Goal: Information Seeking & Learning: Learn about a topic

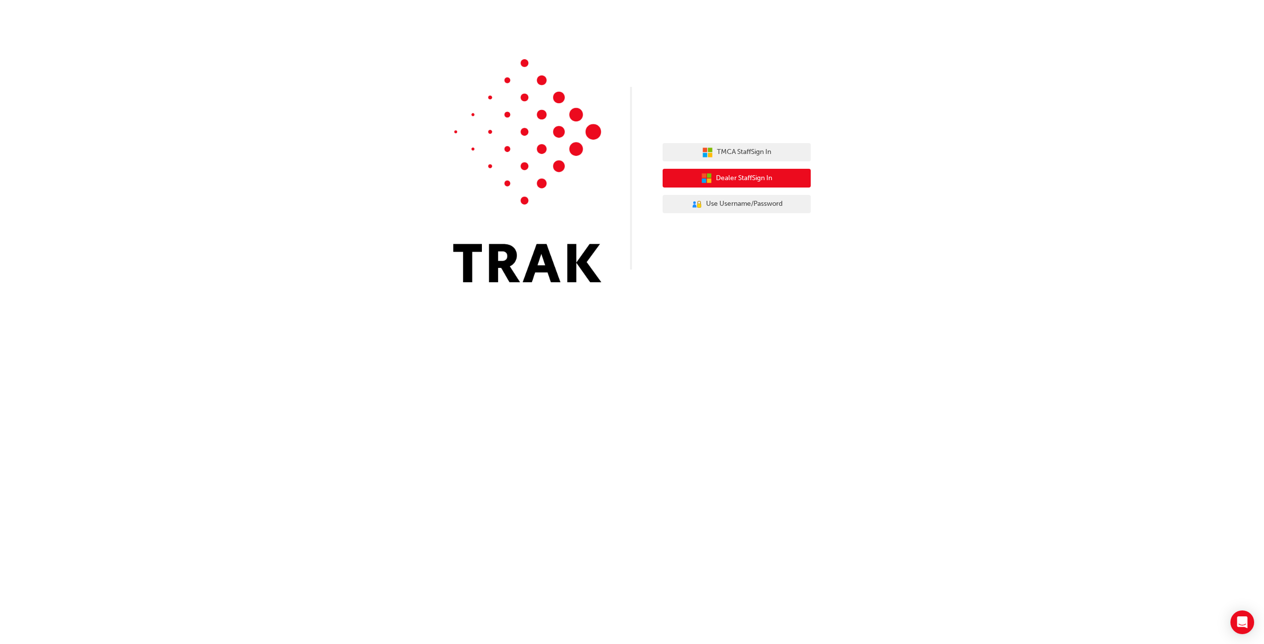
click at [738, 182] on span "Dealer Staff Sign In" at bounding box center [744, 178] width 56 height 11
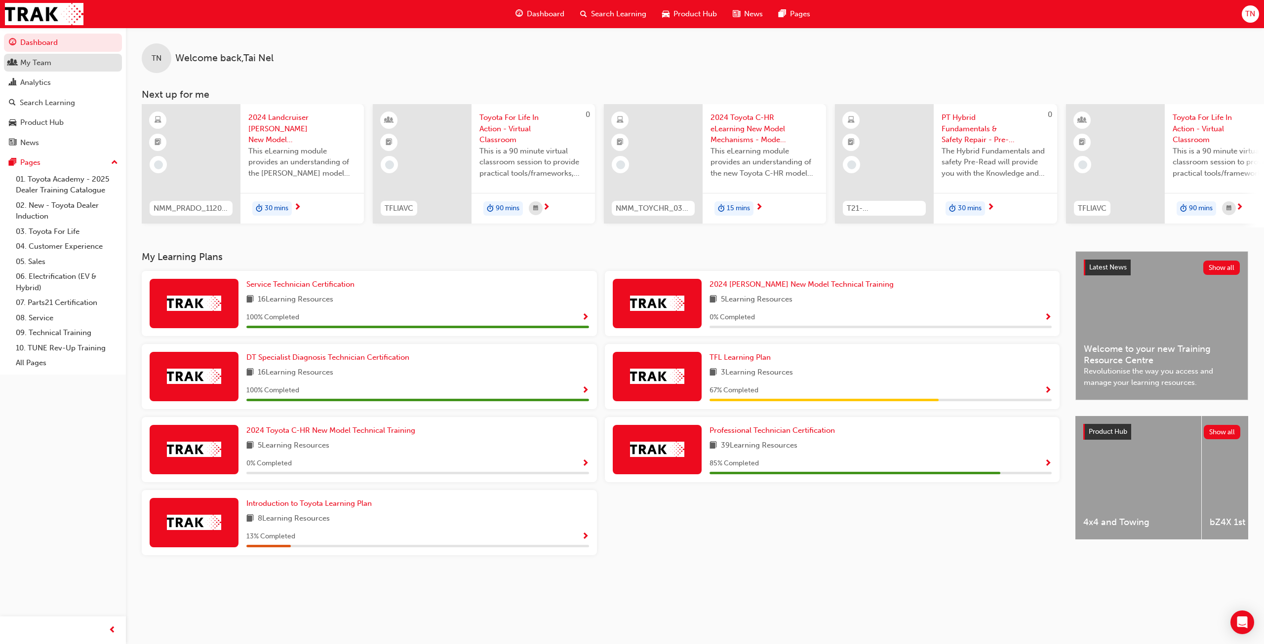
click at [61, 69] on link "My Team" at bounding box center [63, 63] width 118 height 18
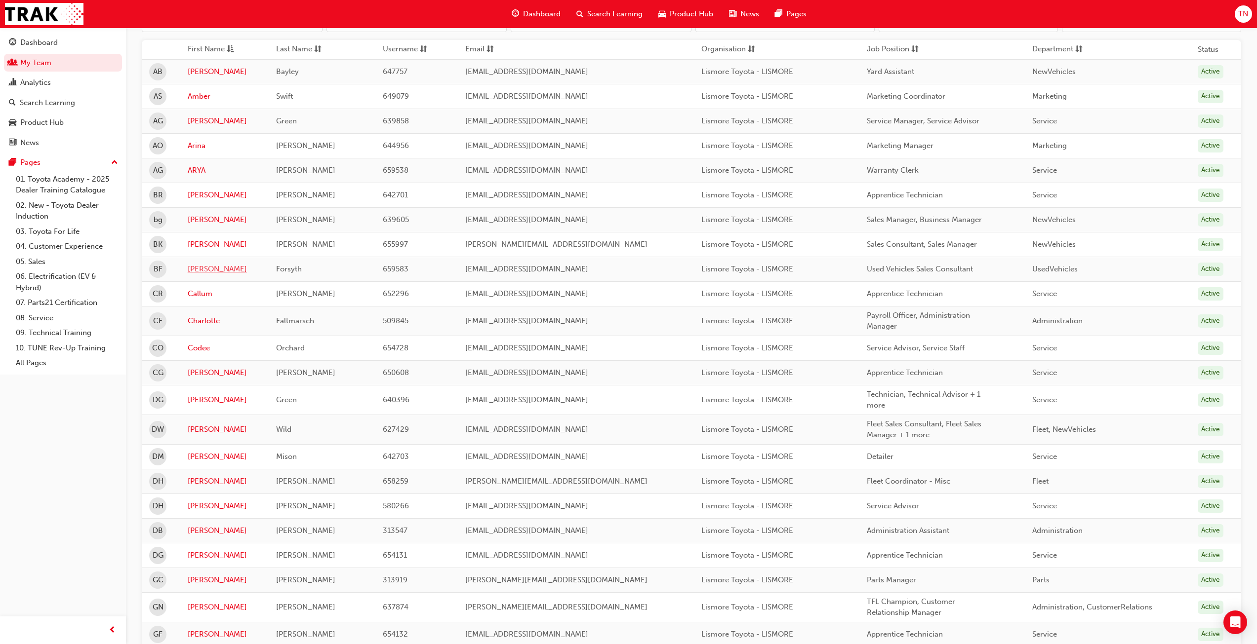
scroll to position [148, 0]
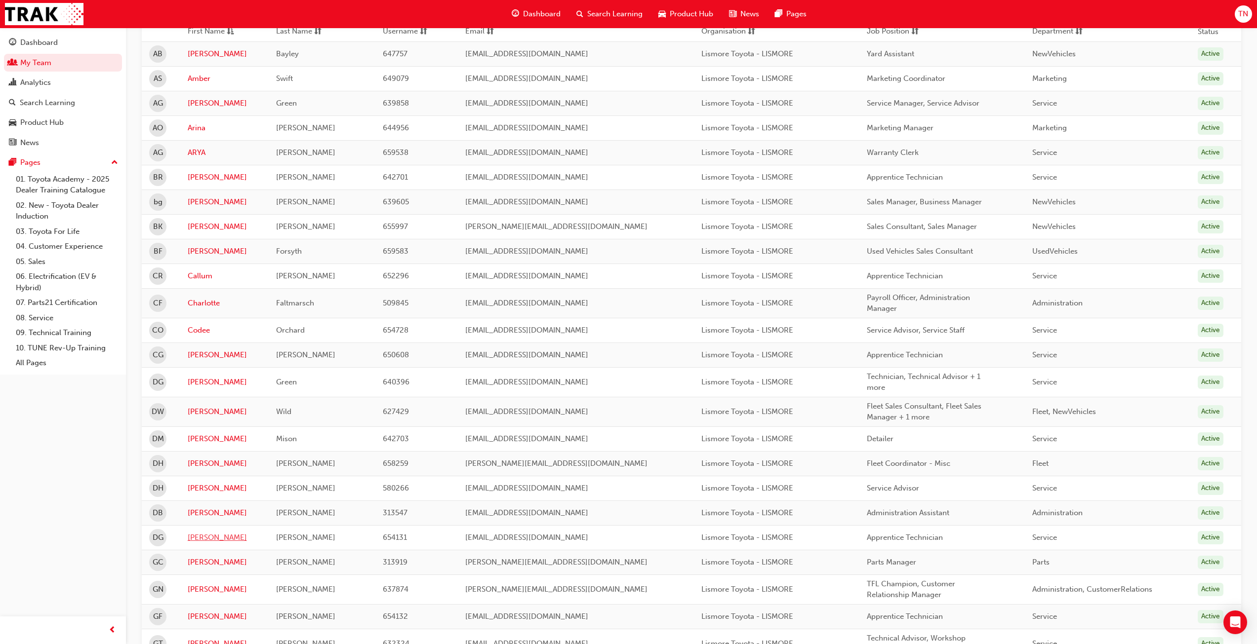
click at [199, 540] on link "[PERSON_NAME]" at bounding box center [225, 537] width 74 height 11
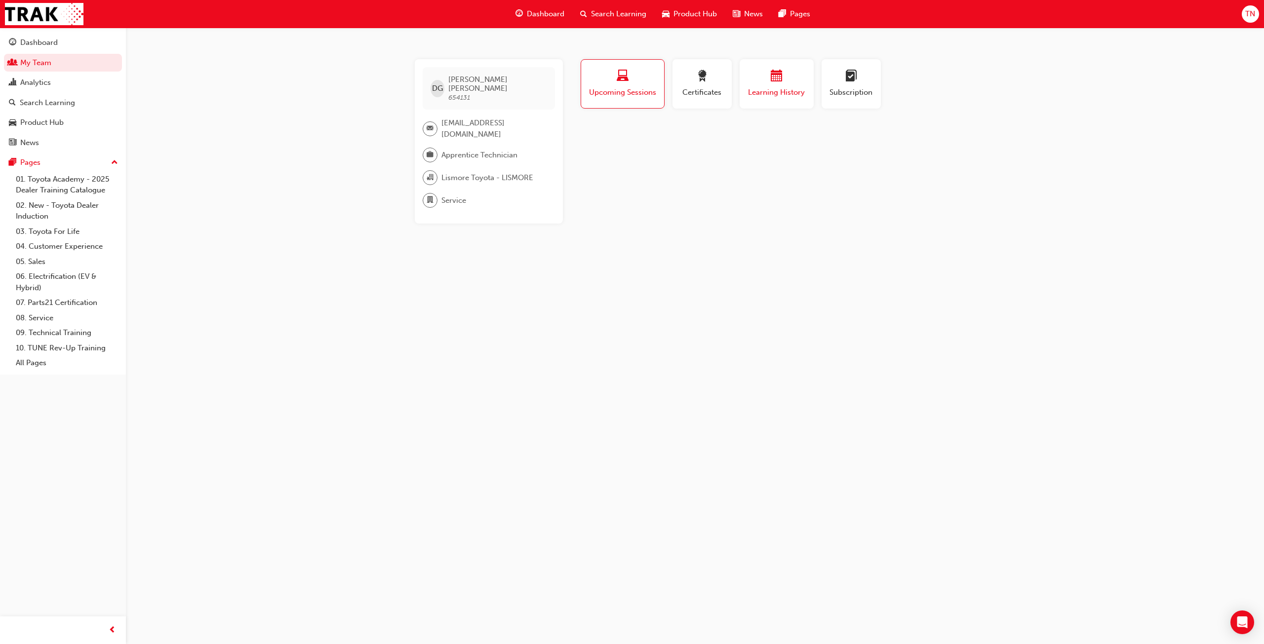
click at [763, 88] on span "Learning History" at bounding box center [776, 92] width 59 height 11
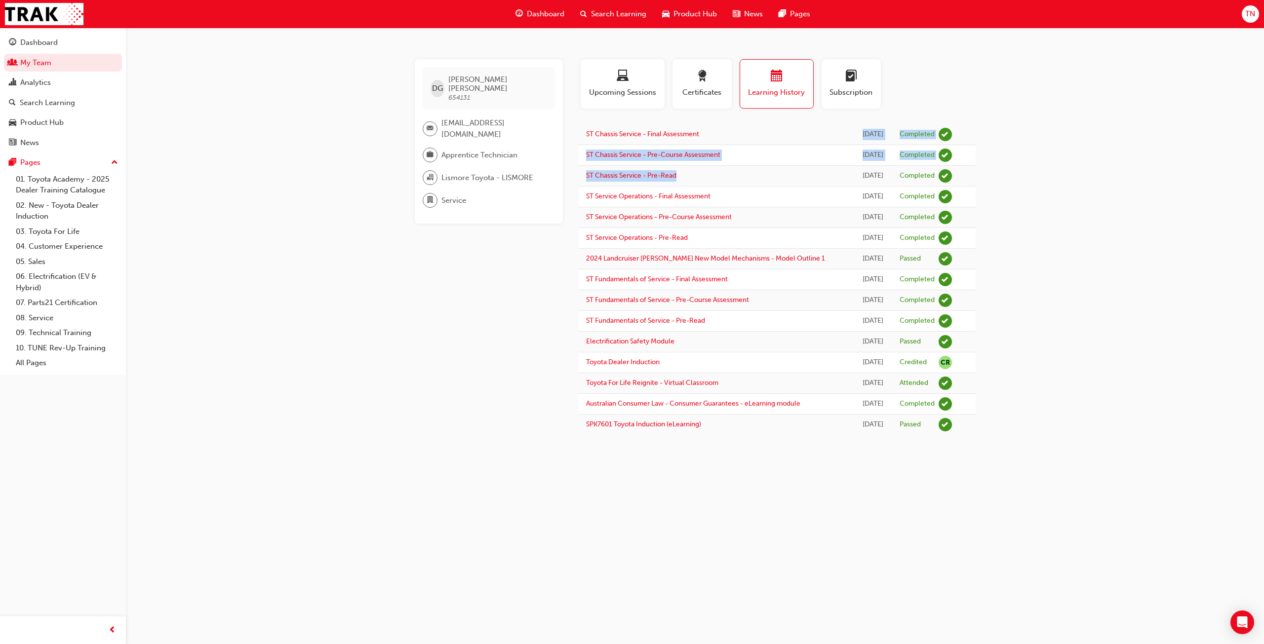
drag, startPoint x: 734, startPoint y: 135, endPoint x: 780, endPoint y: 181, distance: 65.3
click at [780, 181] on tbody "ST Chassis Service - Final Assessment Today Completed ST Chassis Service - Pre-…" at bounding box center [777, 279] width 397 height 311
click at [1108, 208] on div "DG Dylan Griffiths 654131 toyotaw@lismoretoyota.com.au Apprentice Technician Li…" at bounding box center [632, 322] width 1264 height 644
click at [13, 41] on span "guage-icon" at bounding box center [12, 43] width 7 height 9
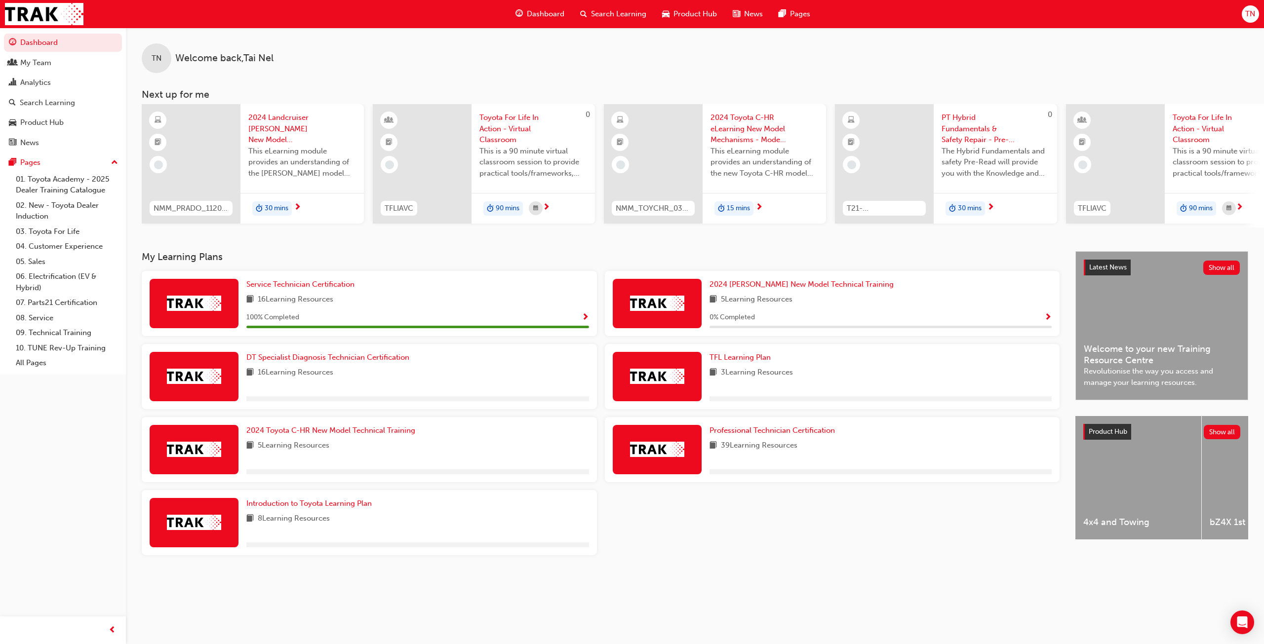
click at [1247, 15] on span "TN" at bounding box center [1250, 13] width 10 height 11
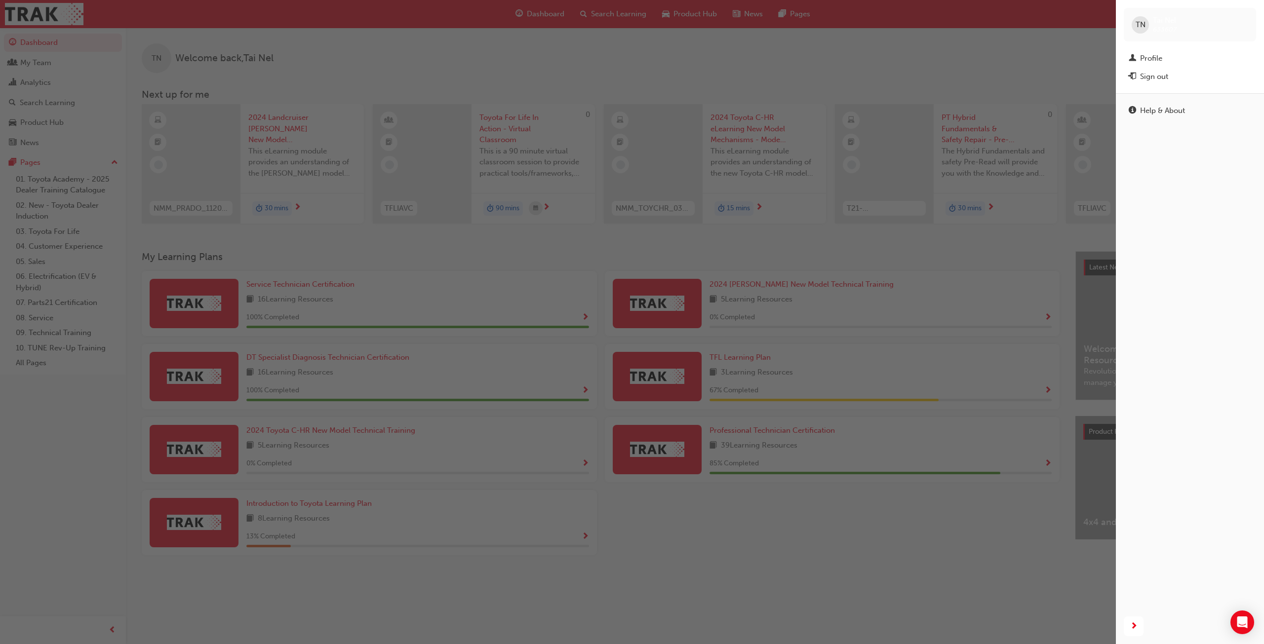
click at [675, 50] on div "button" at bounding box center [558, 322] width 1116 height 644
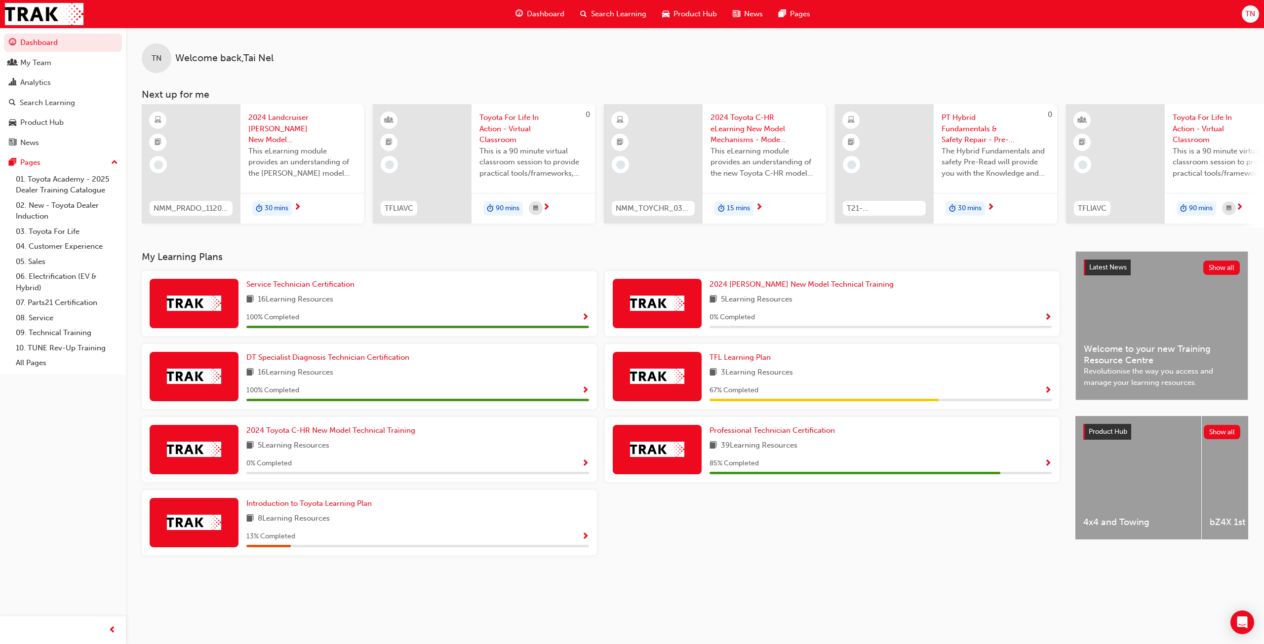
click at [589, 8] on div "Search Learning" at bounding box center [613, 14] width 82 height 20
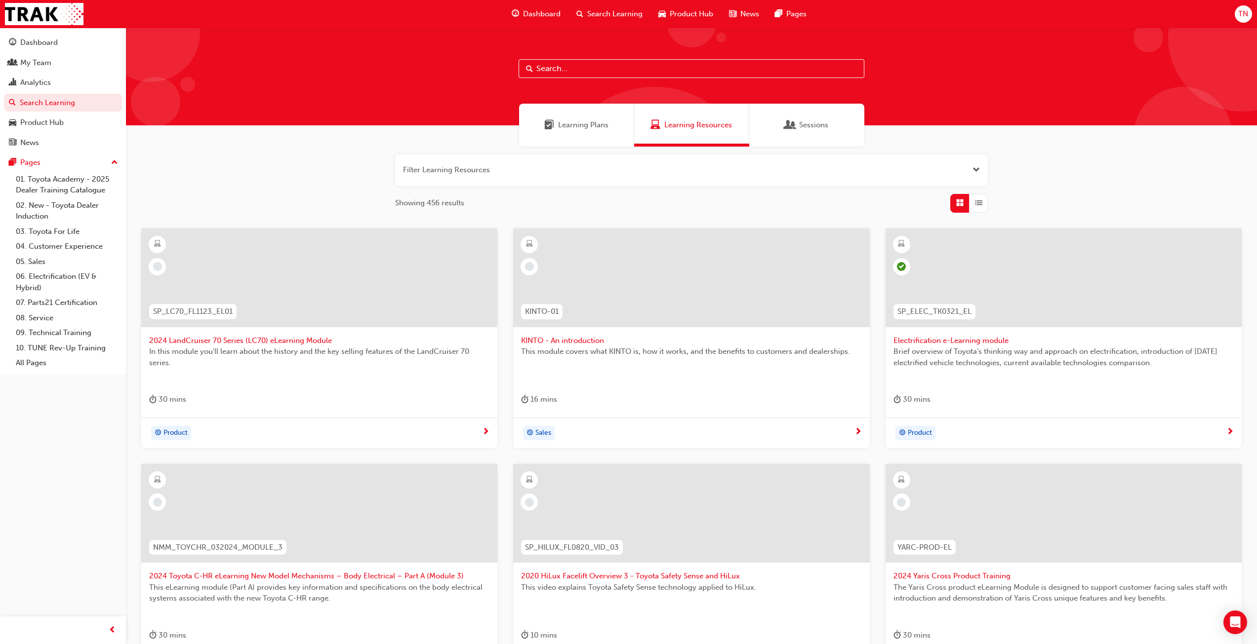
click at [607, 126] on span "Learning Plans" at bounding box center [583, 125] width 50 height 11
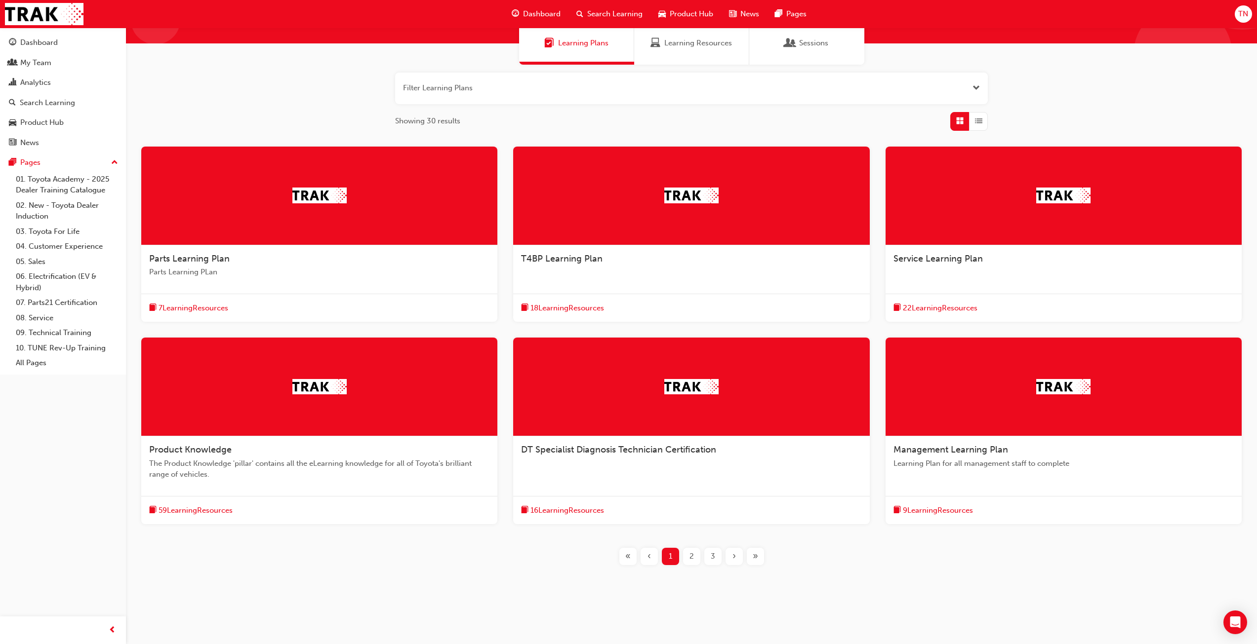
scroll to position [83, 0]
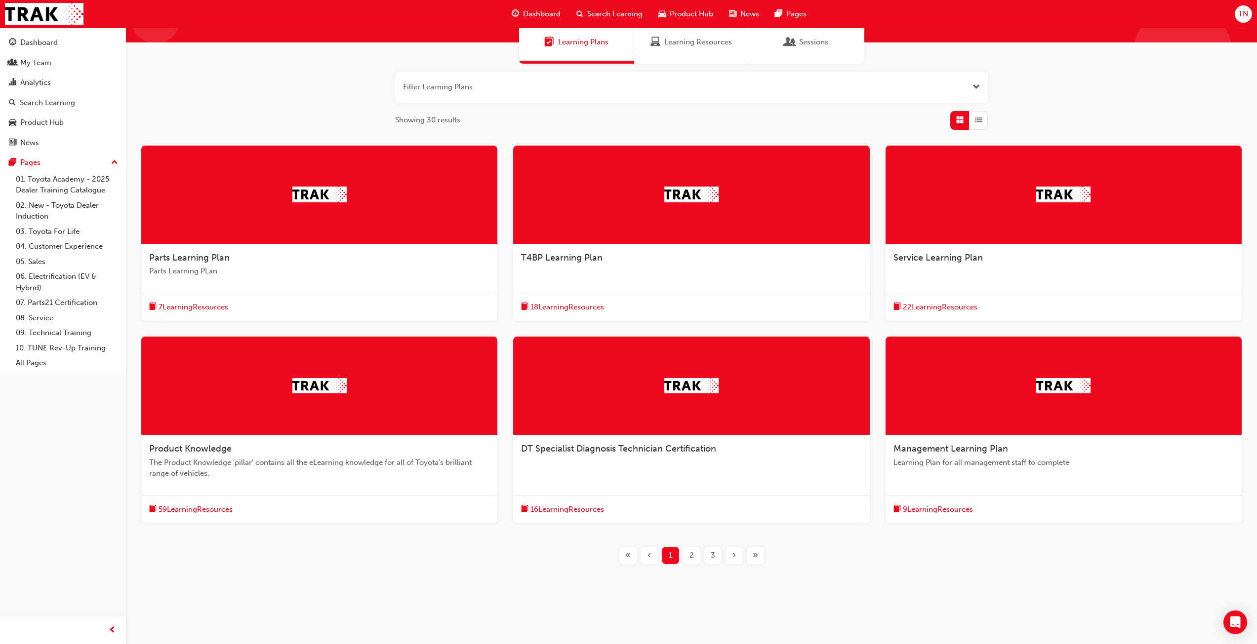
click at [619, 462] on div "DT Specialist Diagnosis Technician Certification" at bounding box center [691, 455] width 356 height 38
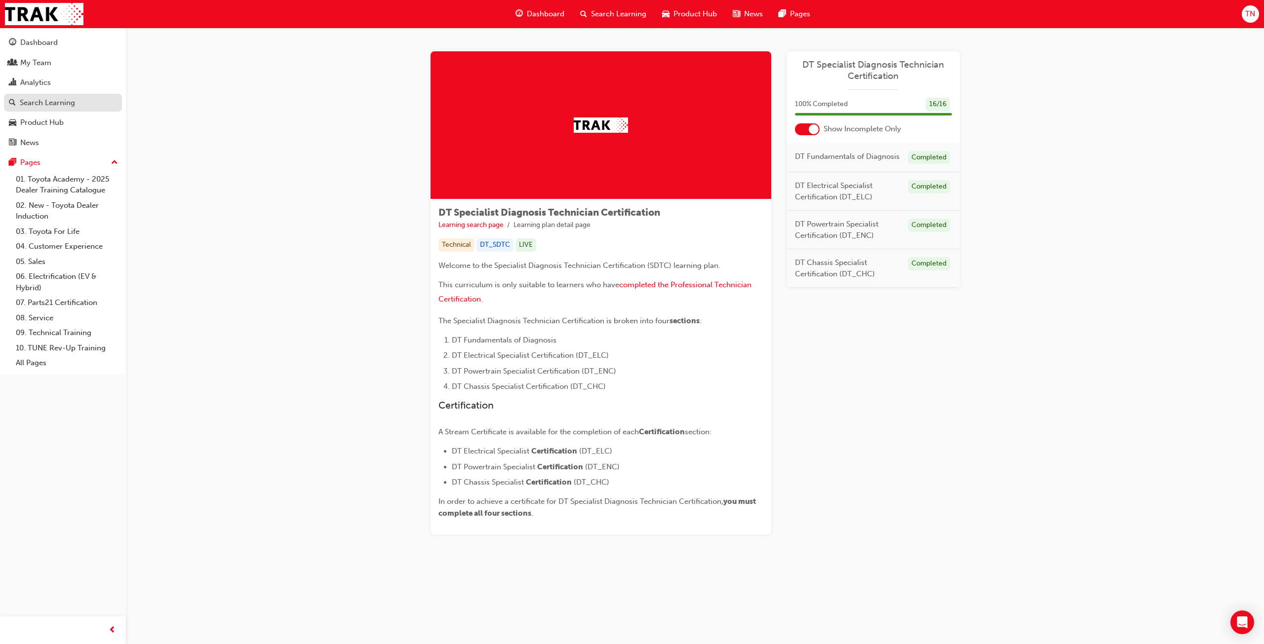
click at [53, 106] on div "Search Learning" at bounding box center [47, 102] width 55 height 11
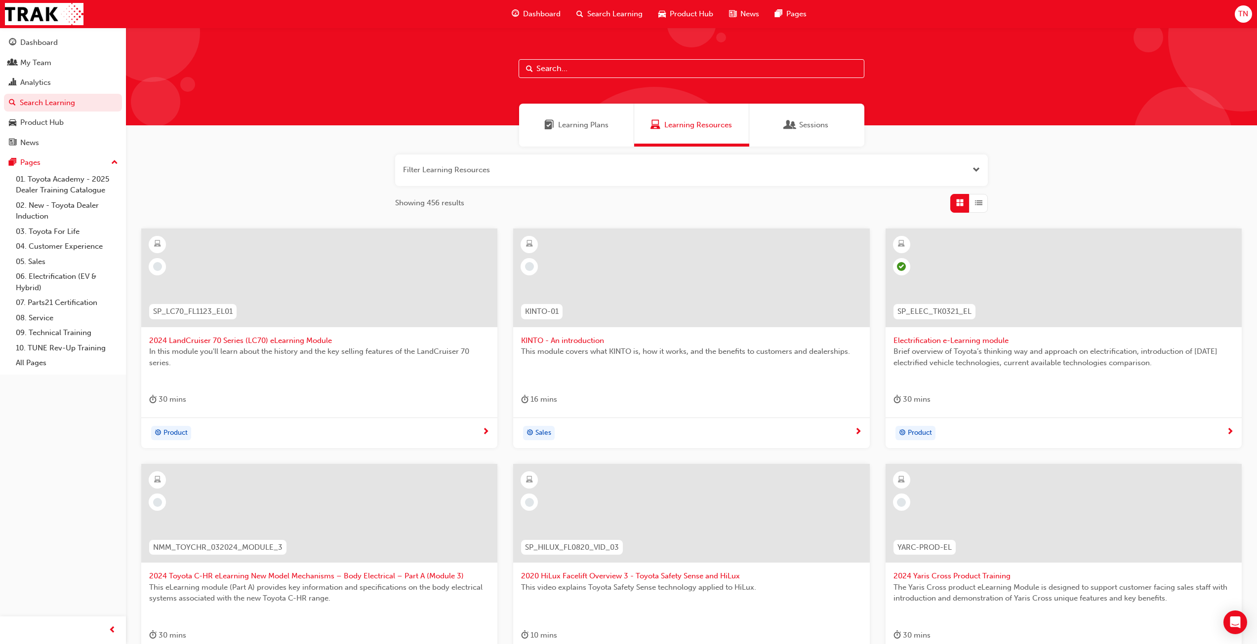
click at [573, 127] on span "Learning Plans" at bounding box center [583, 125] width 50 height 11
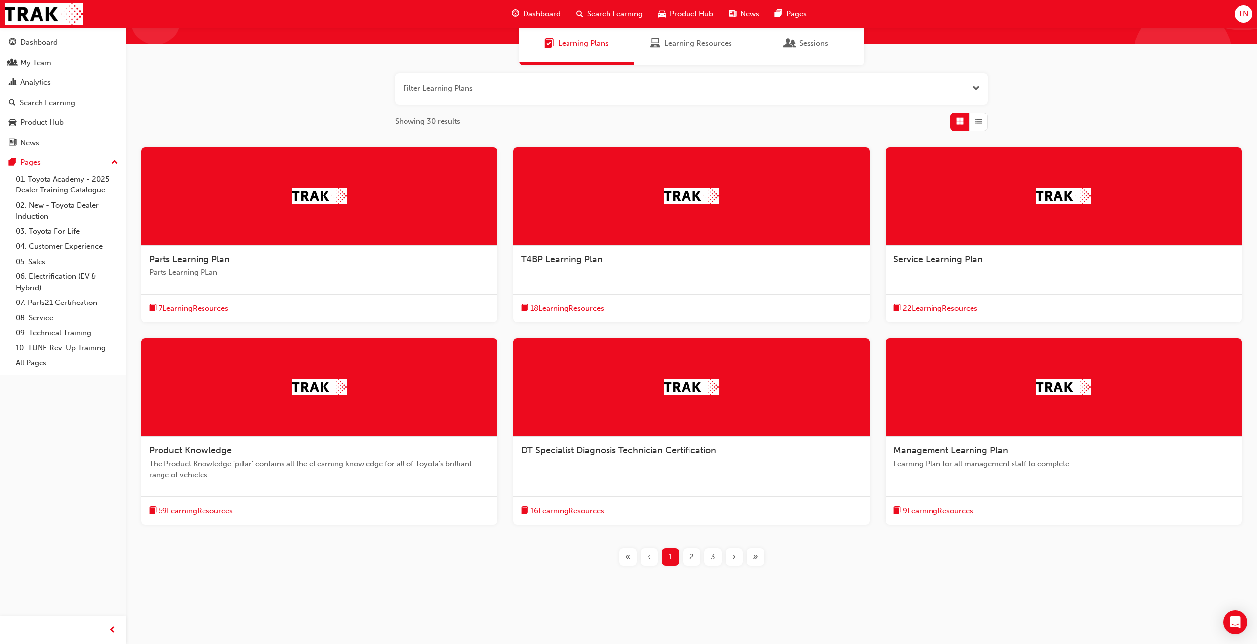
scroll to position [83, 0]
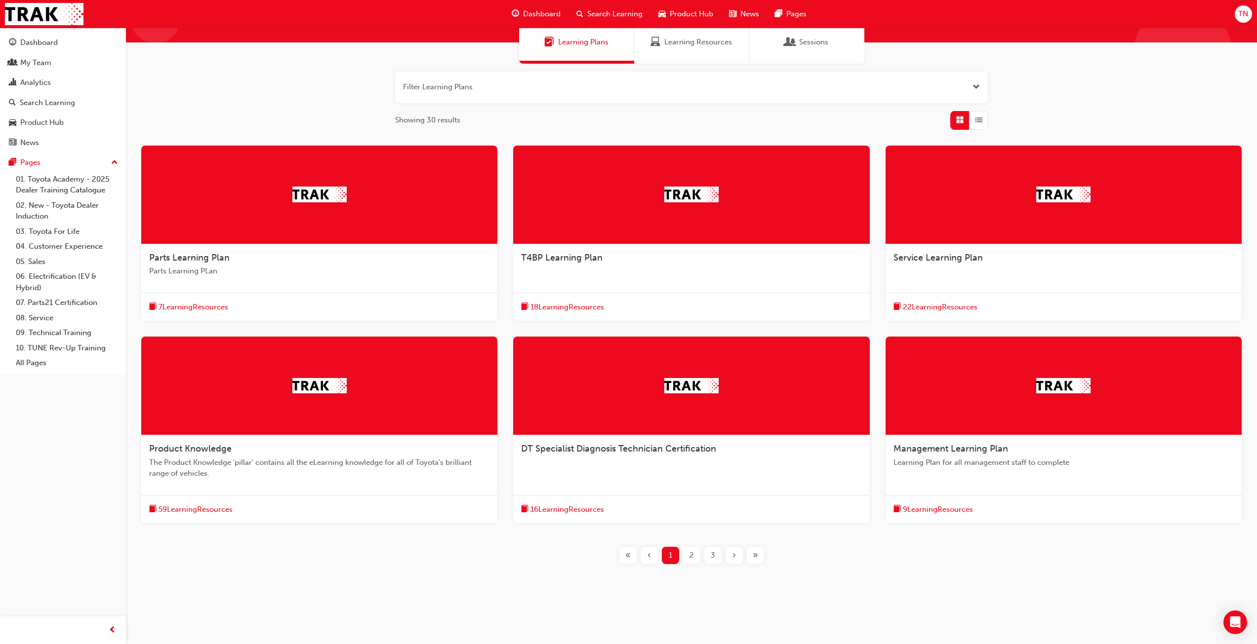
click at [687, 554] on div "2" at bounding box center [691, 555] width 17 height 17
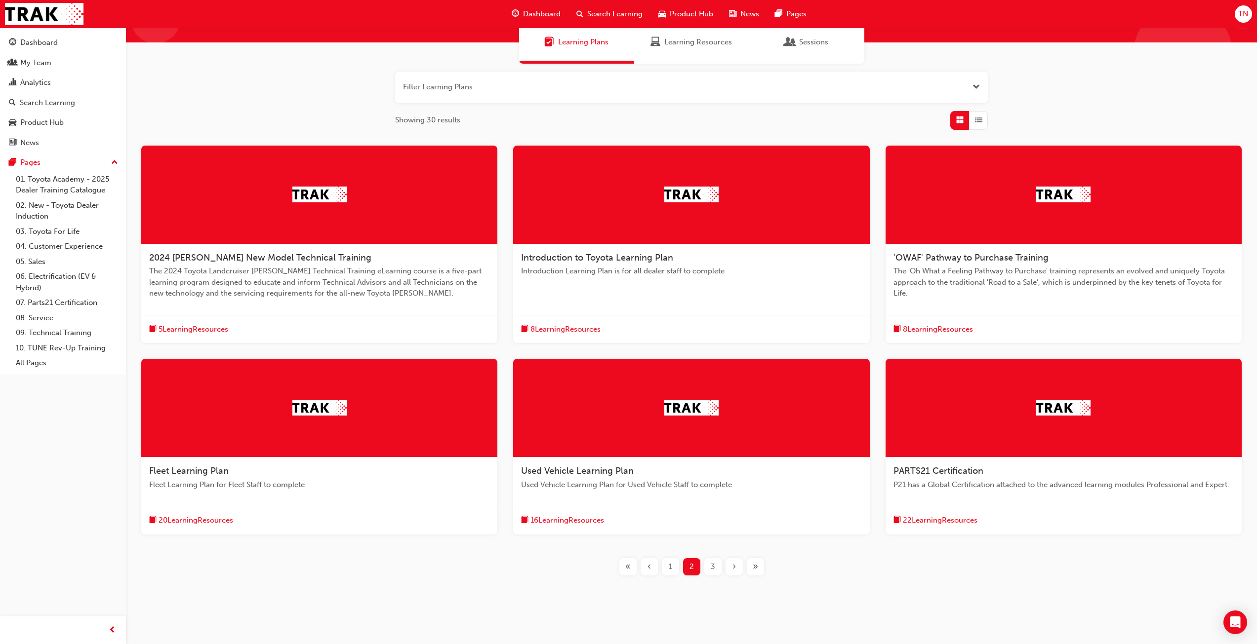
click at [709, 568] on div "3" at bounding box center [712, 566] width 17 height 17
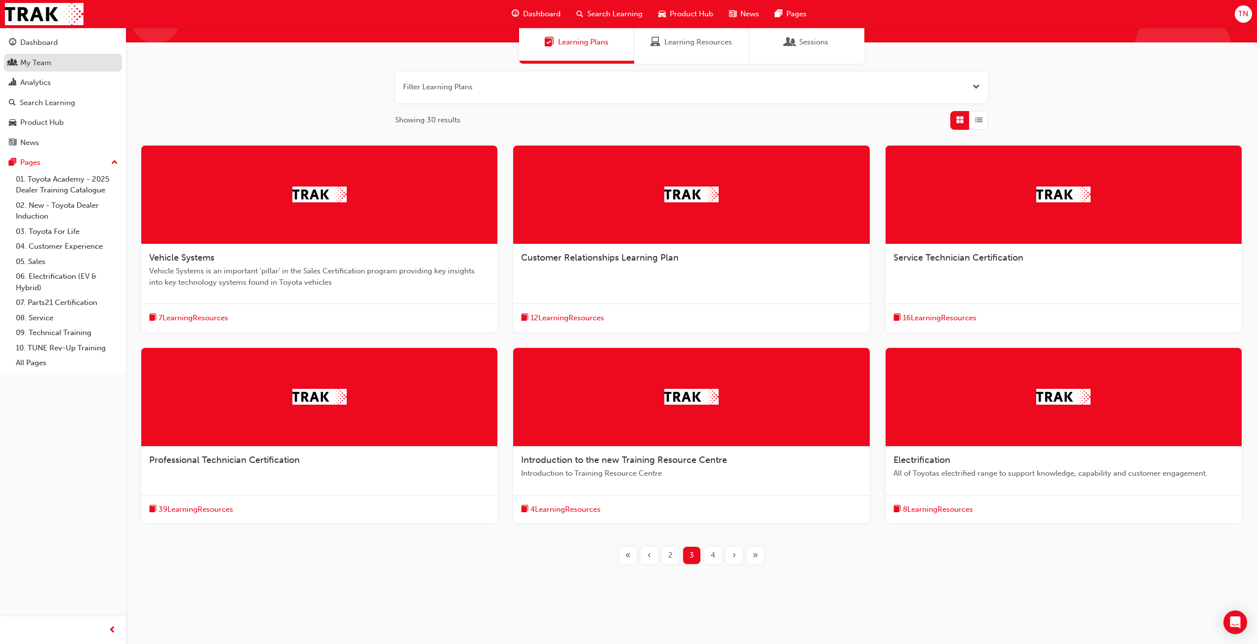
click at [69, 61] on div "My Team" at bounding box center [63, 63] width 108 height 12
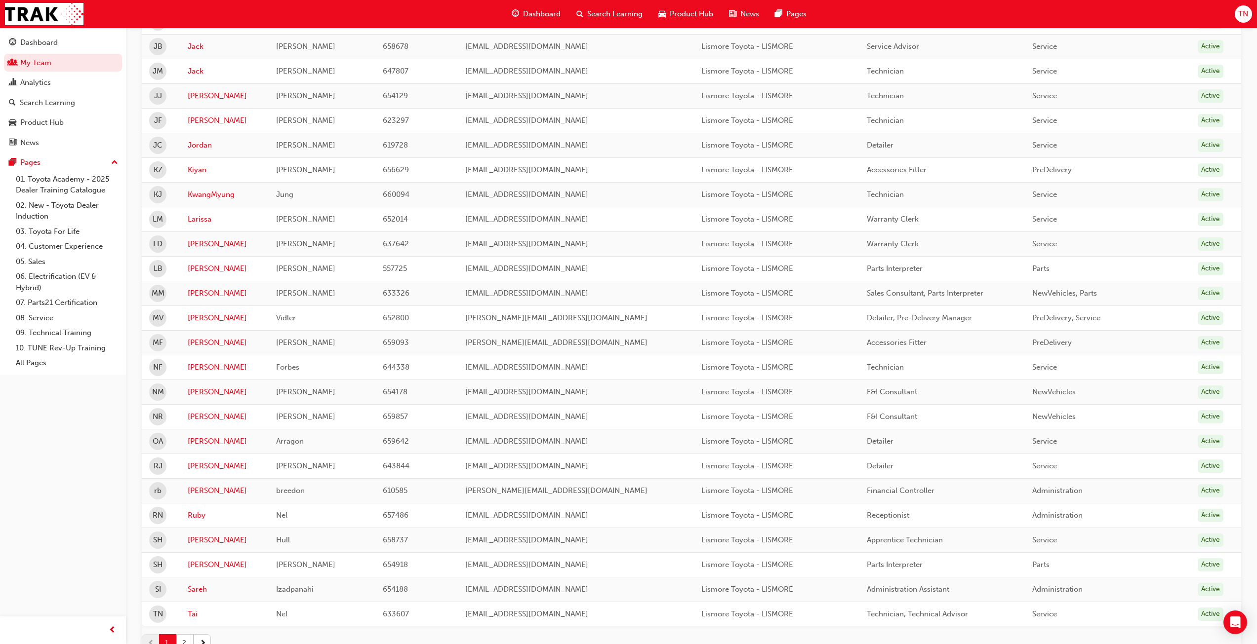
scroll to position [873, 0]
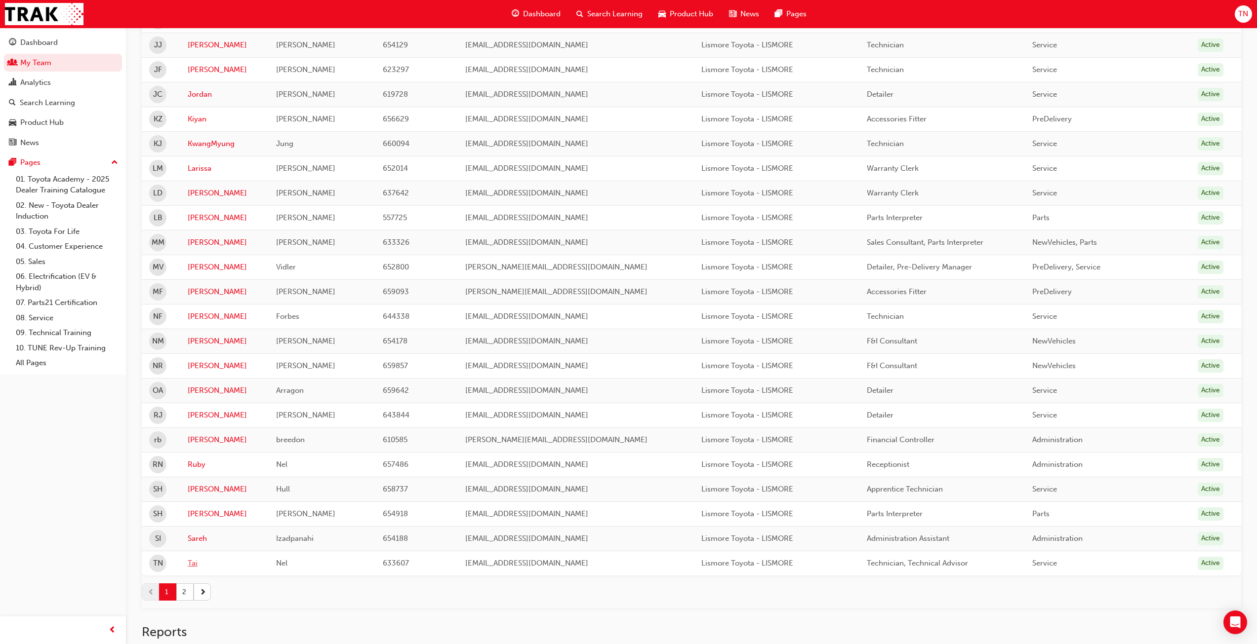
click at [202, 563] on link "Tai" at bounding box center [225, 563] width 74 height 11
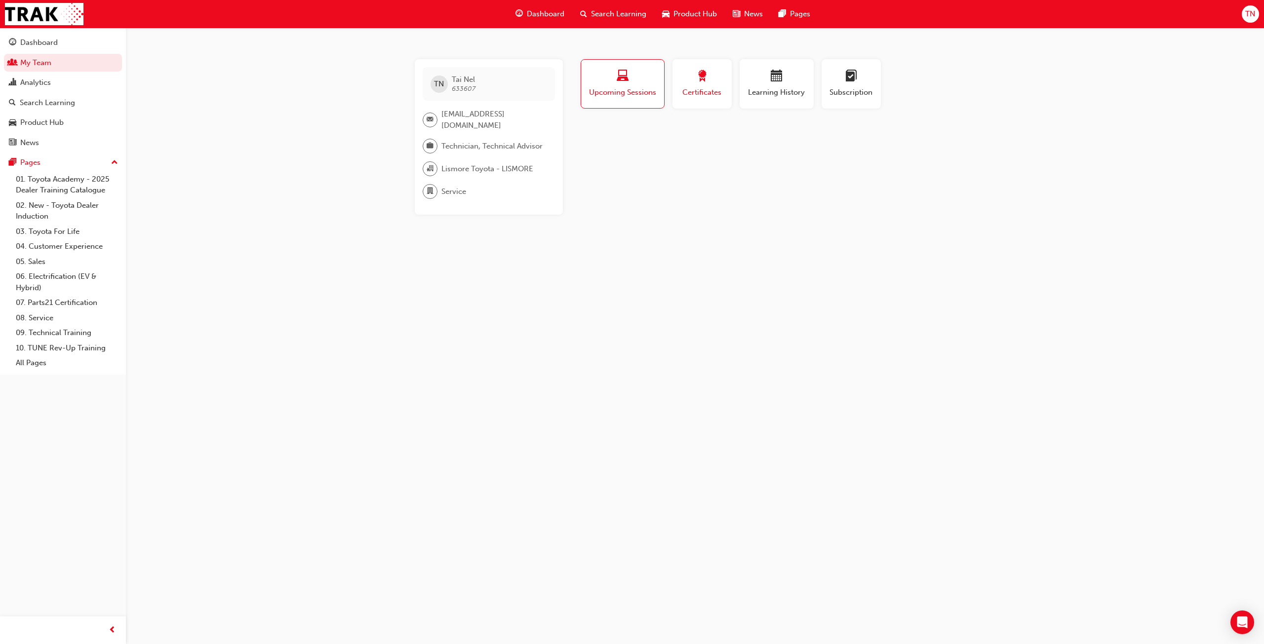
click at [718, 99] on button "Certificates" at bounding box center [702, 83] width 59 height 49
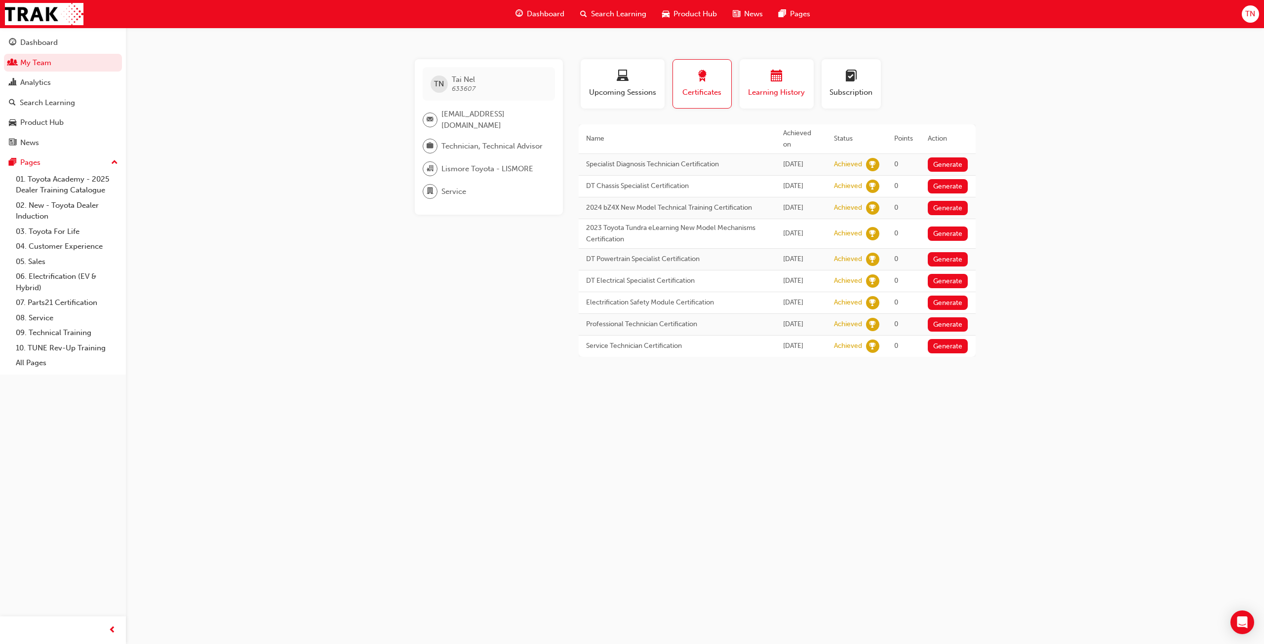
click at [782, 84] on div "button" at bounding box center [776, 77] width 59 height 15
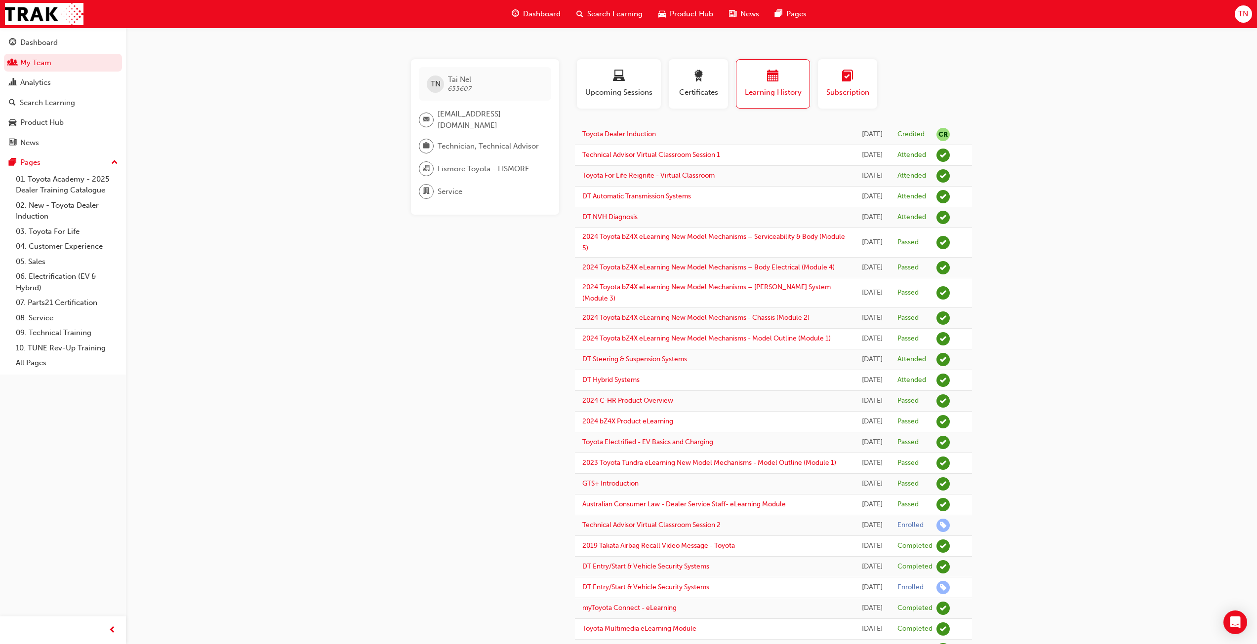
click at [846, 86] on div "Subscription" at bounding box center [847, 84] width 44 height 28
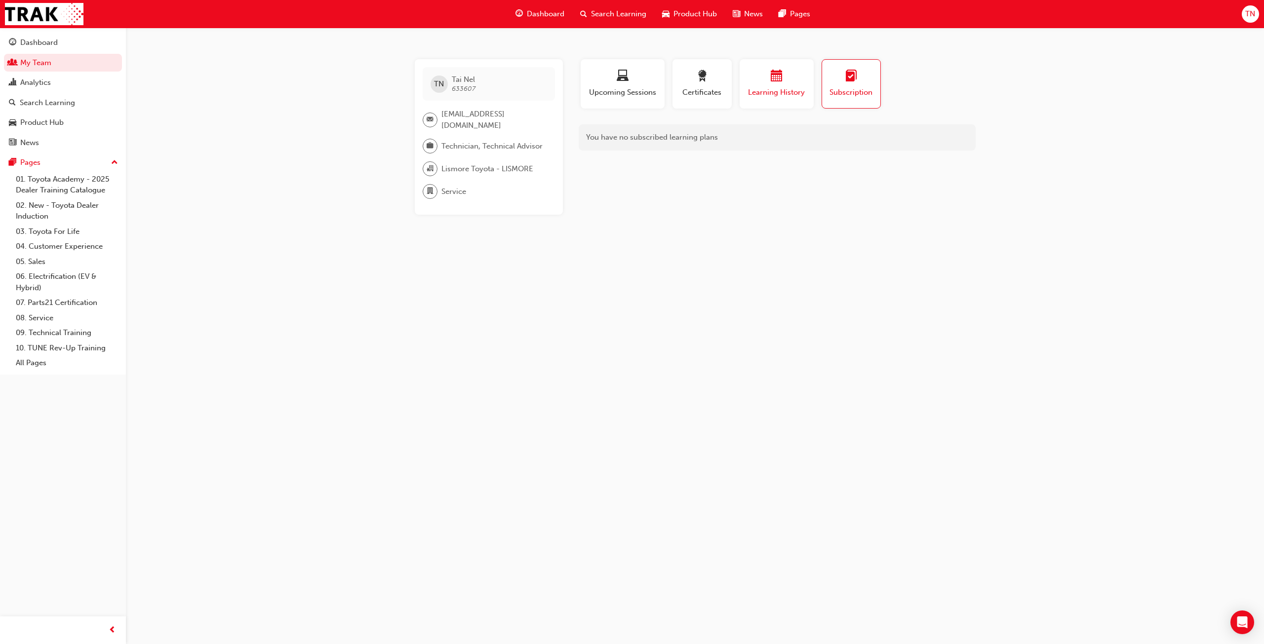
click at [804, 79] on div "button" at bounding box center [776, 77] width 59 height 15
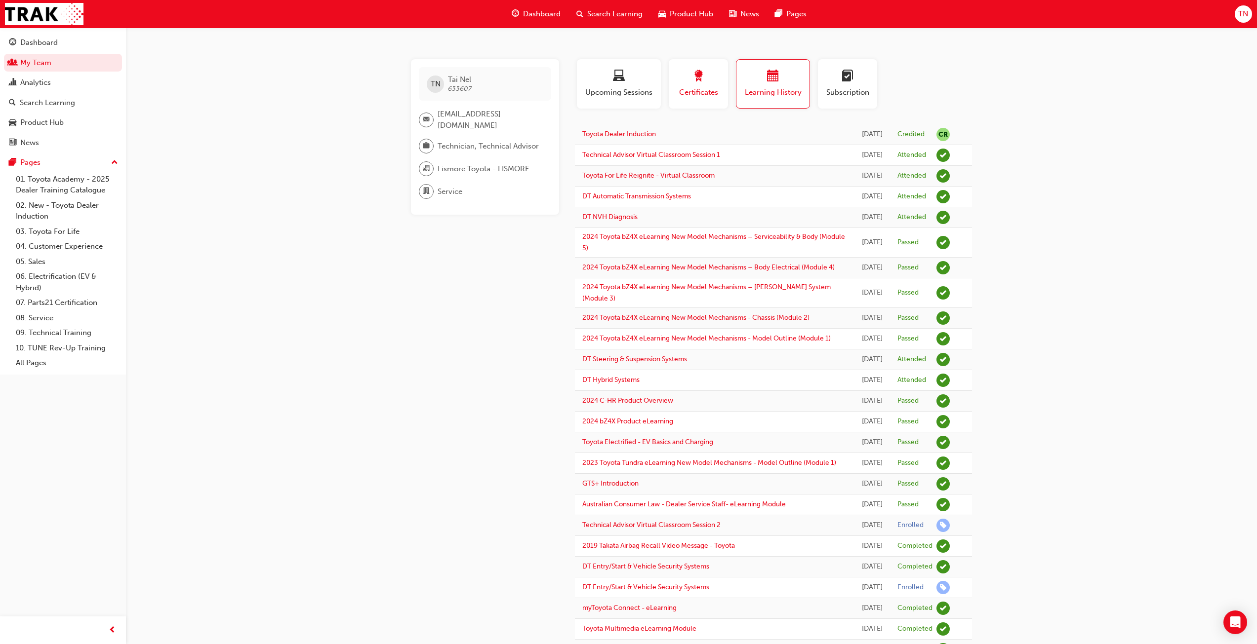
click at [689, 86] on div "Certificates" at bounding box center [698, 84] width 44 height 28
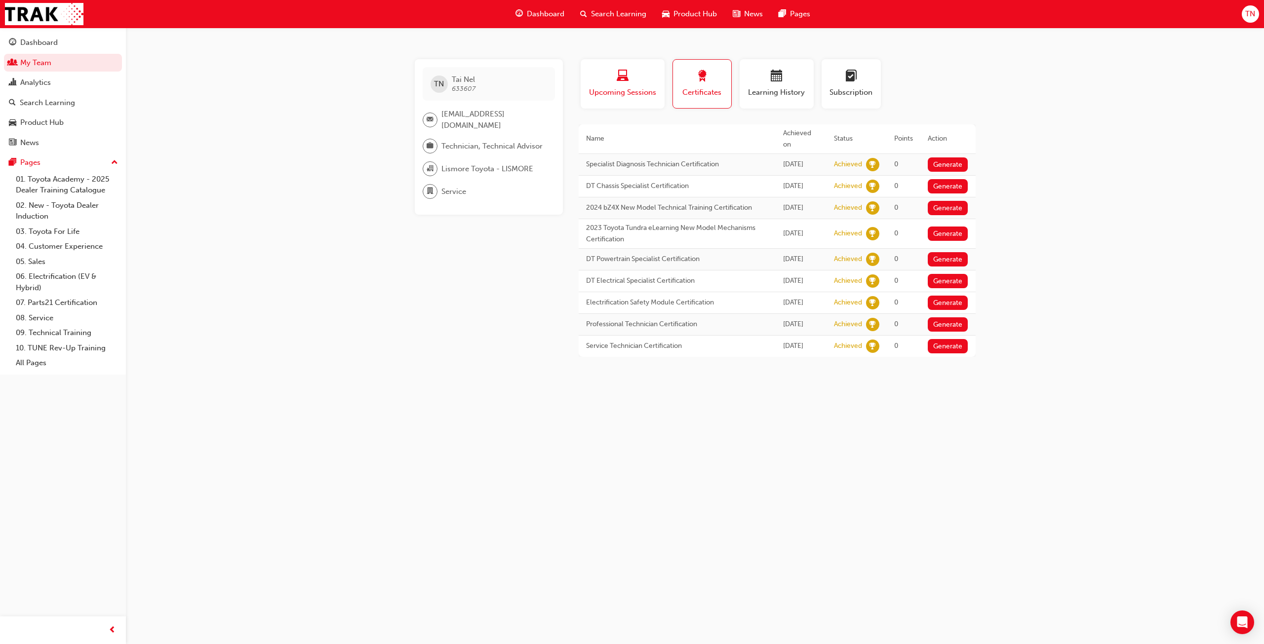
drag, startPoint x: 634, startPoint y: 92, endPoint x: 623, endPoint y: 95, distance: 10.8
click at [633, 92] on span "Upcoming Sessions" at bounding box center [622, 92] width 69 height 11
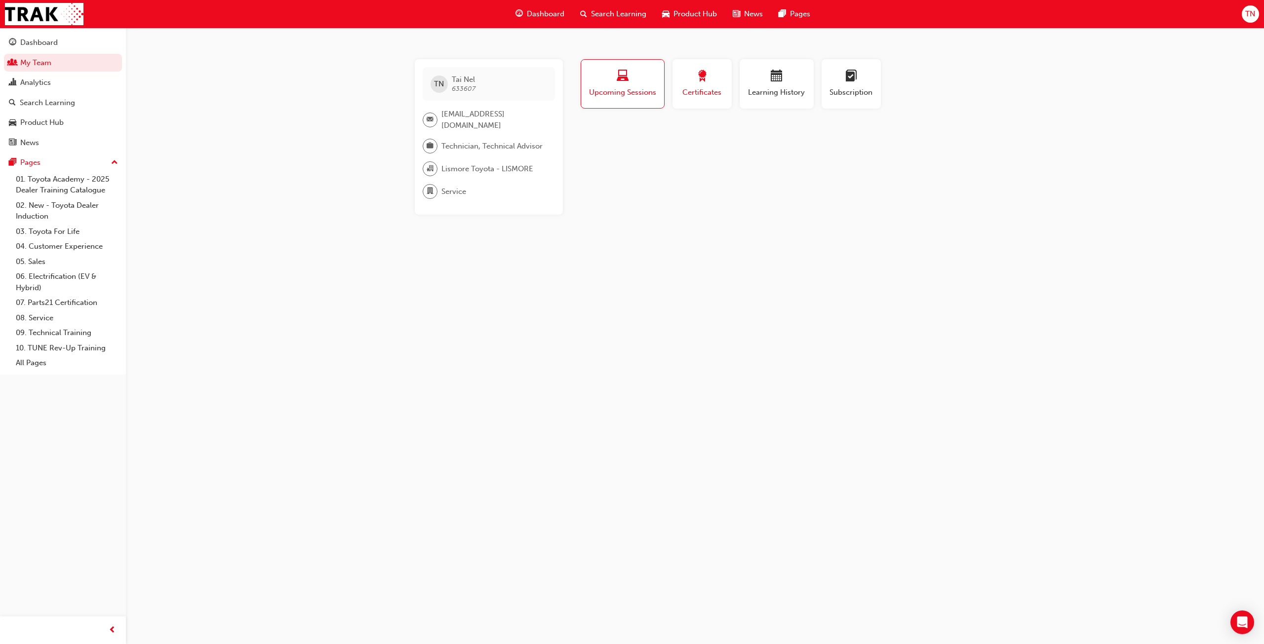
click at [712, 90] on span "Certificates" at bounding box center [702, 92] width 44 height 11
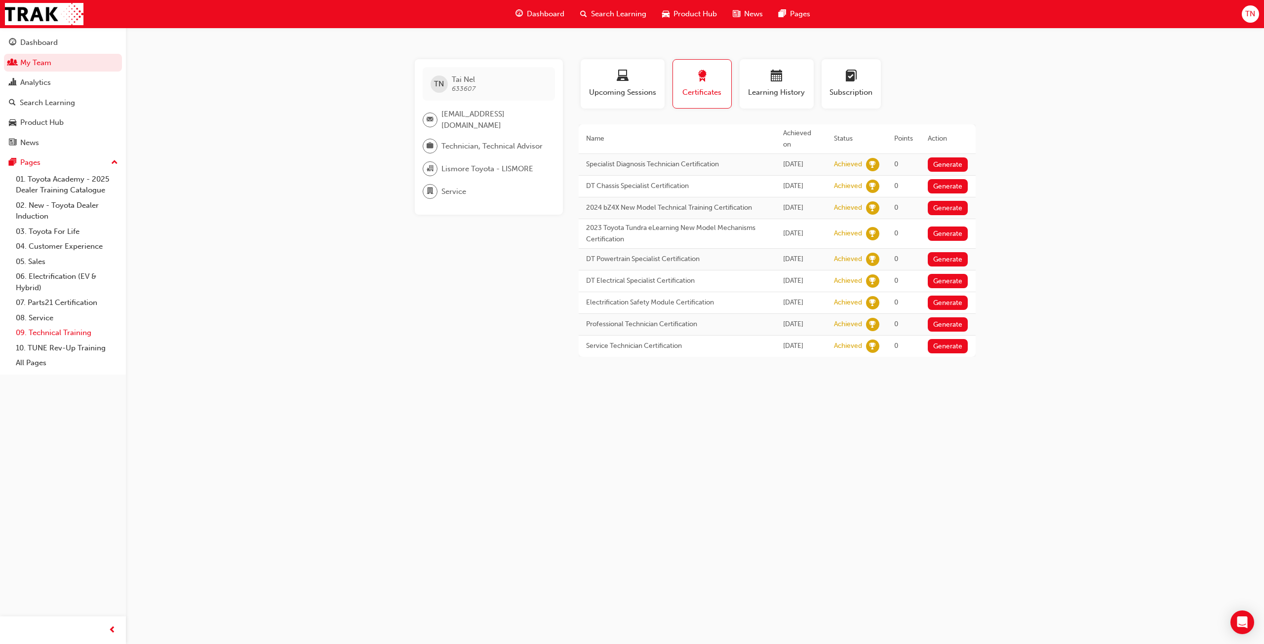
click at [71, 336] on link "09. Technical Training" at bounding box center [67, 332] width 110 height 15
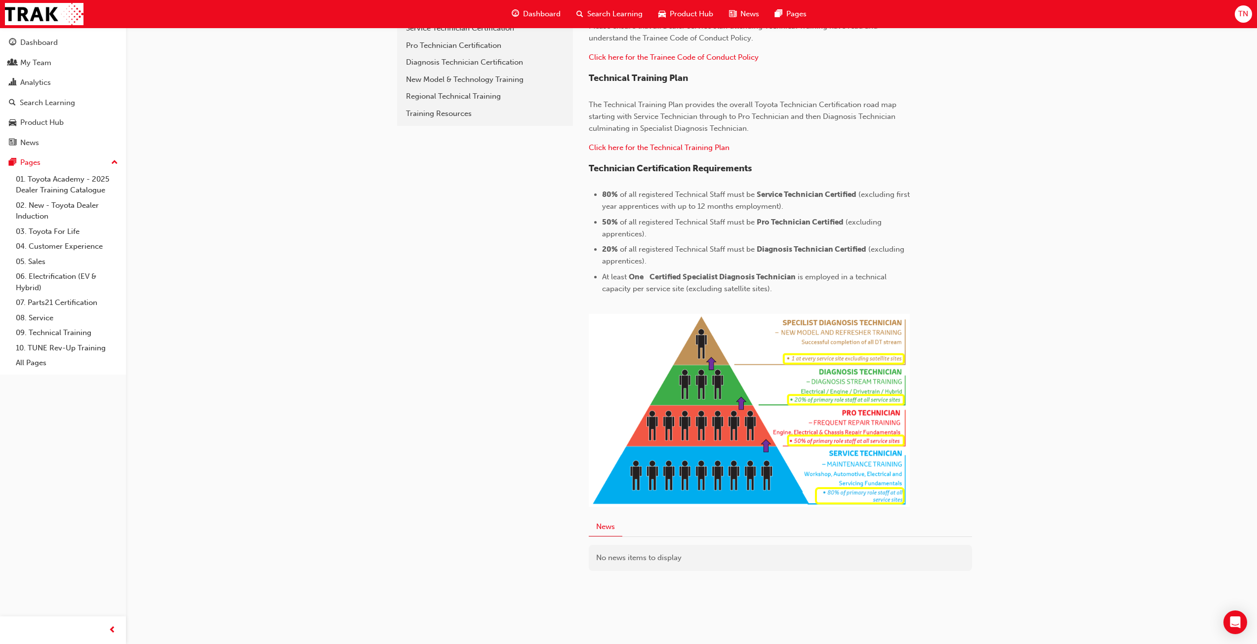
scroll to position [298, 0]
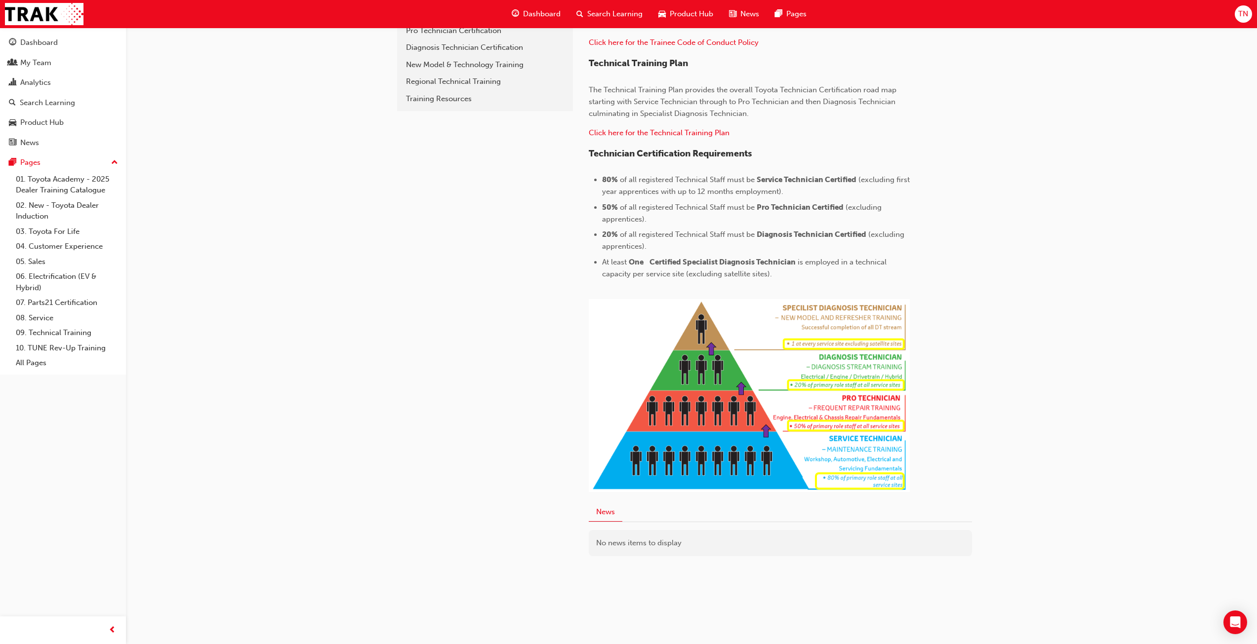
drag, startPoint x: 890, startPoint y: 271, endPoint x: 850, endPoint y: 264, distance: 41.1
click at [850, 264] on li "At least One Certified Specialist Diagnosis Technician is employed in a technic…" at bounding box center [756, 268] width 308 height 24
click at [820, 289] on div "﻿" at bounding box center [749, 391] width 321 height 208
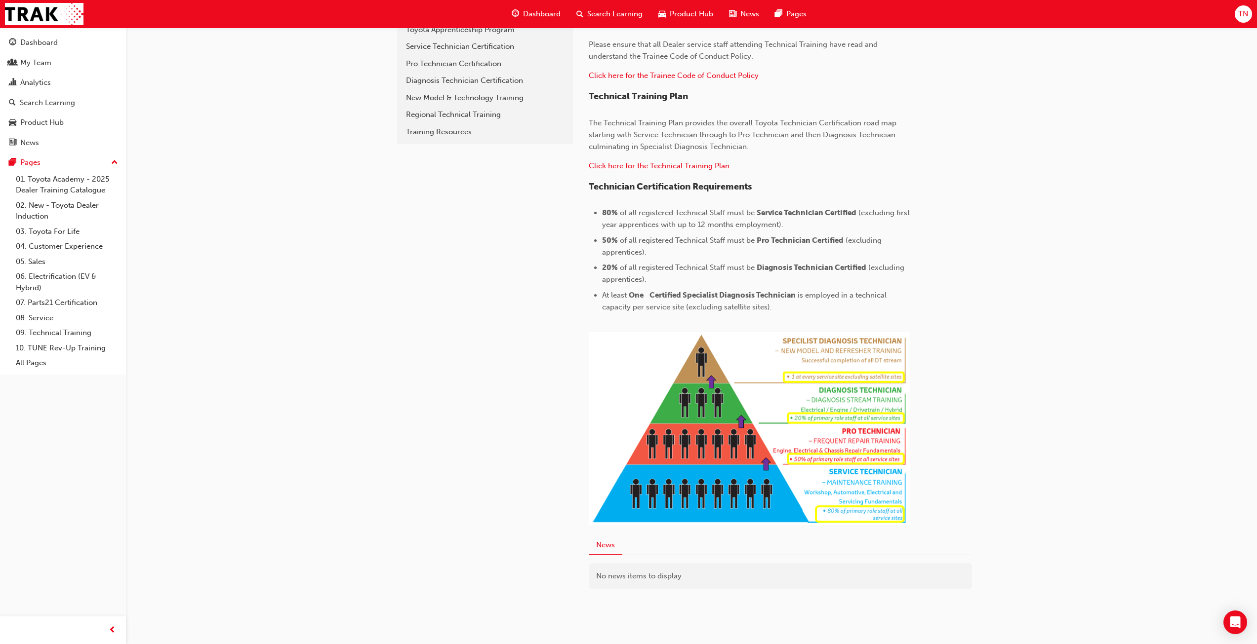
scroll to position [249, 0]
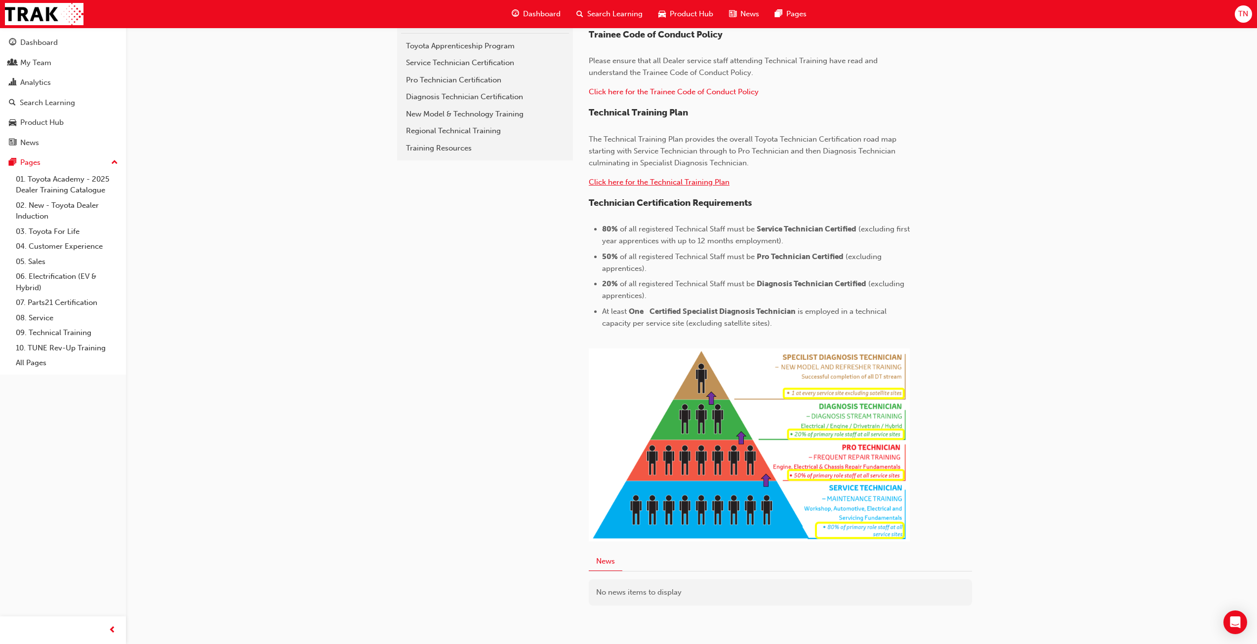
click at [678, 182] on span "Click here for the Technical Training Plan" at bounding box center [659, 182] width 141 height 9
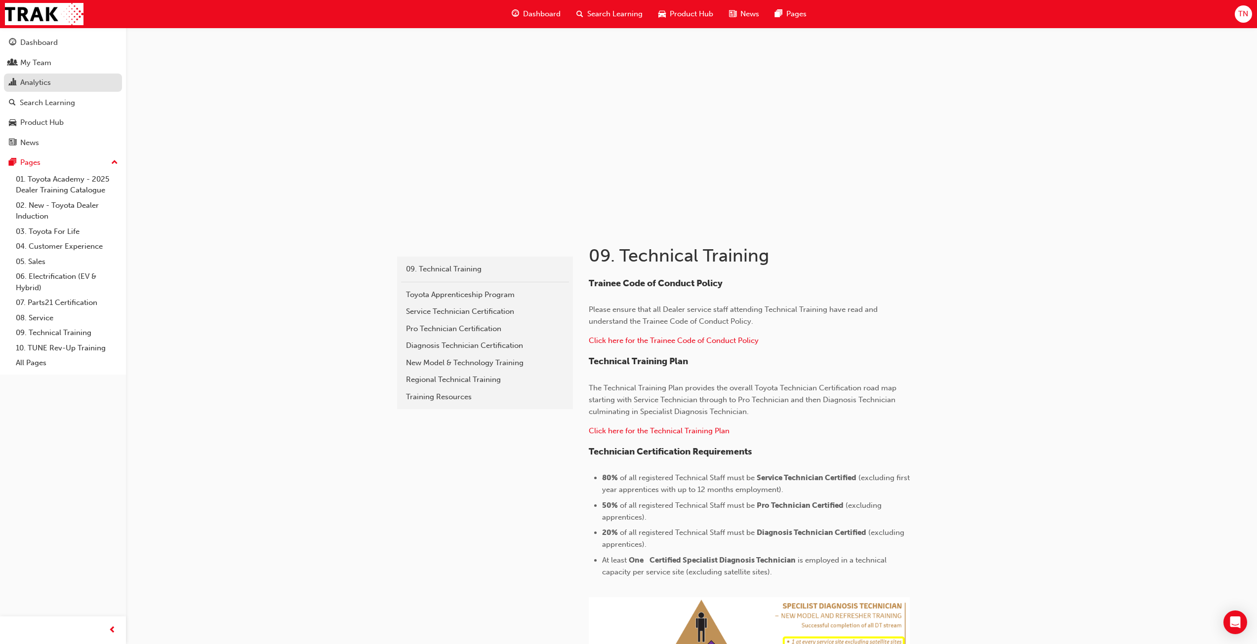
click at [54, 82] on div "Analytics" at bounding box center [63, 83] width 108 height 12
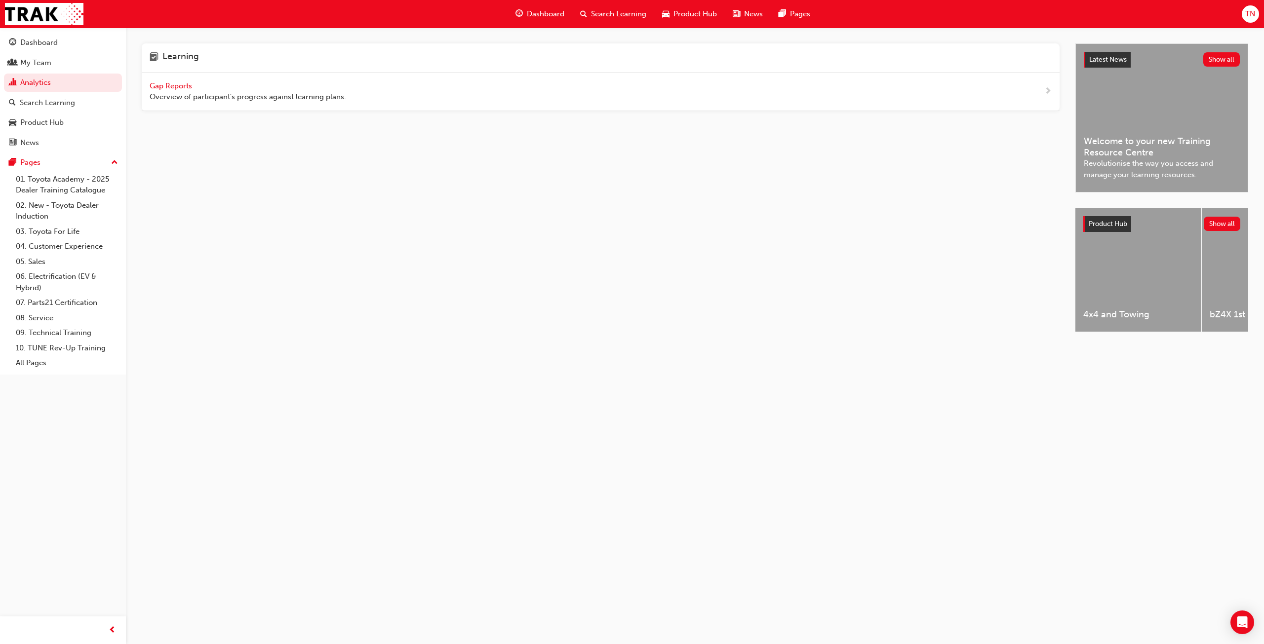
click at [185, 87] on span "Gap Reports" at bounding box center [172, 85] width 44 height 9
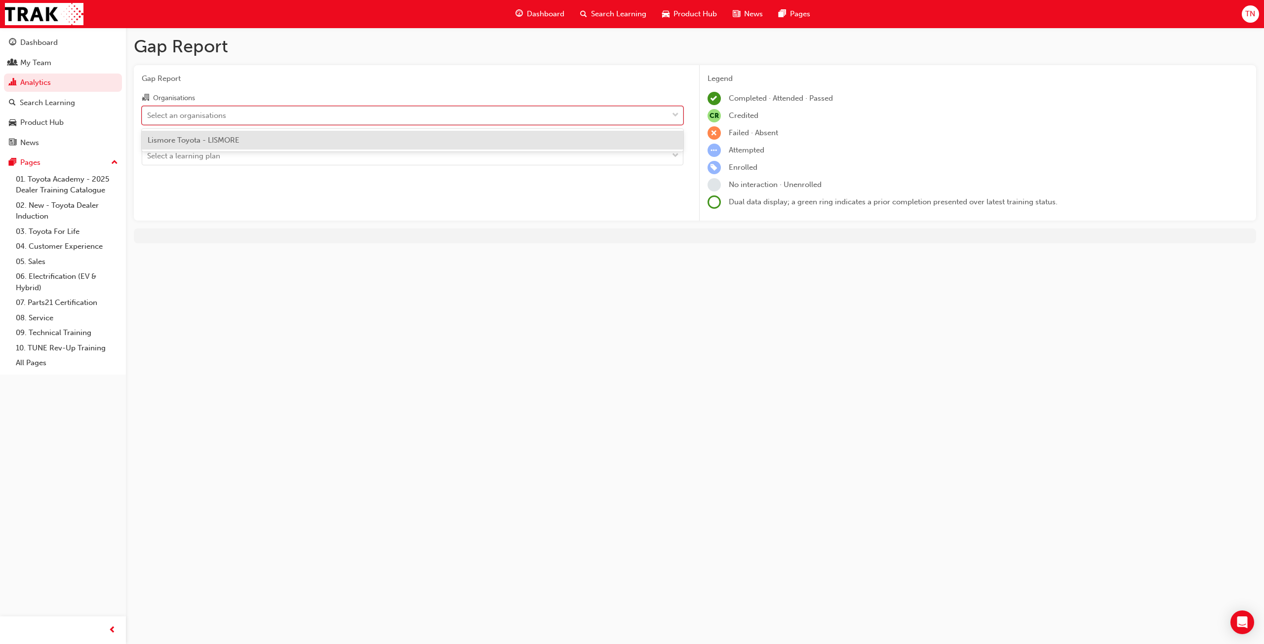
click at [287, 115] on div "Select an organisations" at bounding box center [405, 115] width 526 height 17
click at [148, 115] on input "Organisations option Lismore Toyota - LISMORE focused, 1 of 1. 1 result availab…" at bounding box center [147, 115] width 1 height 8
click at [215, 138] on span "Lismore Toyota - LISMORE" at bounding box center [194, 140] width 92 height 9
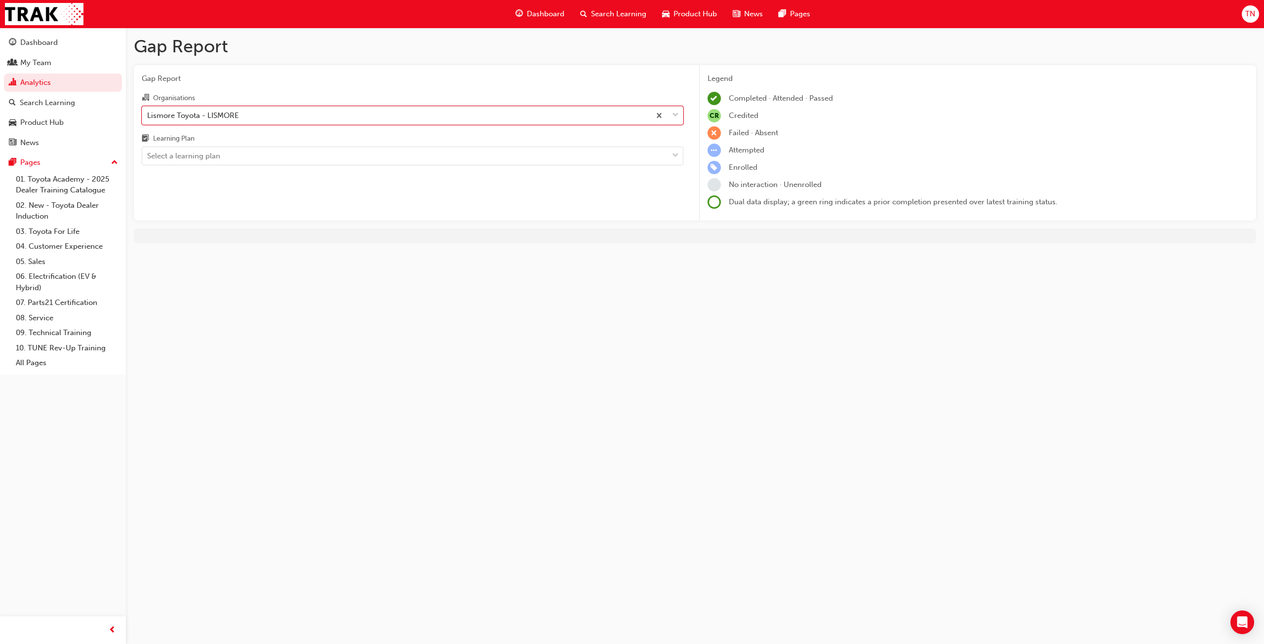
click at [187, 166] on div "Gap Report Organisations option Lismore Toyota - LISMORE, selected. 0 results a…" at bounding box center [413, 143] width 558 height 156
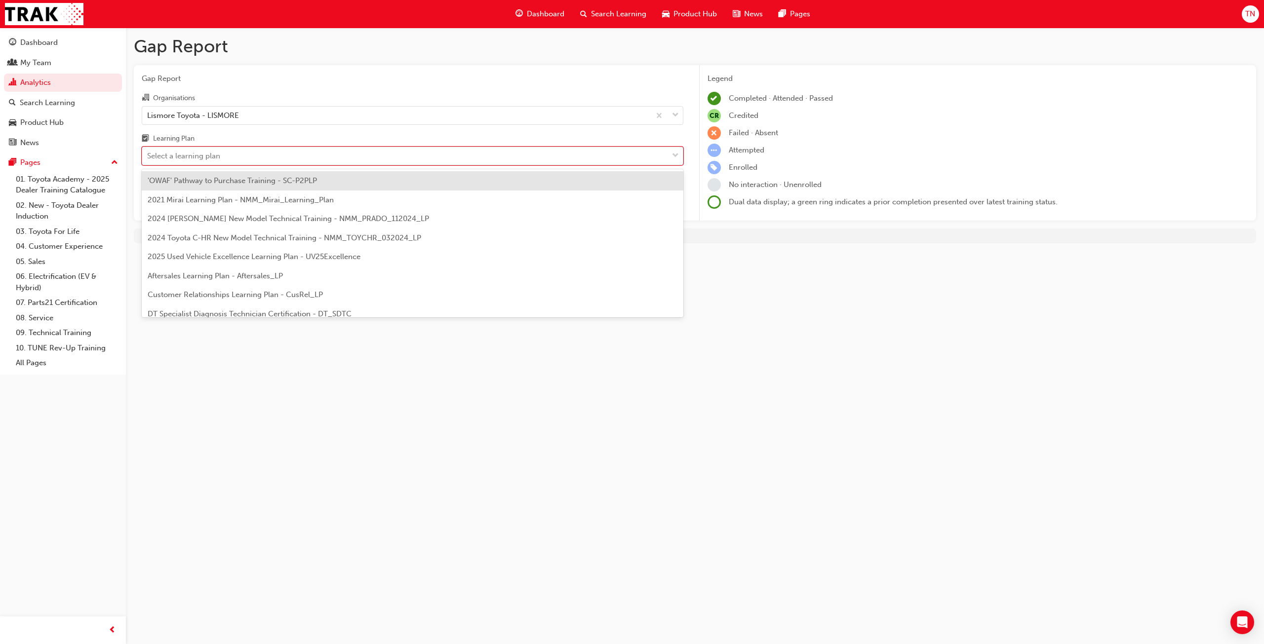
click at [193, 163] on div "Select a learning plan" at bounding box center [405, 156] width 526 height 17
click at [148, 160] on input "Learning Plan option 'OWAF' Pathway to Purchase Training - SC-P2PLP focused, 1 …" at bounding box center [147, 156] width 1 height 8
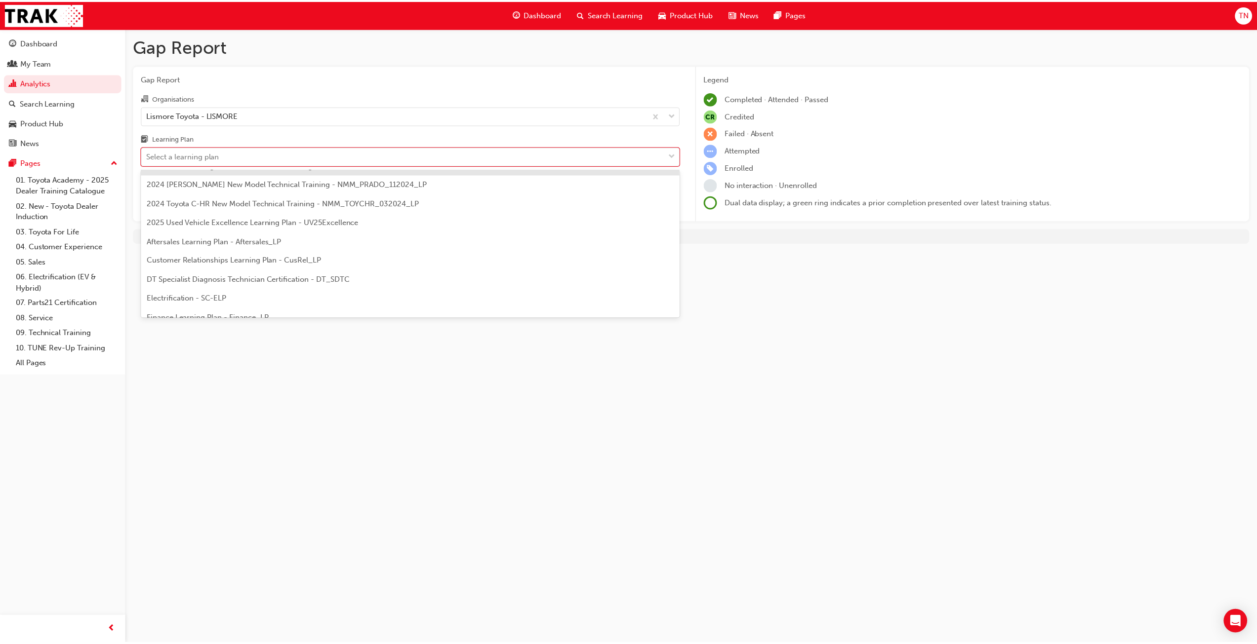
scroll to position [49, 0]
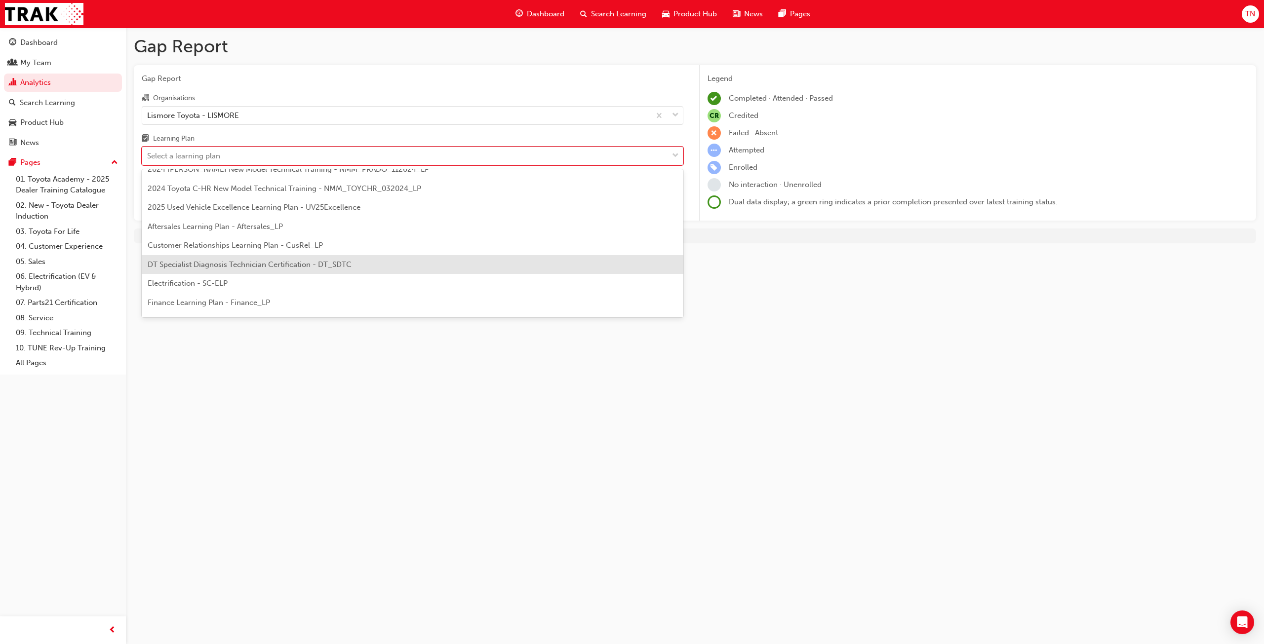
click at [268, 265] on span "DT Specialist Diagnosis Technician Certification - DT_SDTC" at bounding box center [250, 264] width 204 height 9
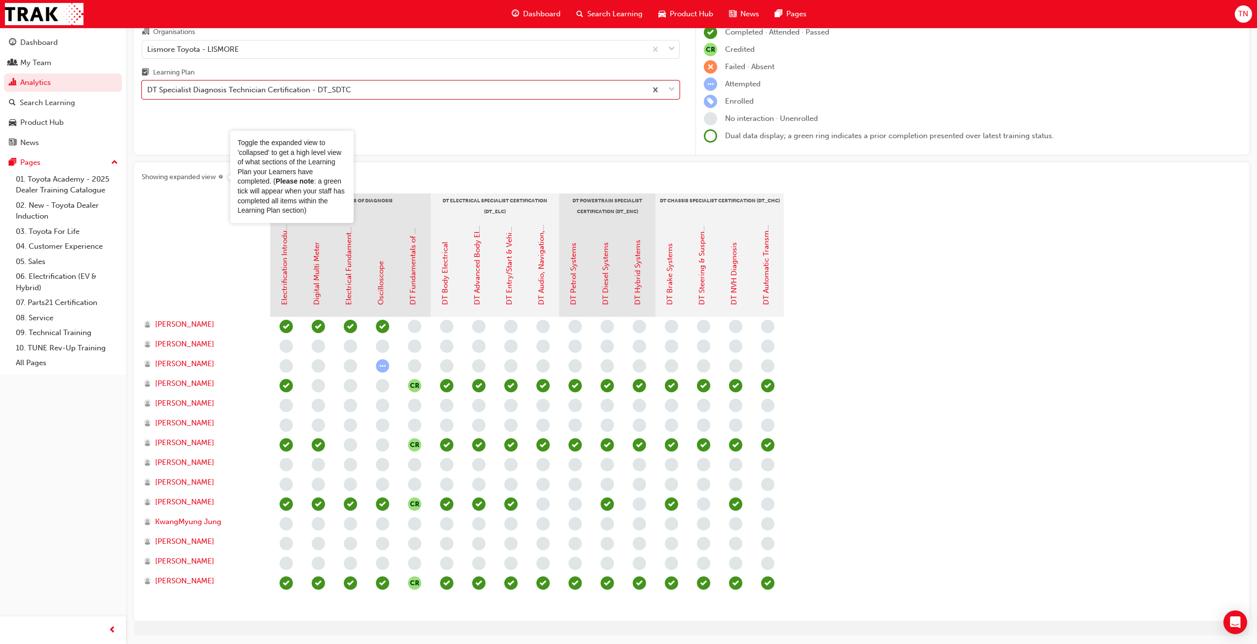
scroll to position [49, 0]
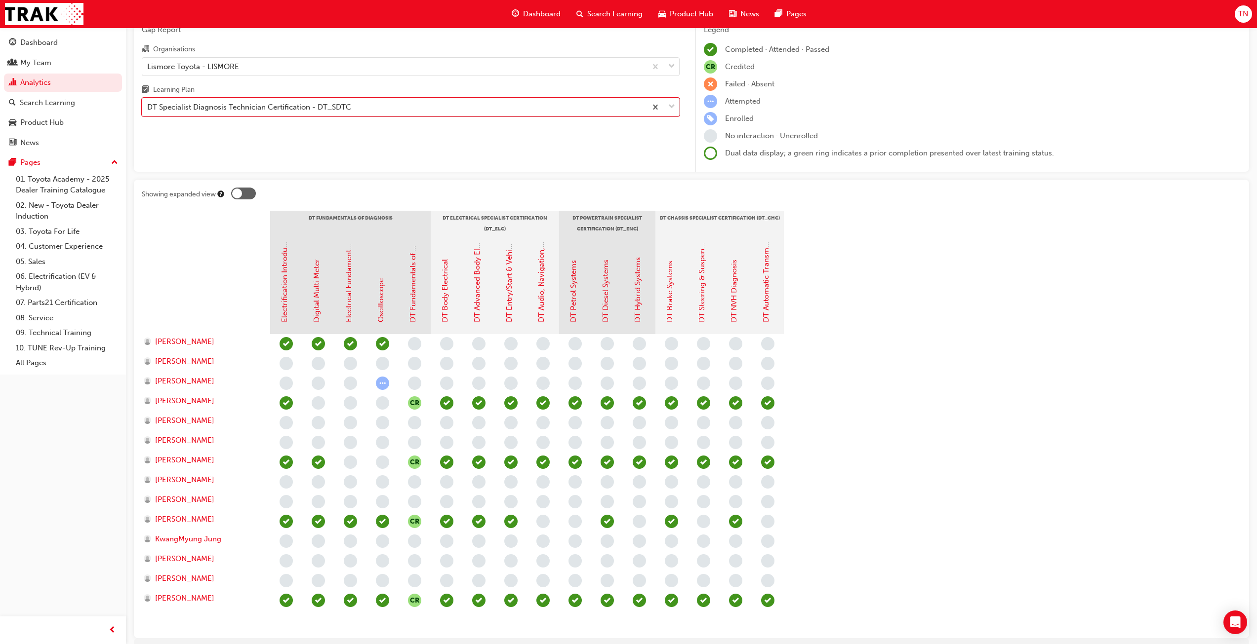
click at [282, 97] on div "Learning Plan" at bounding box center [411, 91] width 538 height 14
click at [148, 103] on input "Learning Plan option DT Specialist Diagnosis Technician Certification - DT_SDTC…" at bounding box center [147, 107] width 1 height 8
click at [280, 110] on div "DT Specialist Diagnosis Technician Certification - DT_SDTC" at bounding box center [249, 107] width 204 height 11
click at [148, 110] on input "Learning Plan option DT Specialist Diagnosis Technician Certification - DT_SDTC…" at bounding box center [147, 107] width 1 height 8
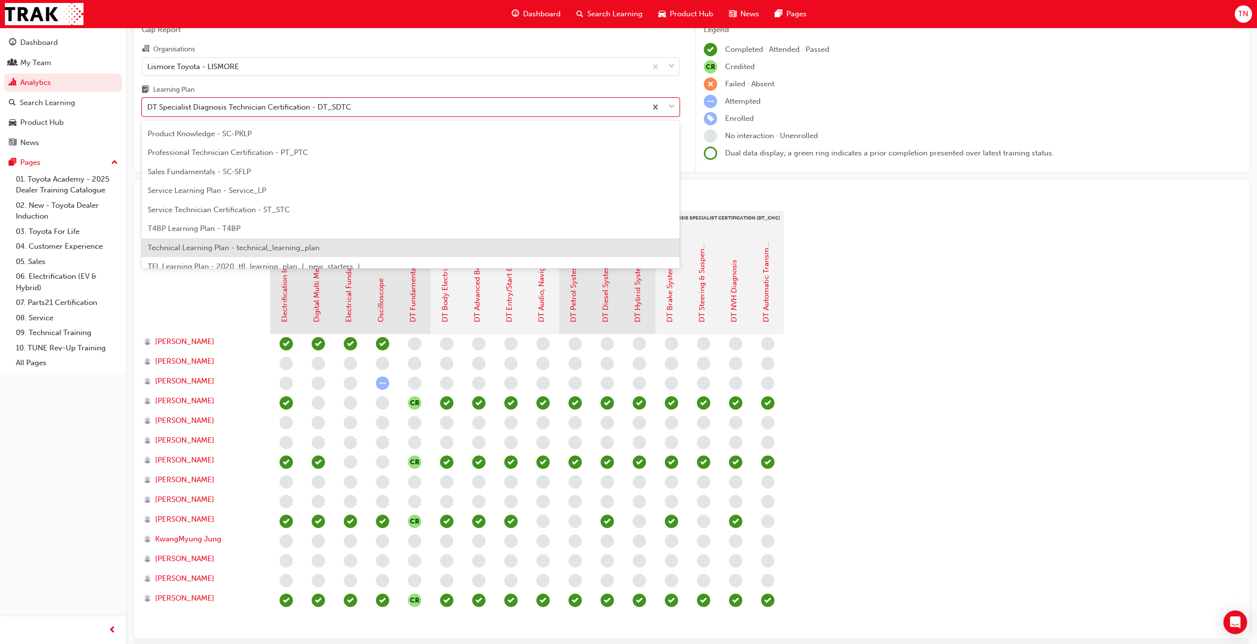
scroll to position [426, 0]
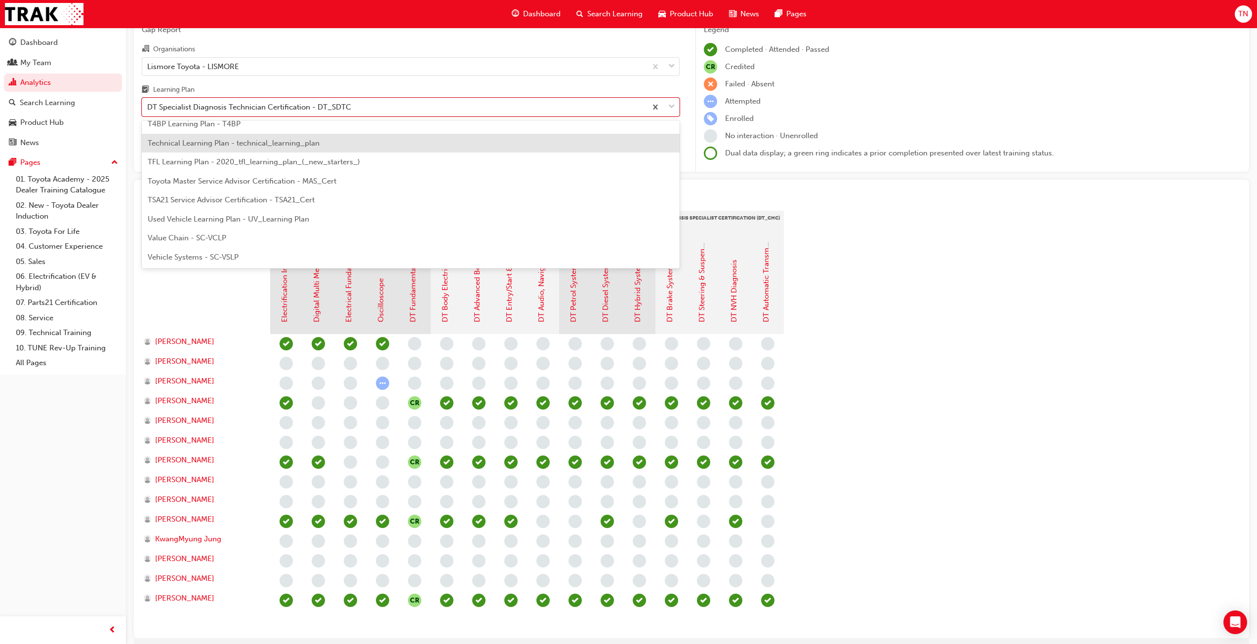
click at [262, 140] on span "Technical Learning Plan - technical_learning_plan" at bounding box center [234, 143] width 172 height 9
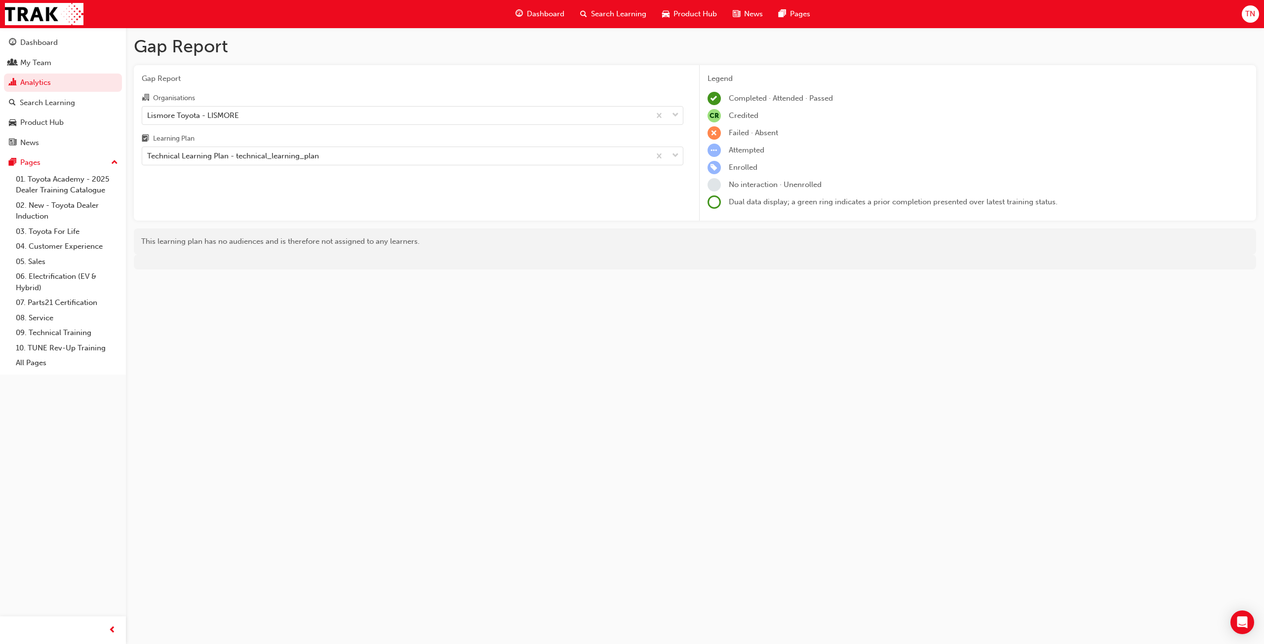
click at [289, 145] on div "Learning Plan" at bounding box center [413, 140] width 542 height 14
click at [148, 152] on input "Learning Plan Technical Learning Plan - technical_learning_plan" at bounding box center [147, 156] width 1 height 8
click at [286, 155] on div "Technical Learning Plan - technical_learning_plan" at bounding box center [233, 156] width 172 height 11
click at [148, 155] on input "Learning Plan option Technical Learning Plan - technical_learning_plan, selecte…" at bounding box center [147, 156] width 1 height 8
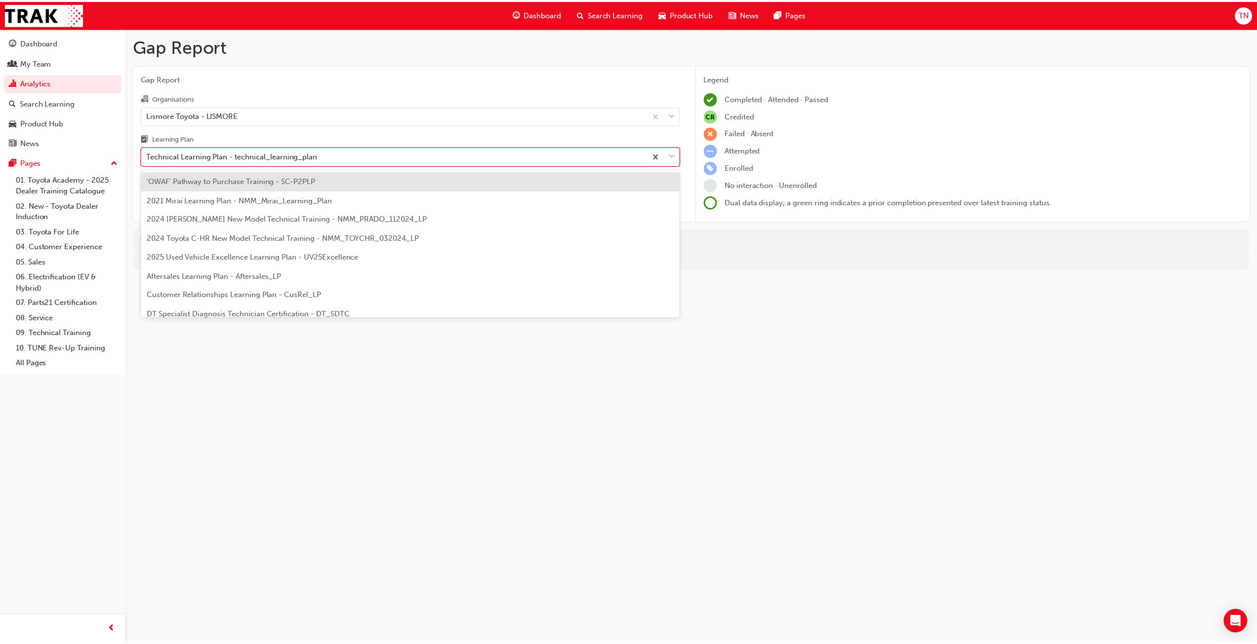
scroll to position [317, 0]
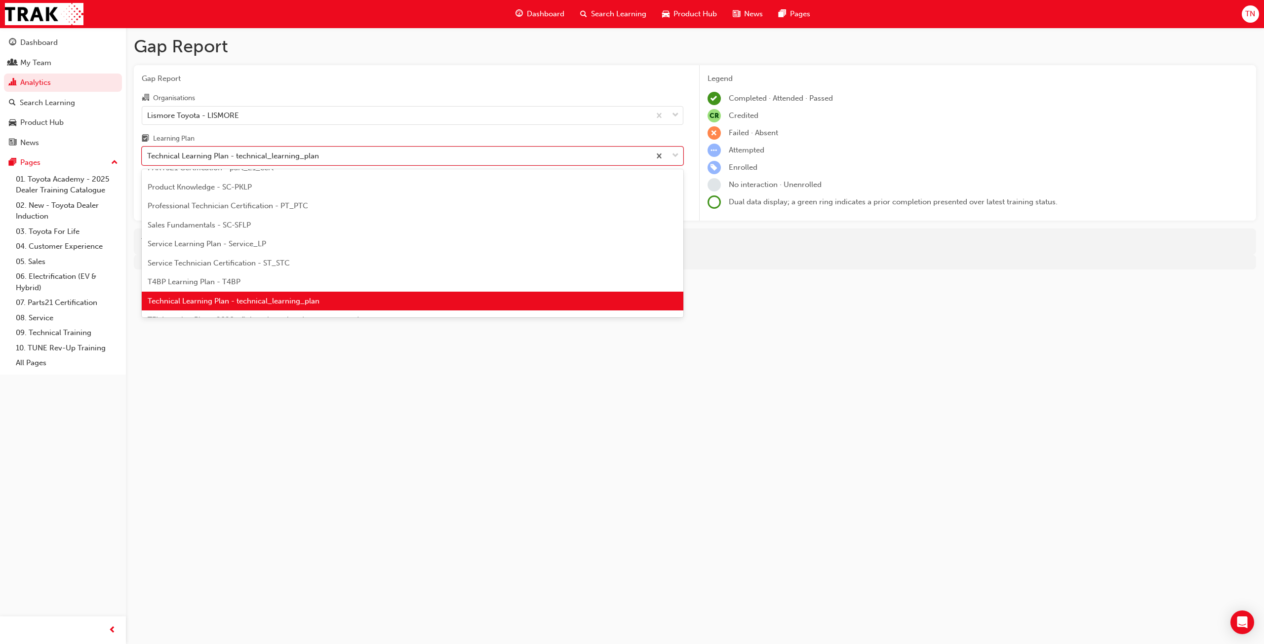
click at [241, 257] on div "Service Technician Certification - ST_STC" at bounding box center [413, 263] width 542 height 19
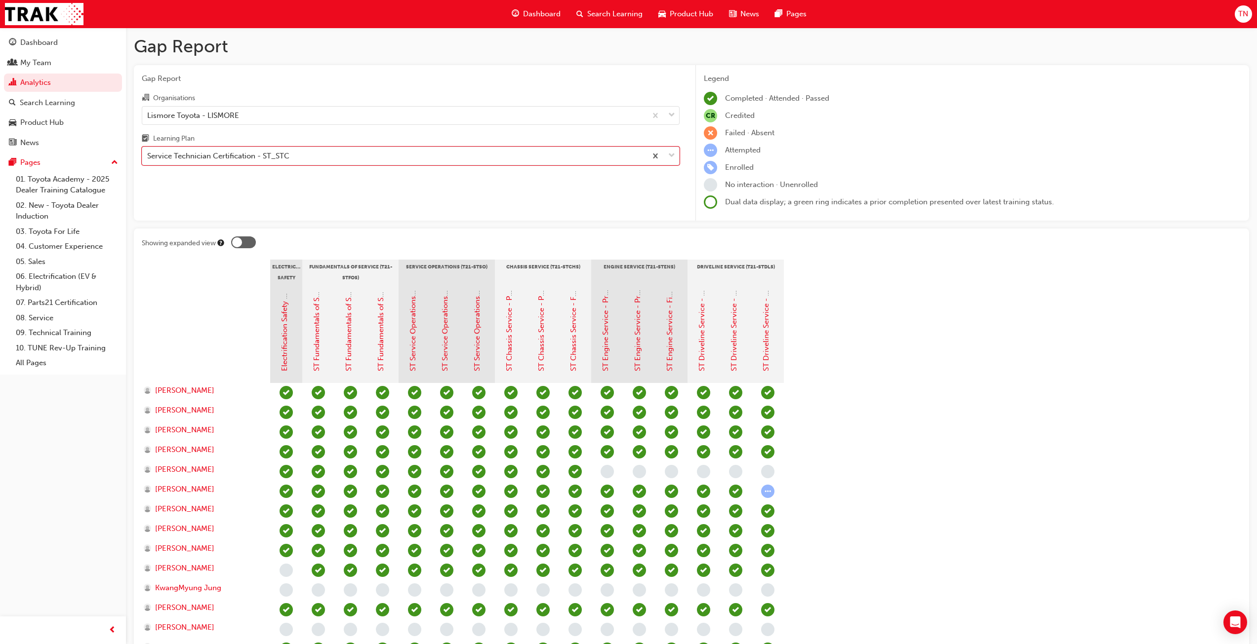
click at [251, 240] on div at bounding box center [243, 243] width 25 height 12
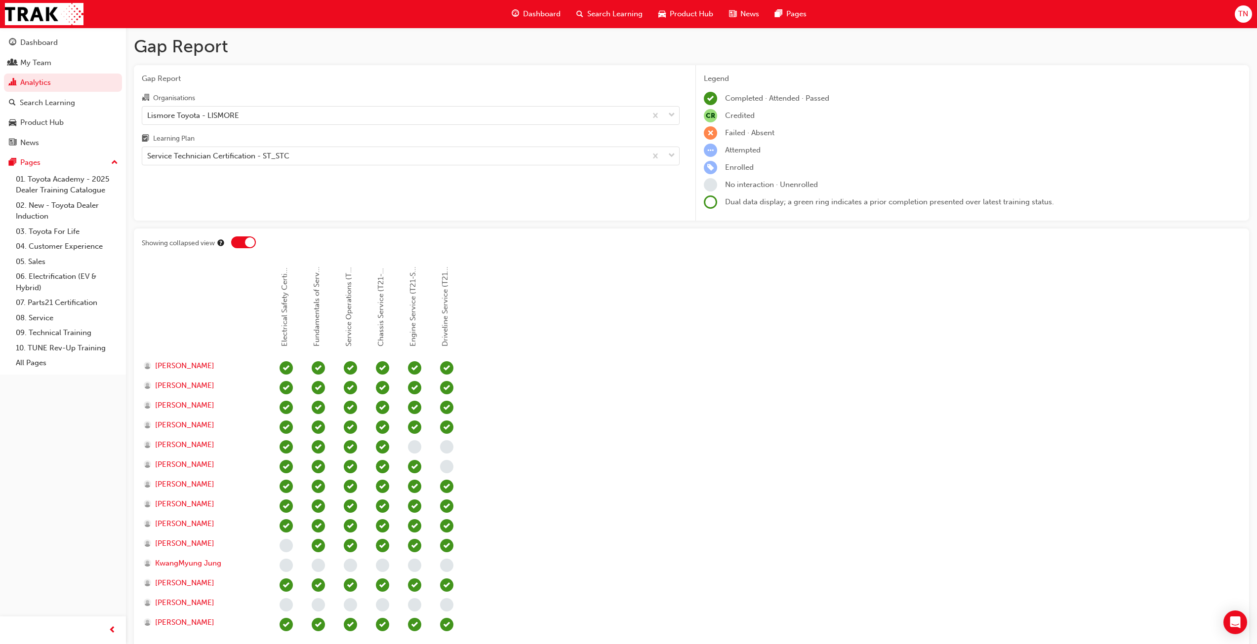
click at [252, 238] on div at bounding box center [250, 243] width 10 height 10
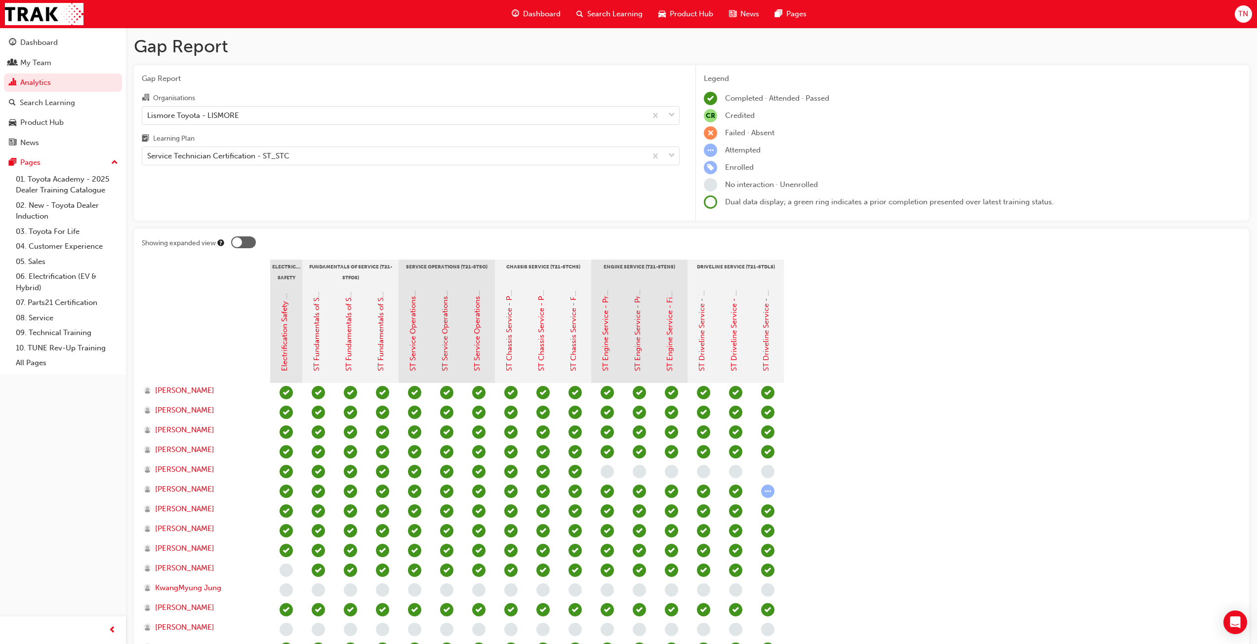
click at [252, 238] on div at bounding box center [243, 243] width 25 height 12
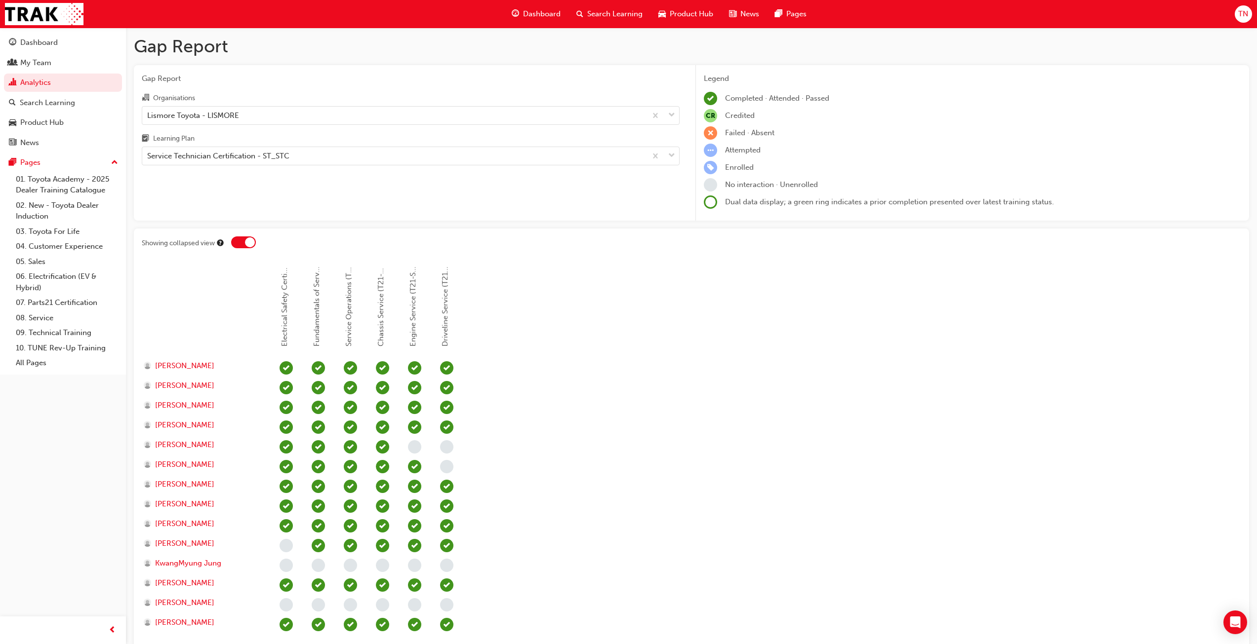
click at [252, 238] on div at bounding box center [250, 243] width 10 height 10
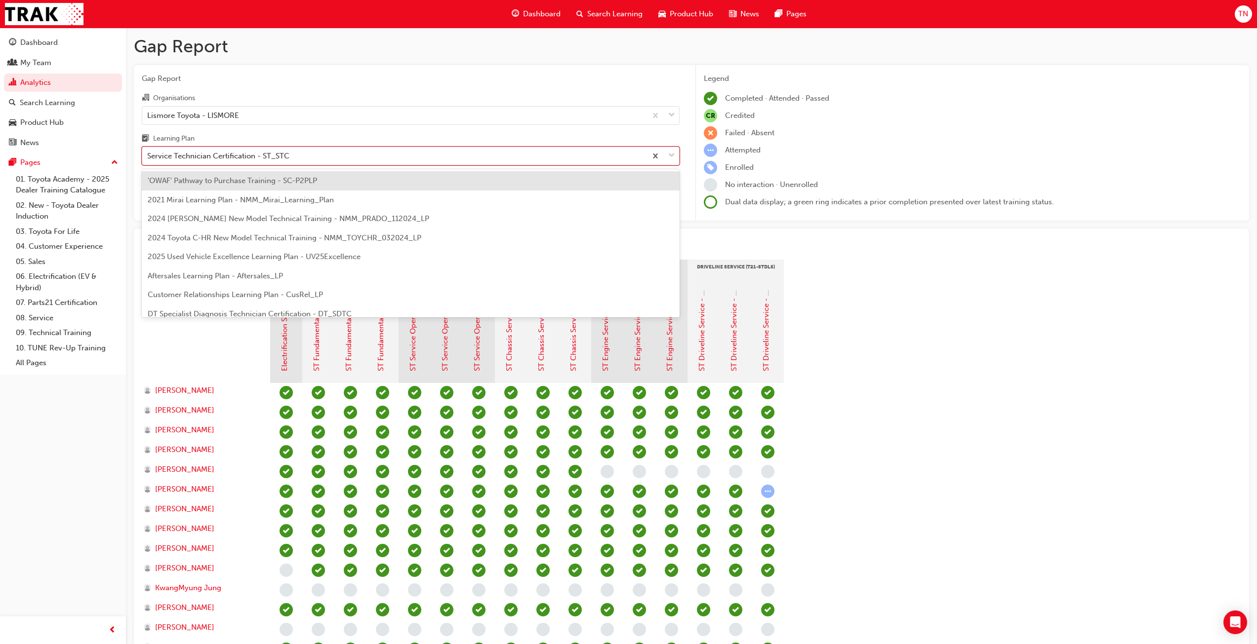
click at [266, 155] on div "Service Technician Certification - ST_STC" at bounding box center [218, 156] width 142 height 11
click at [148, 155] on input "Learning Plan option Service Technician Certification - ST_STC, selected. optio…" at bounding box center [147, 156] width 1 height 8
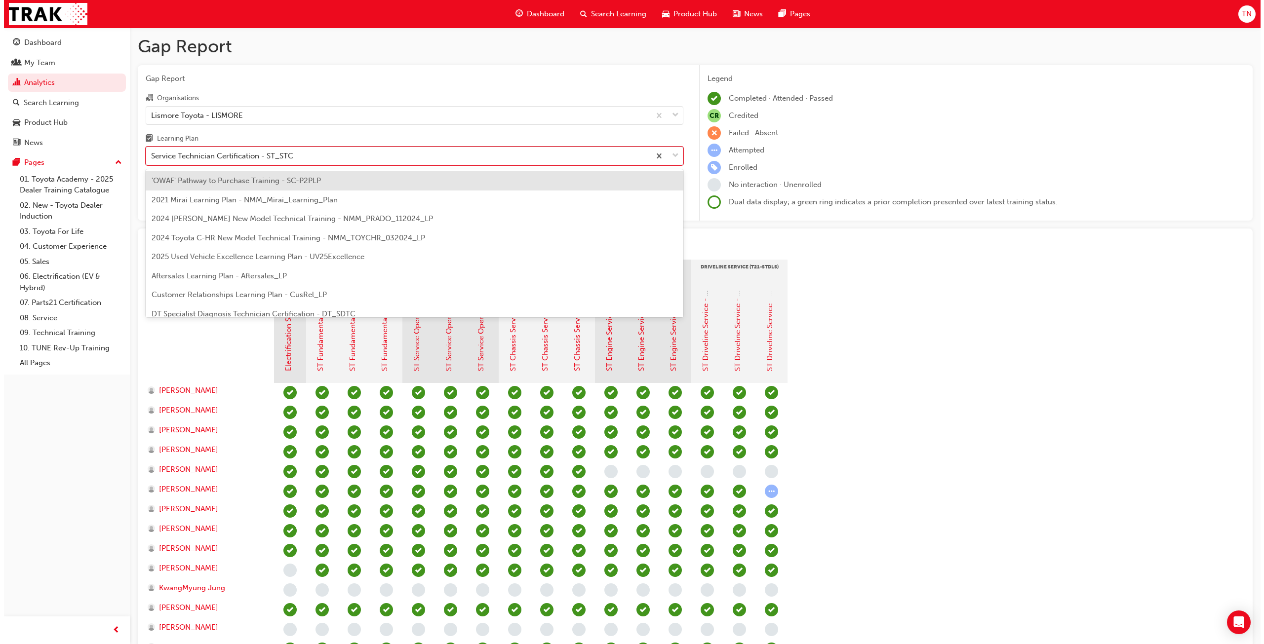
scroll to position [279, 0]
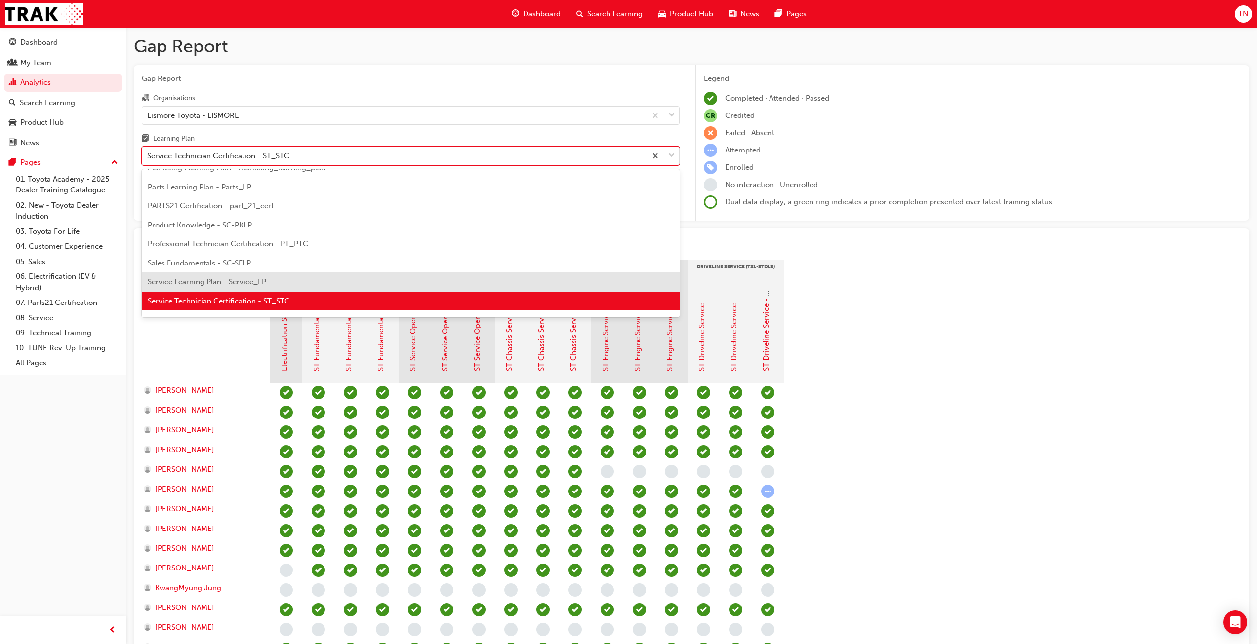
click at [242, 283] on span "Service Learning Plan - Service_LP" at bounding box center [207, 282] width 119 height 9
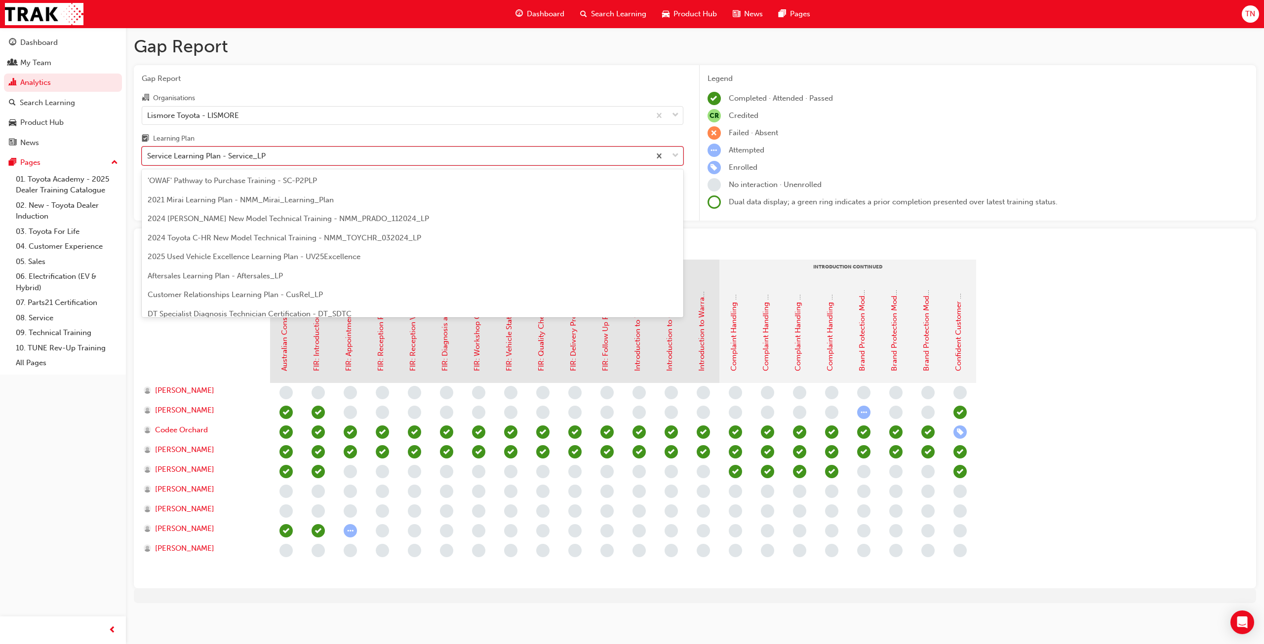
click at [265, 153] on div "Service Learning Plan - Service_LP" at bounding box center [206, 156] width 119 height 11
click at [148, 153] on input "Learning Plan option Service Learning Plan - Service_LP, selected. option Servi…" at bounding box center [147, 156] width 1 height 8
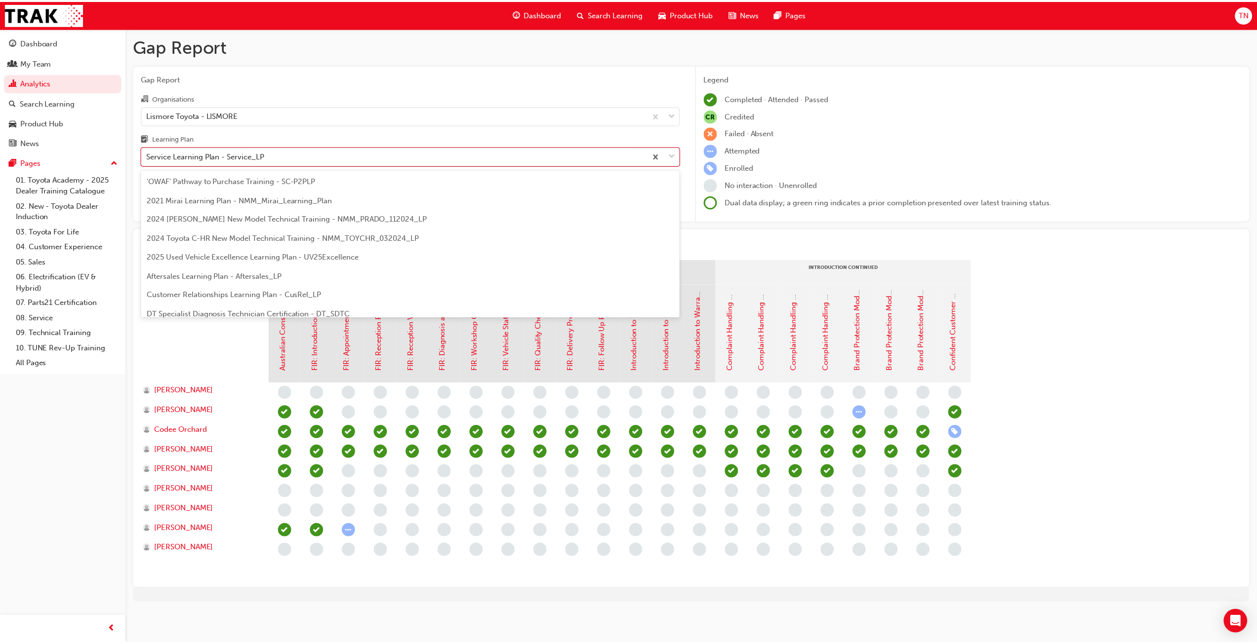
scroll to position [260, 0]
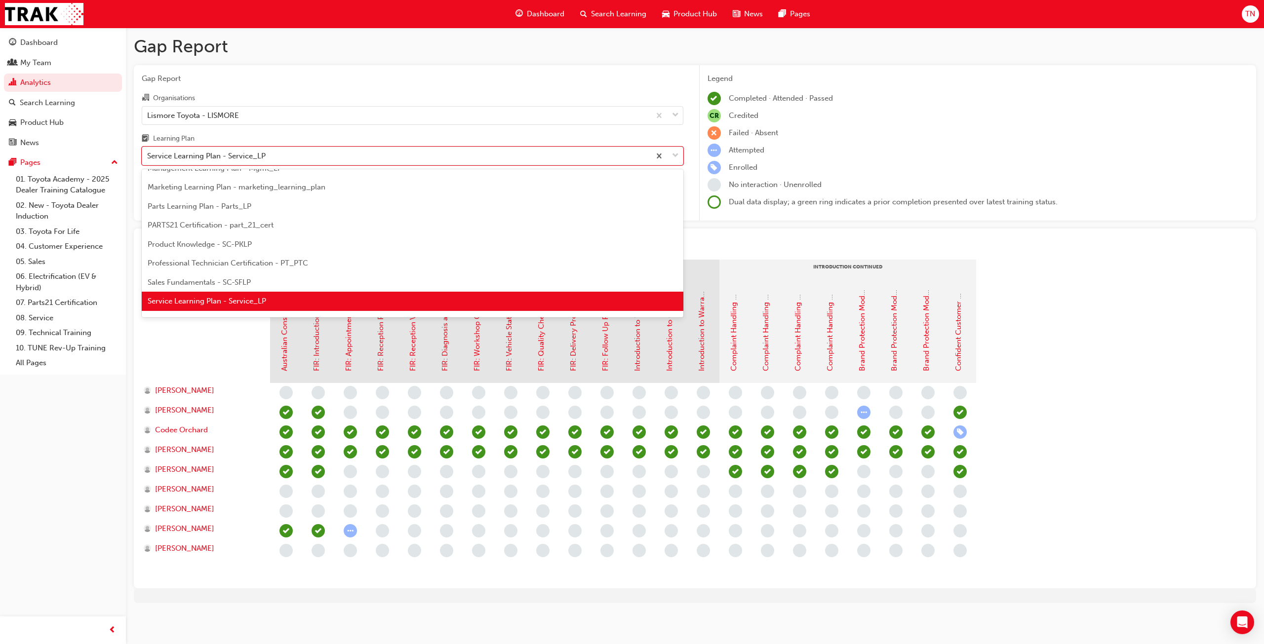
click at [253, 264] on span "Professional Technician Certification - PT_PTC" at bounding box center [228, 263] width 160 height 9
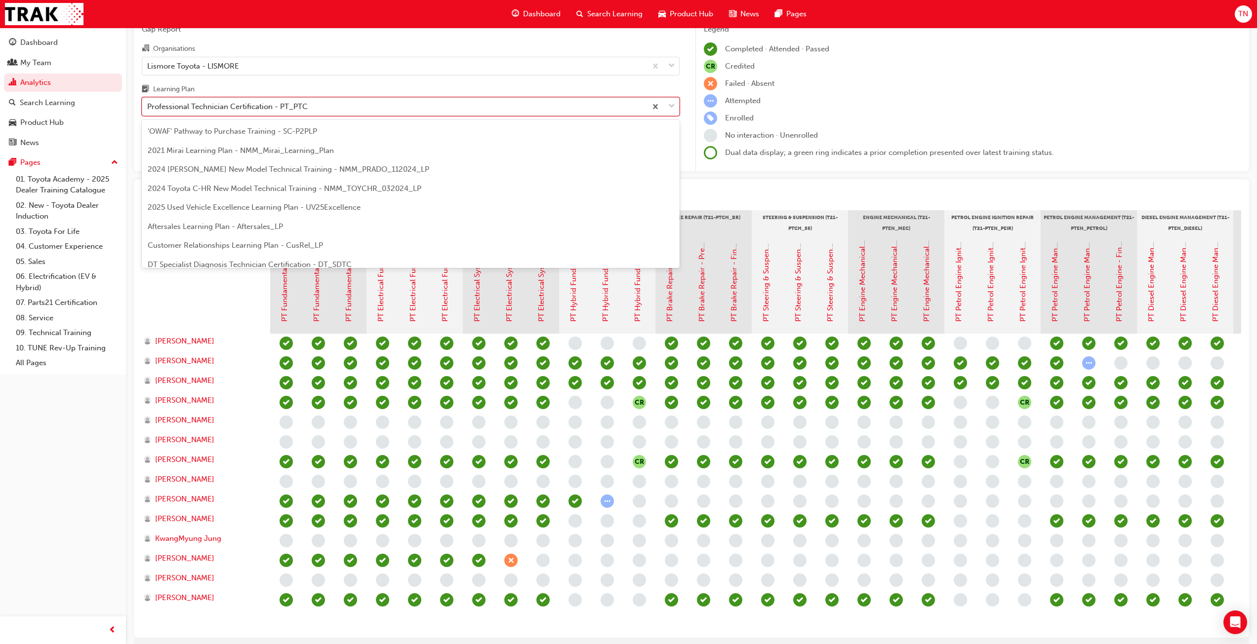
click at [341, 112] on div "Professional Technician Certification - PT_PTC" at bounding box center [394, 106] width 504 height 17
click at [148, 111] on input "Learning Plan option Professional Technician Certification - PT_PTC, selected. …" at bounding box center [147, 106] width 1 height 8
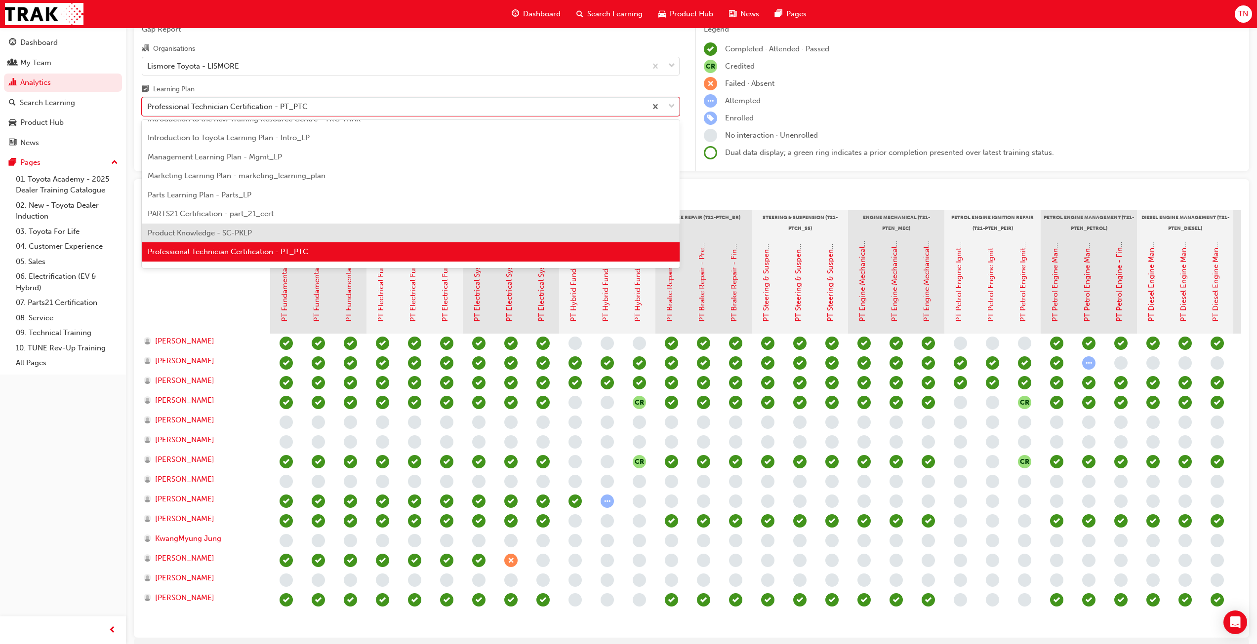
click at [212, 232] on span "Product Knowledge - SC-PKLP" at bounding box center [200, 233] width 104 height 9
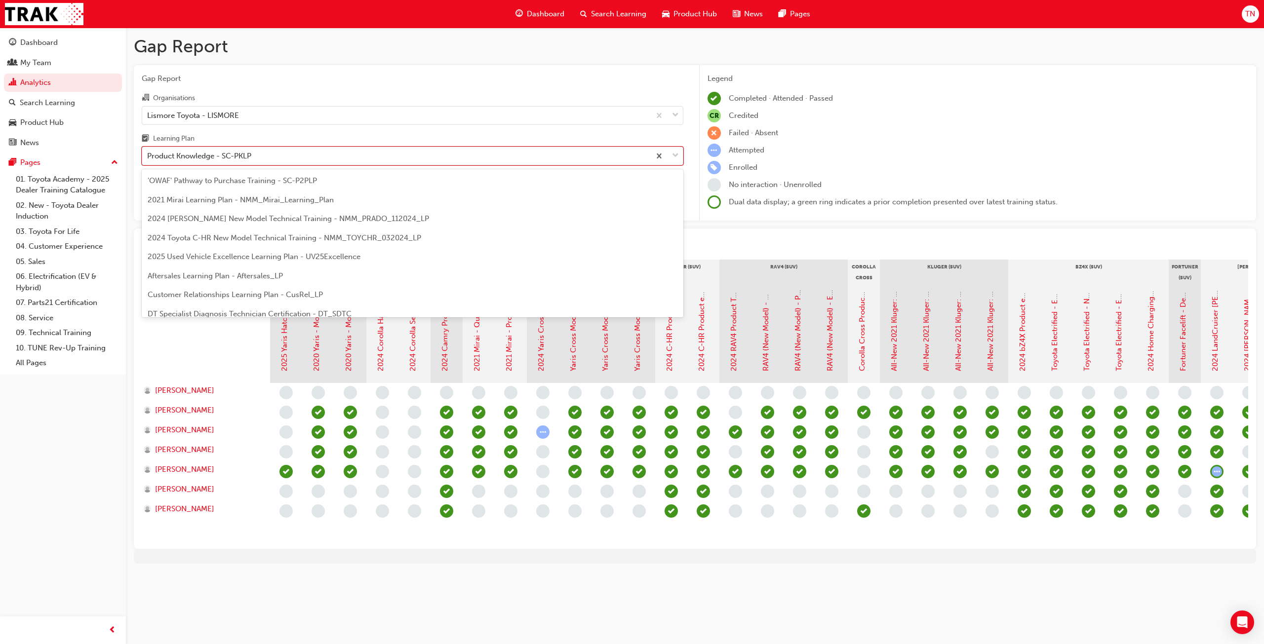
click at [304, 160] on div "Product Knowledge - SC-PKLP" at bounding box center [396, 156] width 508 height 17
click at [148, 160] on input "Learning Plan option Product Knowledge - SC-PKLP, selected. option Product Know…" at bounding box center [147, 156] width 1 height 8
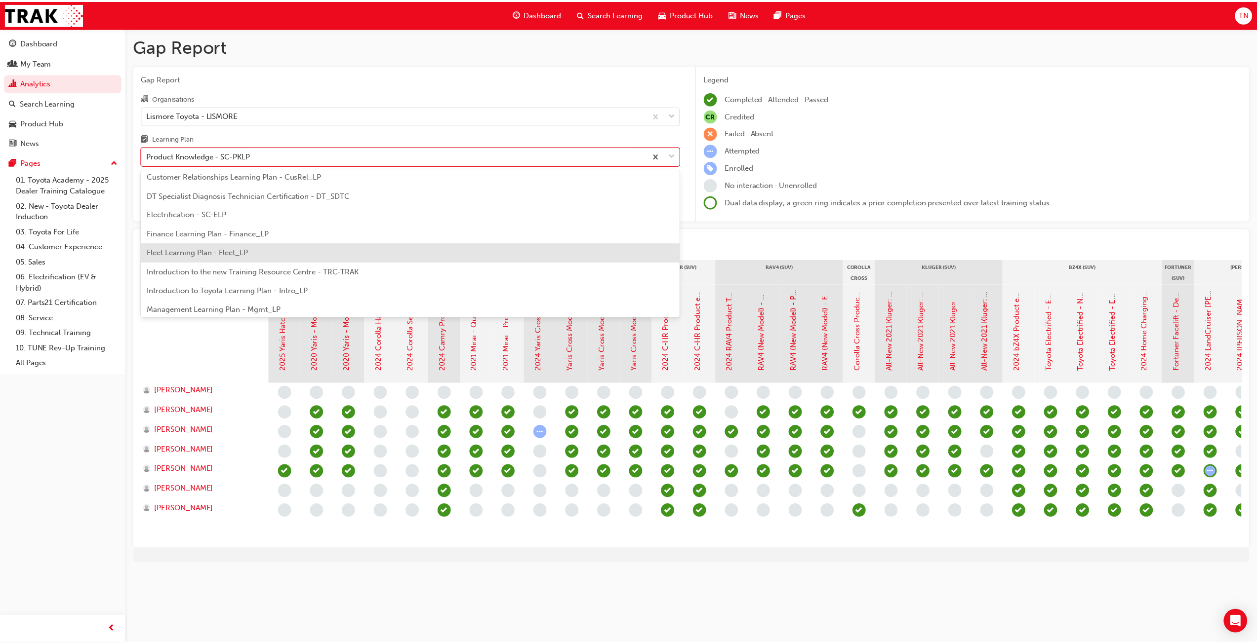
scroll to position [104, 0]
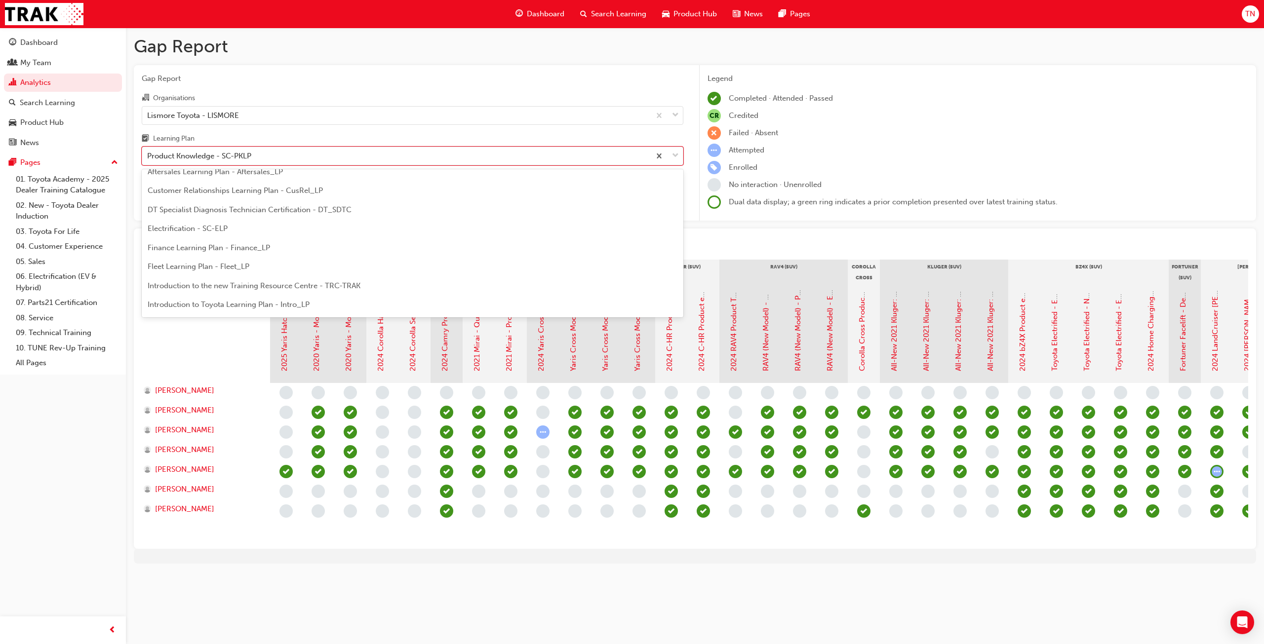
click at [236, 200] on div "DT Specialist Diagnosis Technician Certification - DT_SDTC" at bounding box center [413, 209] width 542 height 19
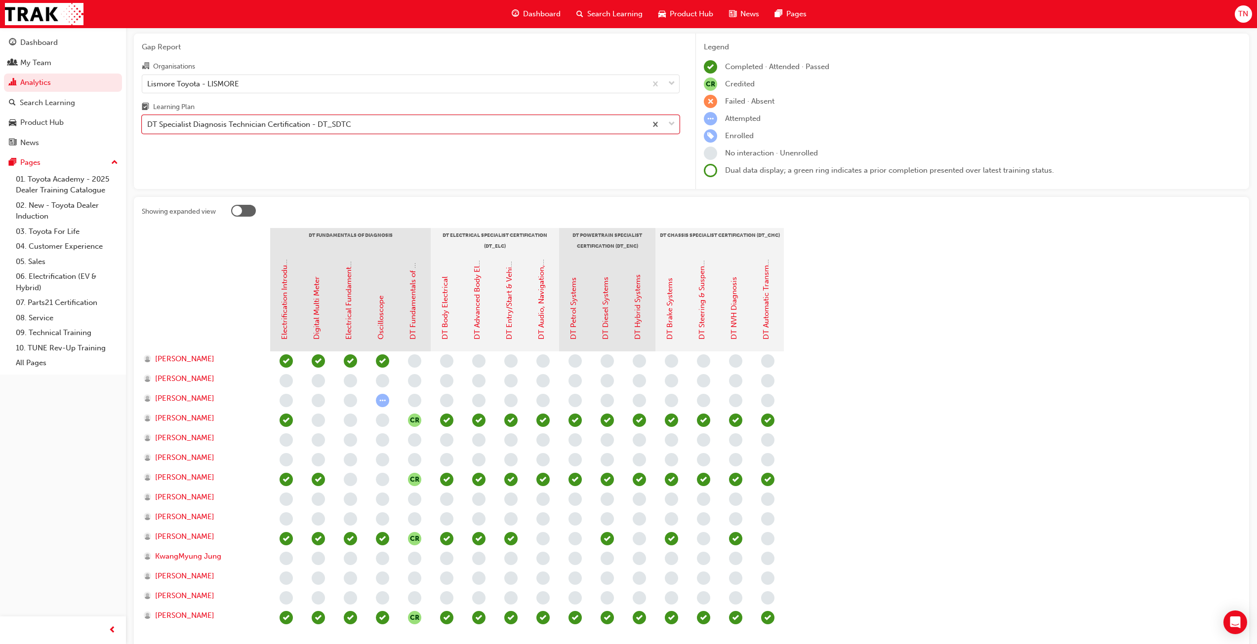
scroll to position [49, 0]
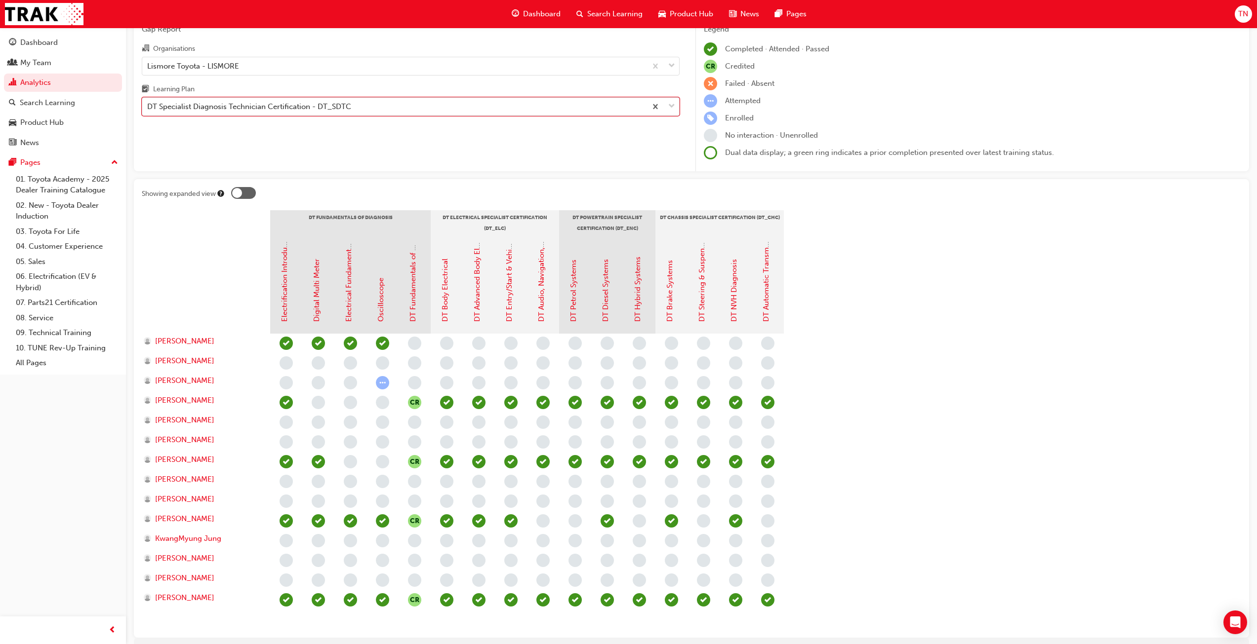
click at [279, 102] on div "DT Specialist Diagnosis Technician Certification - DT_SDTC" at bounding box center [249, 106] width 204 height 11
click at [148, 102] on input "Learning Plan option DT Specialist Diagnosis Technician Certification - DT_SDTC…" at bounding box center [147, 106] width 1 height 8
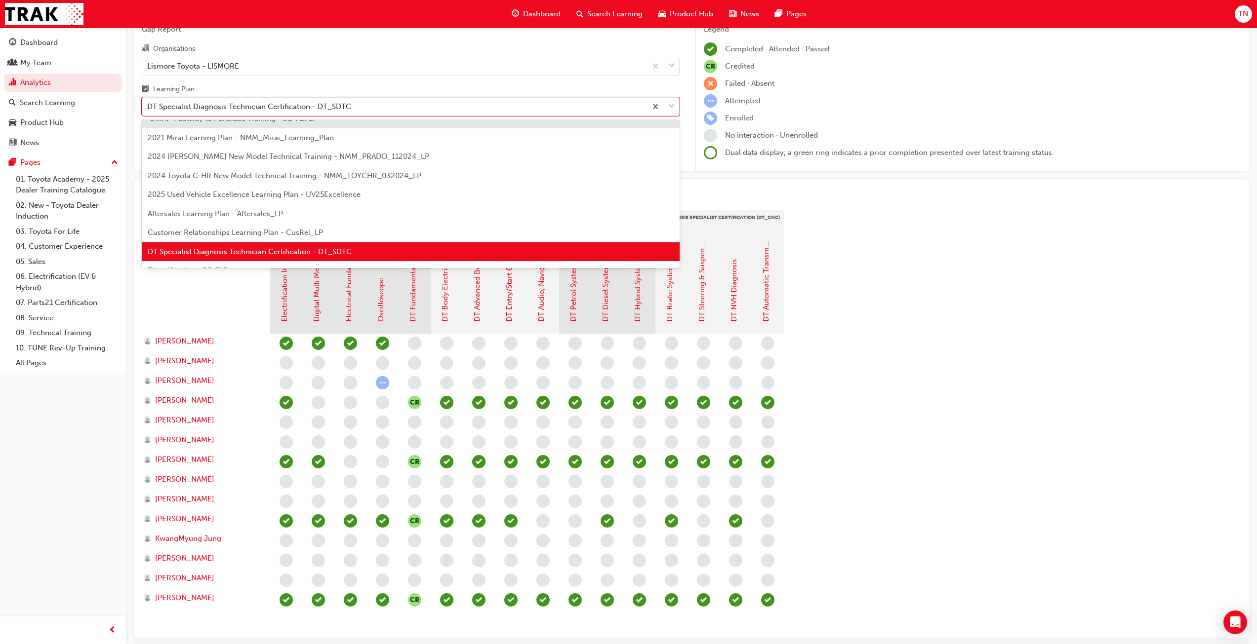
scroll to position [0, 0]
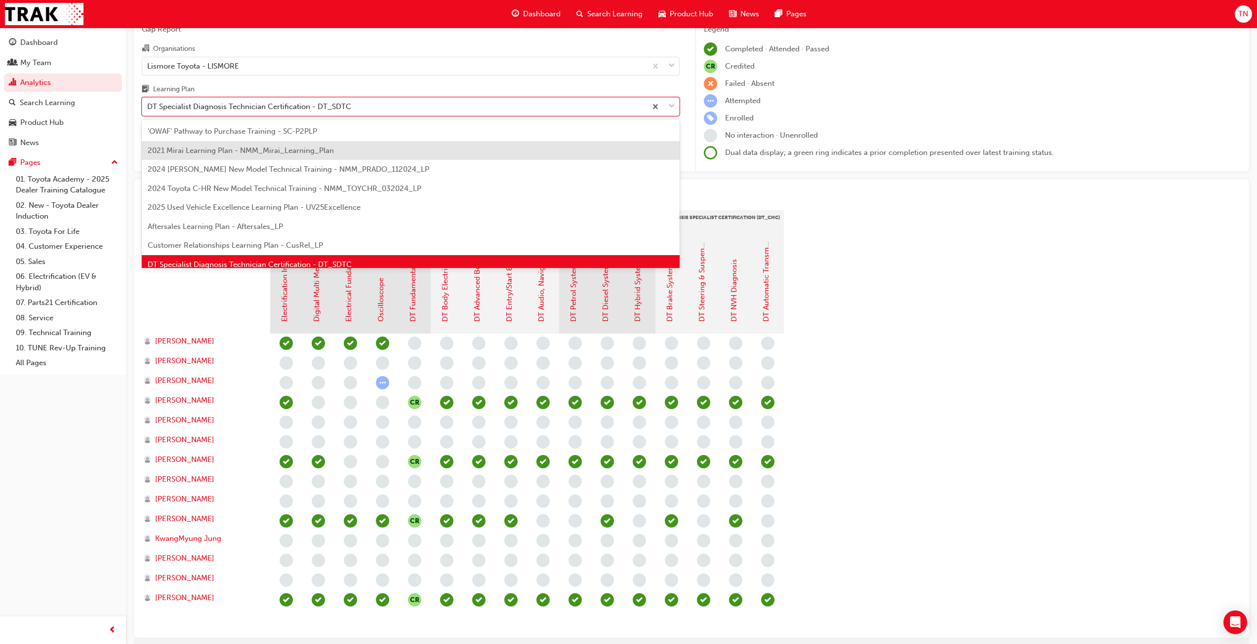
click at [246, 147] on span "2021 Mirai Learning Plan - NMM_Mirai_Learning_Plan" at bounding box center [241, 150] width 186 height 9
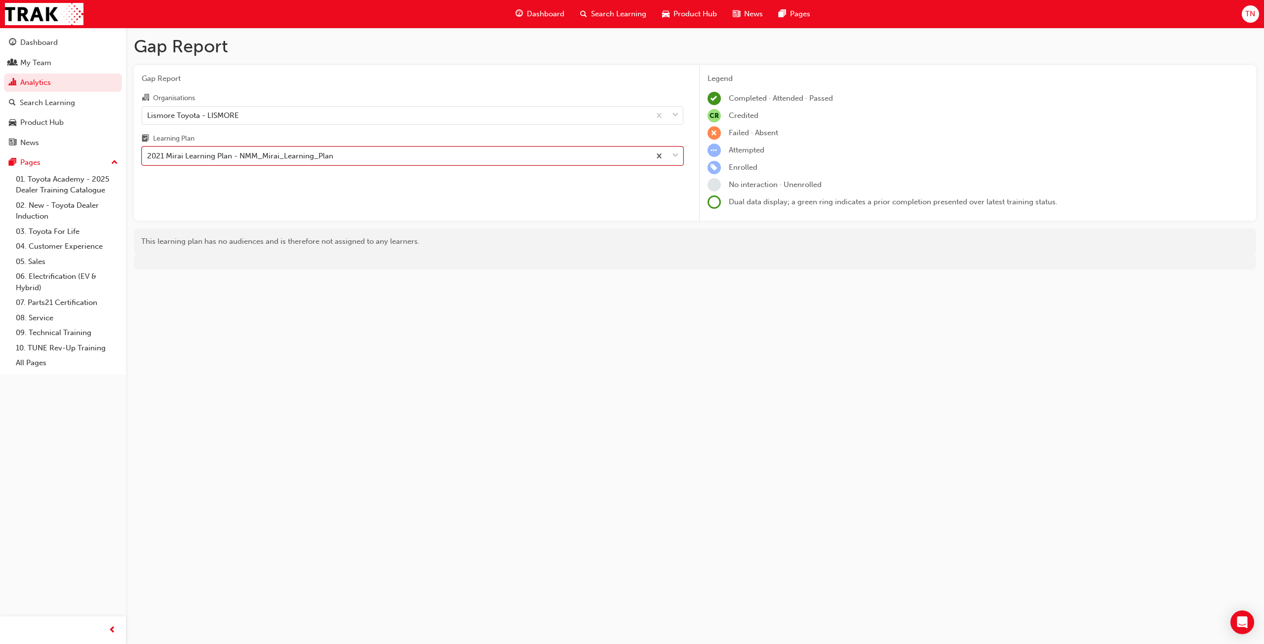
click at [253, 157] on div "2021 Mirai Learning Plan - NMM_Mirai_Learning_Plan" at bounding box center [240, 156] width 186 height 11
click at [148, 157] on input "Learning Plan option 2021 Mirai Learning Plan - NMM_Mirai_Learning_Plan, select…" at bounding box center [147, 156] width 1 height 8
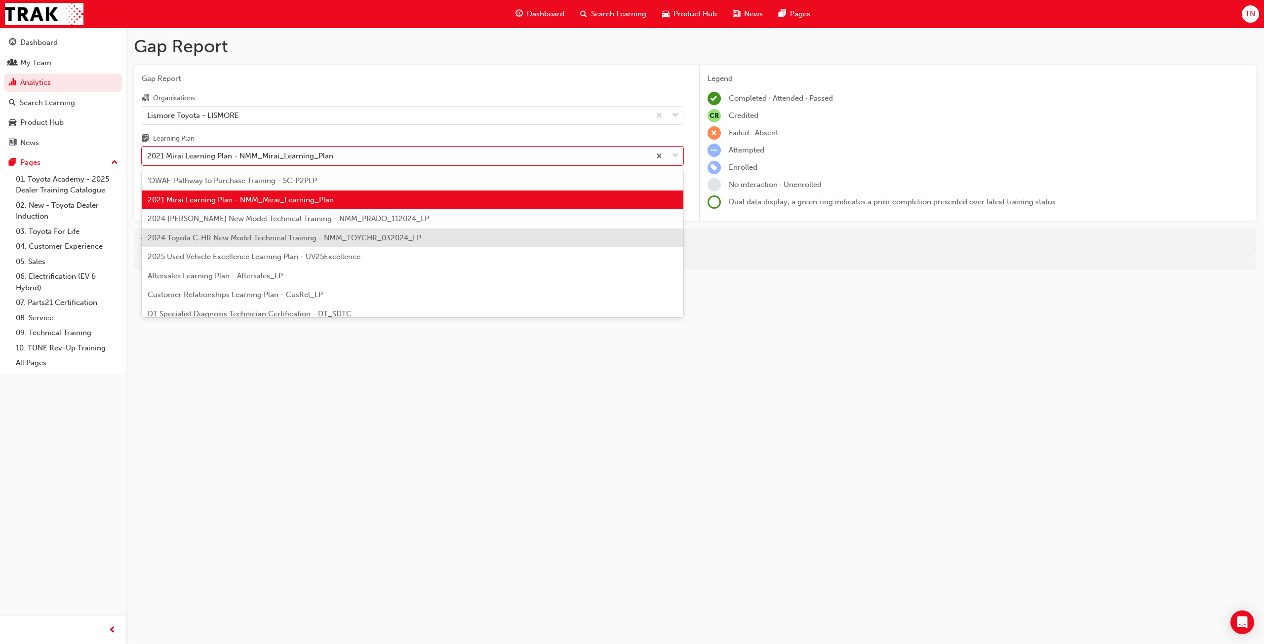
click at [246, 238] on span "2024 Toyota C-HR New Model Technical Training - NMM_TOYCHR_032024_LP" at bounding box center [285, 238] width 274 height 9
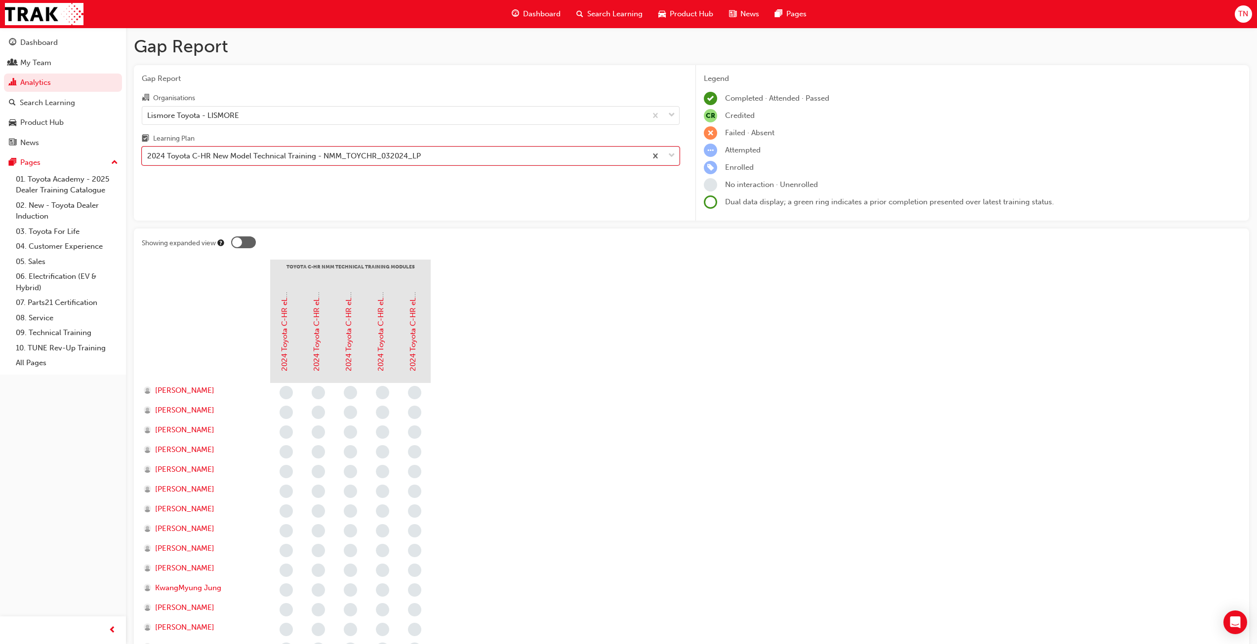
click at [261, 172] on div "Gap Report Organisations Lismore Toyota - LISMORE Learning Plan option 2024 Toy…" at bounding box center [411, 143] width 554 height 156
click at [263, 155] on div "2024 Toyota C-HR New Model Technical Training - NMM_TOYCHR_032024_LP" at bounding box center [284, 156] width 274 height 11
click at [148, 155] on input "Learning Plan 2024 Toyota C-HR New Model Technical Training - NMM_TOYCHR_032024…" at bounding box center [147, 156] width 1 height 8
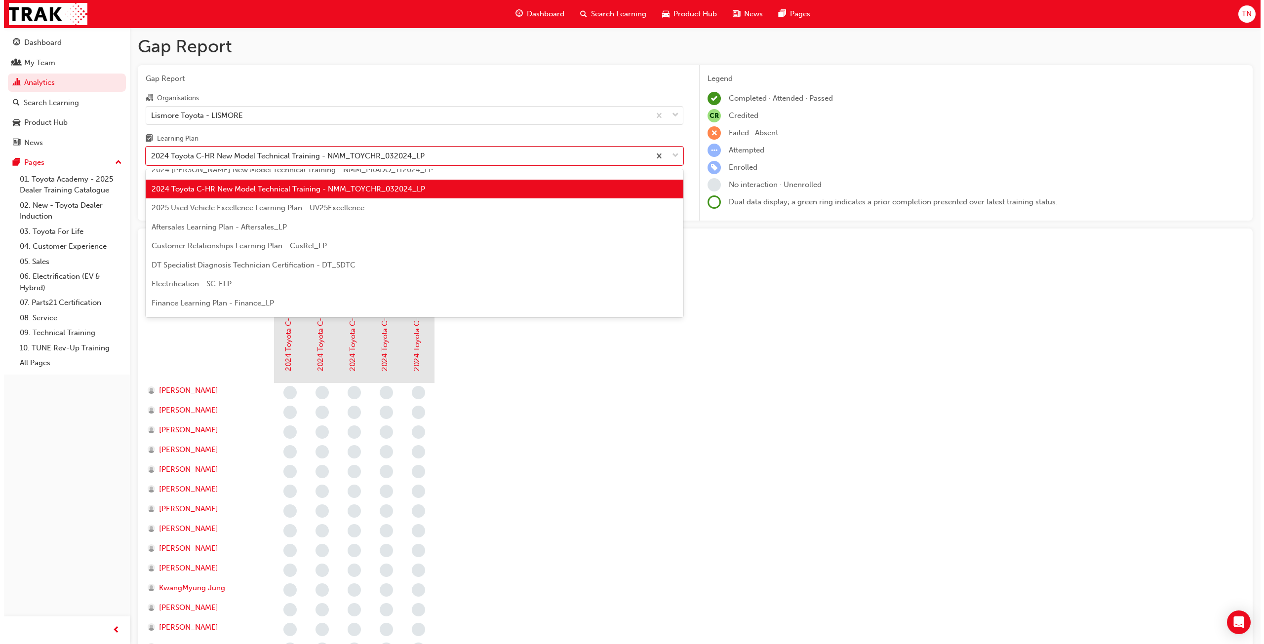
scroll to position [49, 0]
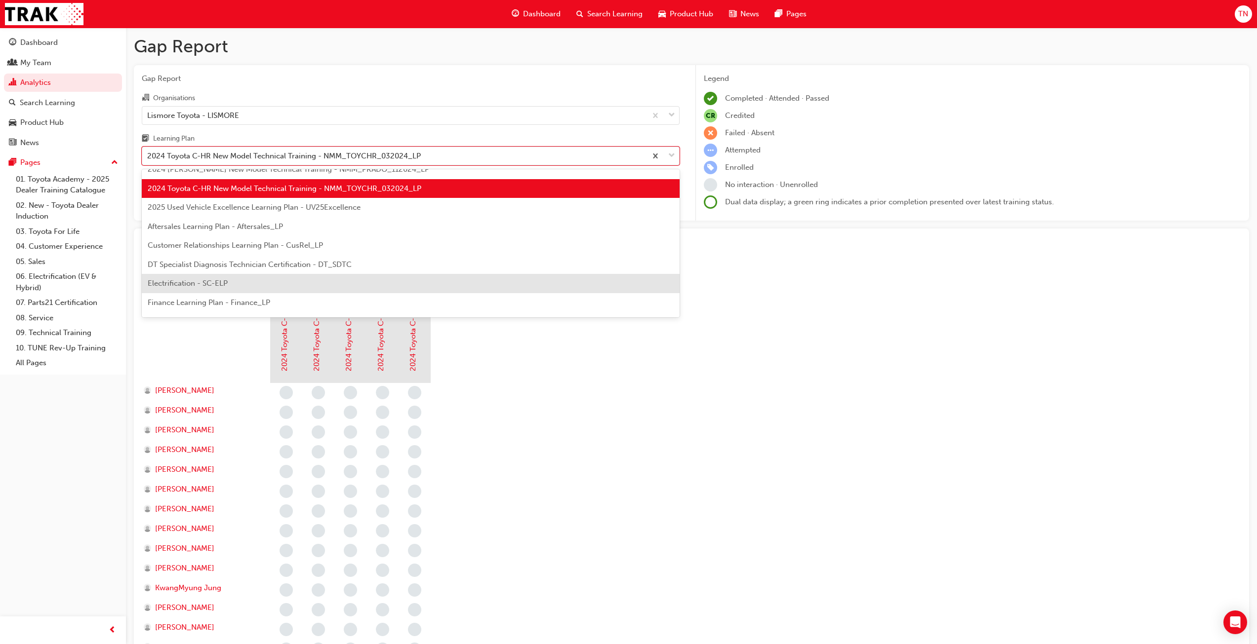
click at [205, 284] on span "Electrification - SC-ELP" at bounding box center [188, 283] width 80 height 9
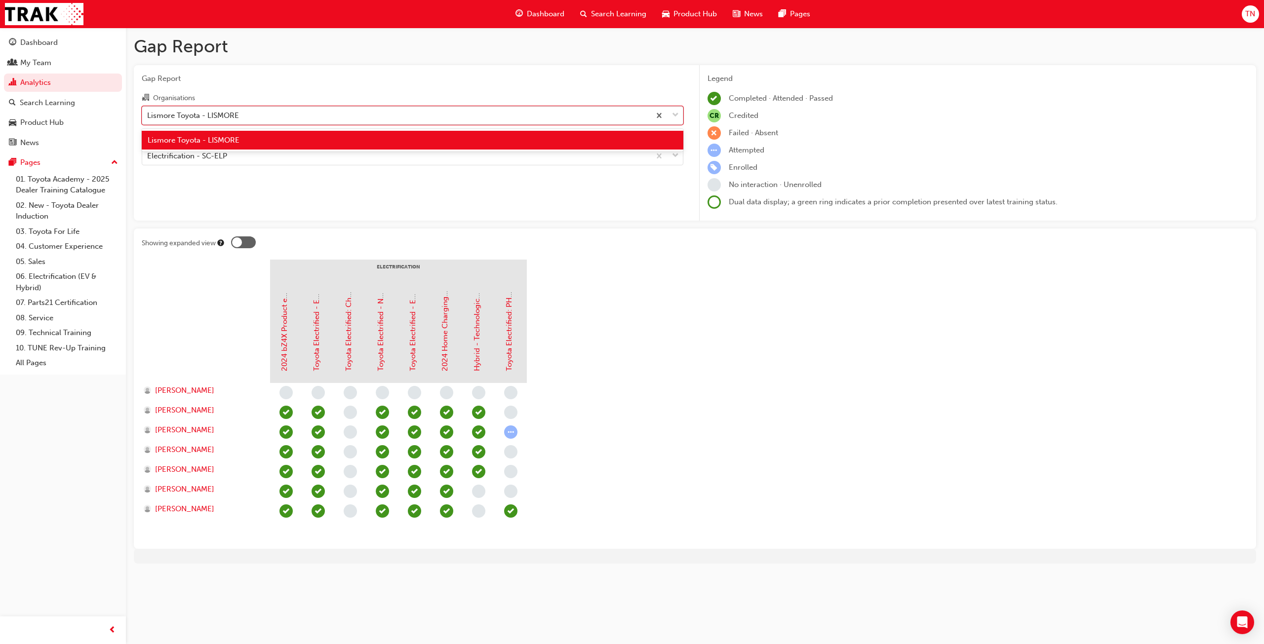
click at [274, 118] on div "Lismore Toyota - LISMORE" at bounding box center [396, 115] width 508 height 17
click at [148, 118] on input "Organisations option Lismore Toyota - LISMORE, selected. option Lismore Toyota …" at bounding box center [147, 115] width 1 height 8
click at [274, 118] on div "Lismore Toyota - LISMORE" at bounding box center [396, 115] width 508 height 17
click at [148, 118] on input "Organisations option Lismore Toyota - LISMORE, selected. option Lismore Toyota …" at bounding box center [147, 115] width 1 height 8
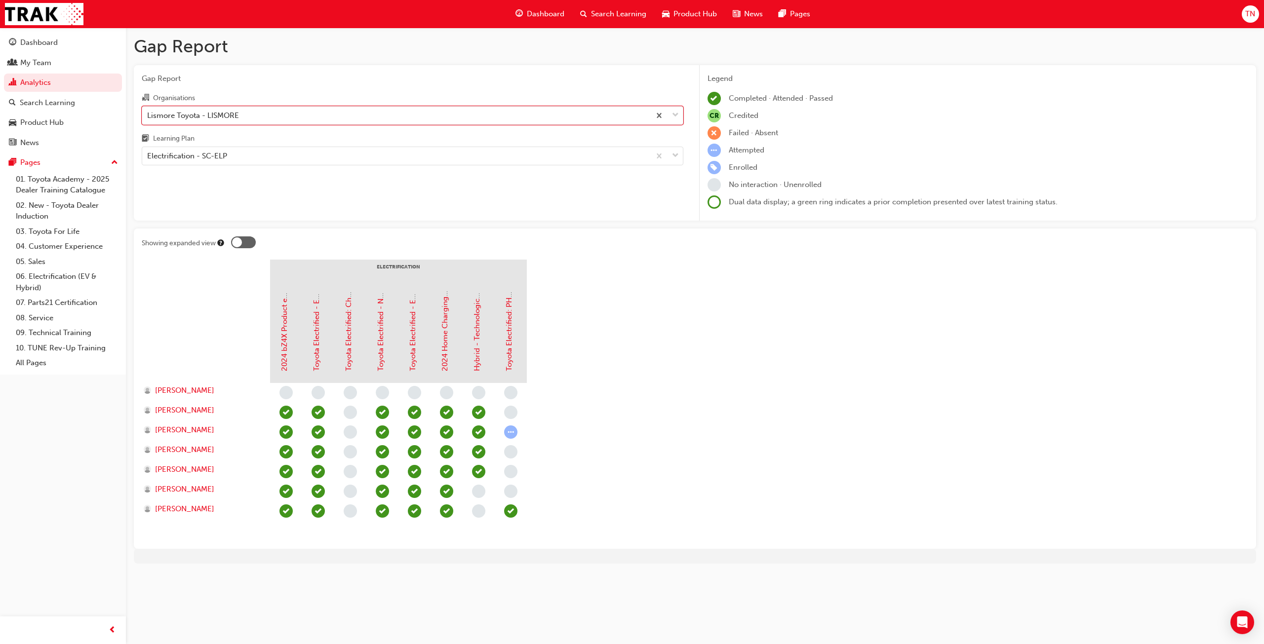
click at [245, 244] on div at bounding box center [243, 243] width 25 height 12
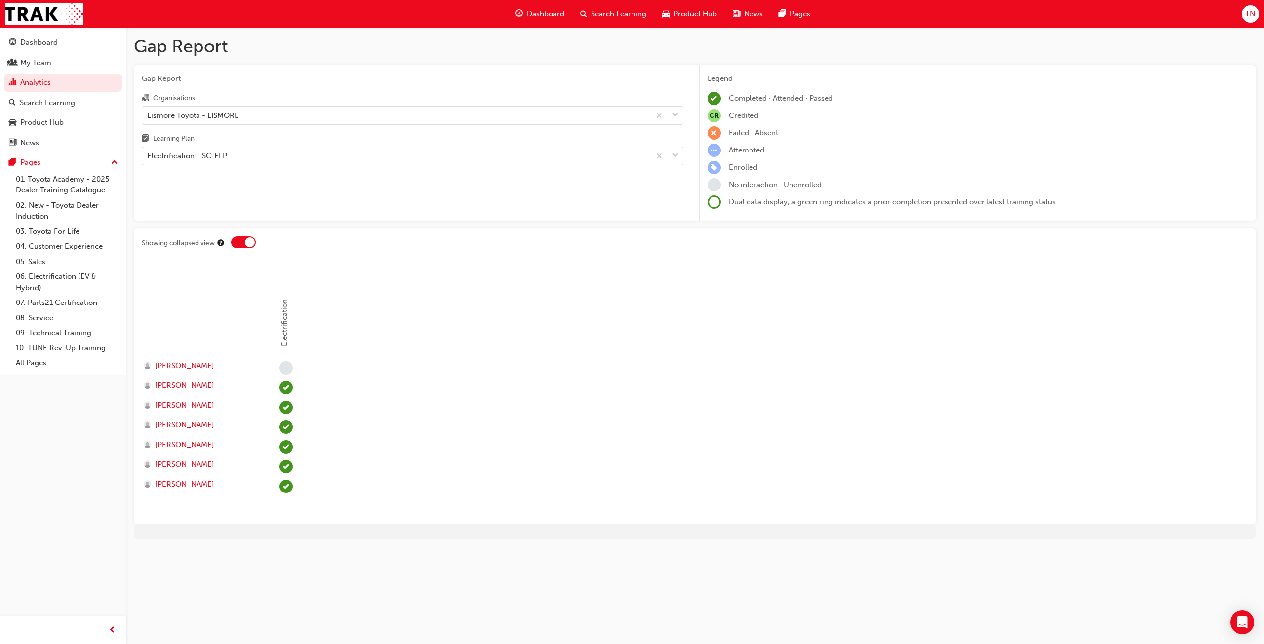
click at [245, 244] on div at bounding box center [250, 243] width 10 height 10
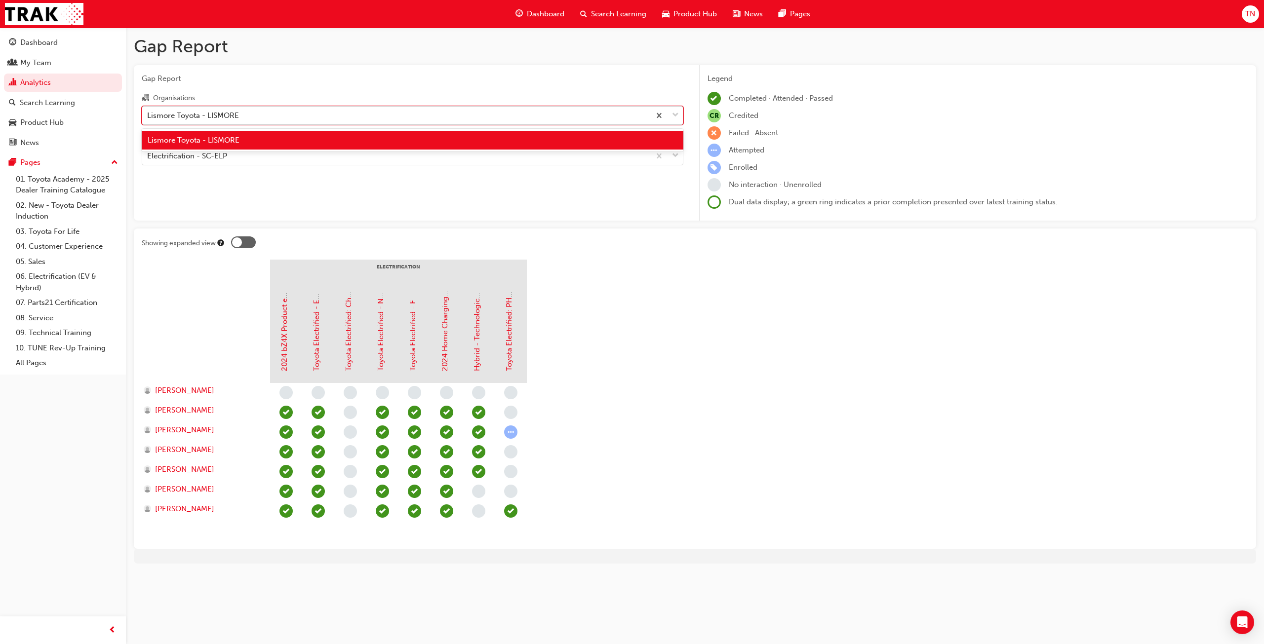
click at [246, 110] on div "Lismore Toyota - LISMORE" at bounding box center [396, 115] width 508 height 17
click at [148, 111] on input "Organisations option Lismore Toyota - LISMORE, selected. option Lismore Toyota …" at bounding box center [147, 115] width 1 height 8
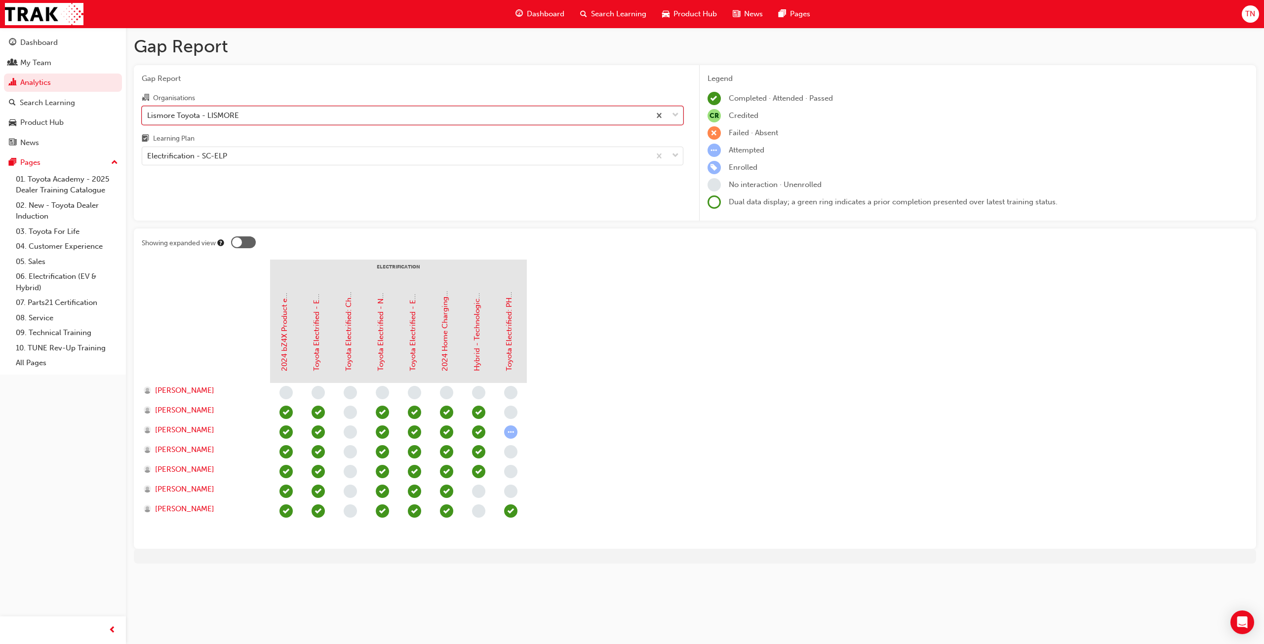
click at [246, 110] on div "Lismore Toyota - LISMORE" at bounding box center [396, 115] width 508 height 17
click at [148, 111] on input "Organisations option Lismore Toyota - LISMORE, selected. 0 results available. S…" at bounding box center [147, 115] width 1 height 8
click at [239, 158] on div "Electrification - SC-ELP" at bounding box center [396, 156] width 508 height 17
click at [148, 158] on input "Learning Plan Electrification - SC-ELP" at bounding box center [147, 156] width 1 height 8
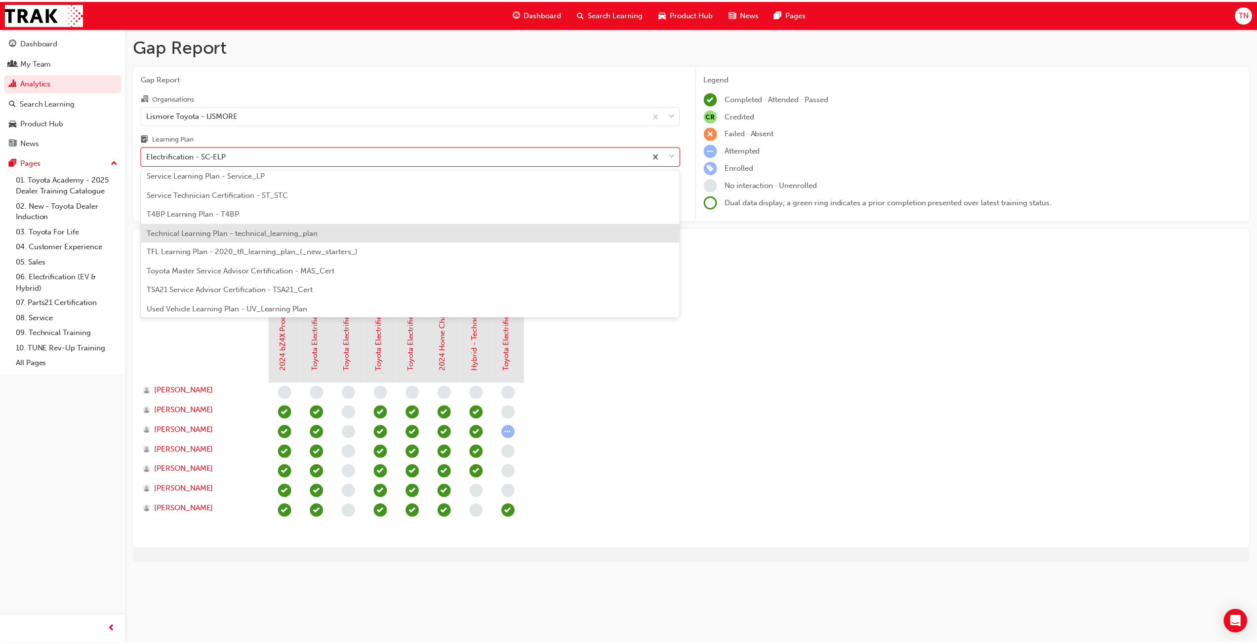
scroll to position [377, 0]
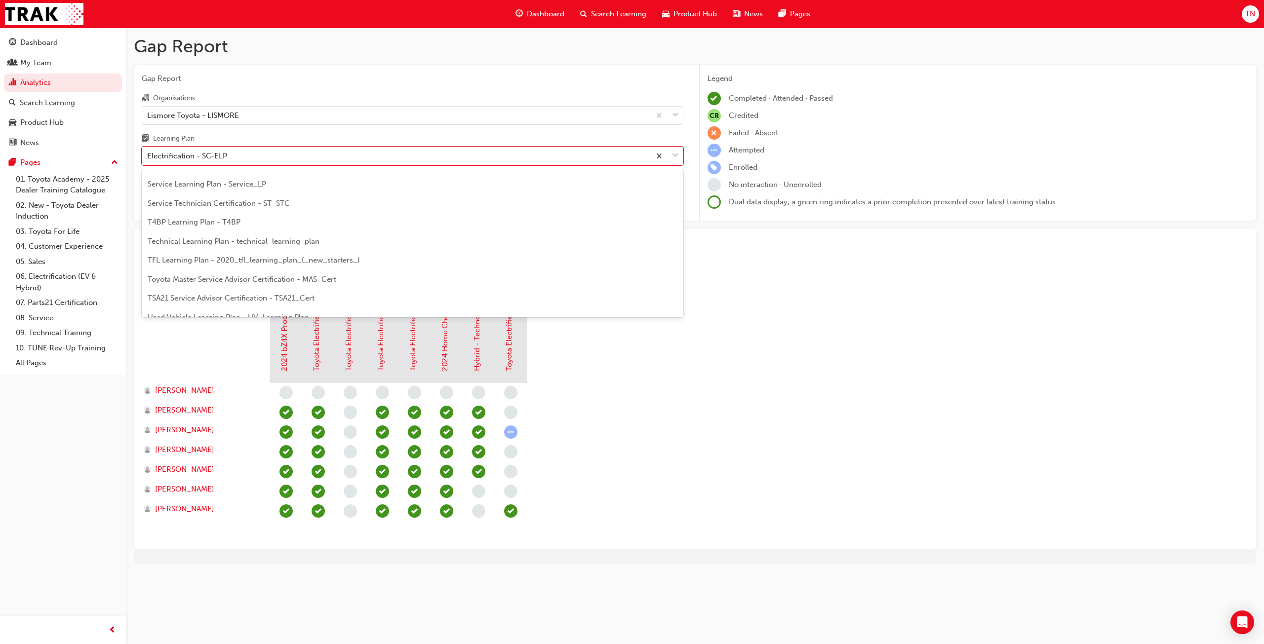
click at [242, 209] on div "Service Technician Certification - ST_STC" at bounding box center [413, 203] width 542 height 19
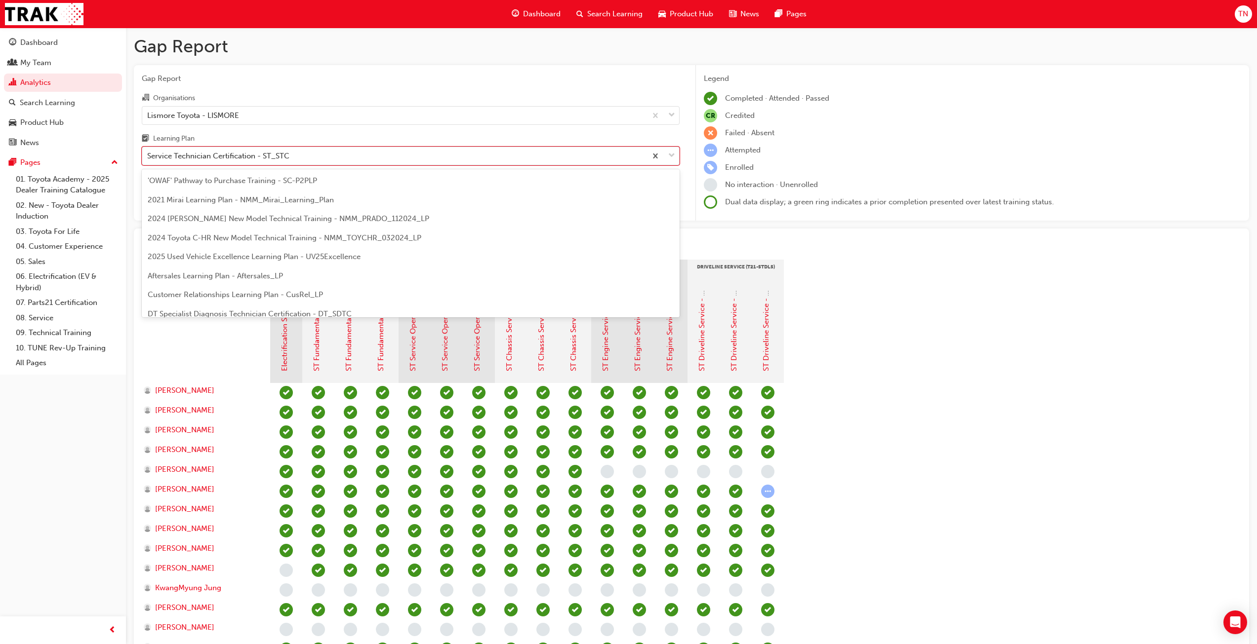
click at [264, 156] on div "Service Technician Certification - ST_STC" at bounding box center [218, 156] width 142 height 11
click at [148, 156] on input "Learning Plan option Service Technician Certification - ST_STC, selected. optio…" at bounding box center [147, 156] width 1 height 8
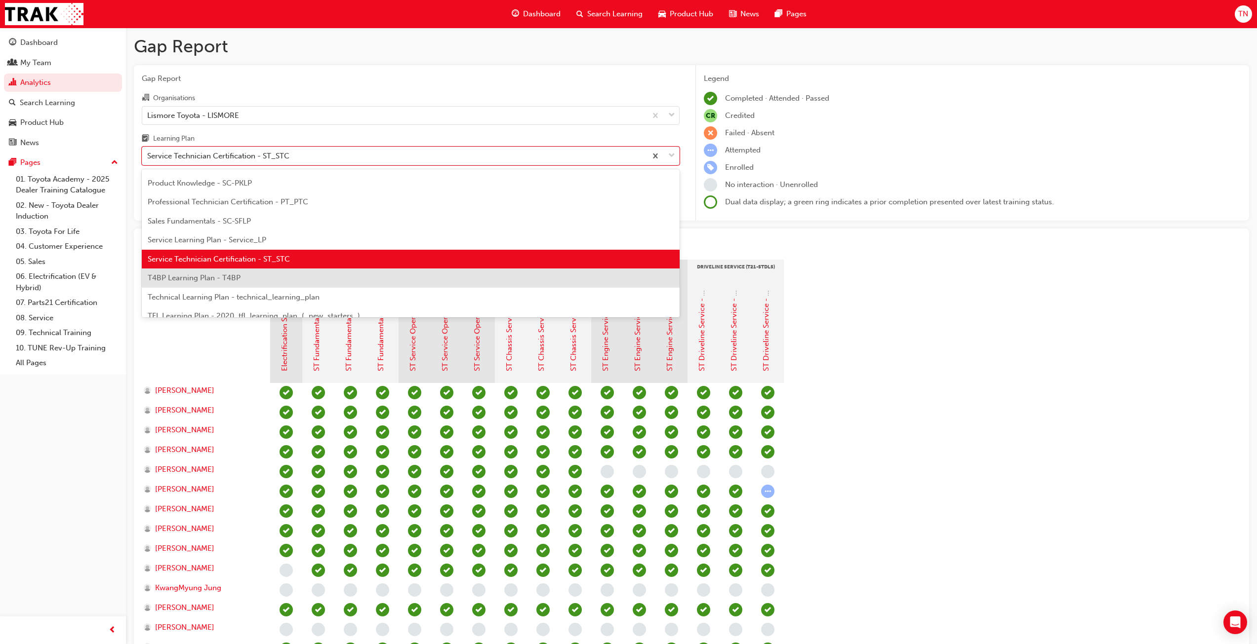
scroll to position [328, 0]
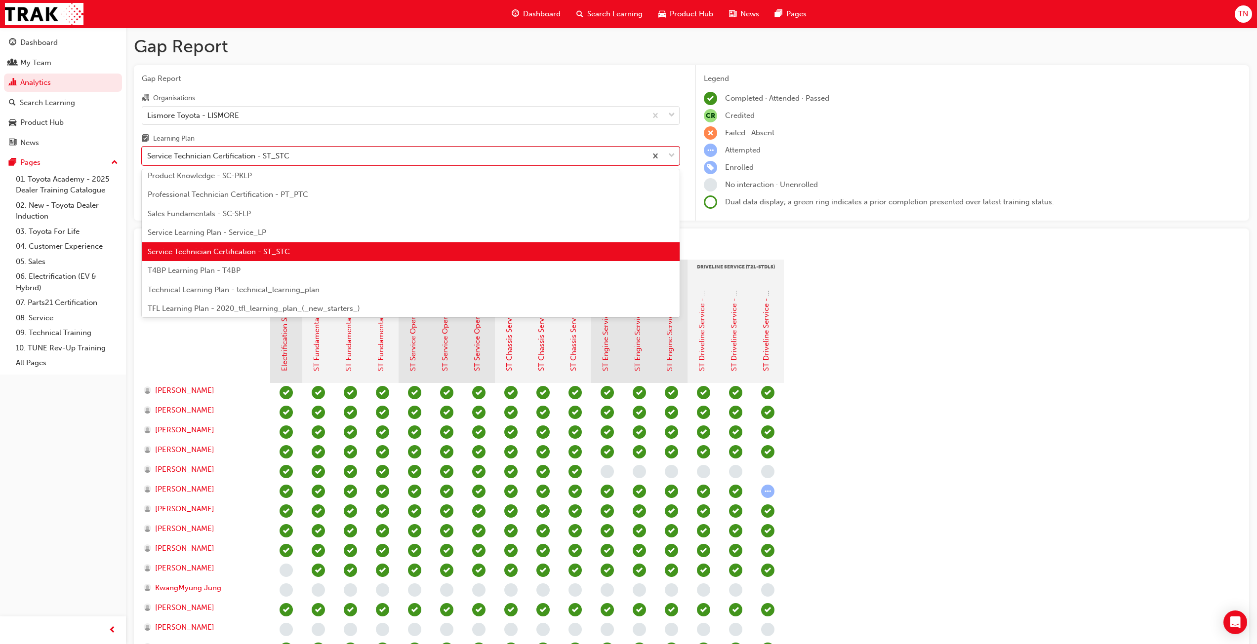
click at [257, 192] on span "Professional Technician Certification - PT_PTC" at bounding box center [228, 194] width 160 height 9
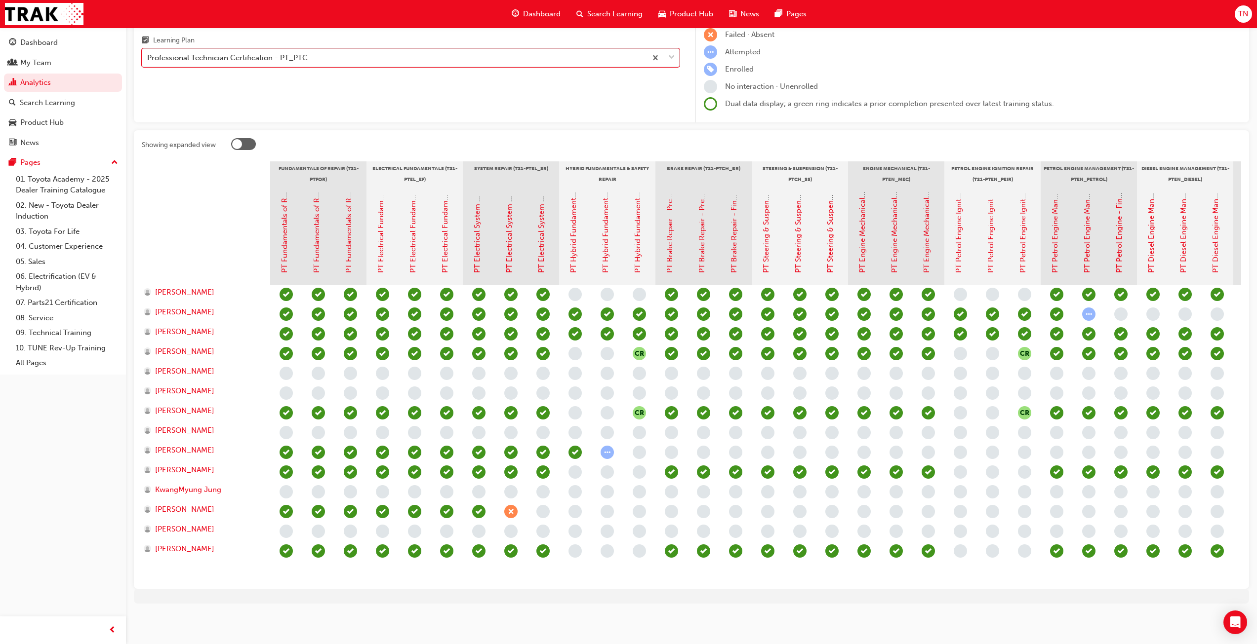
scroll to position [106, 0]
click at [575, 240] on link "PT Hybrid Fundamentals & Safety Repair - Pre-Read" at bounding box center [573, 184] width 9 height 178
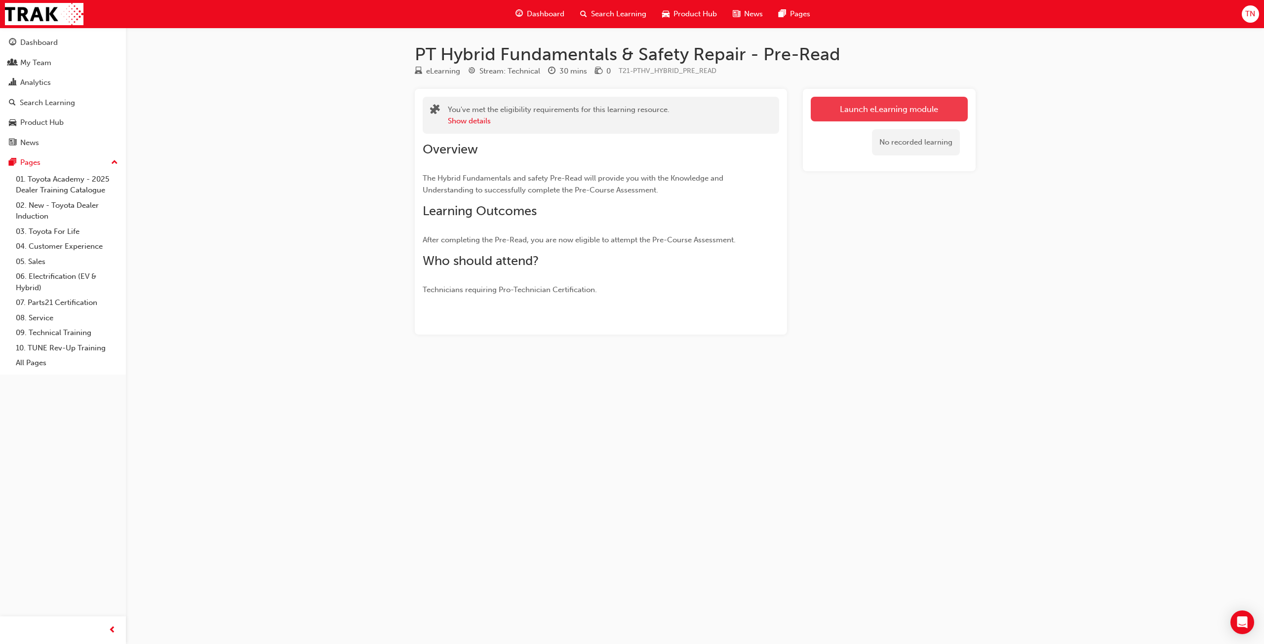
click at [880, 109] on link "Launch eLearning module" at bounding box center [889, 109] width 157 height 25
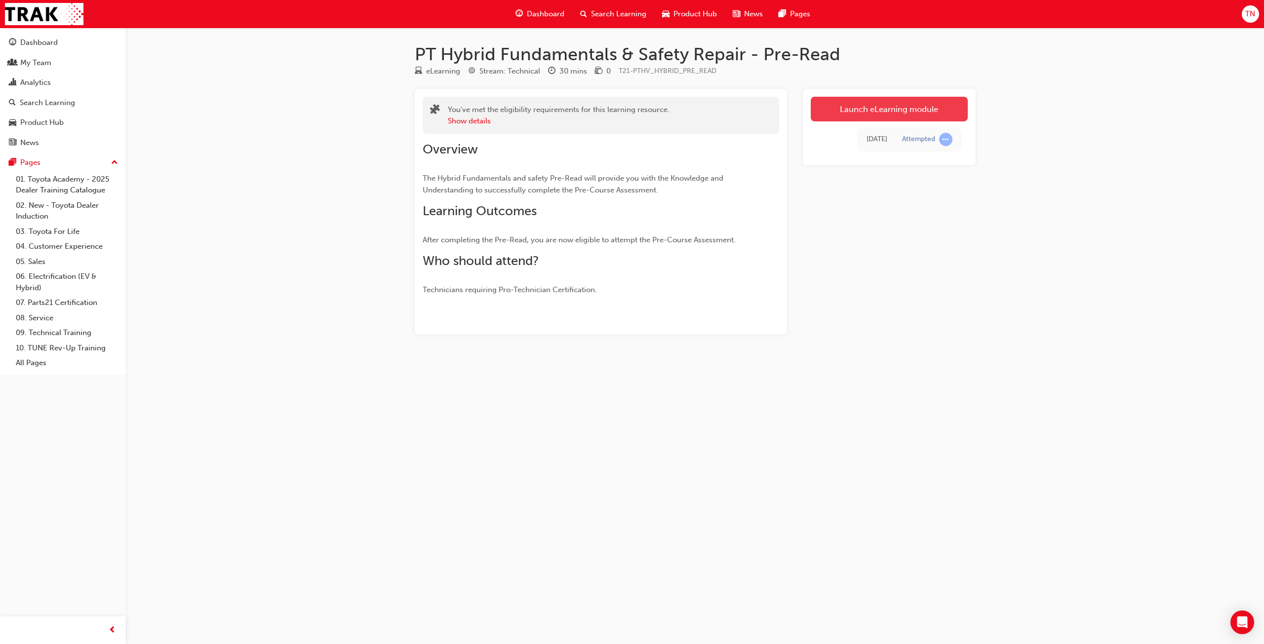
click at [846, 109] on link "Launch eLearning module" at bounding box center [889, 109] width 157 height 25
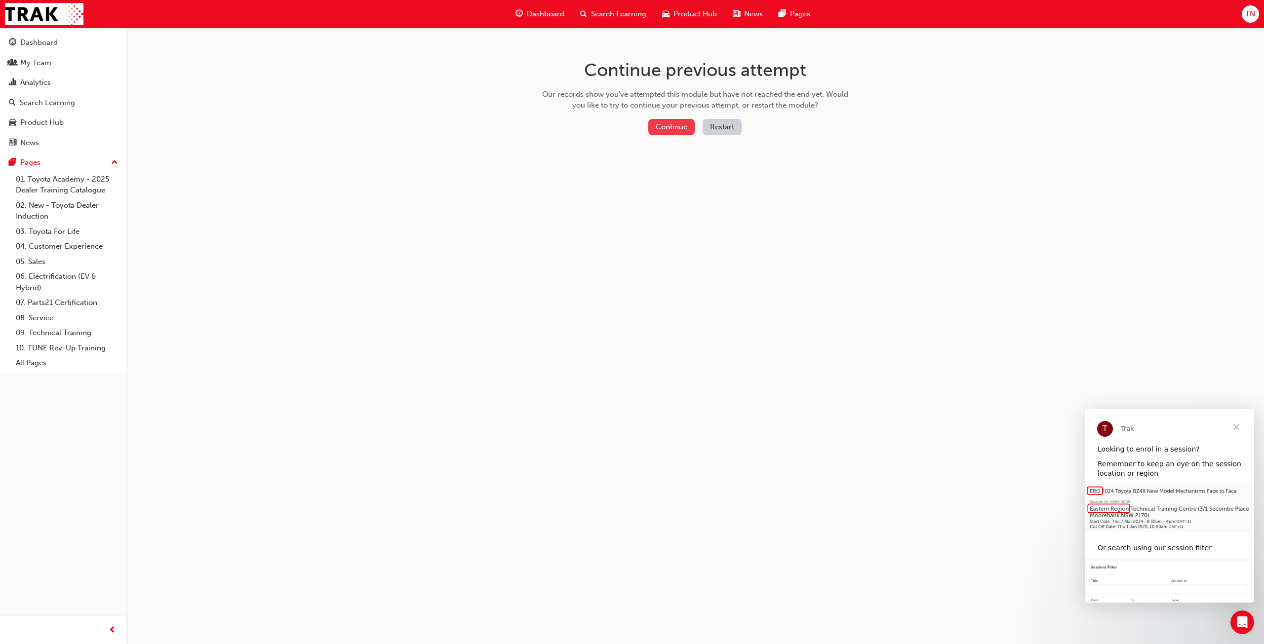
click at [674, 130] on button "Continue" at bounding box center [671, 127] width 46 height 16
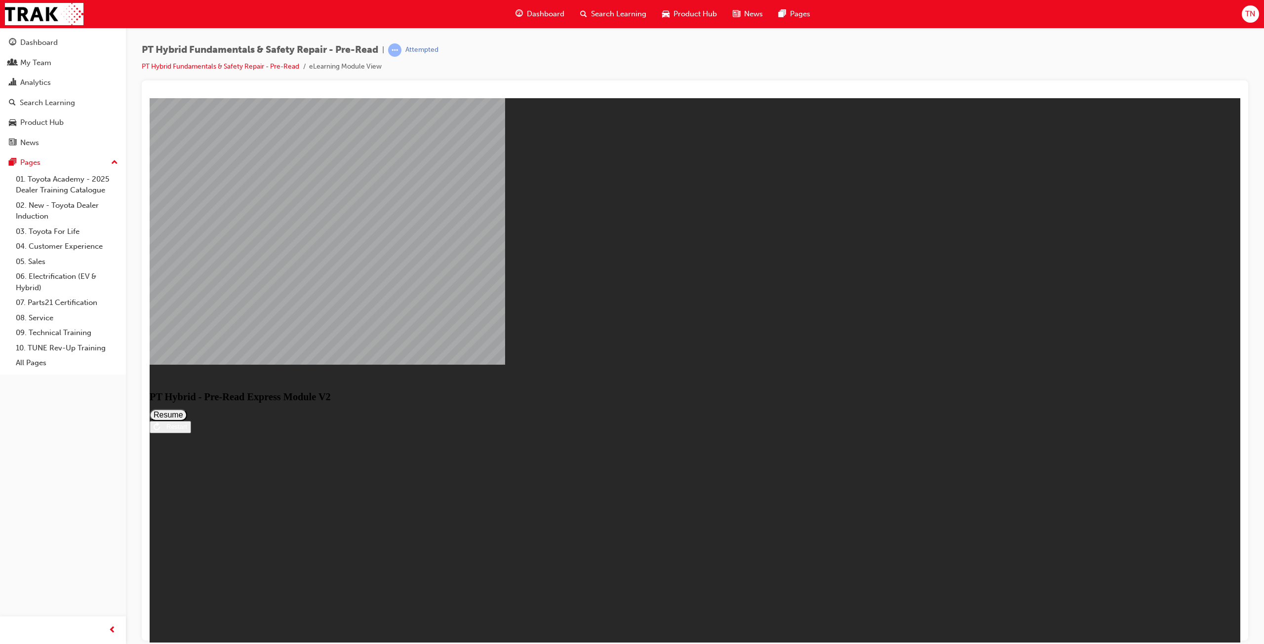
click at [187, 409] on button "Resume" at bounding box center [169, 415] width 38 height 12
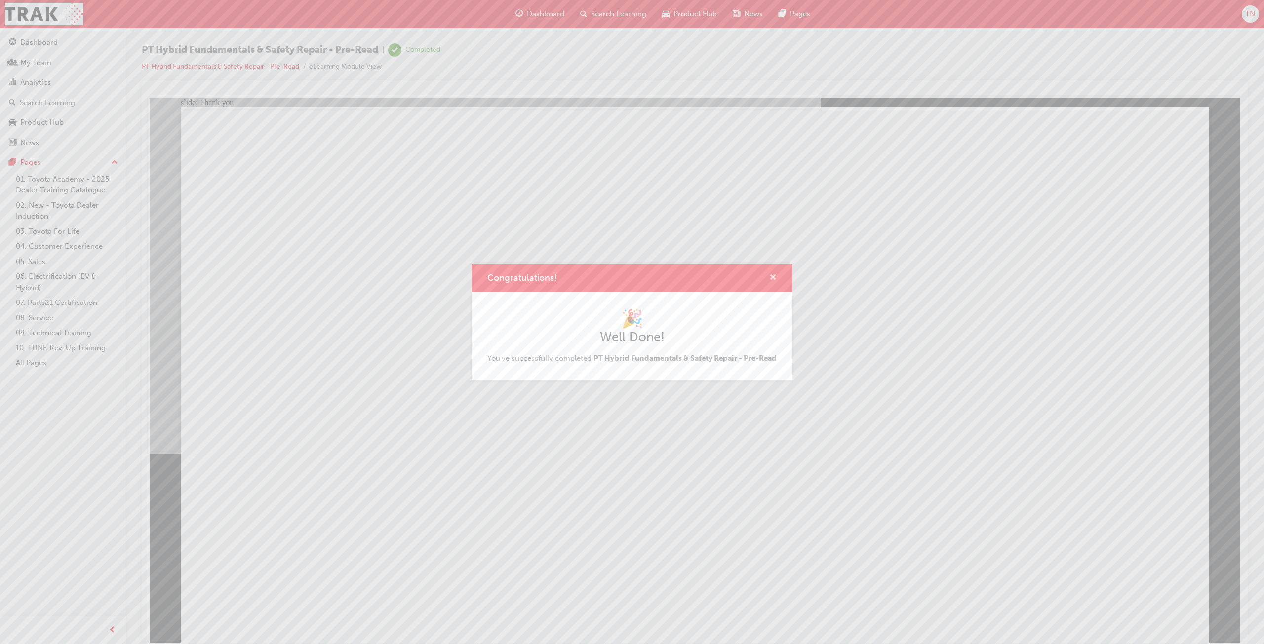
drag, startPoint x: 775, startPoint y: 269, endPoint x: 623, endPoint y: 172, distance: 179.6
click at [775, 274] on span "cross-icon" at bounding box center [772, 278] width 7 height 9
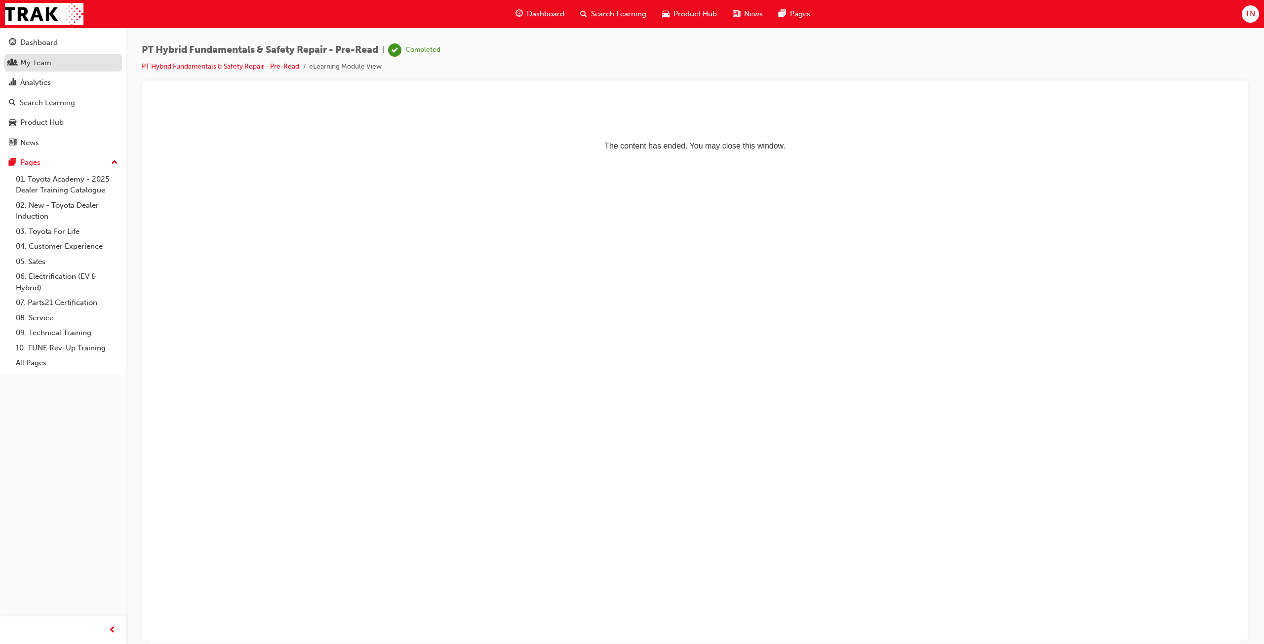
click at [60, 56] on link "My Team" at bounding box center [63, 63] width 118 height 18
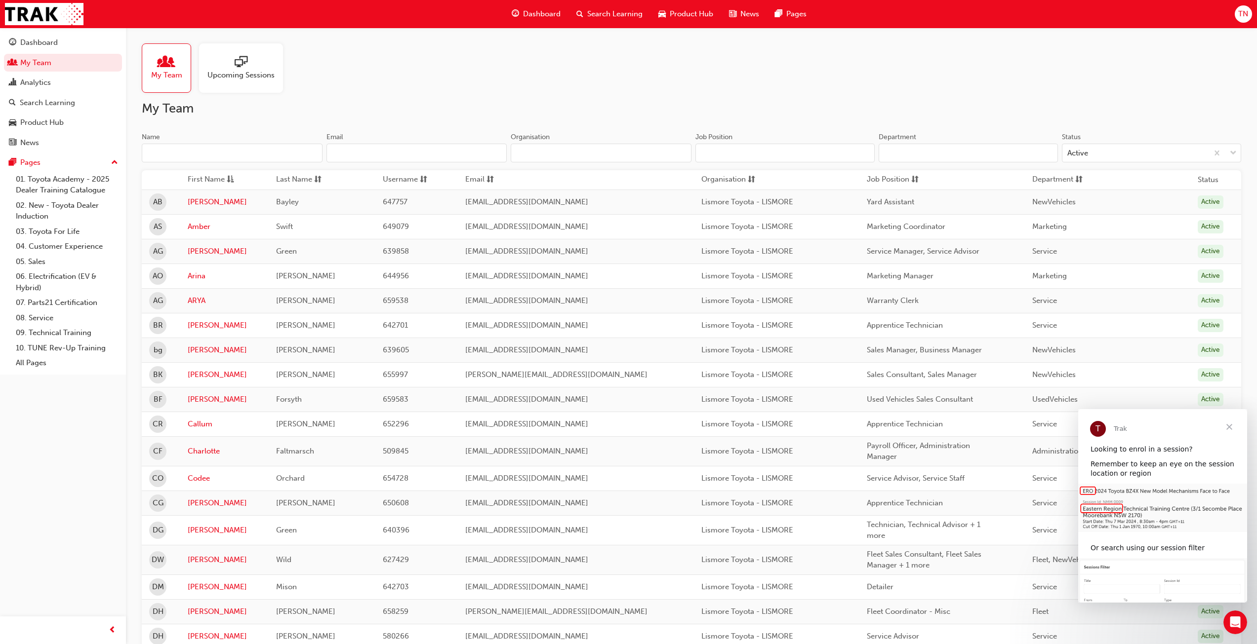
click at [258, 64] on div at bounding box center [240, 63] width 67 height 14
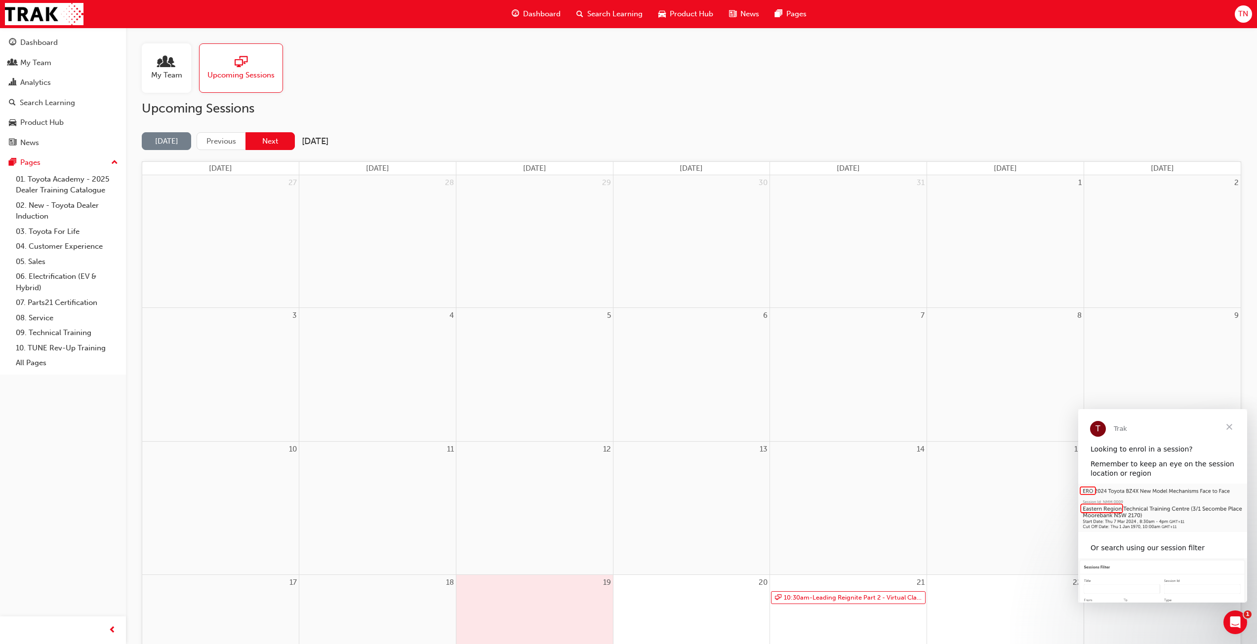
click at [279, 148] on button "Next" at bounding box center [269, 141] width 49 height 18
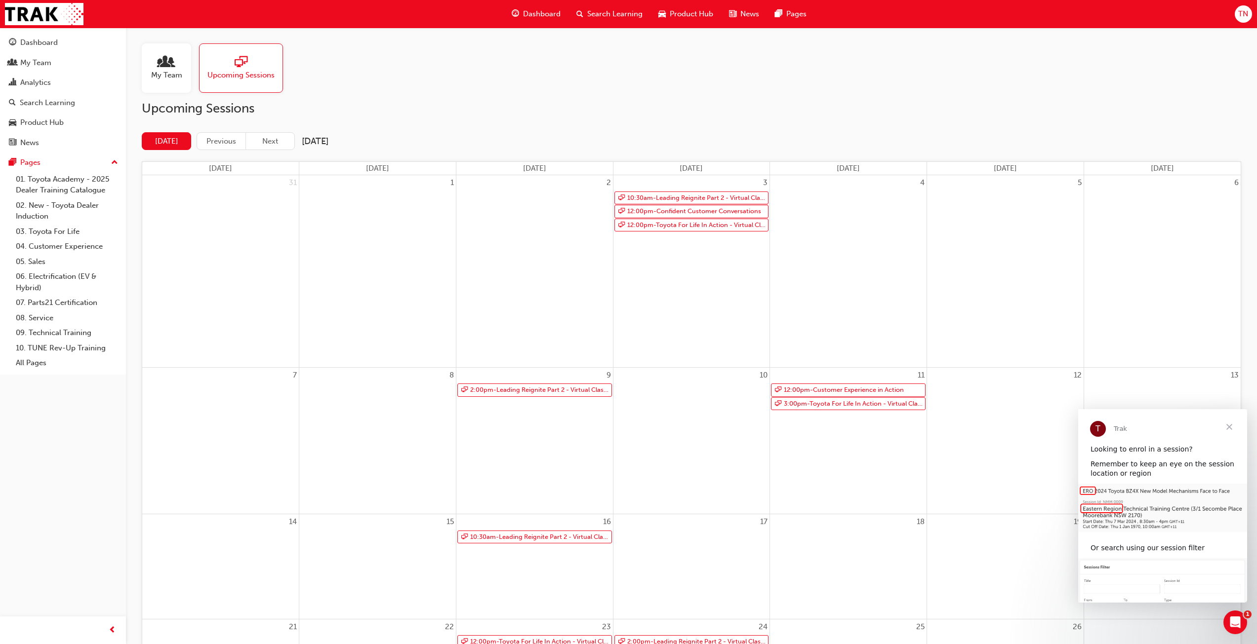
click at [145, 68] on div "My Team" at bounding box center [166, 67] width 49 height 49
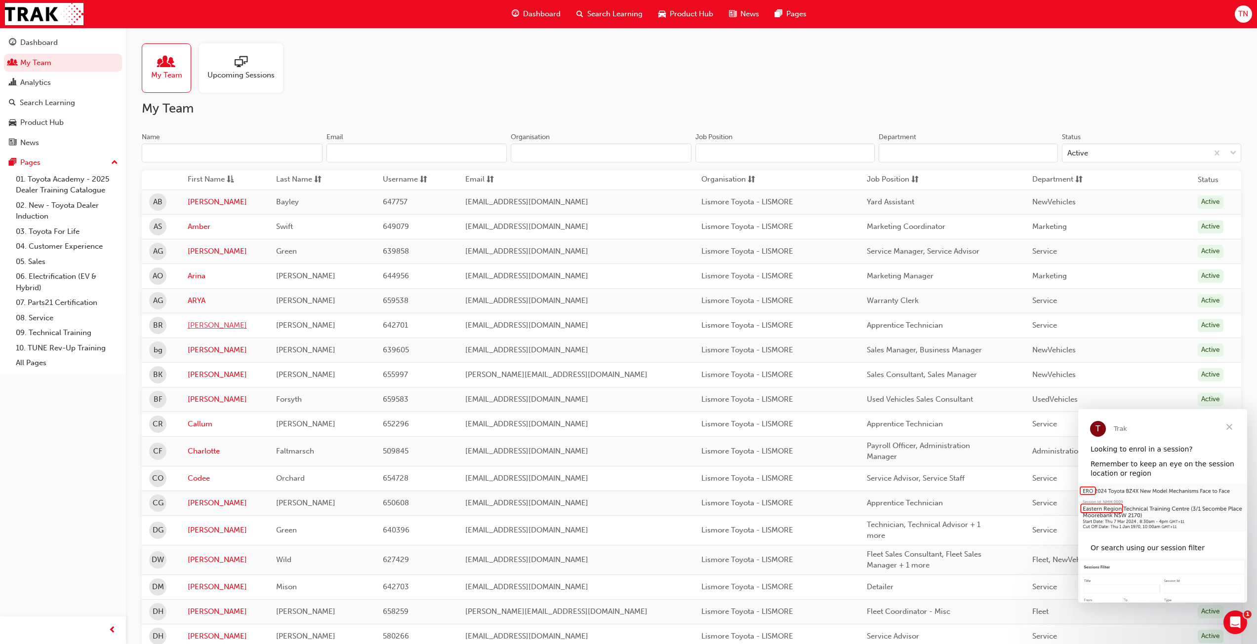
click at [202, 329] on link "Bailey" at bounding box center [225, 325] width 74 height 11
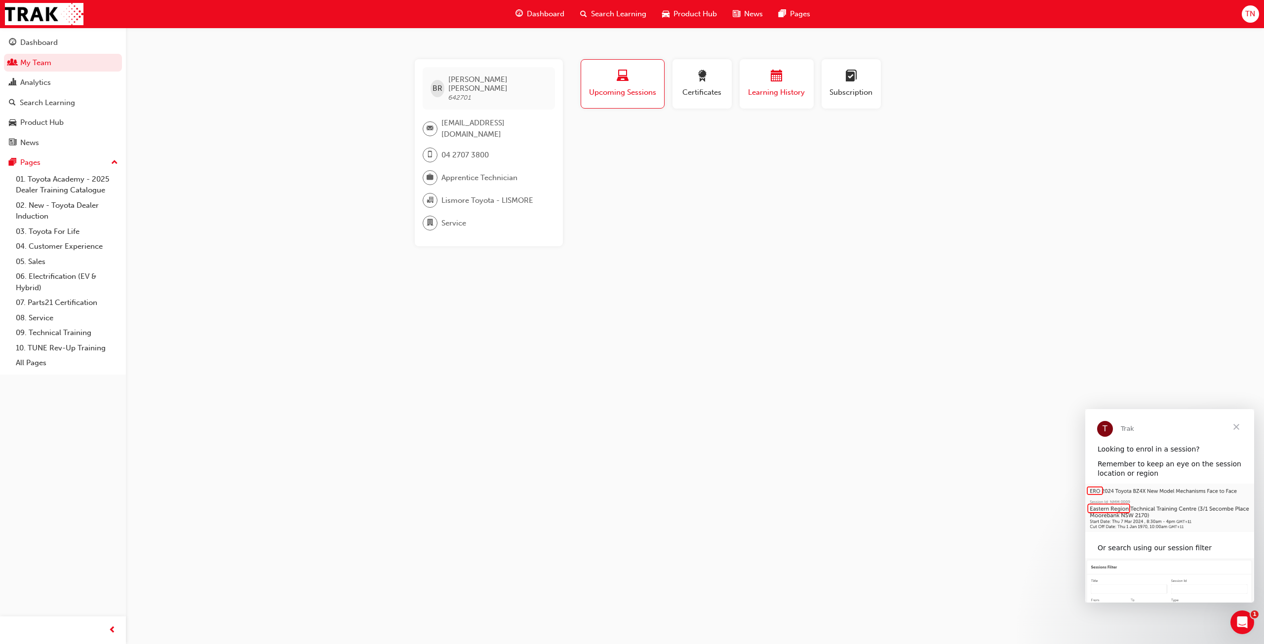
click at [771, 94] on span "Learning History" at bounding box center [776, 92] width 59 height 11
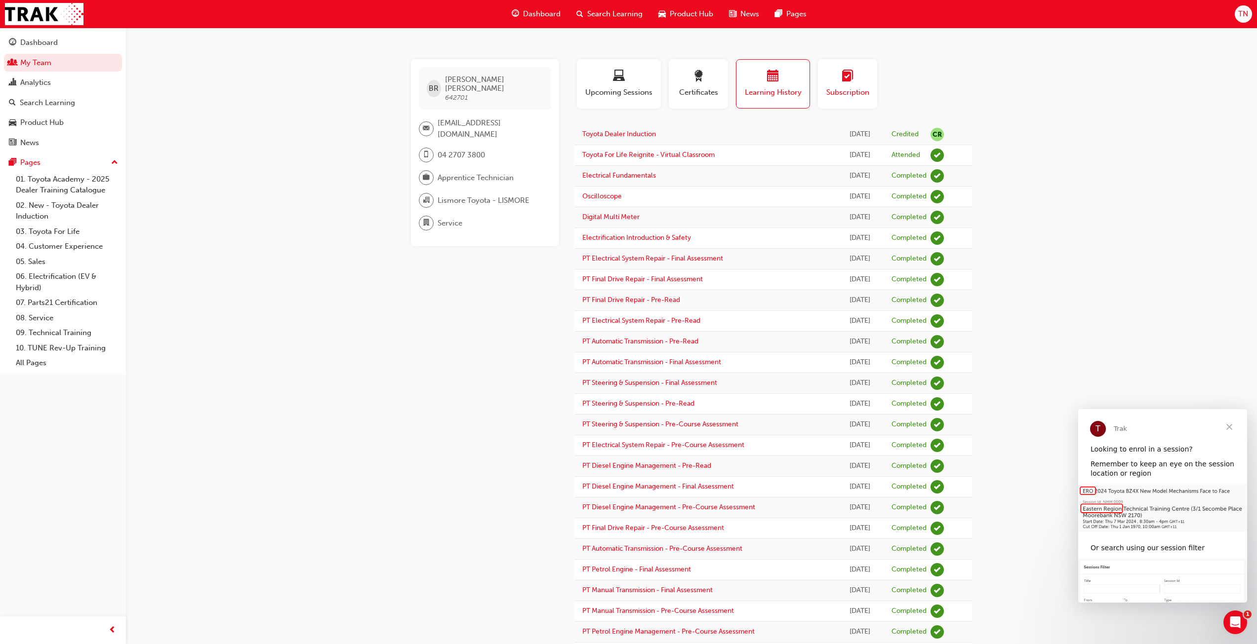
click at [853, 83] on div "button" at bounding box center [847, 77] width 44 height 15
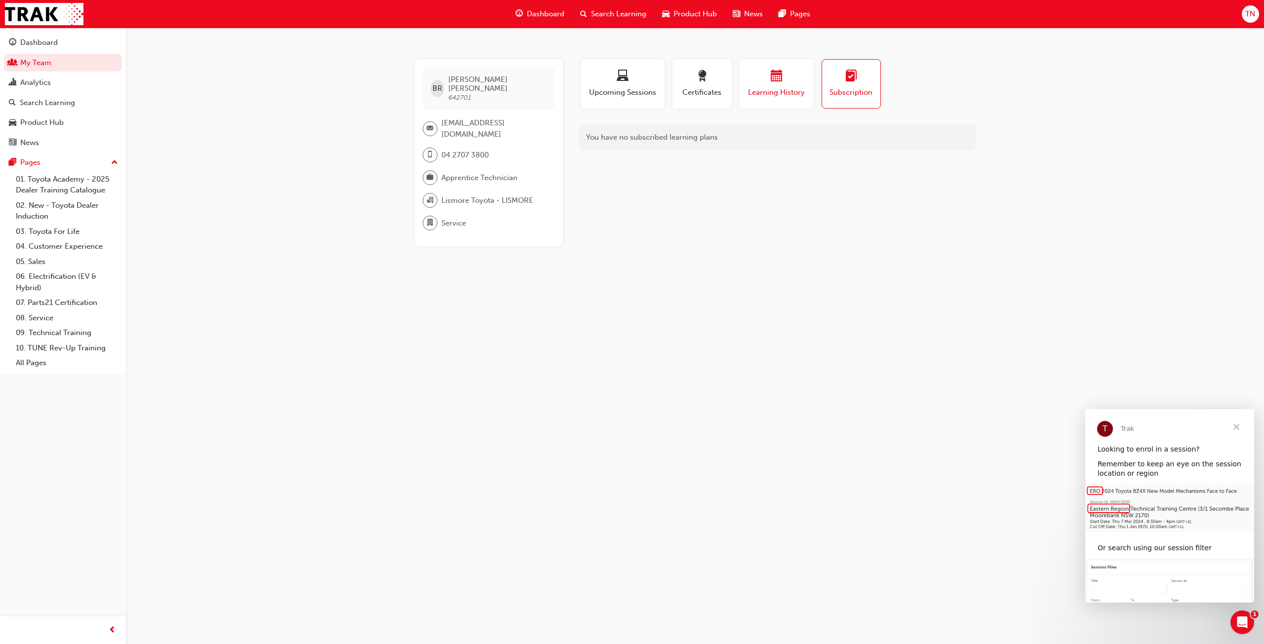
click at [765, 86] on div "Learning History" at bounding box center [776, 84] width 59 height 28
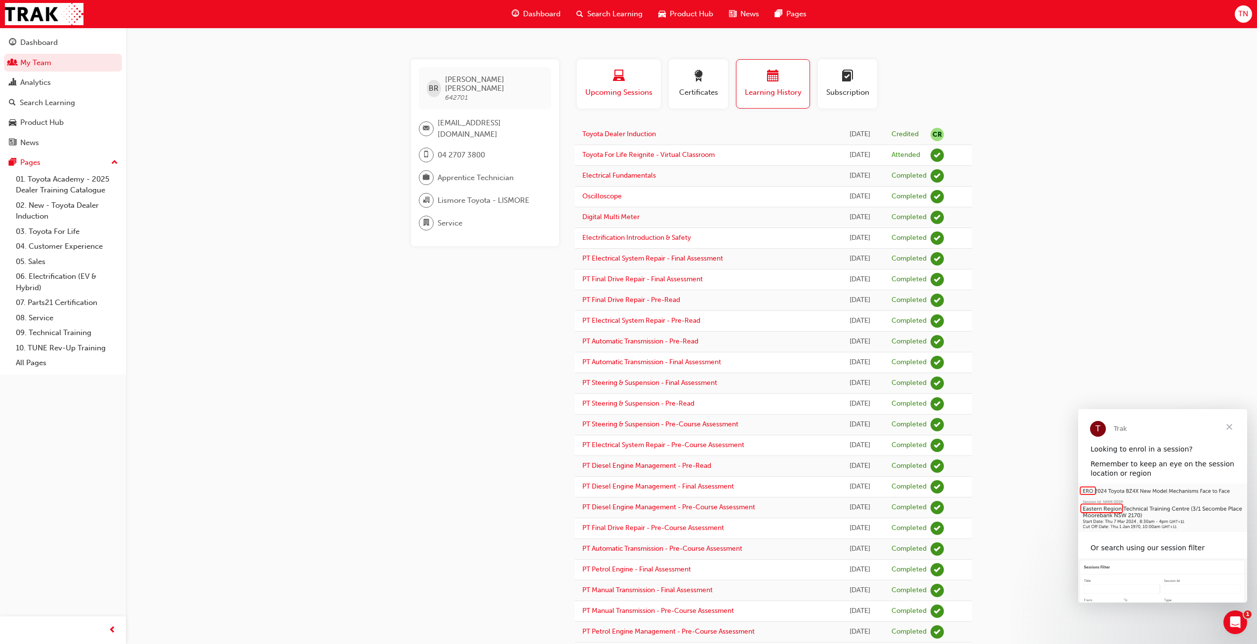
click at [654, 81] on button "Upcoming Sessions" at bounding box center [619, 83] width 84 height 49
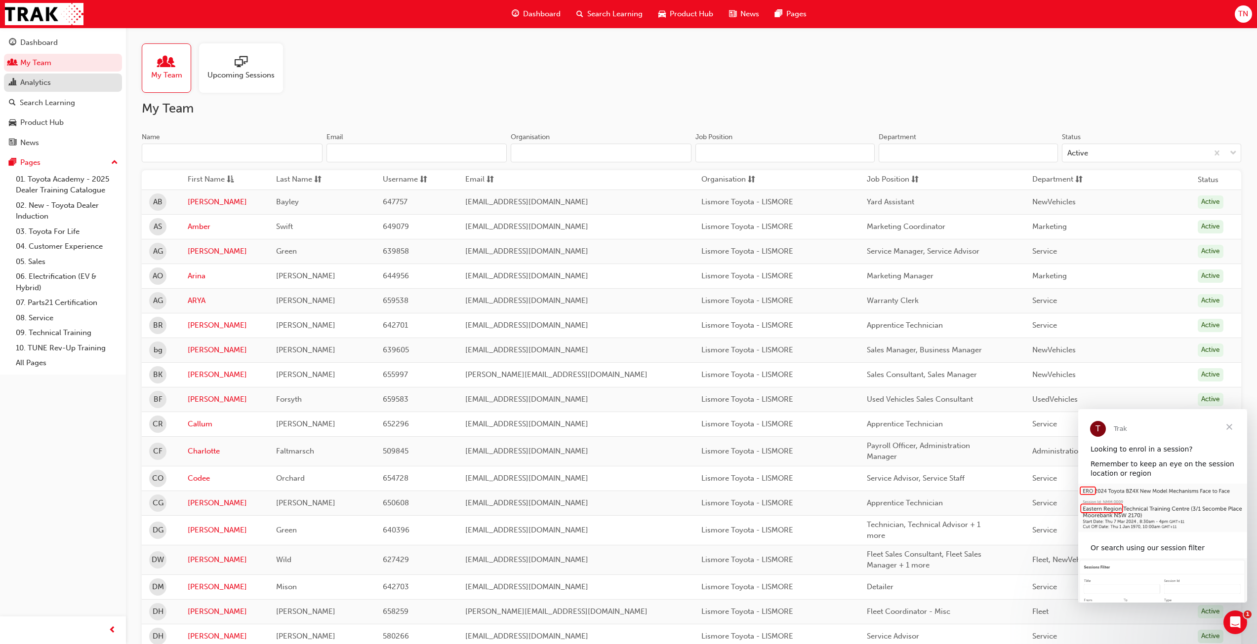
click at [43, 80] on div "Analytics" at bounding box center [35, 82] width 31 height 11
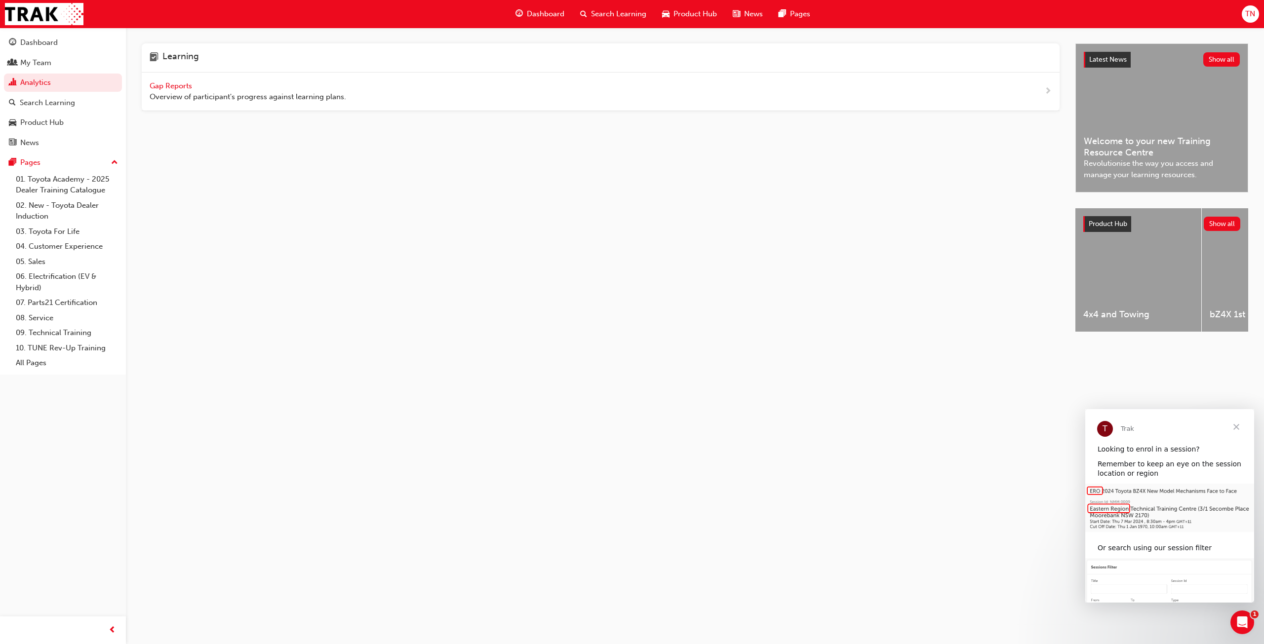
drag, startPoint x: 493, startPoint y: 93, endPoint x: 175, endPoint y: 89, distance: 318.5
click at [175, 89] on span "Gap Reports" at bounding box center [172, 85] width 44 height 9
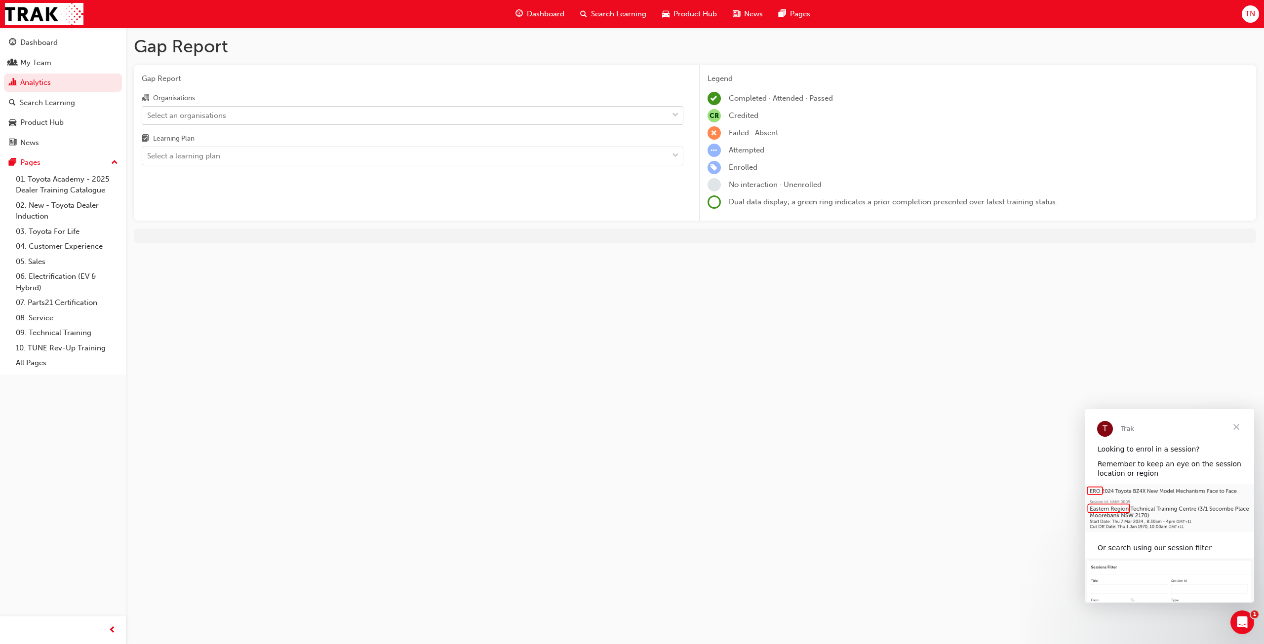
click at [232, 116] on div "Select an organisations" at bounding box center [405, 115] width 526 height 17
click at [148, 116] on input "Organisations Select an organisations" at bounding box center [147, 115] width 1 height 8
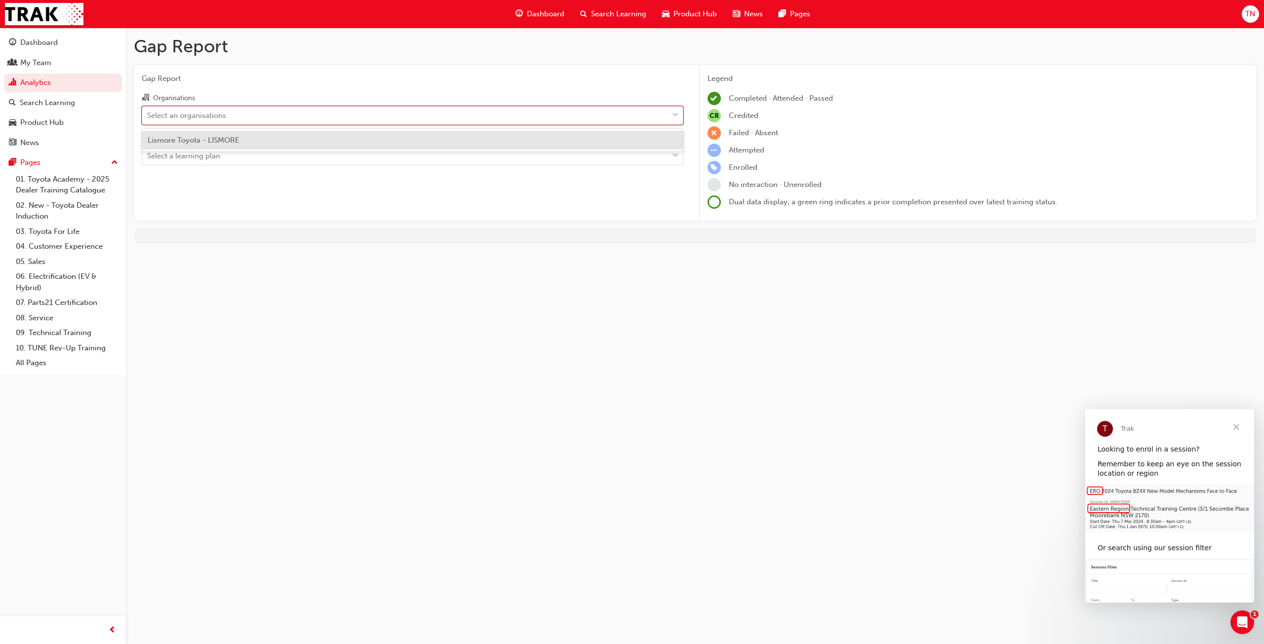
click at [226, 120] on div "Select an organisations" at bounding box center [186, 115] width 79 height 11
click at [148, 119] on input "Organisations option Lismore Toyota - LISMORE focused, 1 of 1. 1 result availab…" at bounding box center [147, 115] width 1 height 8
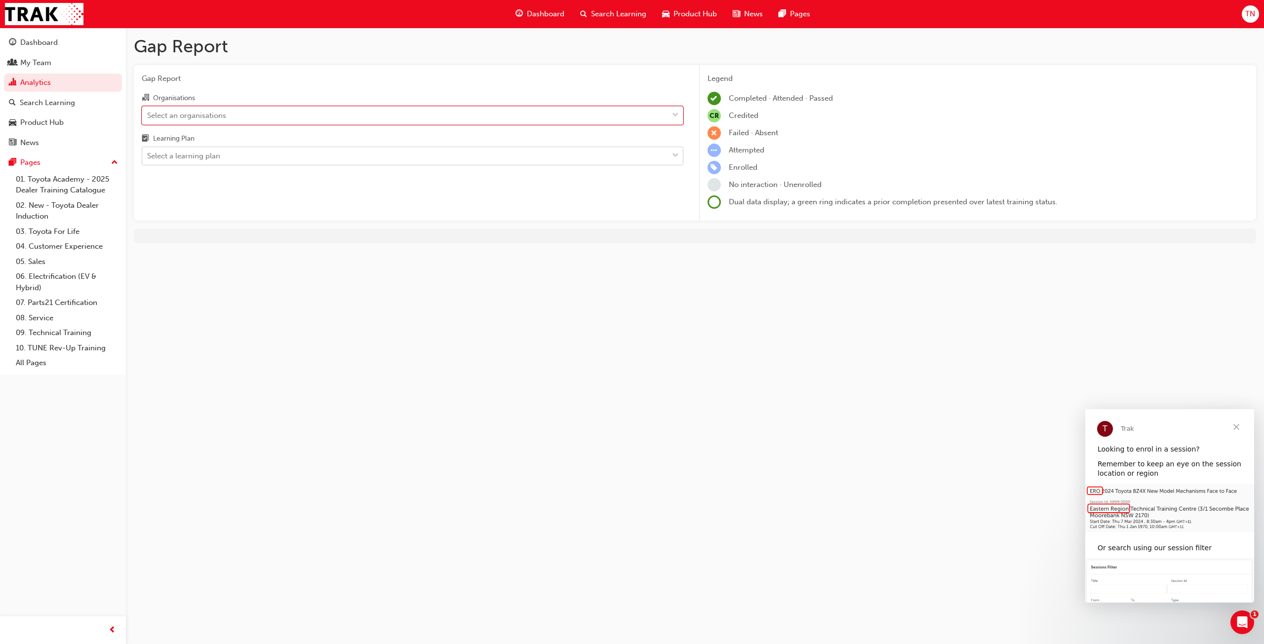
click at [221, 153] on div "Select a learning plan" at bounding box center [405, 156] width 526 height 17
click at [148, 153] on input "Learning Plan Select a learning plan" at bounding box center [147, 156] width 1 height 8
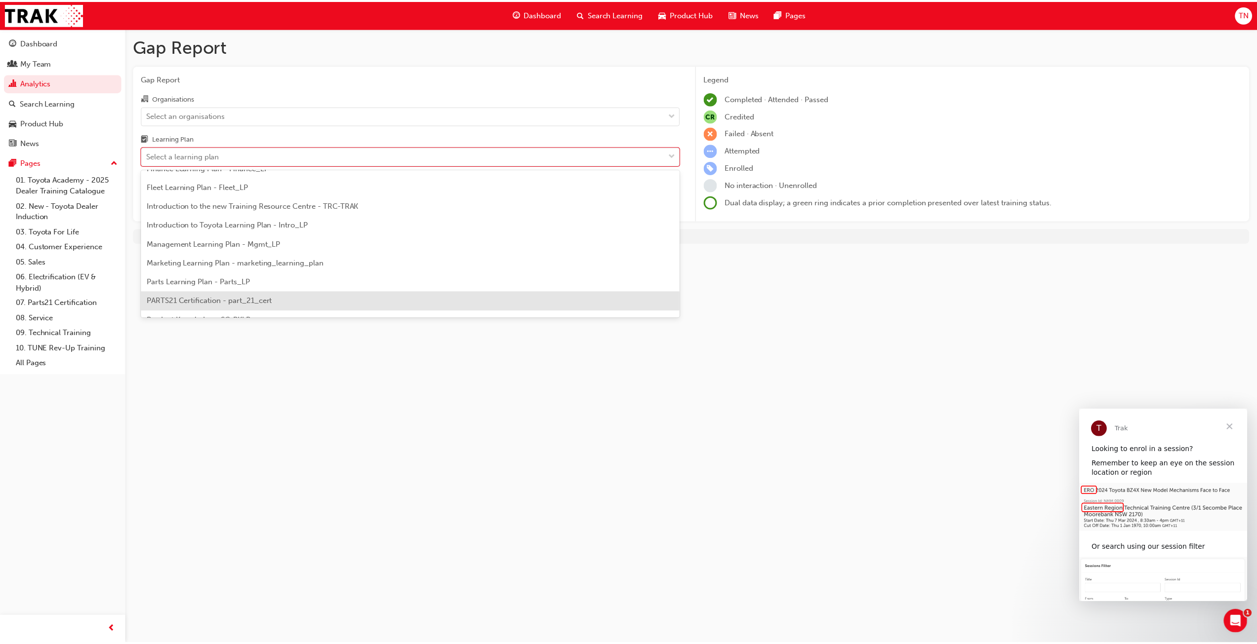
scroll to position [247, 0]
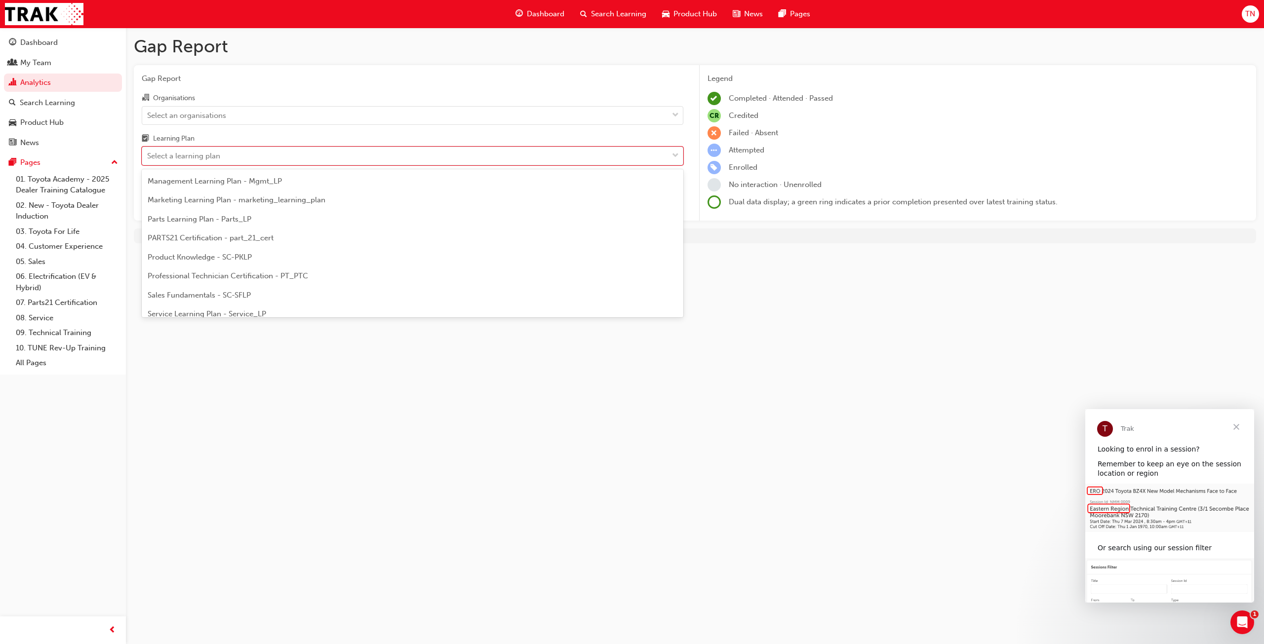
click at [250, 277] on span "Professional Technician Certification - PT_PTC" at bounding box center [228, 276] width 160 height 9
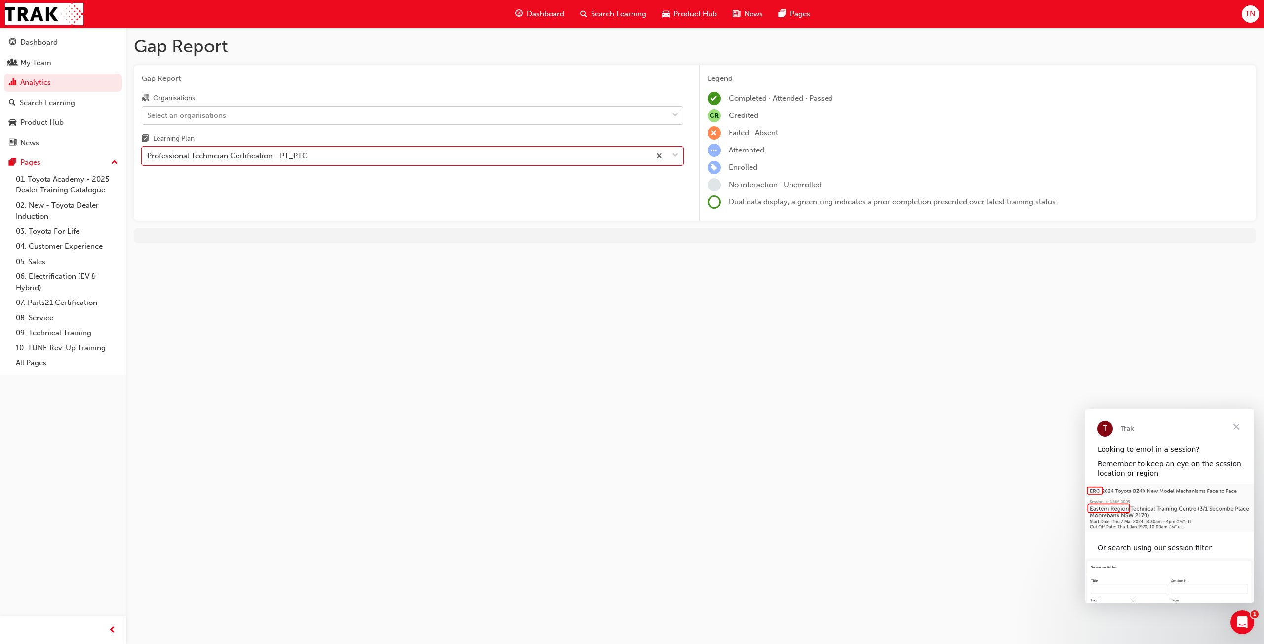
click at [358, 124] on div "Select an organisations" at bounding box center [413, 115] width 542 height 19
click at [148, 119] on input "Organisations Select an organisations" at bounding box center [147, 115] width 1 height 8
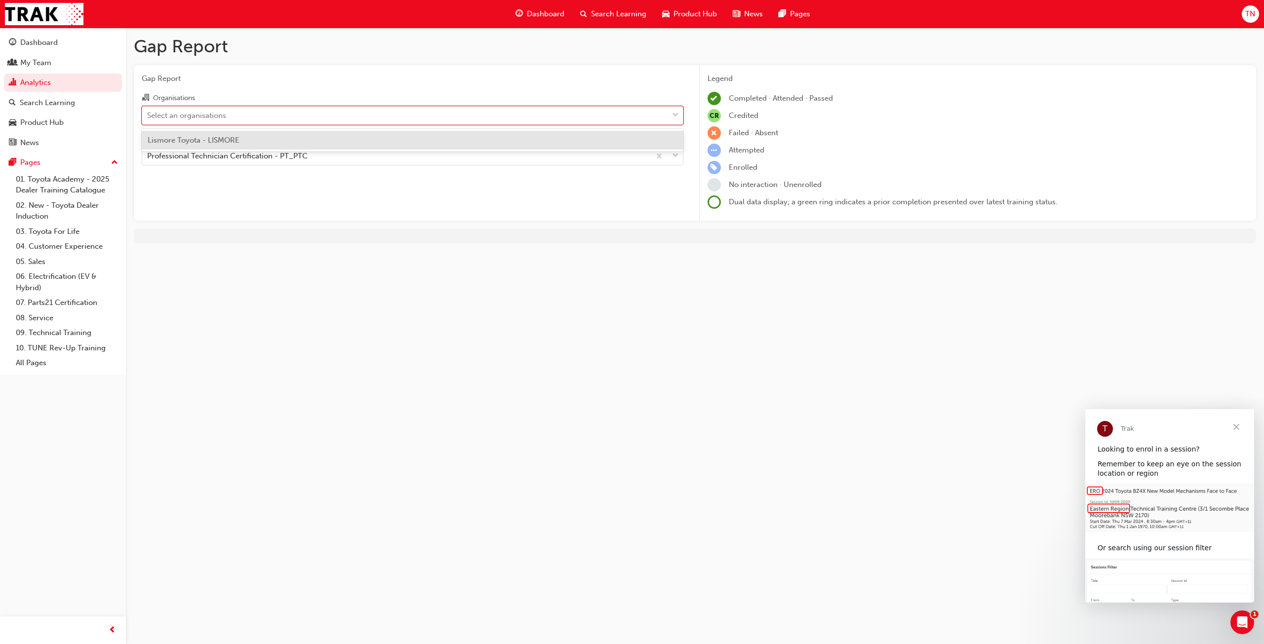
click at [234, 141] on span "Lismore Toyota - LISMORE" at bounding box center [194, 140] width 92 height 9
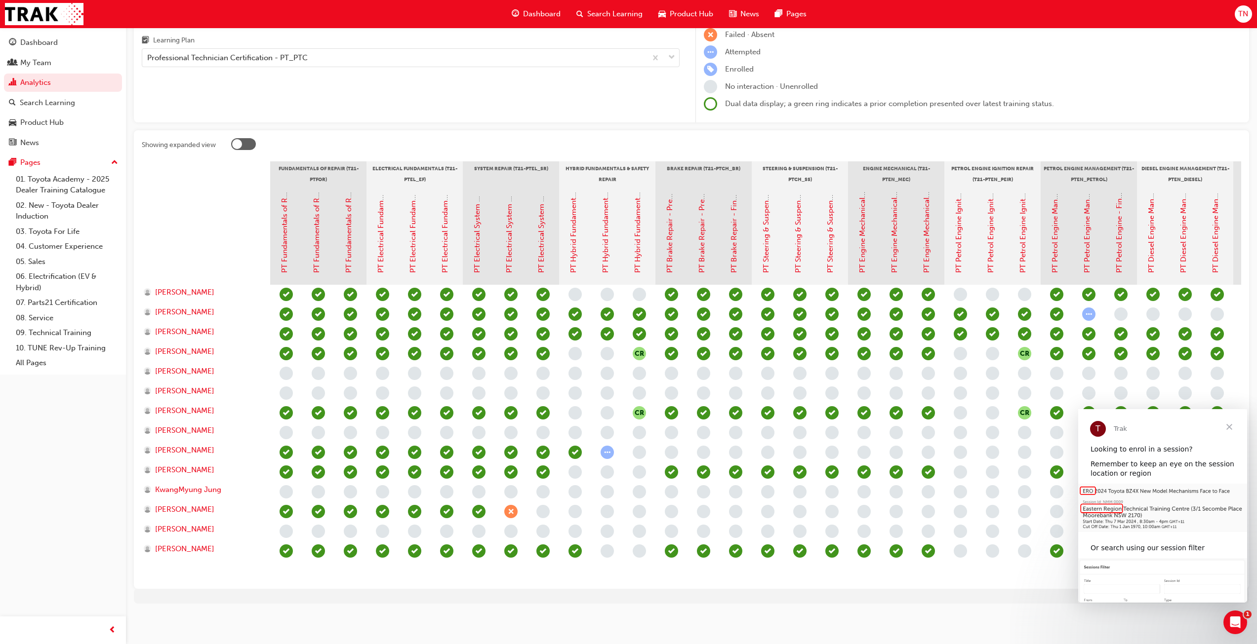
scroll to position [106, 0]
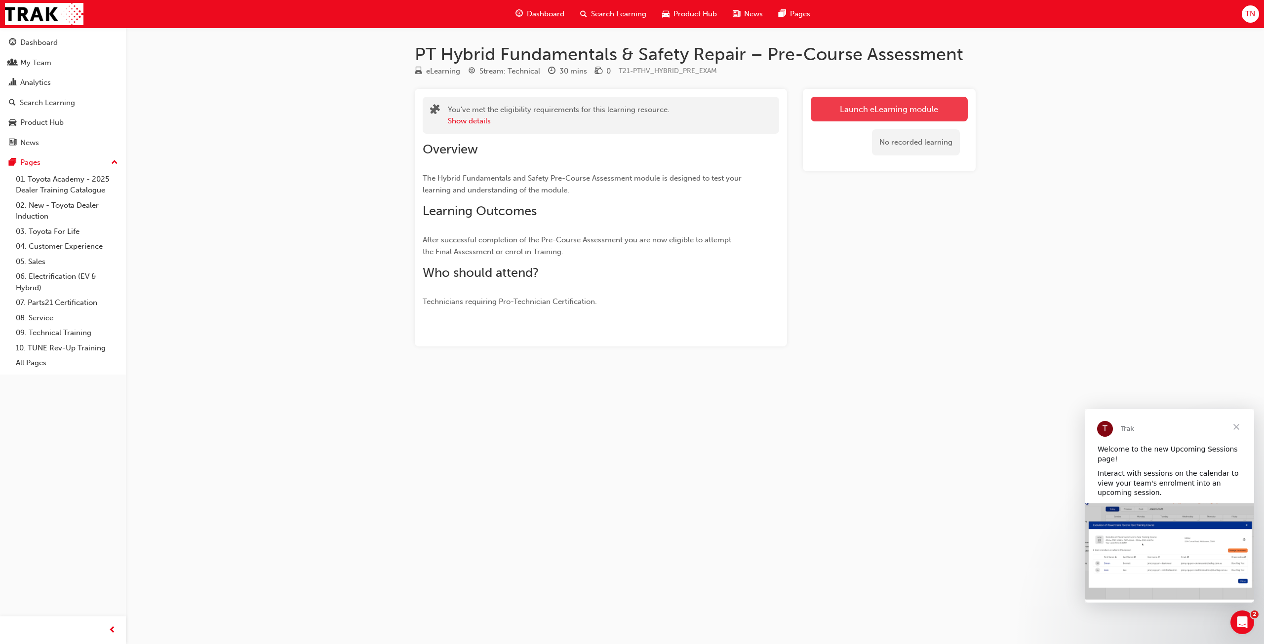
click at [874, 112] on link "Launch eLearning module" at bounding box center [889, 109] width 157 height 25
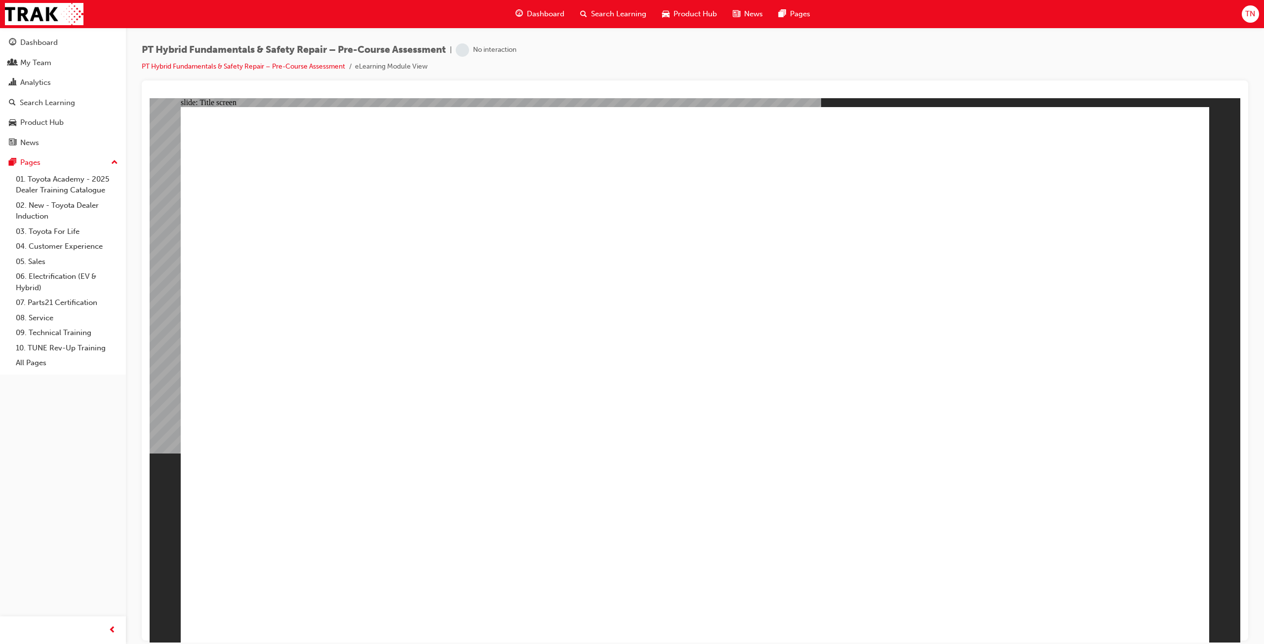
radio input "true"
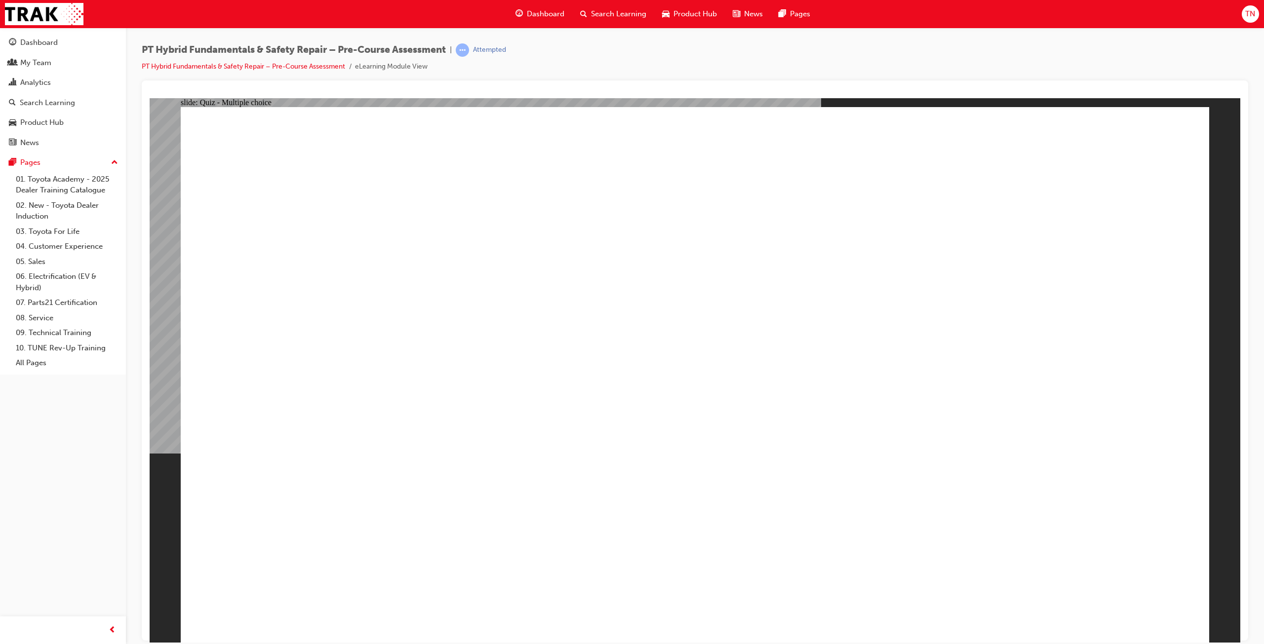
radio input "true"
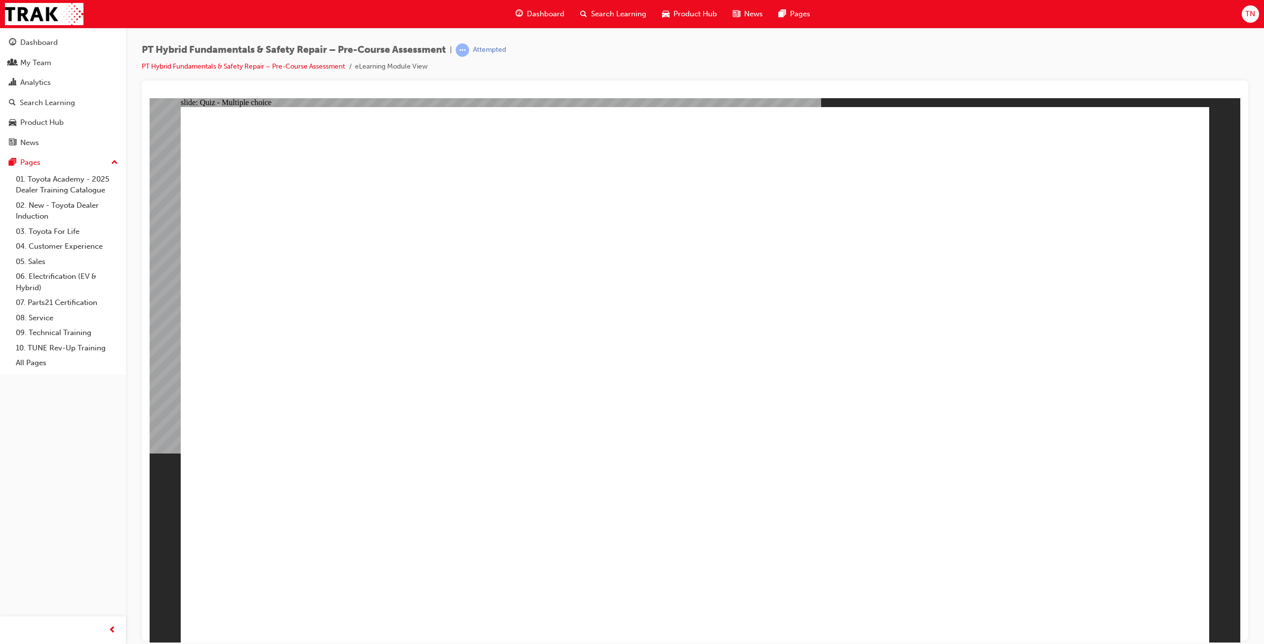
radio input "false"
radio input "true"
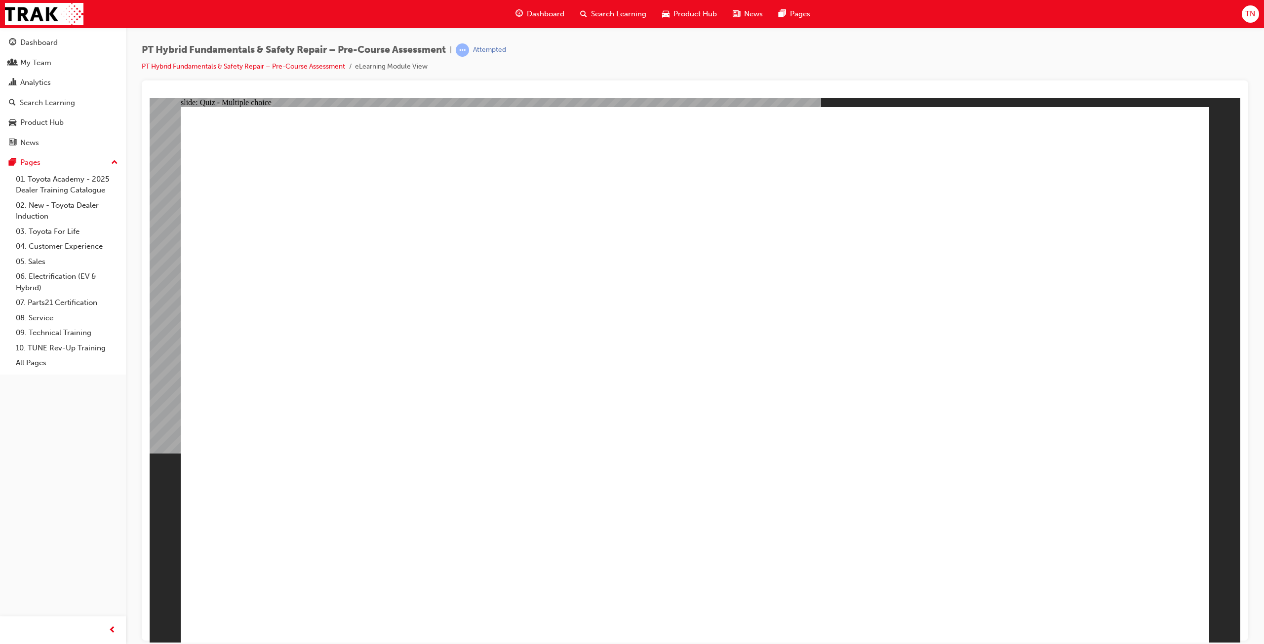
radio input "true"
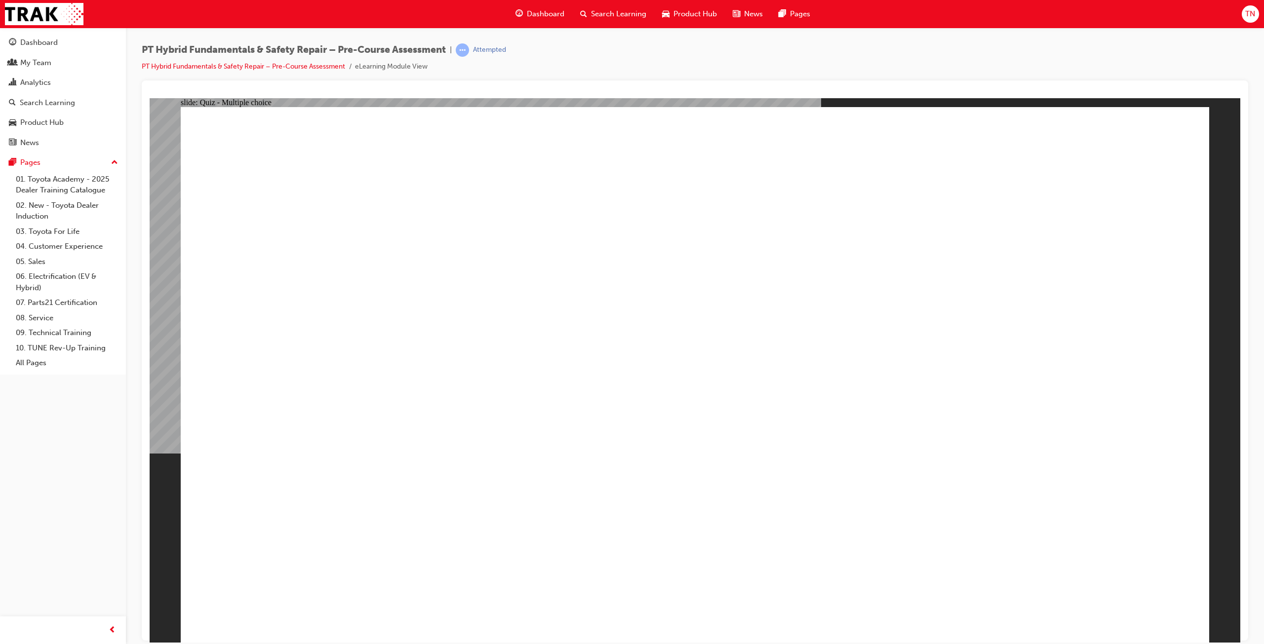
checkbox input "true"
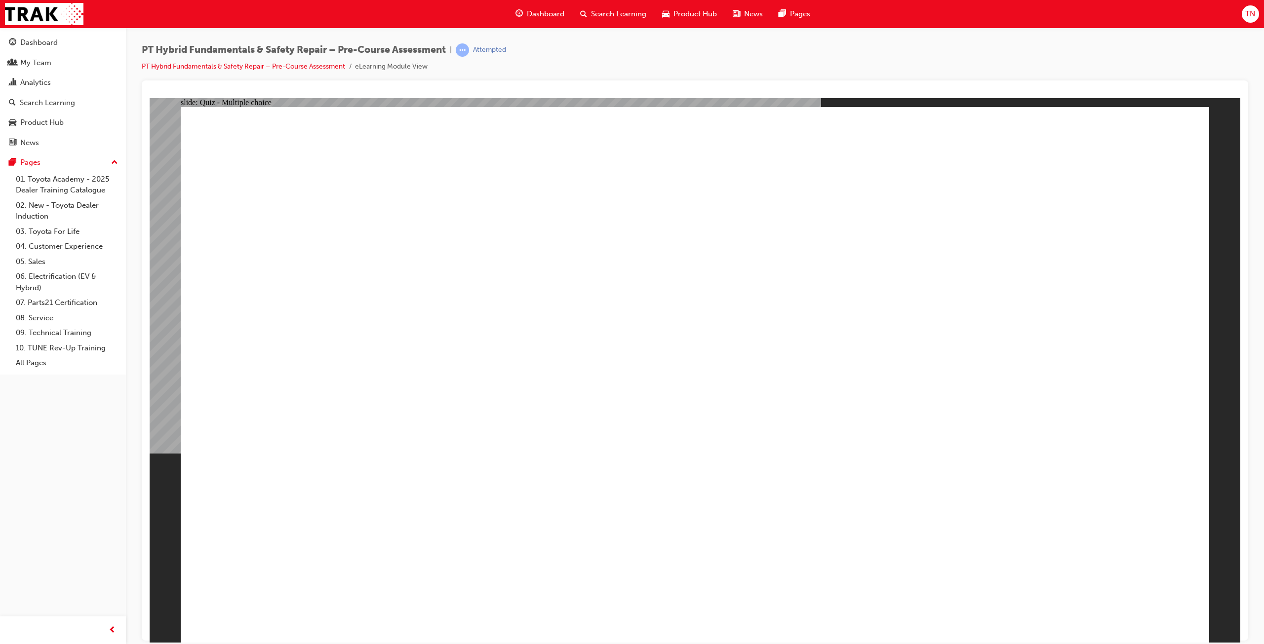
checkbox input "true"
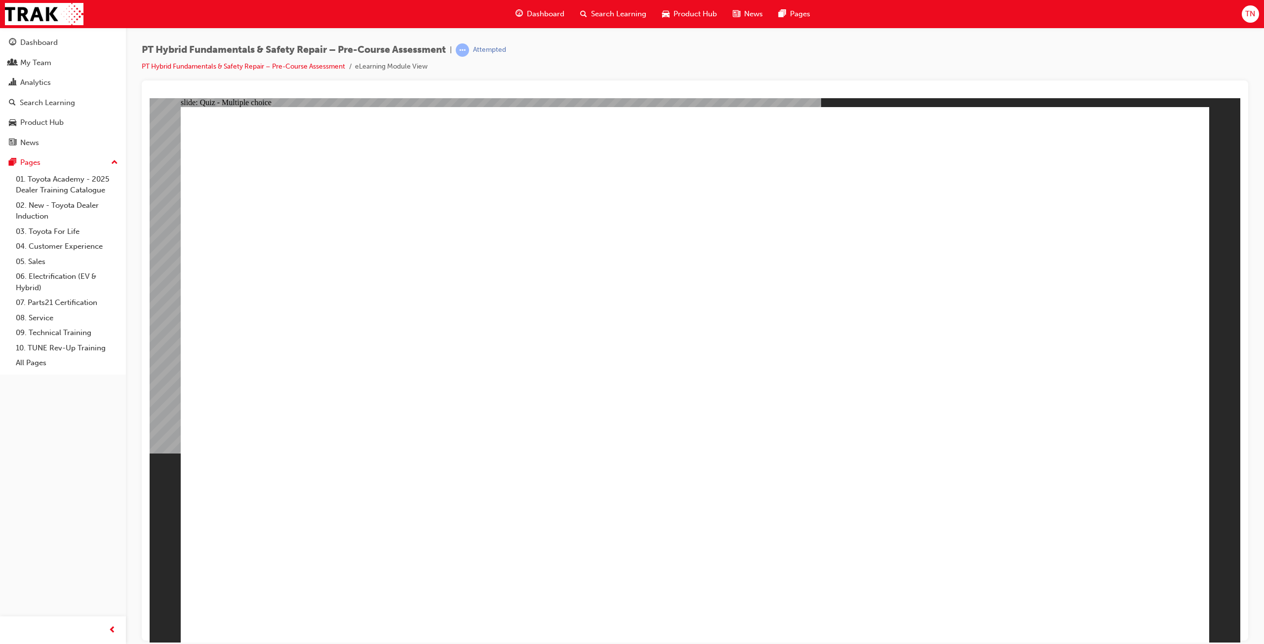
checkbox input "true"
checkbox input "false"
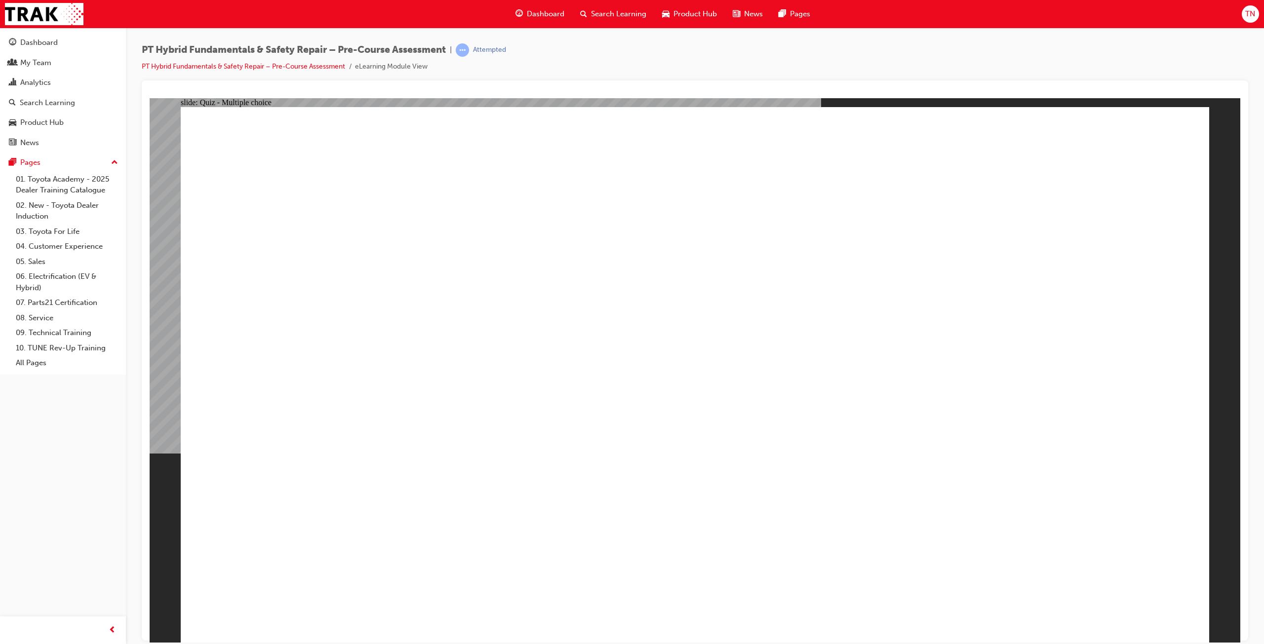
checkbox input "true"
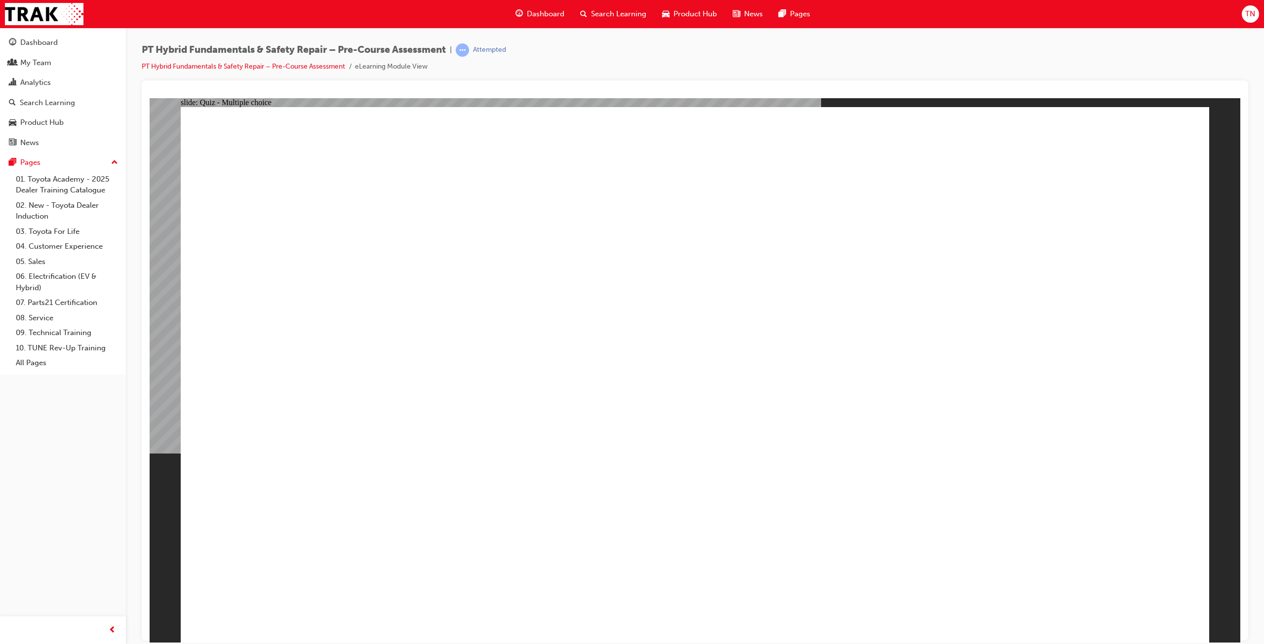
radio input "false"
radio input "true"
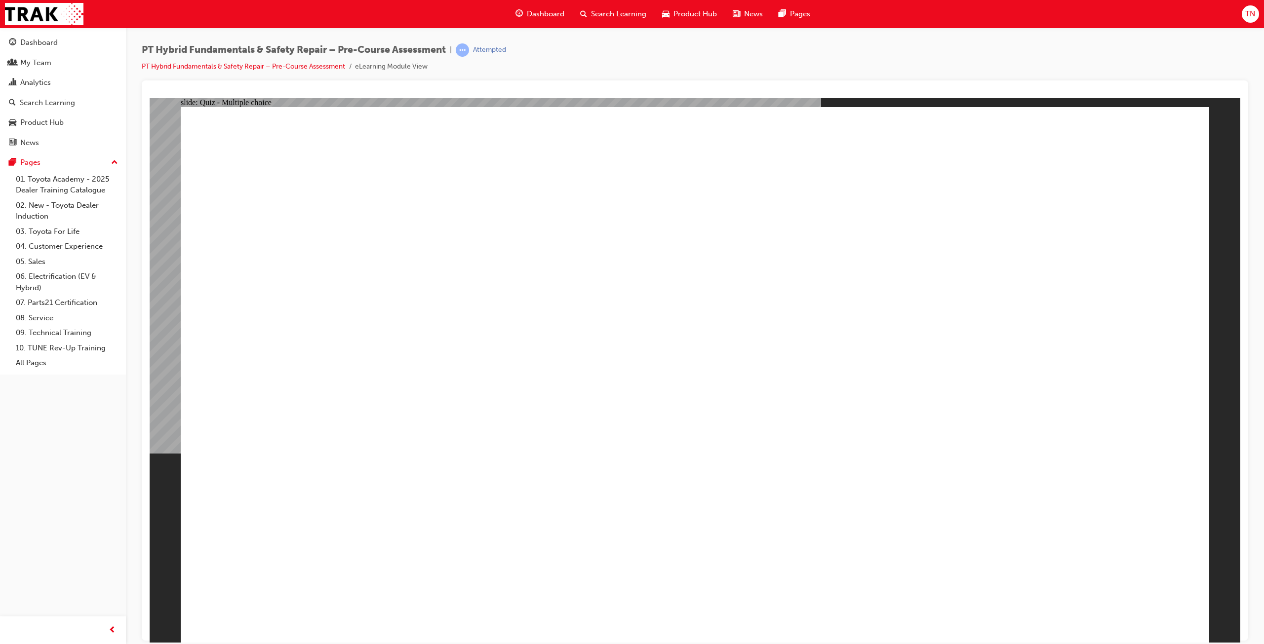
radio input "true"
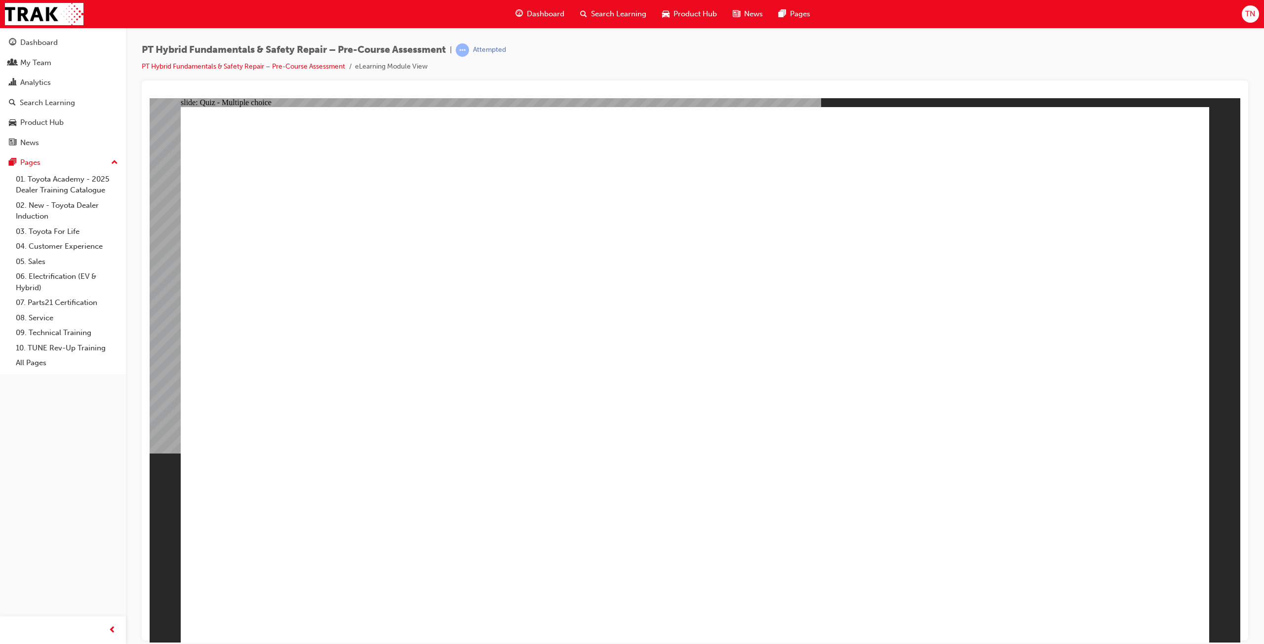
radio input "true"
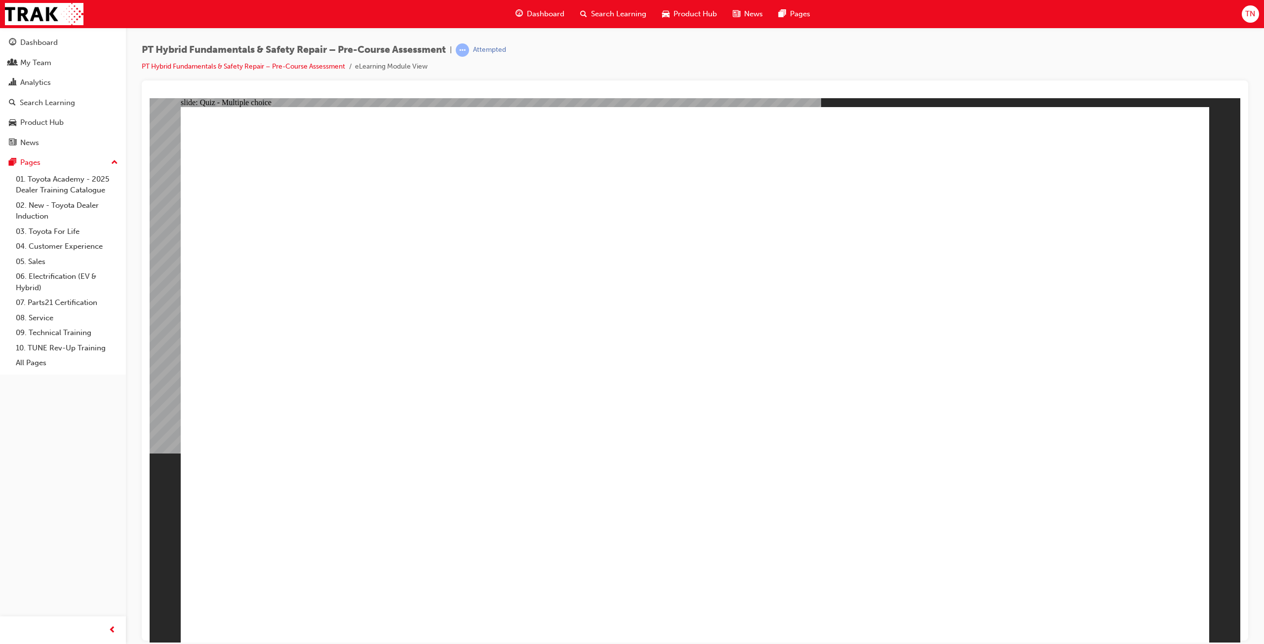
radio input "true"
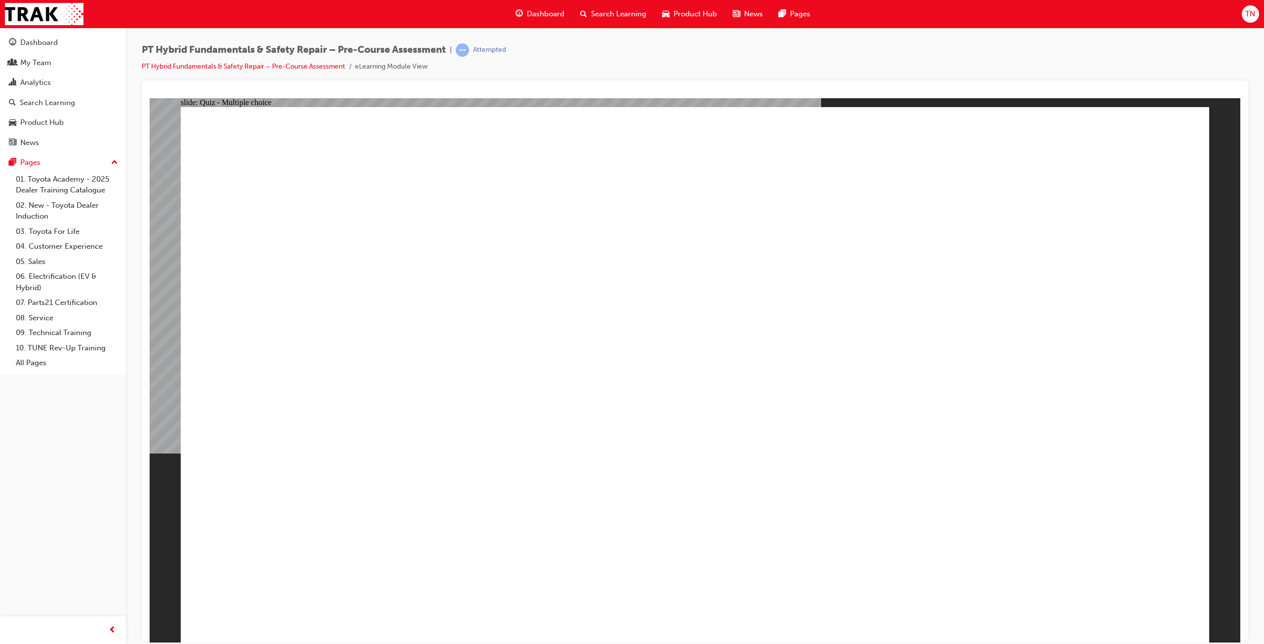
drag, startPoint x: 757, startPoint y: 588, endPoint x: 724, endPoint y: 558, distance: 45.1
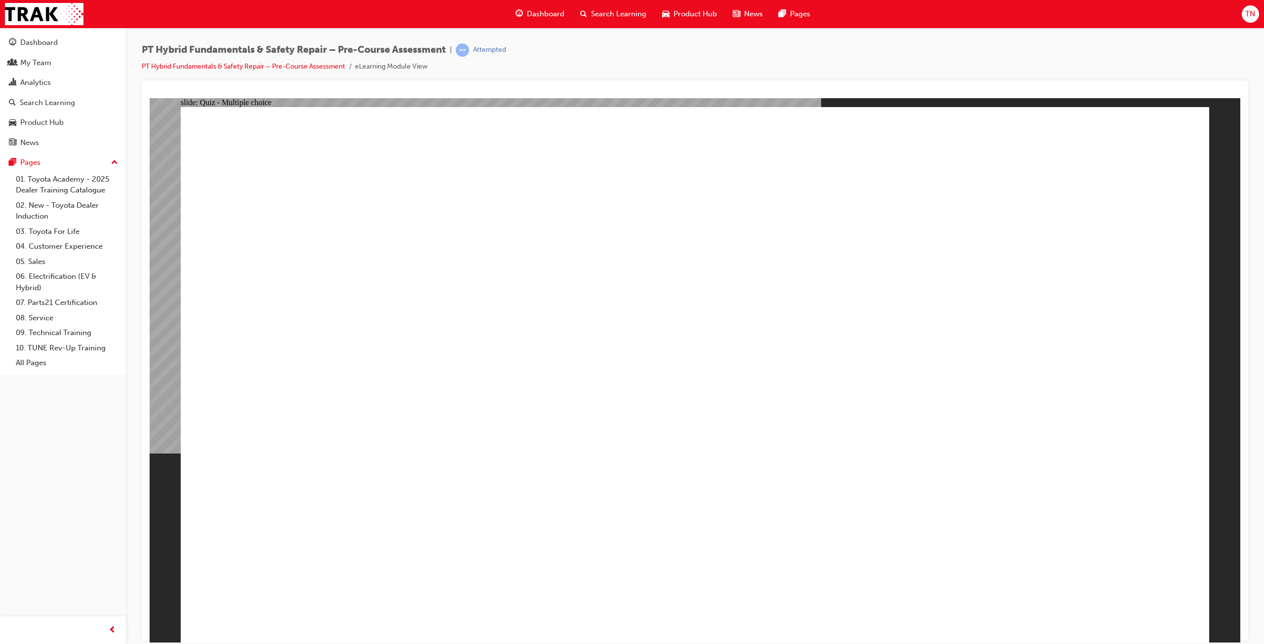
drag, startPoint x: 593, startPoint y: 507, endPoint x: 686, endPoint y: 517, distance: 93.4
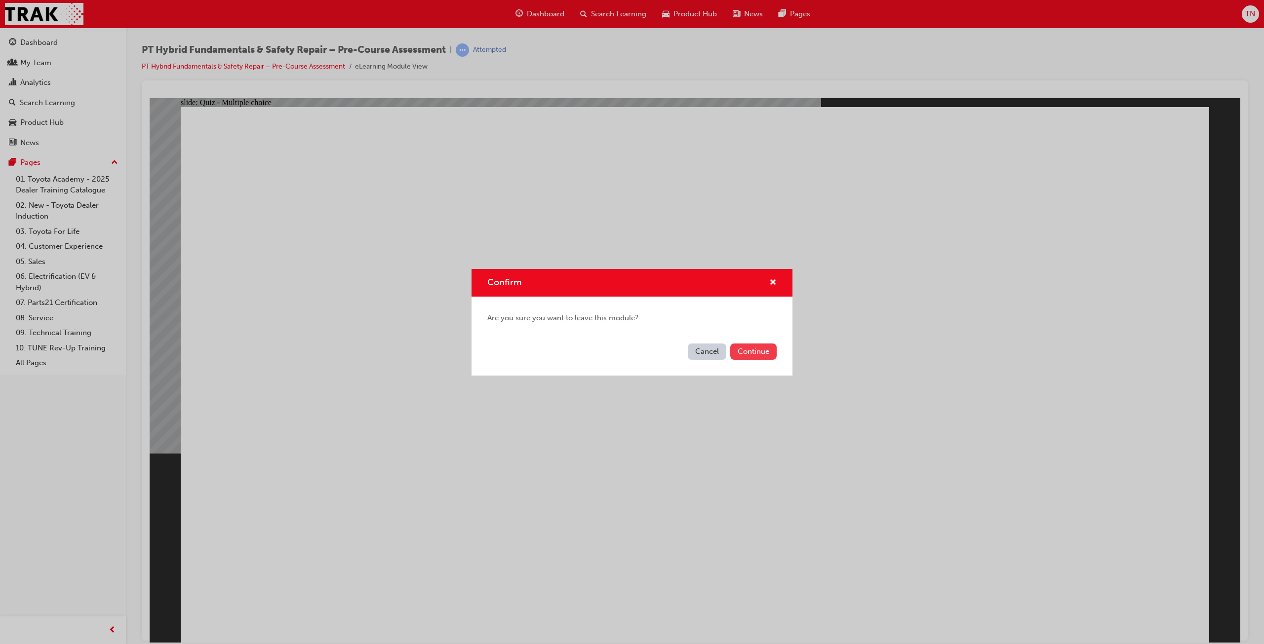
click at [755, 344] on button "Continue" at bounding box center [753, 352] width 46 height 16
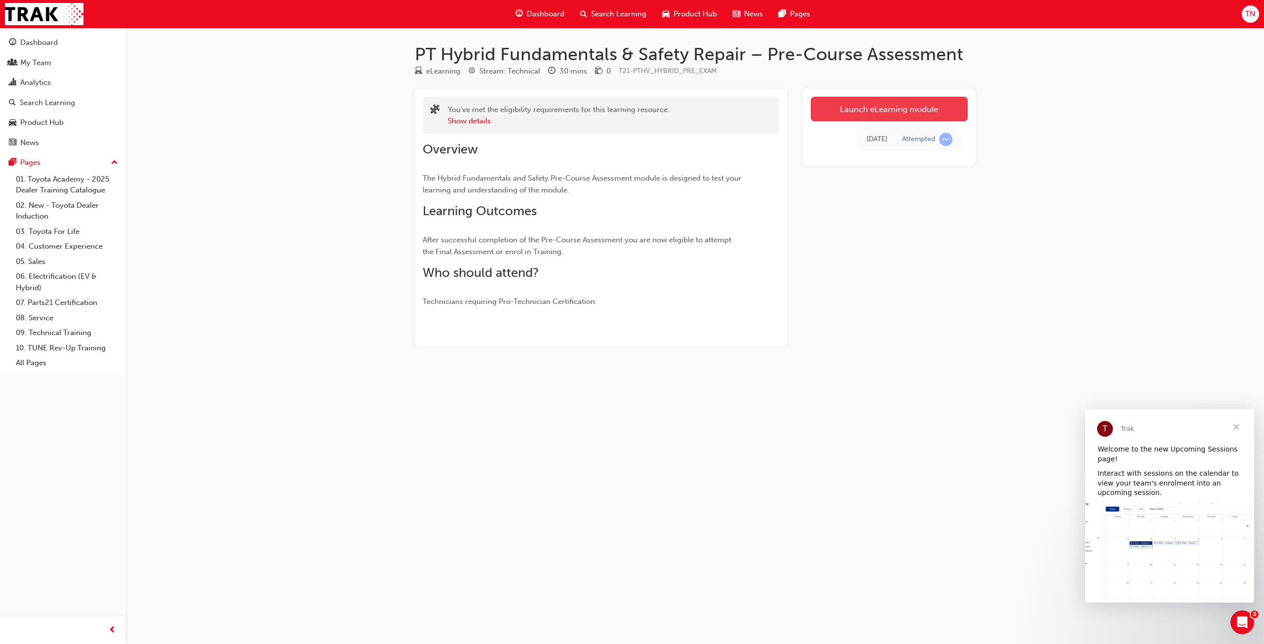
click at [894, 113] on link "Launch eLearning module" at bounding box center [889, 109] width 157 height 25
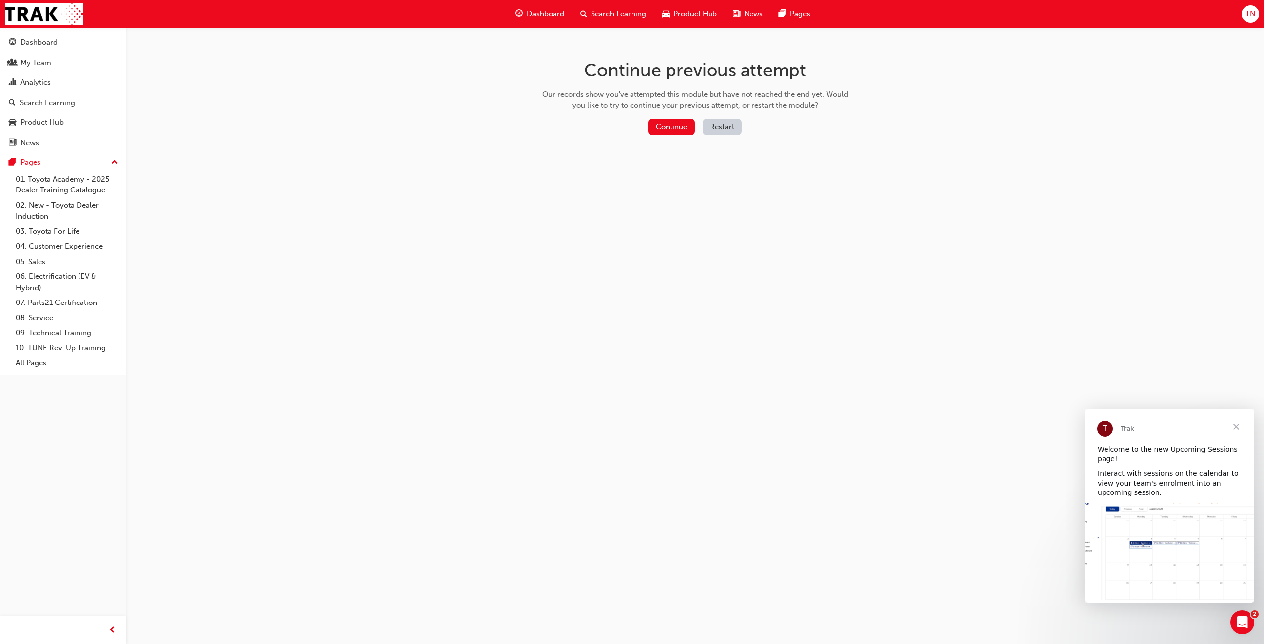
click at [729, 127] on button "Restart" at bounding box center [722, 127] width 39 height 16
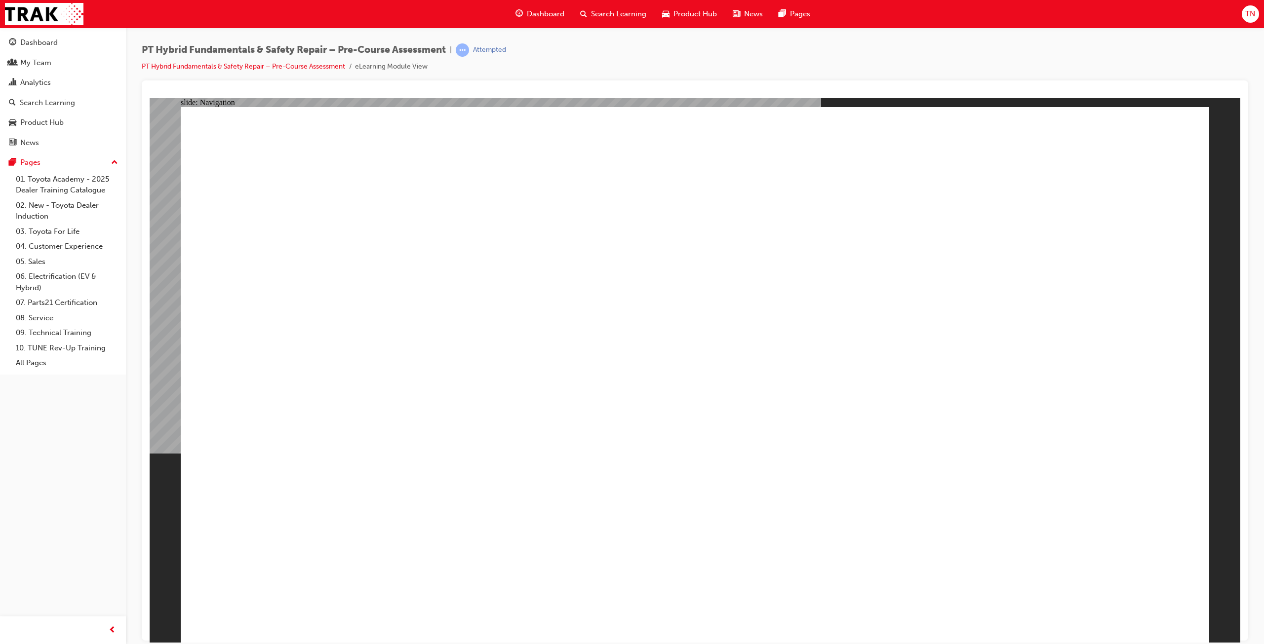
drag, startPoint x: 504, startPoint y: 196, endPoint x: 518, endPoint y: 199, distance: 14.0
drag, startPoint x: 513, startPoint y: 199, endPoint x: 615, endPoint y: 224, distance: 105.6
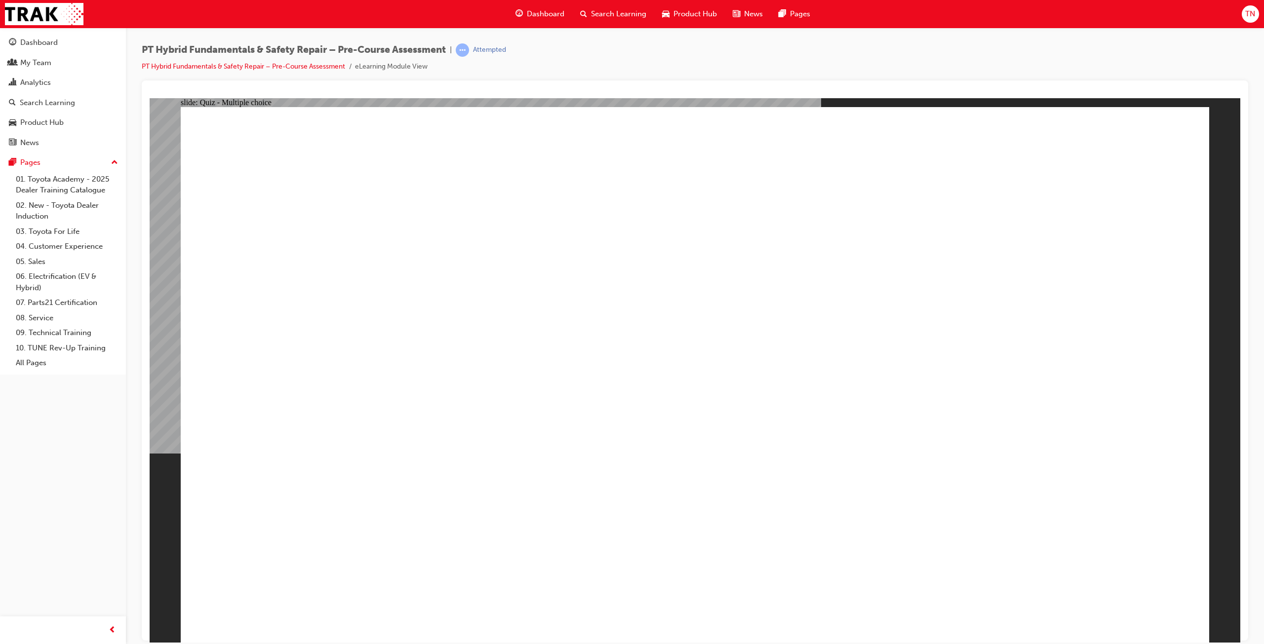
drag, startPoint x: 494, startPoint y: 186, endPoint x: 744, endPoint y: 451, distance: 364.0
drag, startPoint x: 511, startPoint y: 194, endPoint x: 732, endPoint y: 264, distance: 232.1
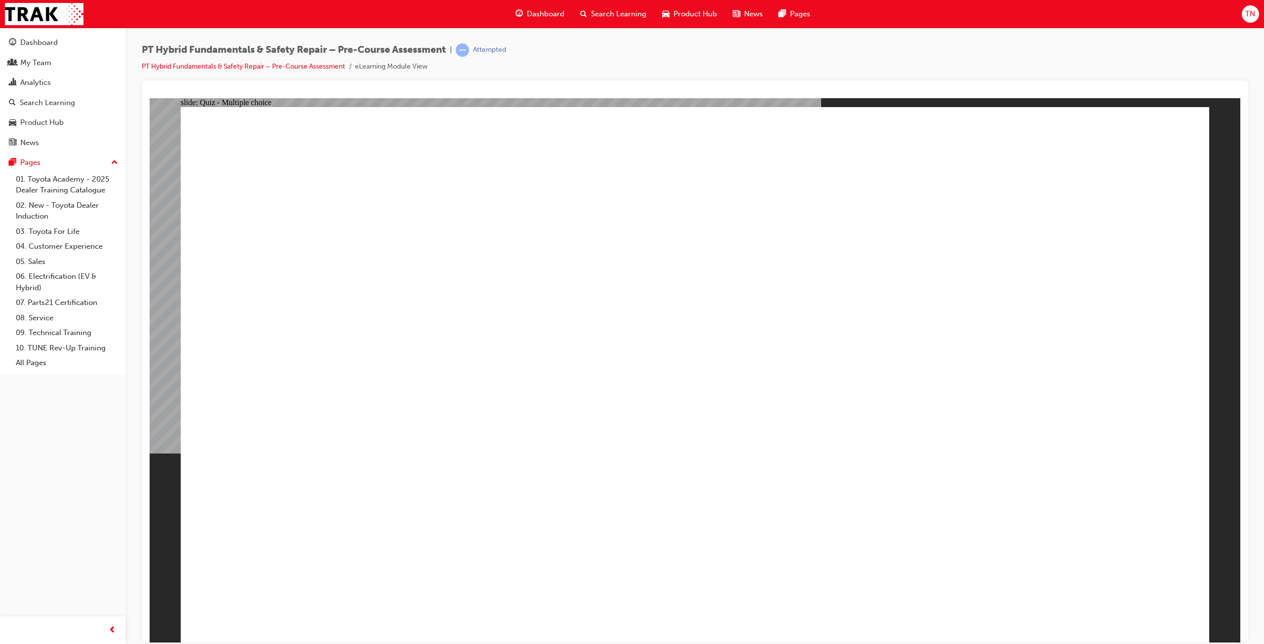
drag, startPoint x: 509, startPoint y: 201, endPoint x: 739, endPoint y: 236, distance: 232.6
drag, startPoint x: 487, startPoint y: 185, endPoint x: 668, endPoint y: 260, distance: 195.5
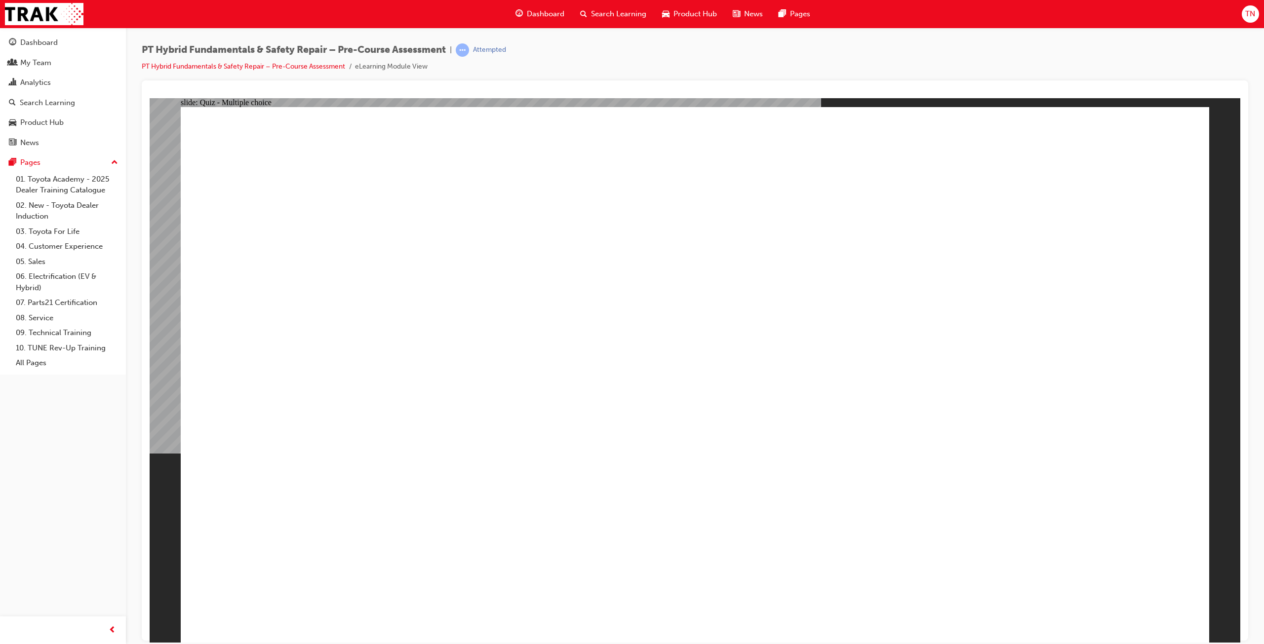
radio input "true"
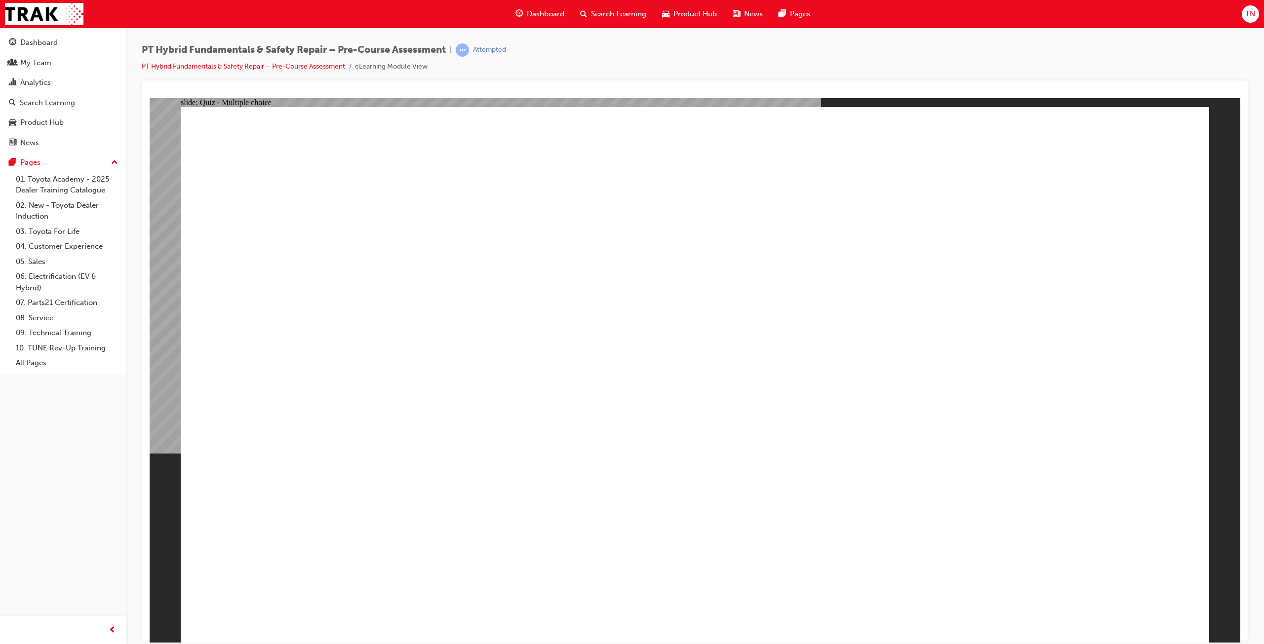
radio input "true"
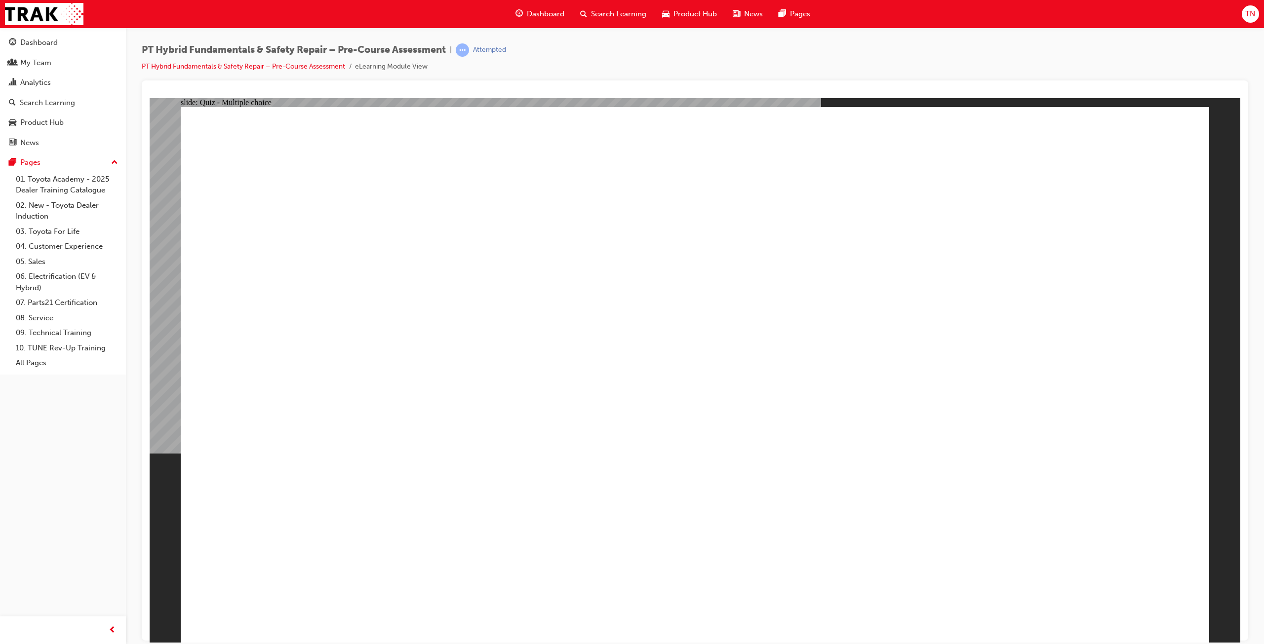
radio input "true"
radio input "false"
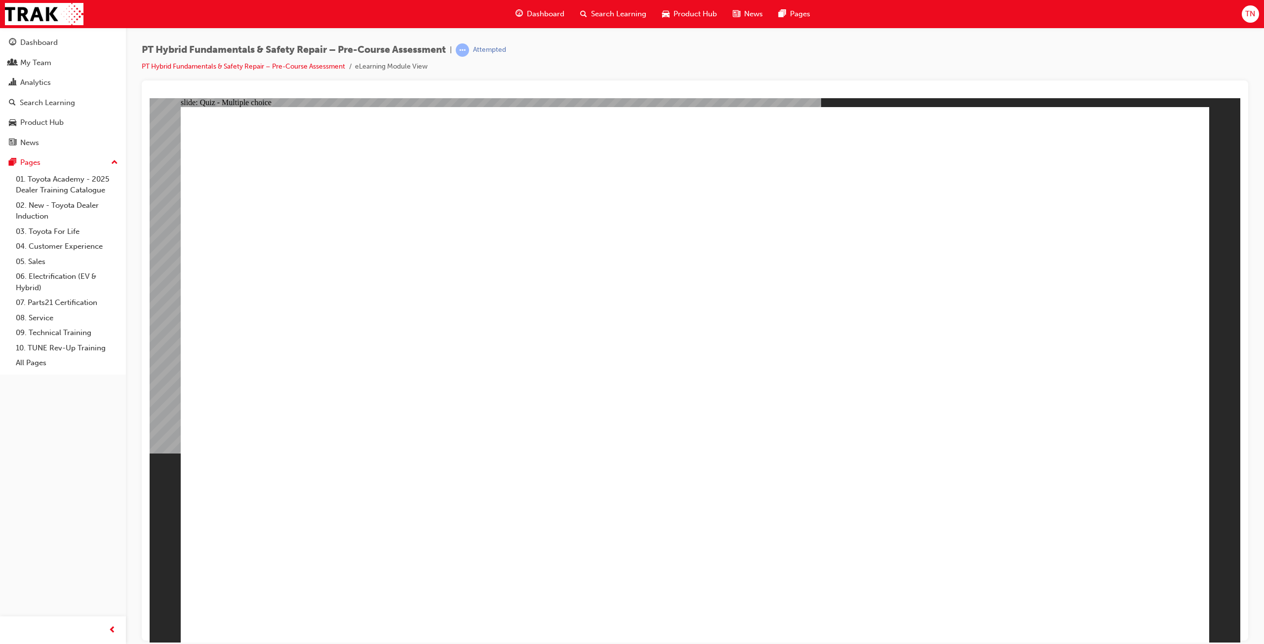
radio input "false"
radio input "true"
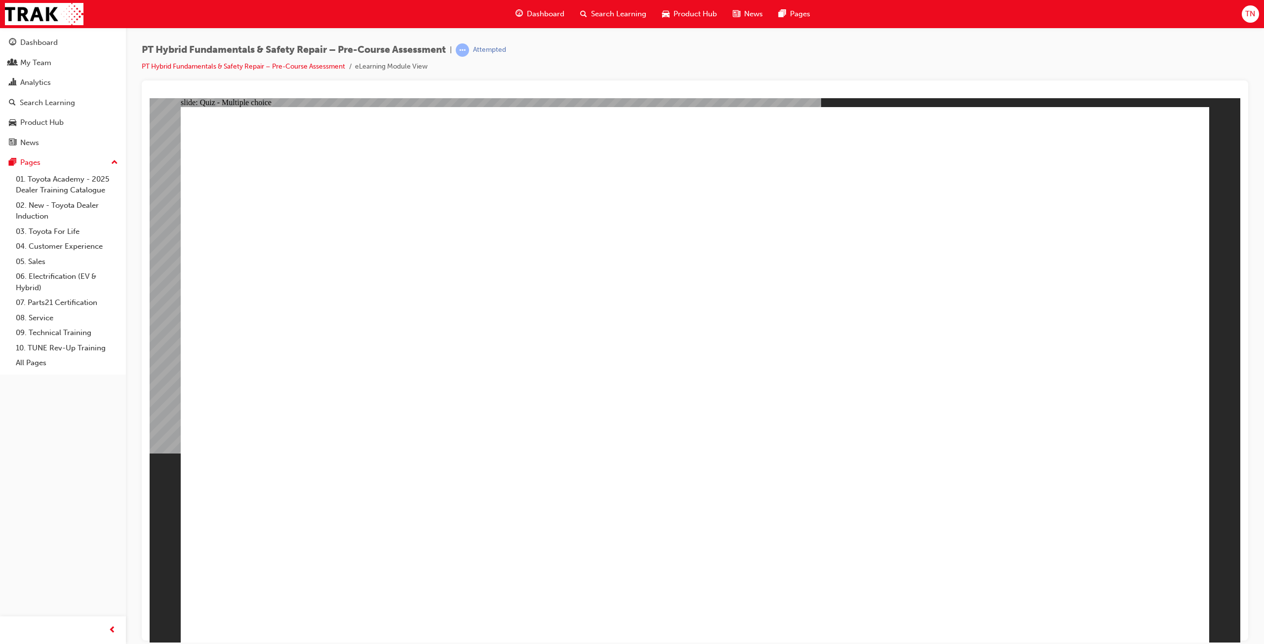
radio input "true"
checkbox input "true"
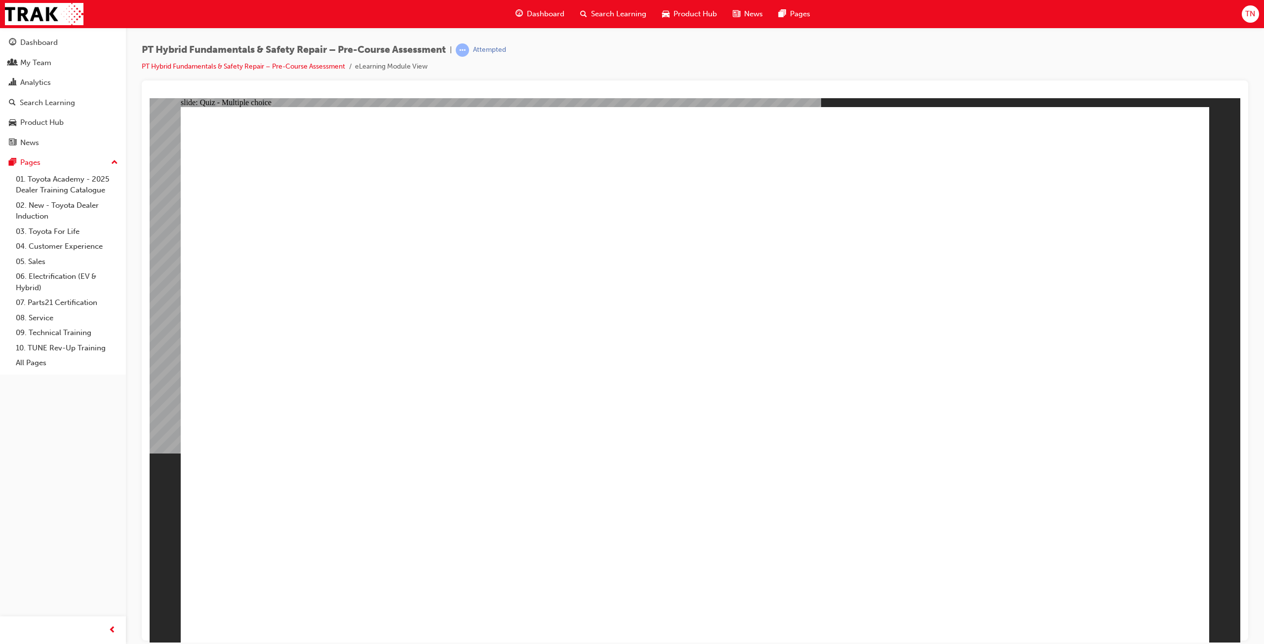
checkbox input "true"
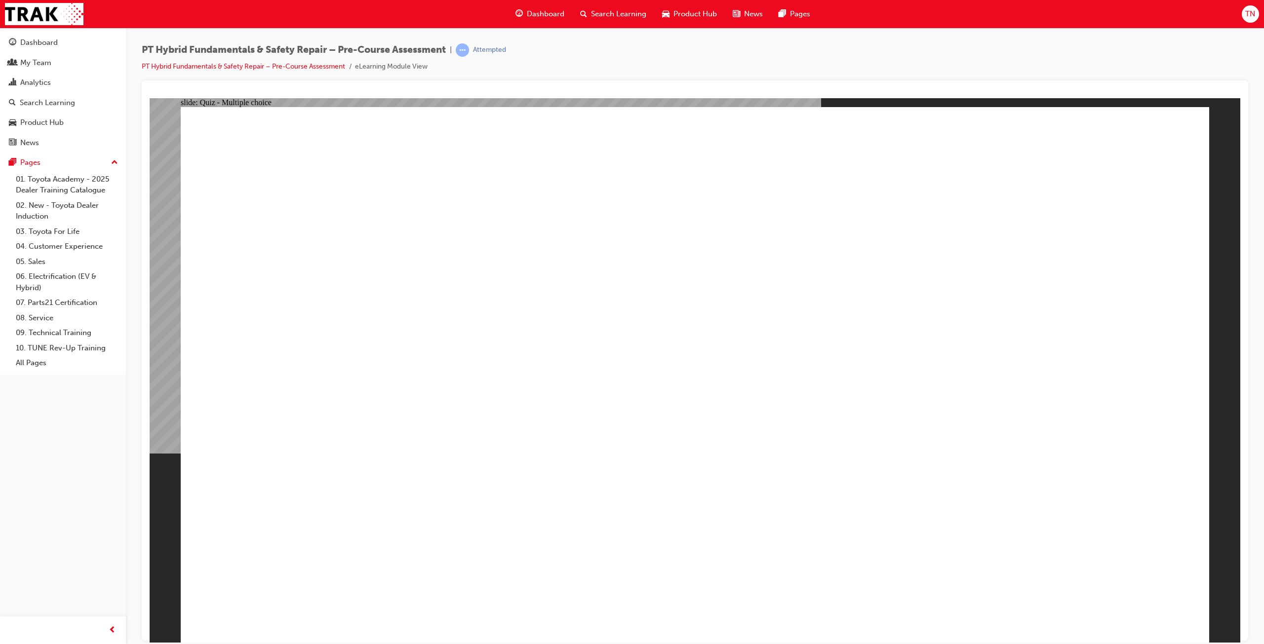
checkbox input "true"
radio input "true"
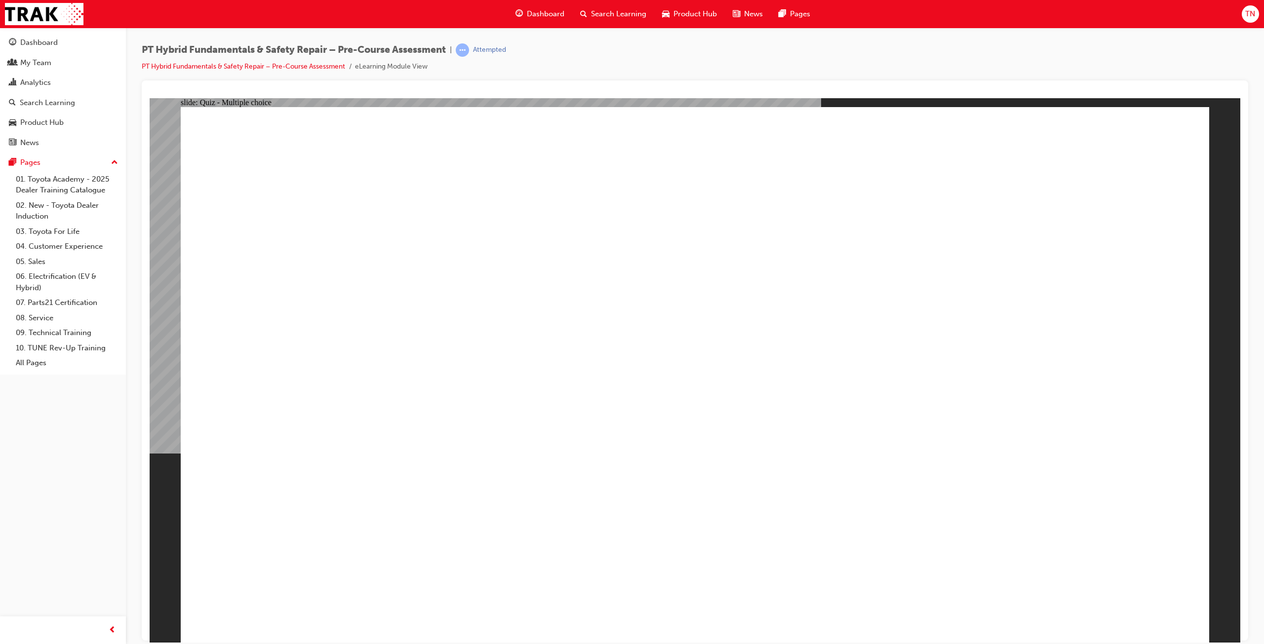
radio input "true"
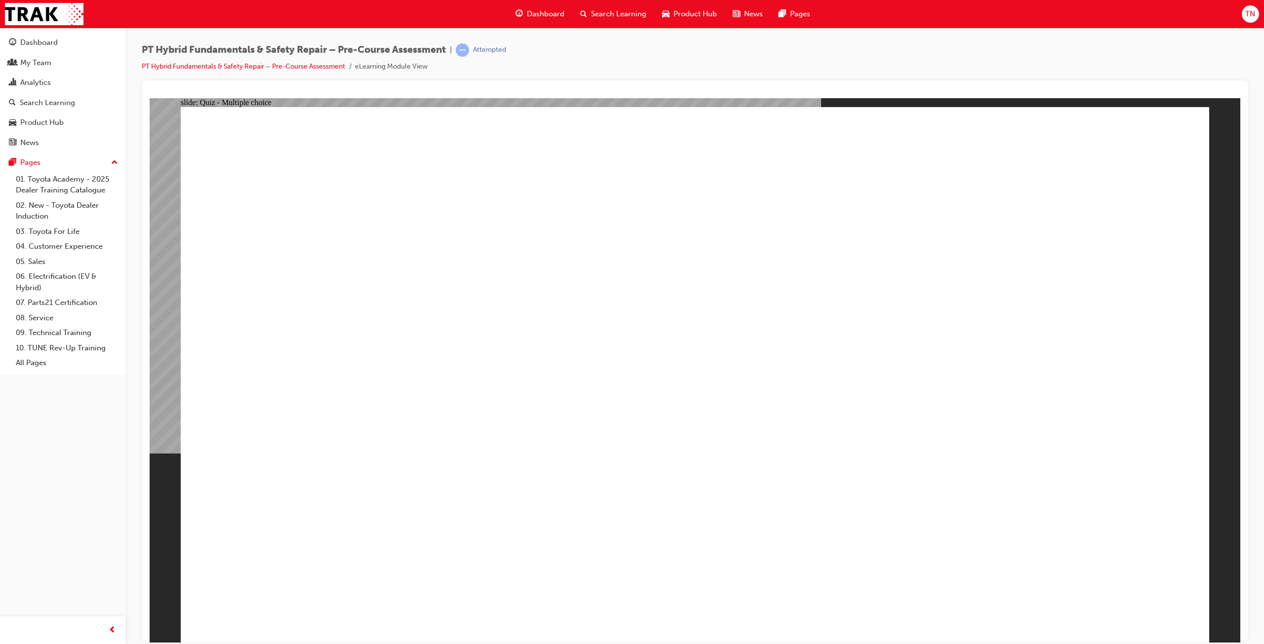
radio input "true"
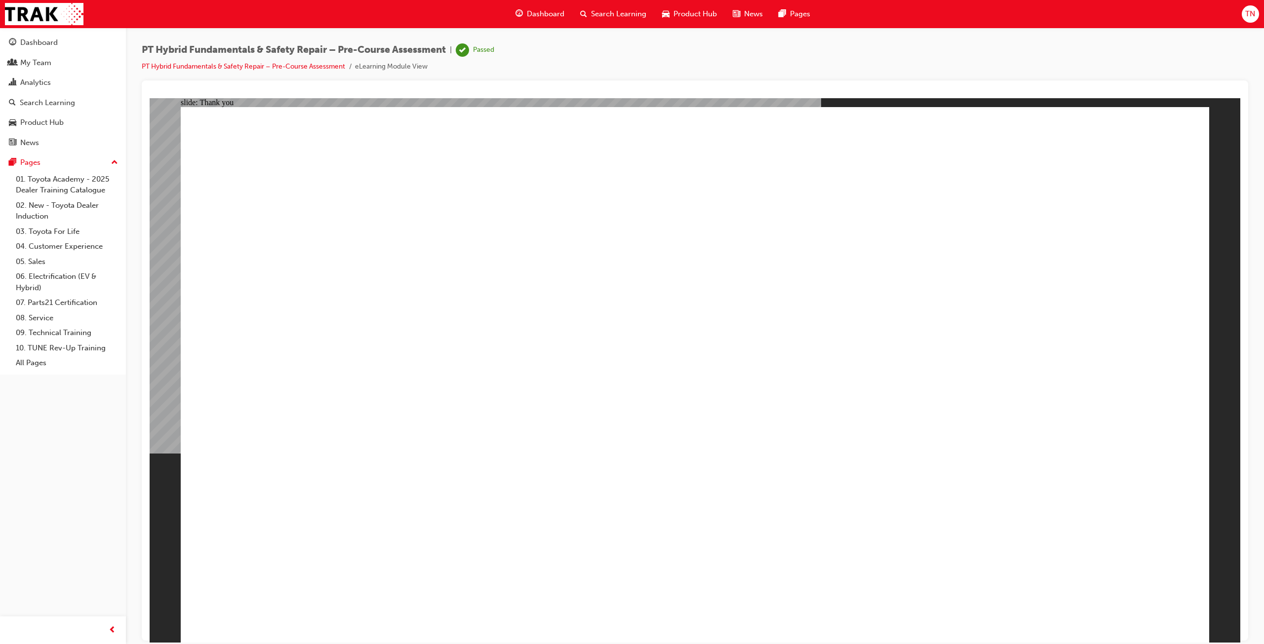
drag, startPoint x: 716, startPoint y: 557, endPoint x: 483, endPoint y: 479, distance: 245.2
click at [74, 66] on div "My Team" at bounding box center [63, 63] width 108 height 12
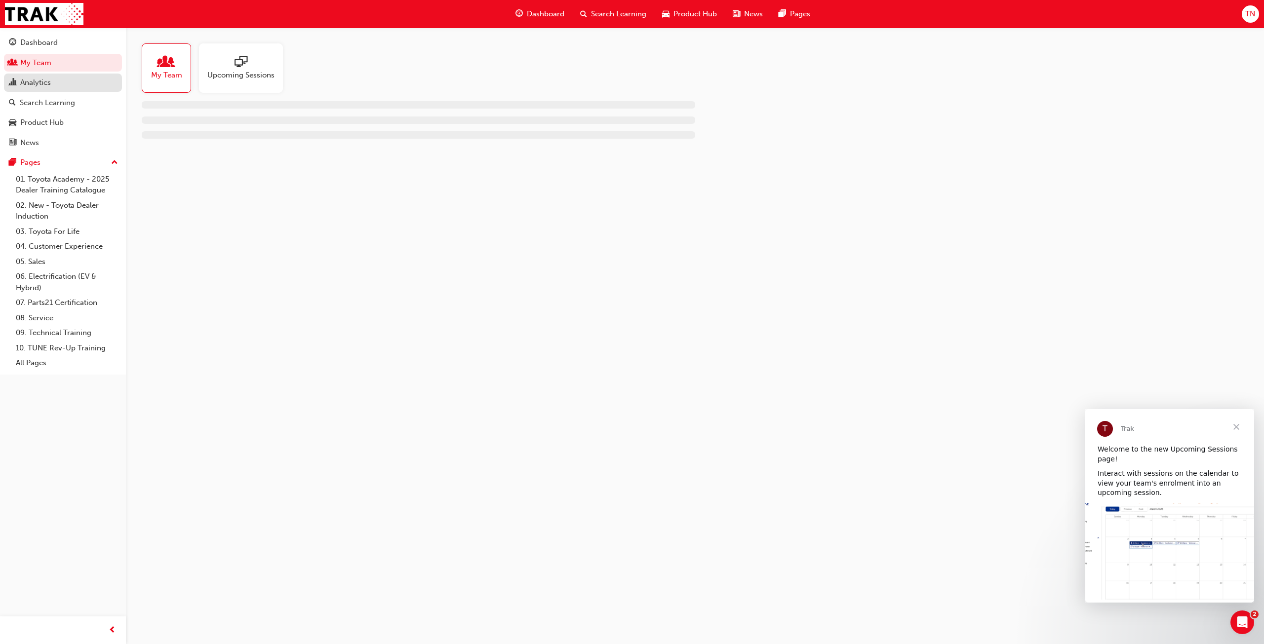
click at [48, 75] on link "Analytics" at bounding box center [63, 83] width 118 height 18
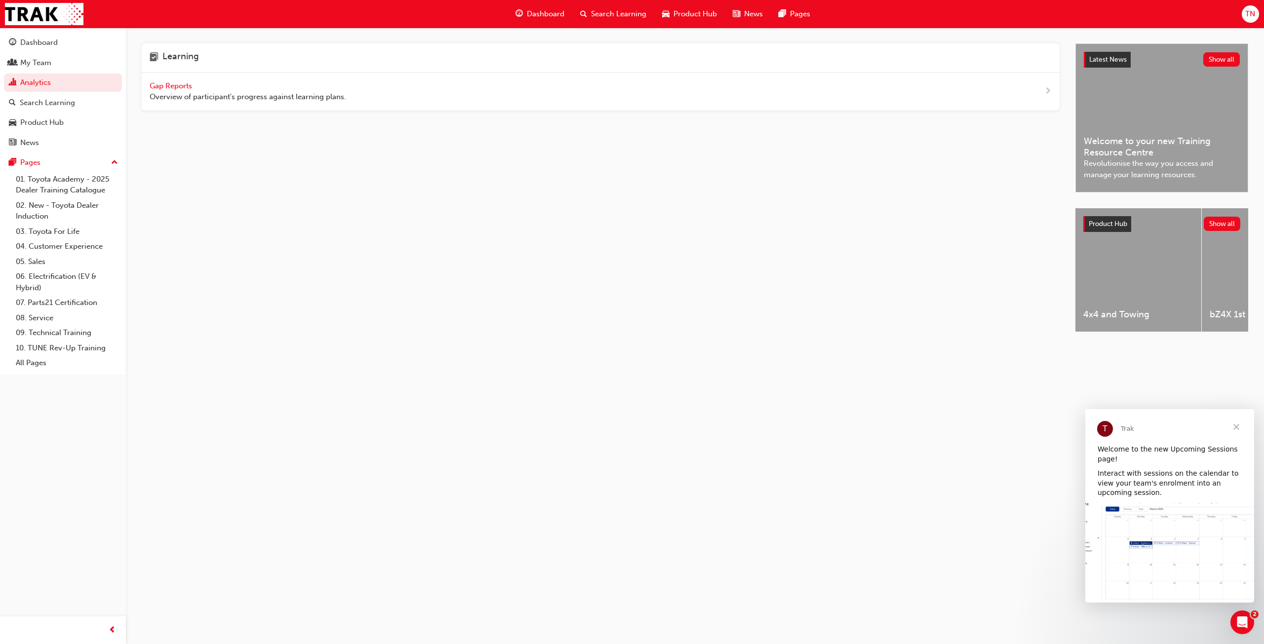
click at [154, 83] on span "Gap Reports" at bounding box center [172, 85] width 44 height 9
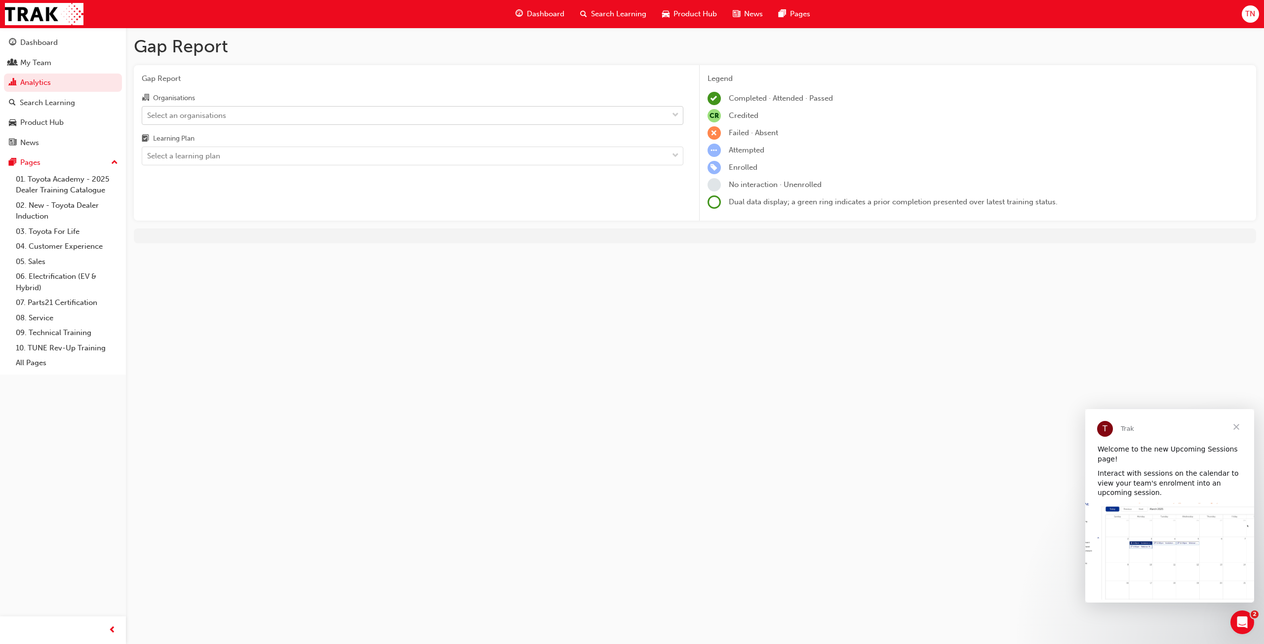
click at [179, 110] on div "Select an organisations" at bounding box center [186, 115] width 79 height 11
click at [148, 111] on input "Organisations Select an organisations" at bounding box center [147, 115] width 1 height 8
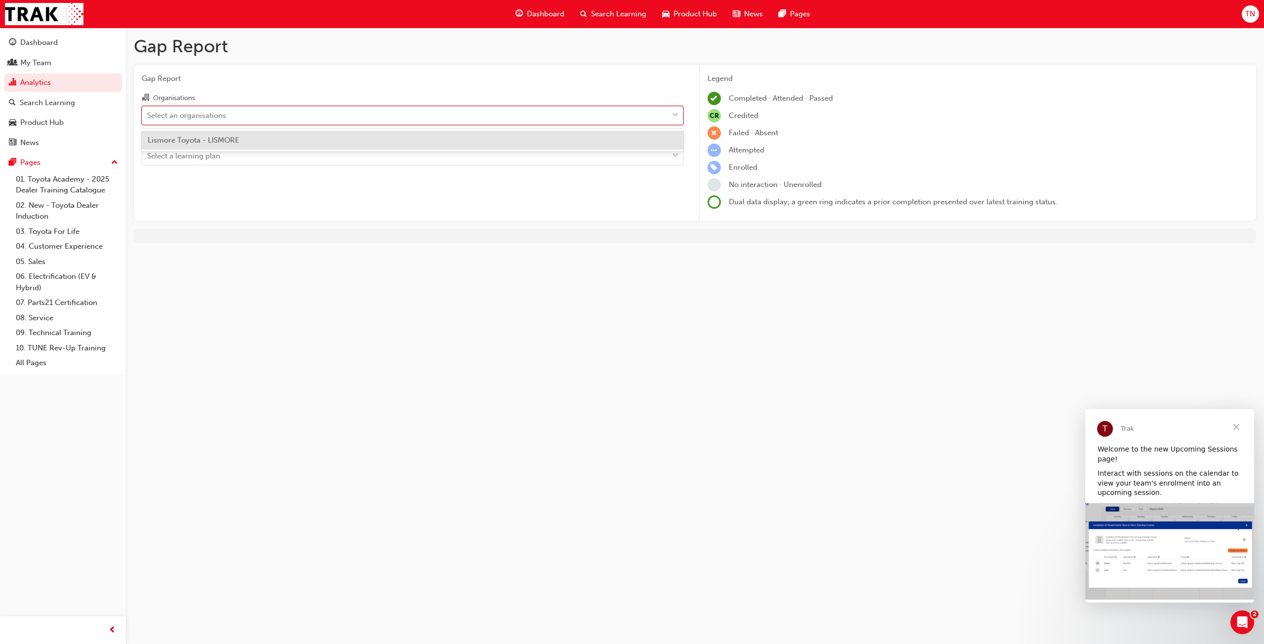
click at [186, 138] on span "Lismore Toyota - LISMORE" at bounding box center [194, 140] width 92 height 9
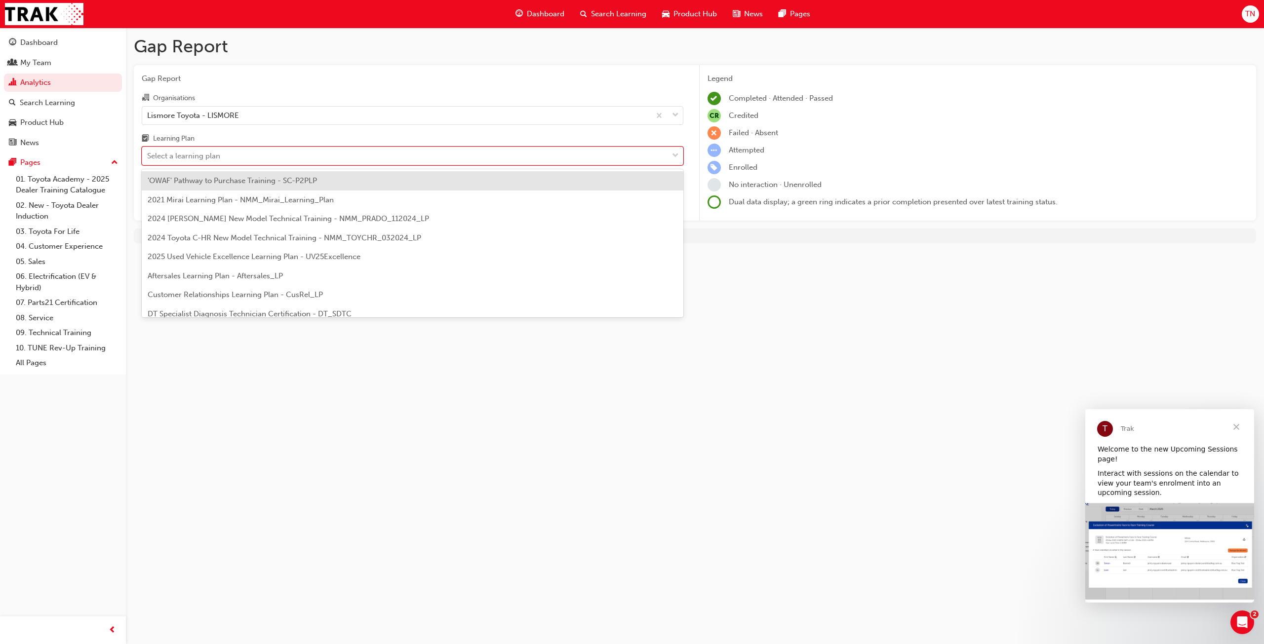
click at [182, 153] on div "Select a learning plan" at bounding box center [183, 156] width 73 height 11
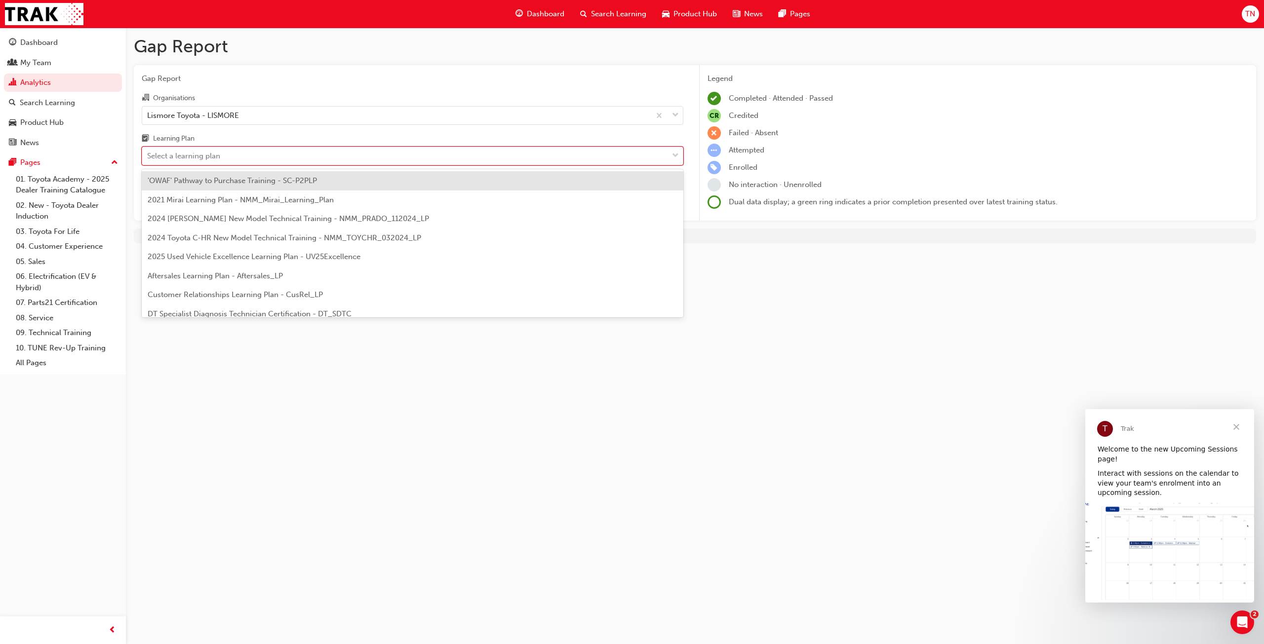
click at [148, 153] on input "Learning Plan option 'OWAF' Pathway to Purchase Training - SC-P2PLP focused, 1 …" at bounding box center [147, 156] width 1 height 8
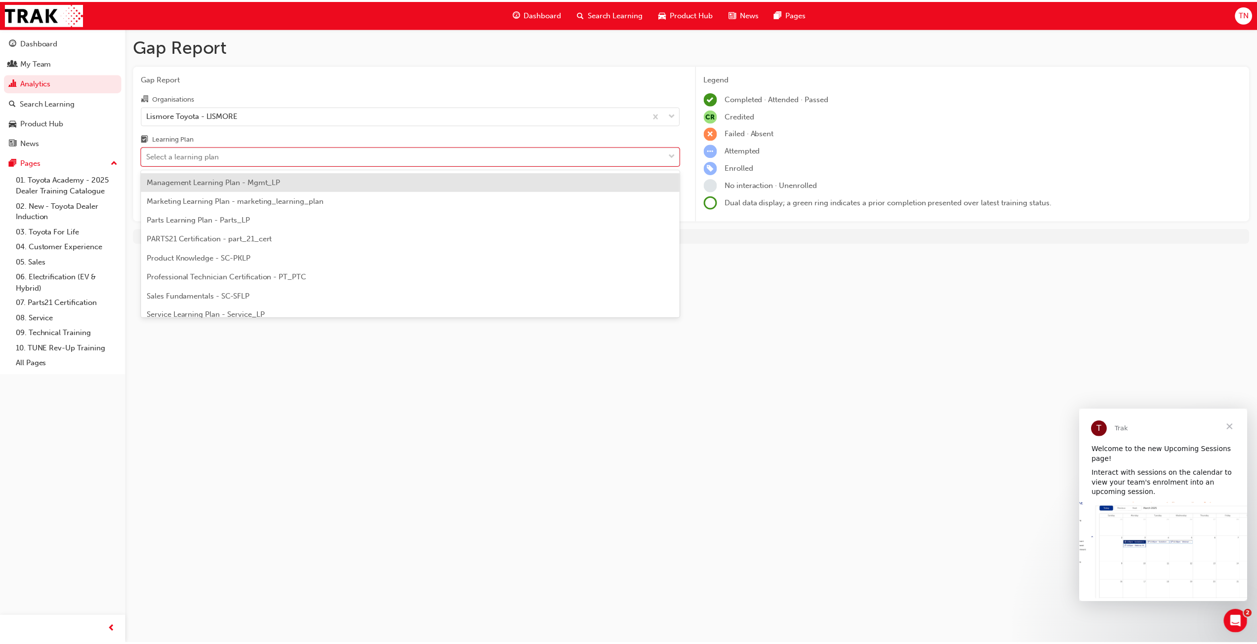
scroll to position [247, 0]
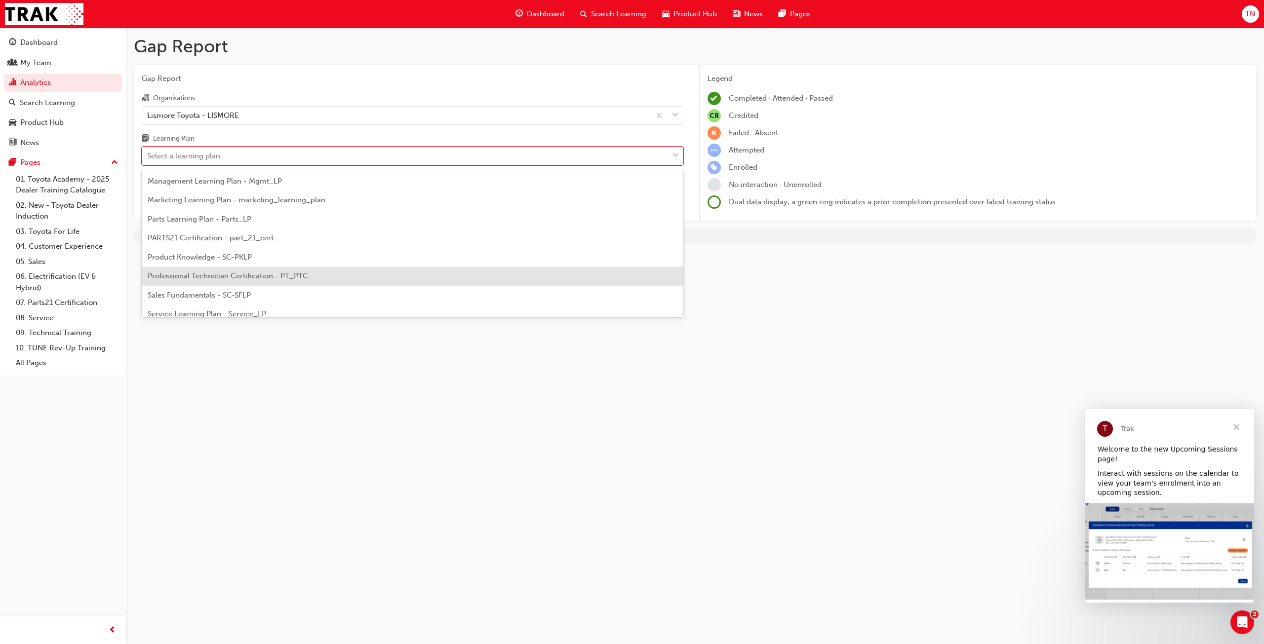
click at [204, 276] on span "Professional Technician Certification - PT_PTC" at bounding box center [228, 276] width 160 height 9
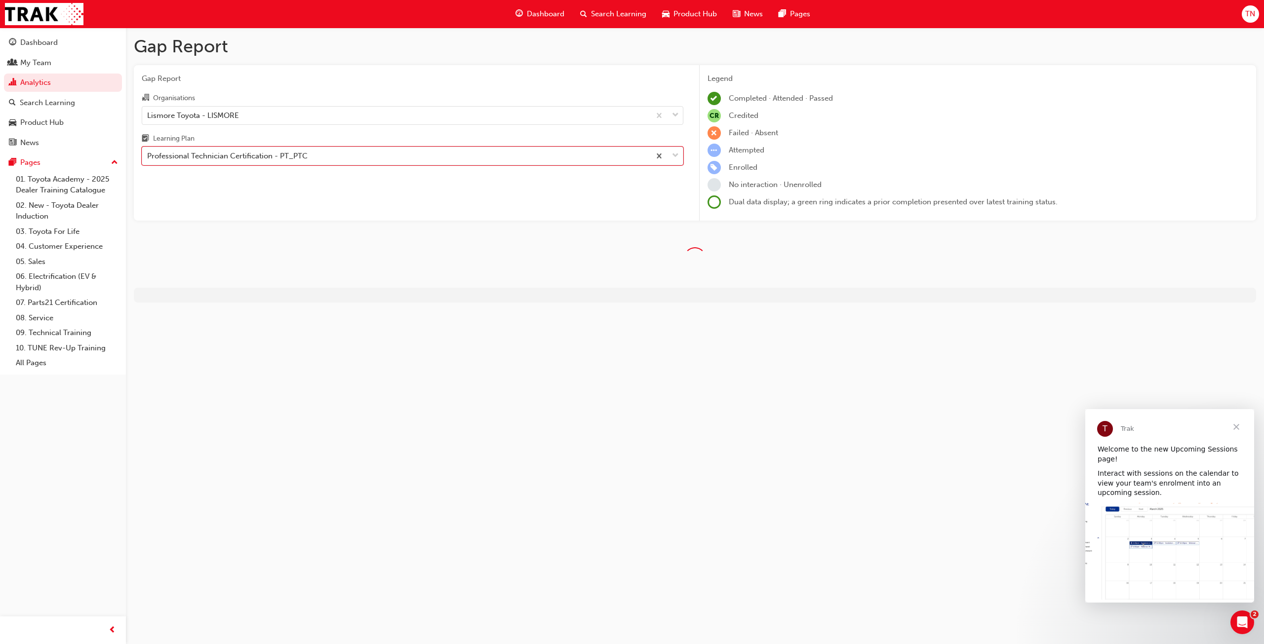
click at [1239, 428] on span "Close" at bounding box center [1237, 427] width 36 height 36
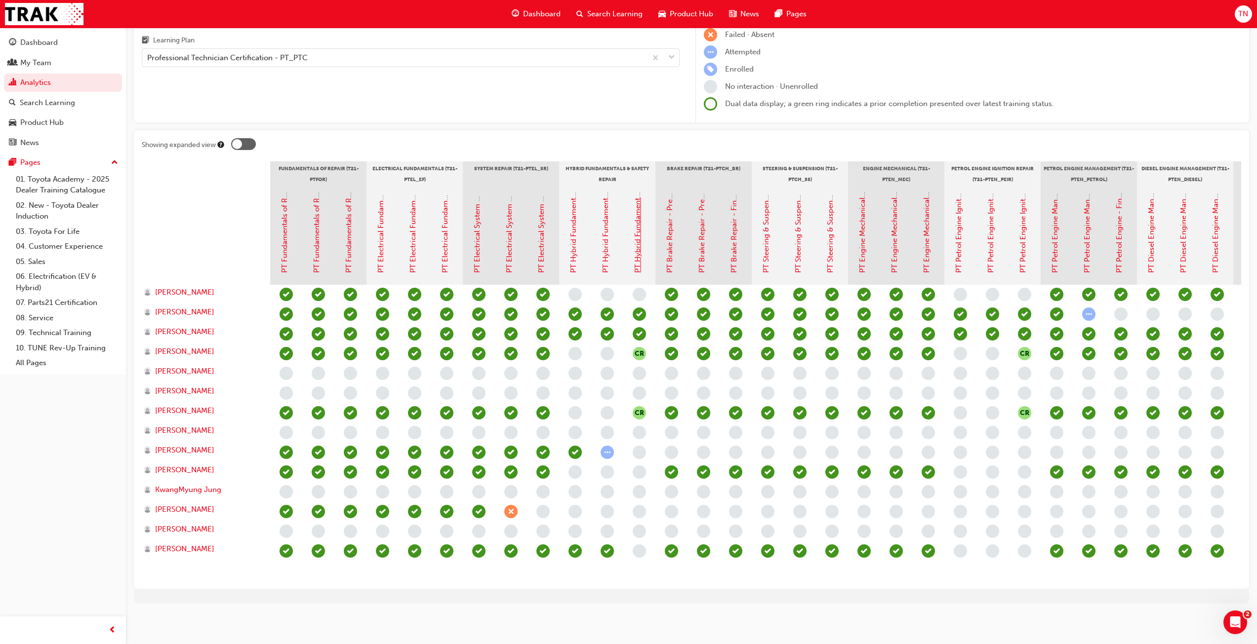
click at [634, 225] on link "PT Hybrid Fundamentals & Safety Repair - Final Assessment" at bounding box center [637, 171] width 9 height 204
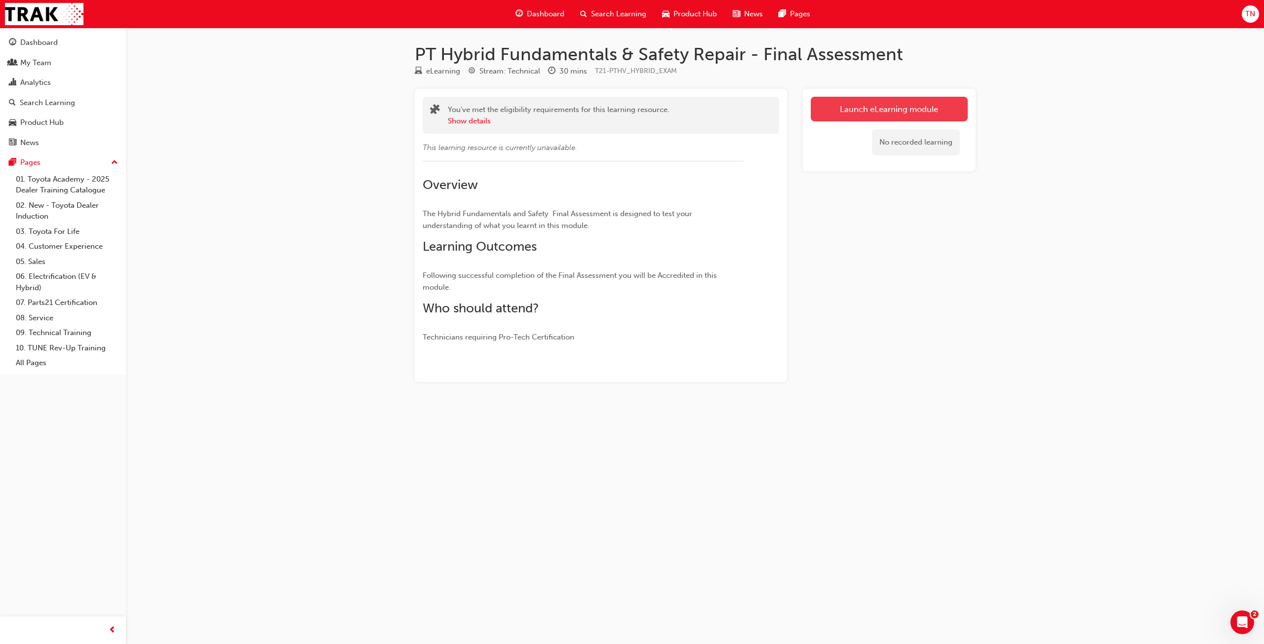
click at [901, 117] on link "Launch eLearning module" at bounding box center [889, 109] width 157 height 25
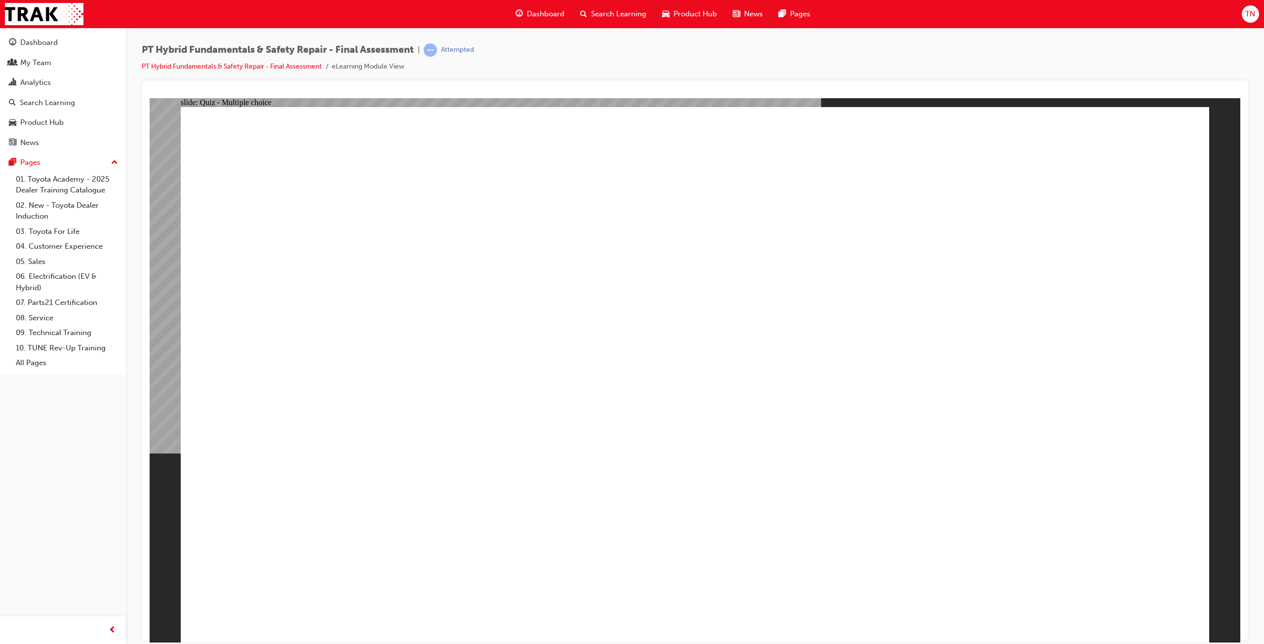
checkbox input "true"
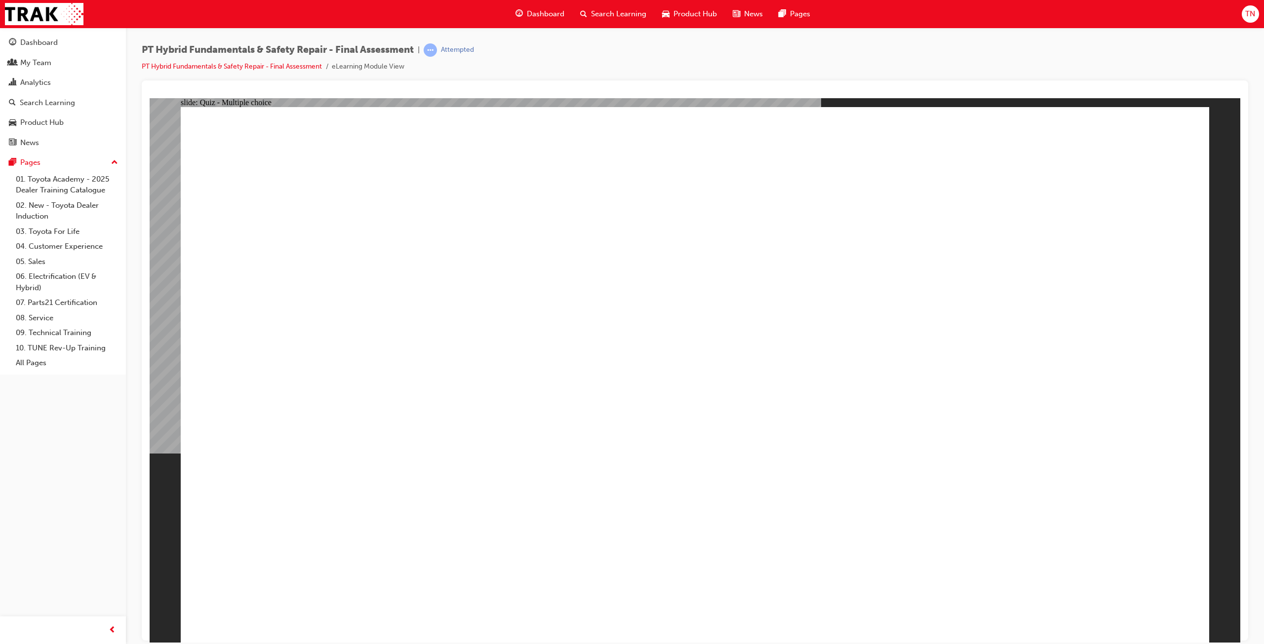
radio input "true"
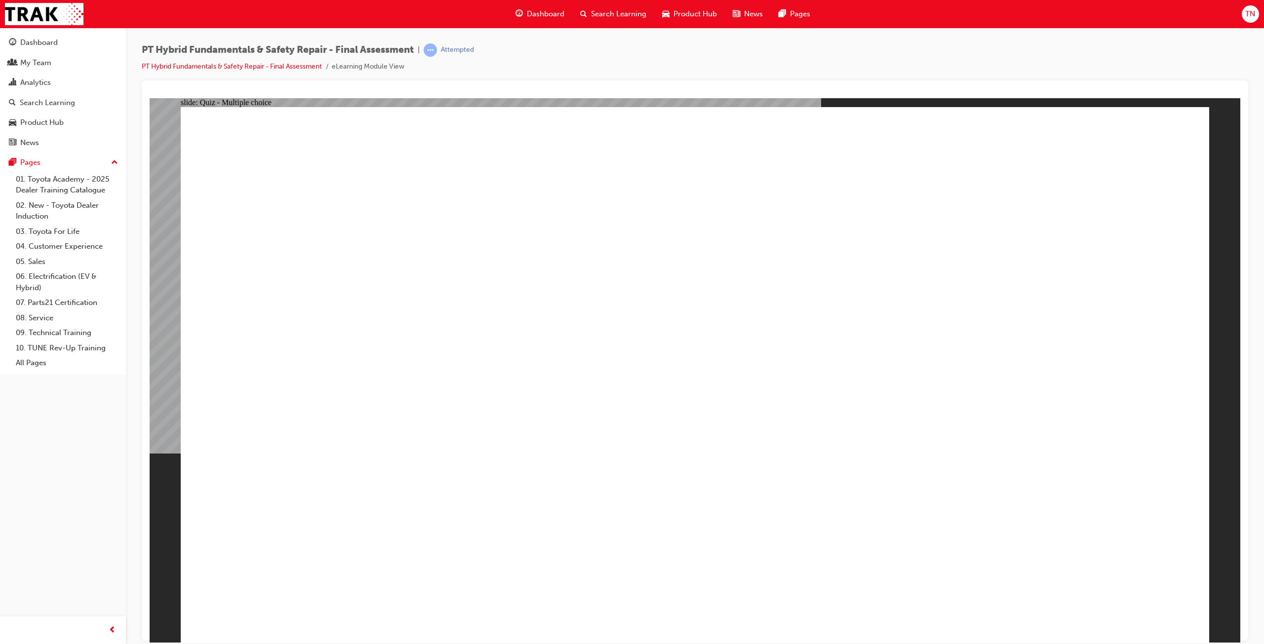
radio input "true"
checkbox input "true"
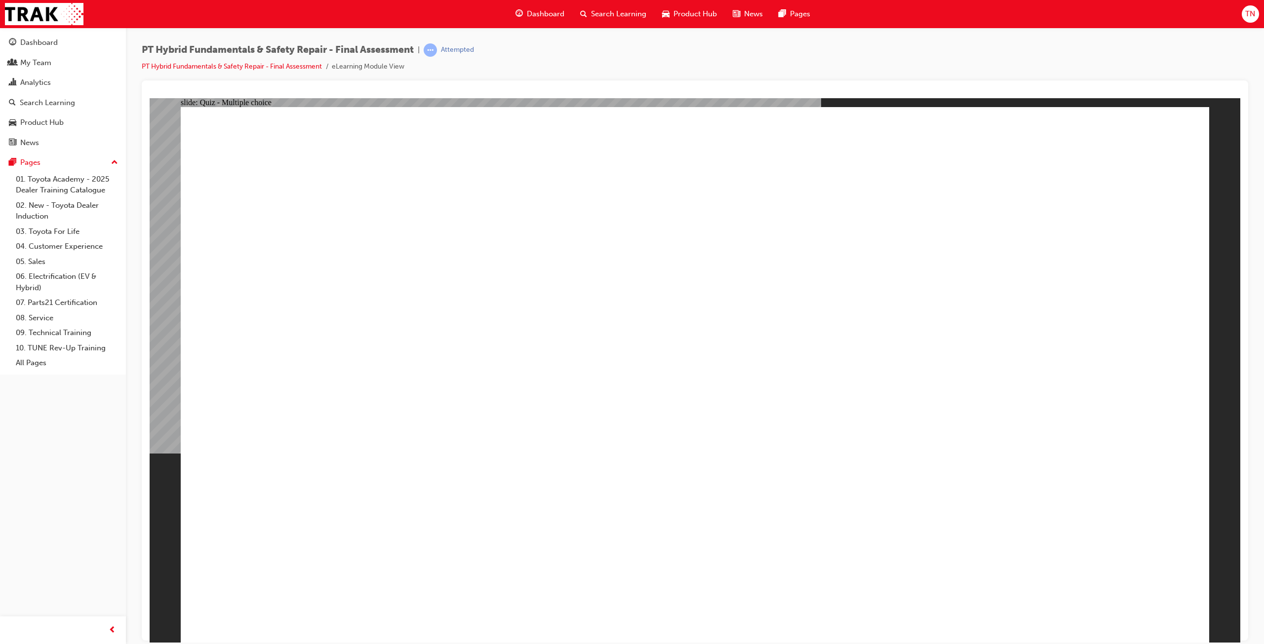
checkbox input "true"
drag, startPoint x: 455, startPoint y: 197, endPoint x: 512, endPoint y: 196, distance: 56.8
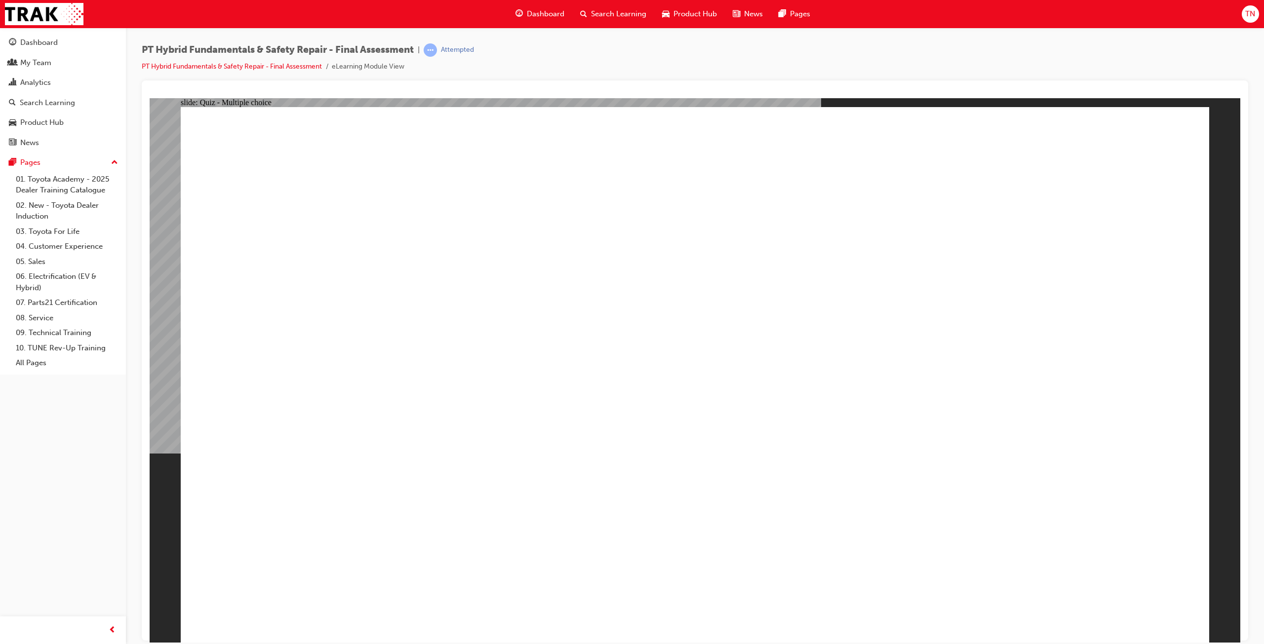
radio input "true"
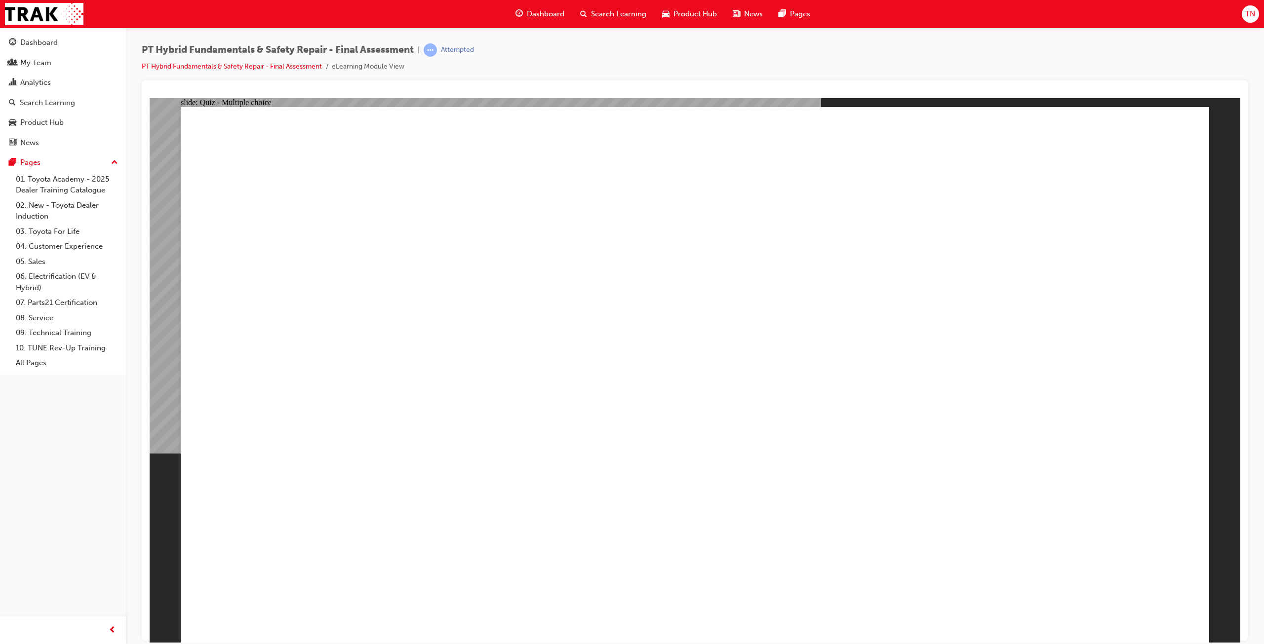
checkbox input "true"
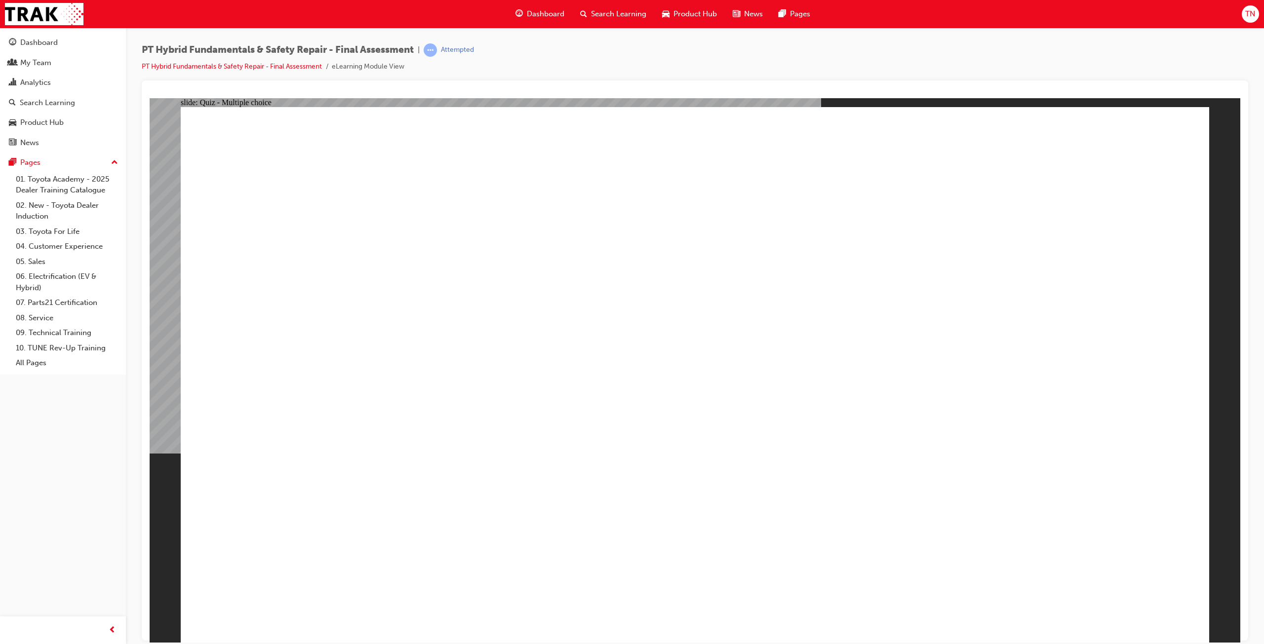
checkbox input "true"
drag, startPoint x: 479, startPoint y: 506, endPoint x: 485, endPoint y: 506, distance: 6.4
checkbox input "true"
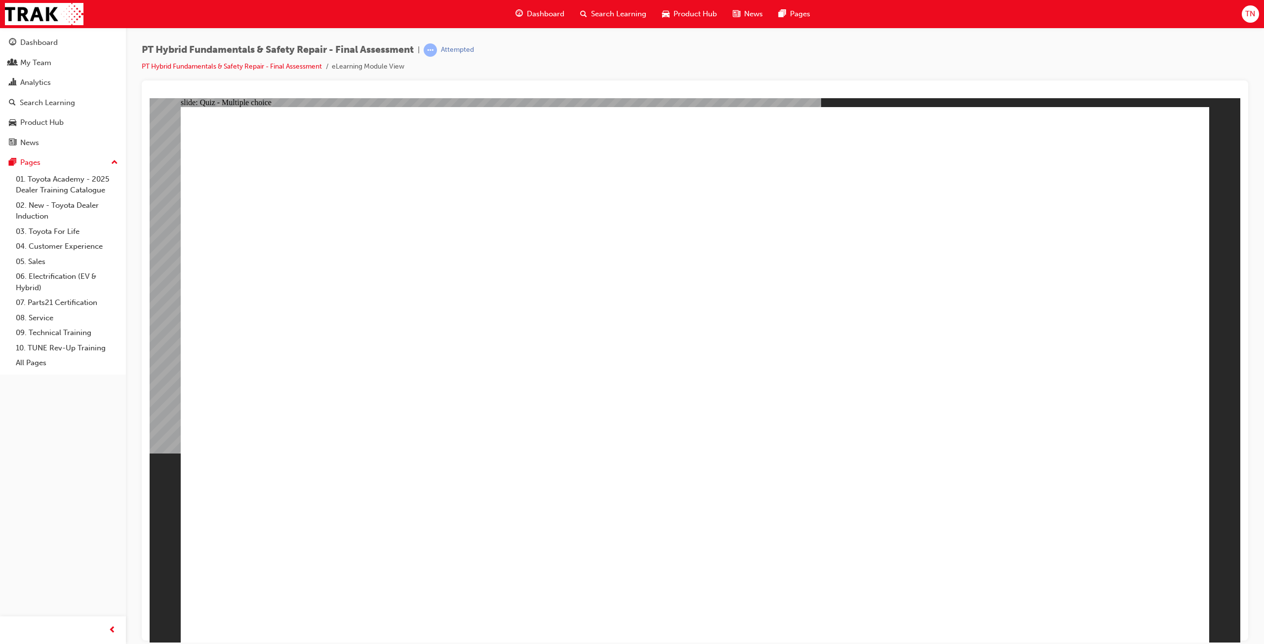
drag, startPoint x: 313, startPoint y: 339, endPoint x: 987, endPoint y: 283, distance: 675.9
radio input "true"
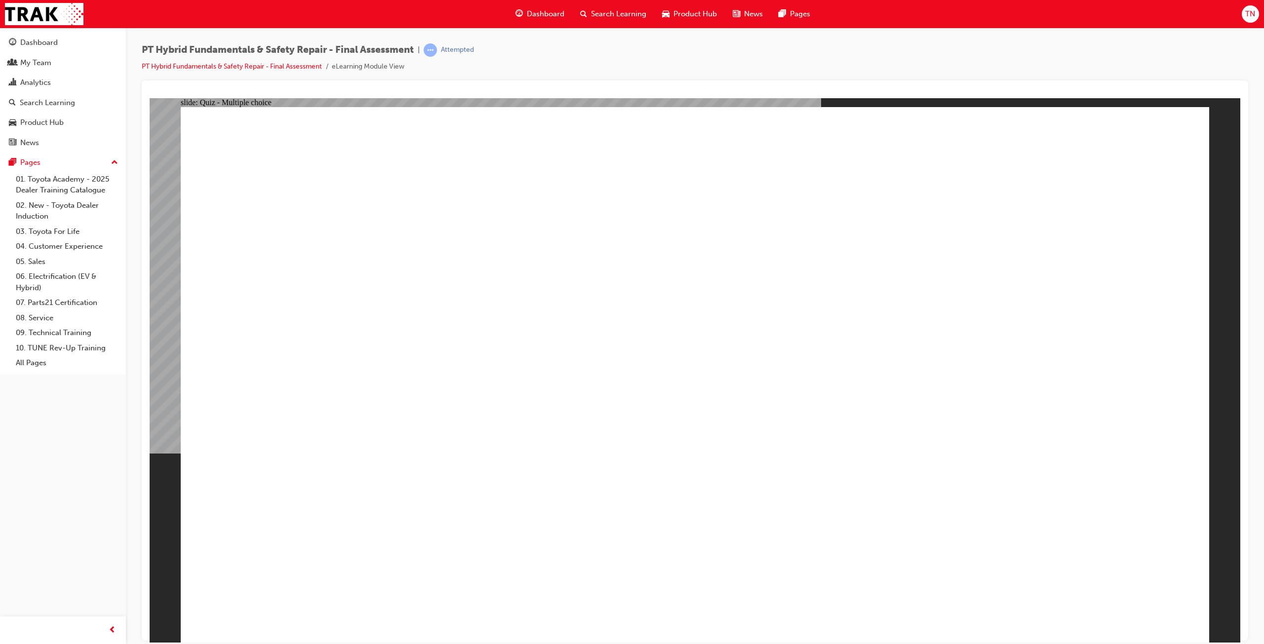
radio input "true"
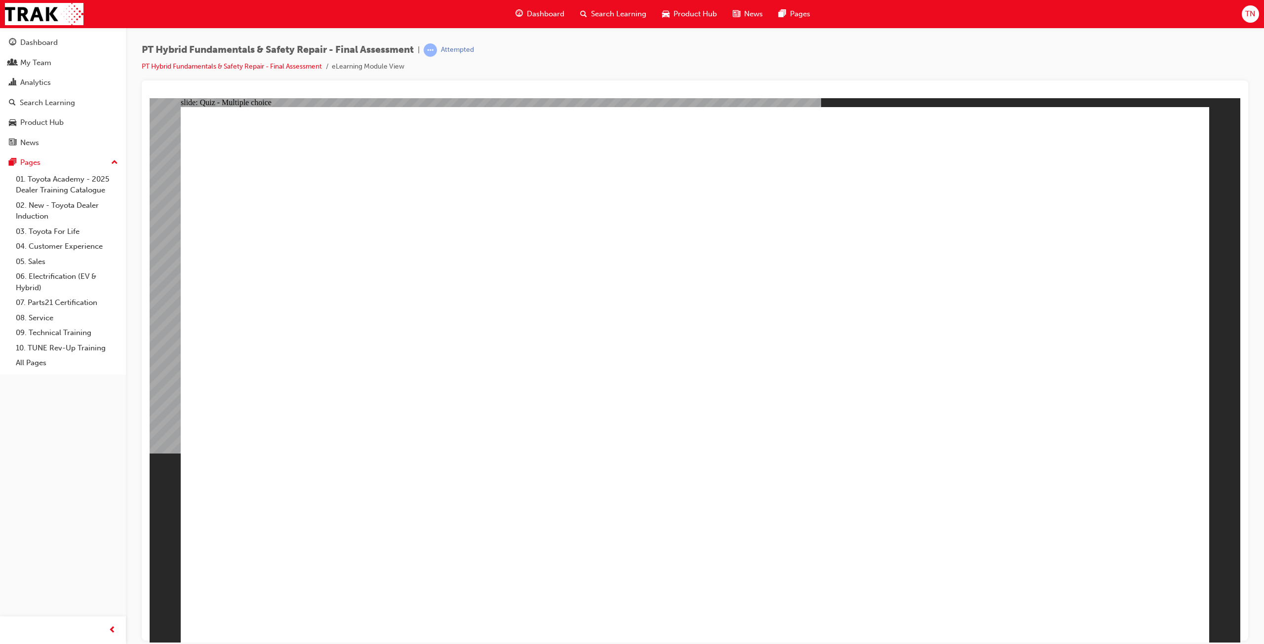
radio input "true"
drag, startPoint x: 560, startPoint y: 198, endPoint x: 721, endPoint y: 209, distance: 161.9
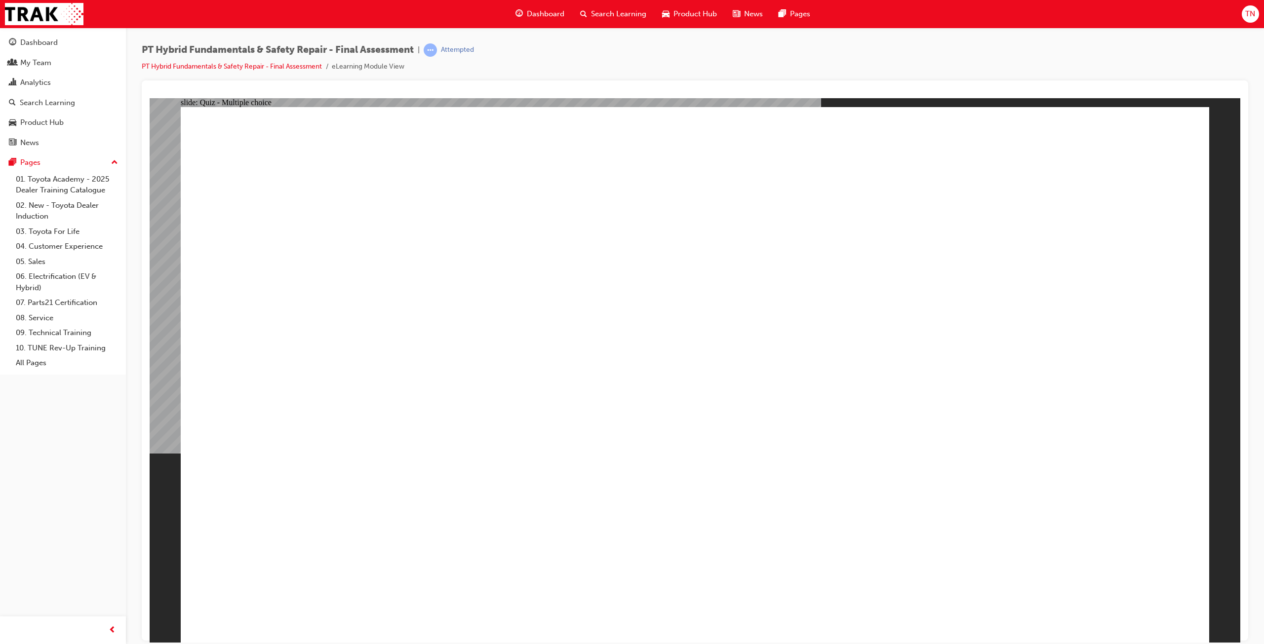
radio input "true"
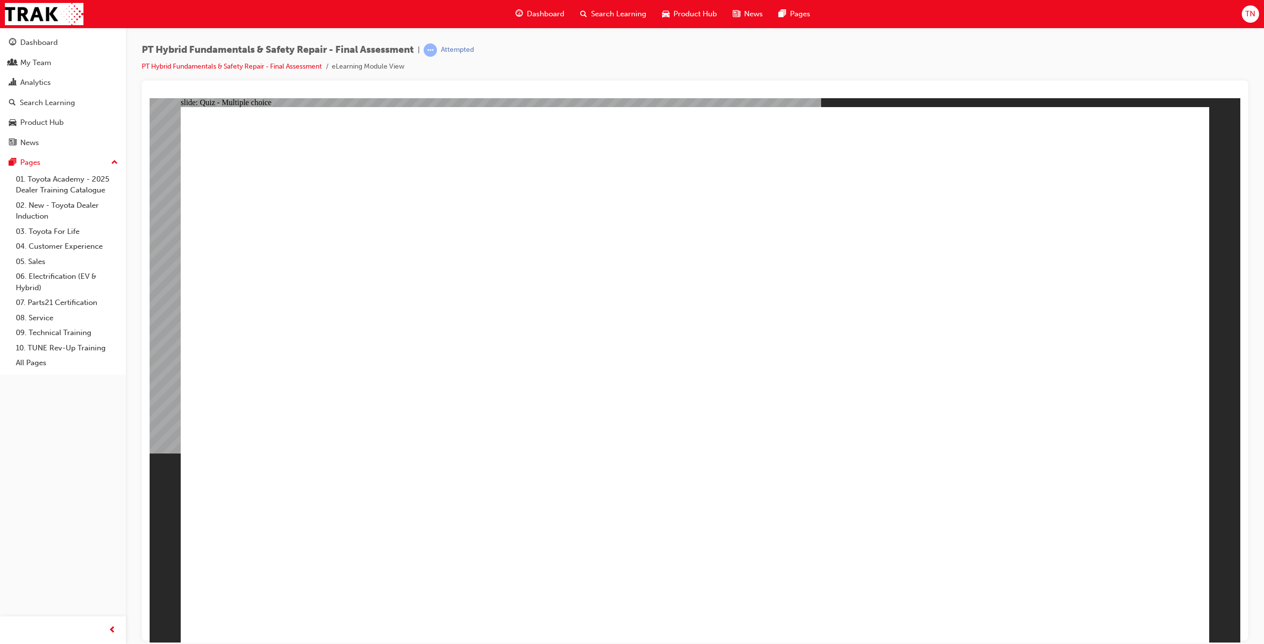
radio input "true"
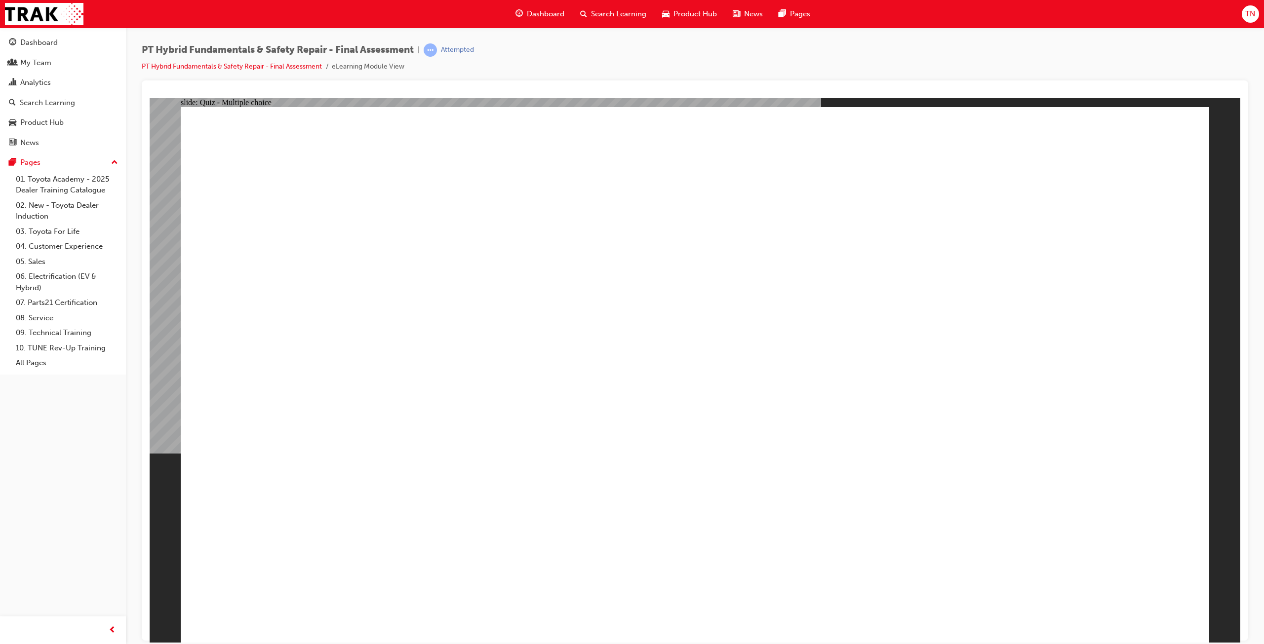
radio input "true"
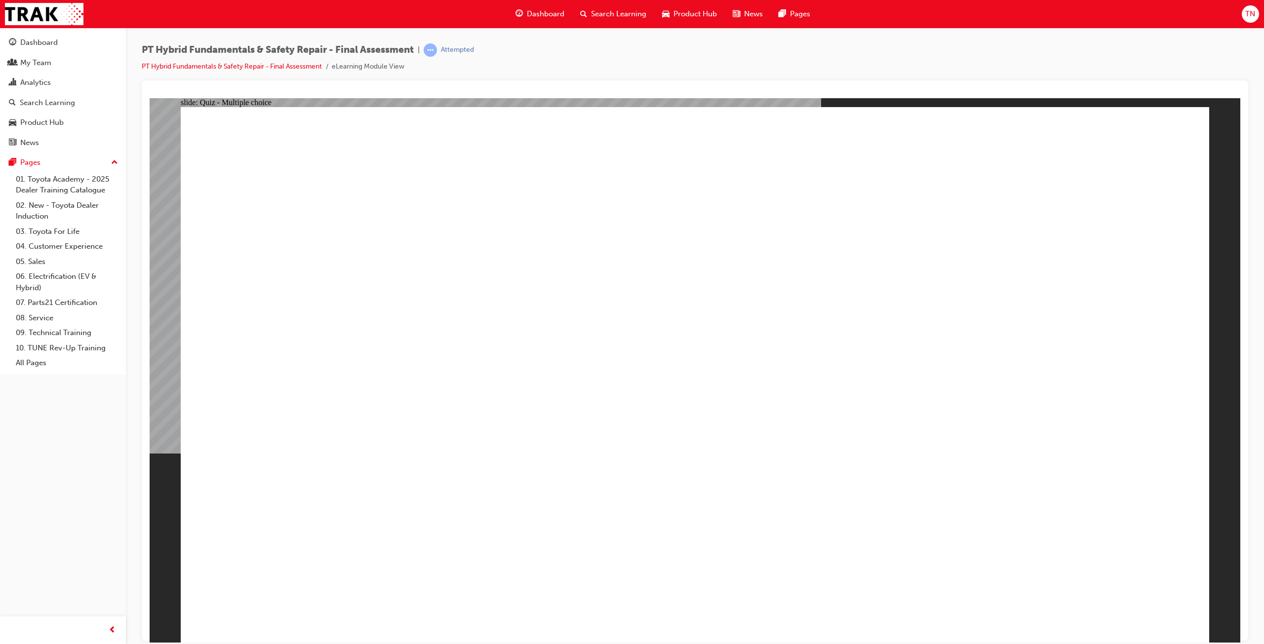
radio input "true"
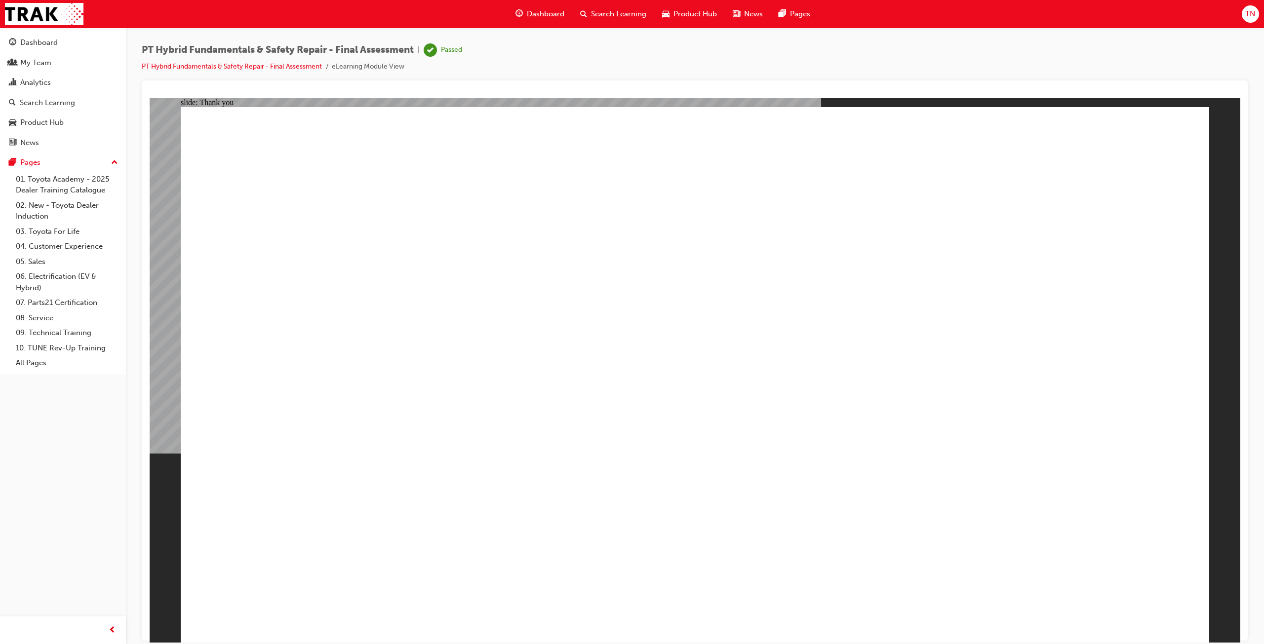
click at [45, 88] on div "Analytics" at bounding box center [35, 82] width 31 height 11
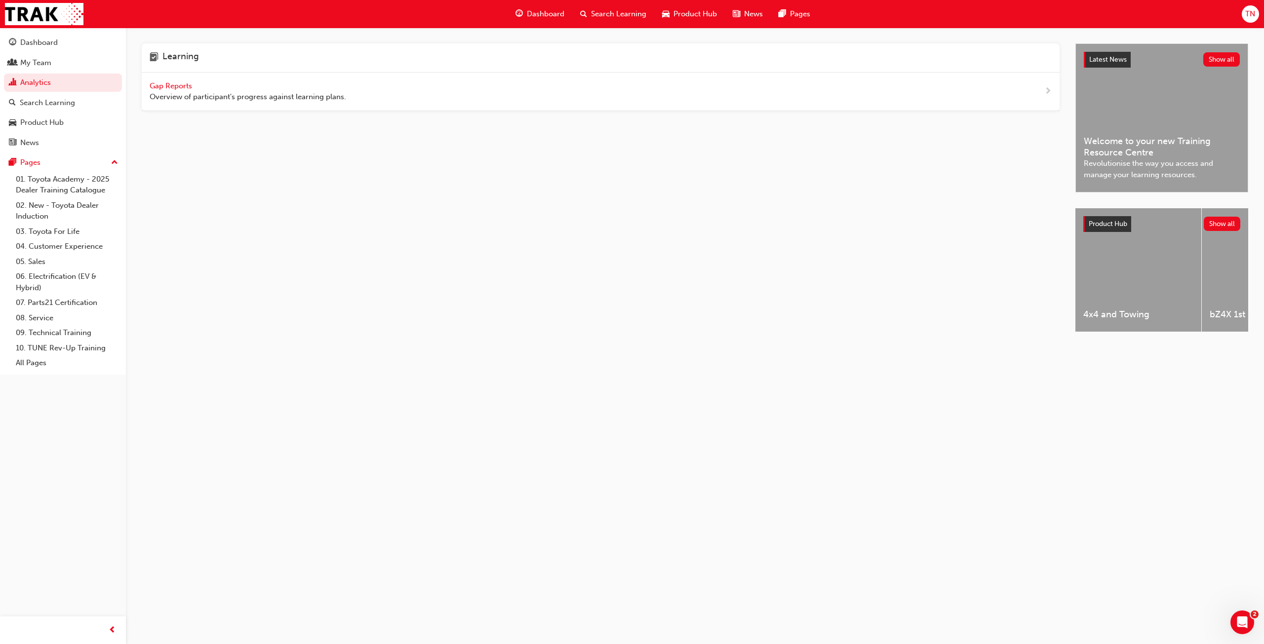
click at [160, 82] on span "Gap Reports" at bounding box center [172, 85] width 44 height 9
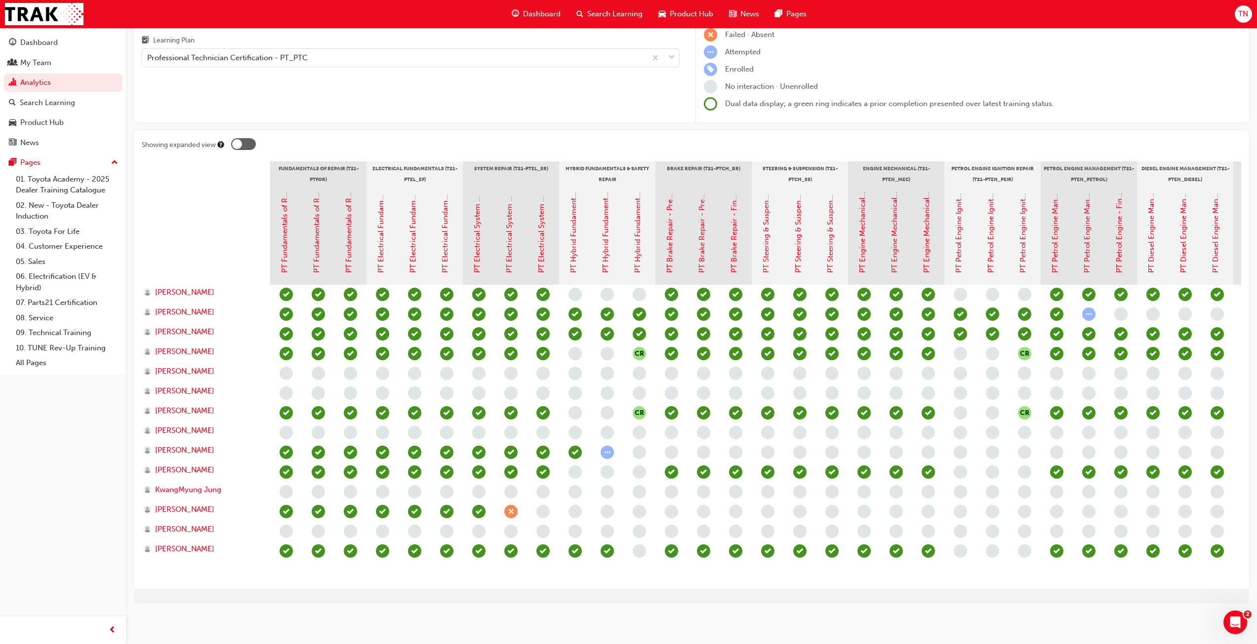
scroll to position [106, 0]
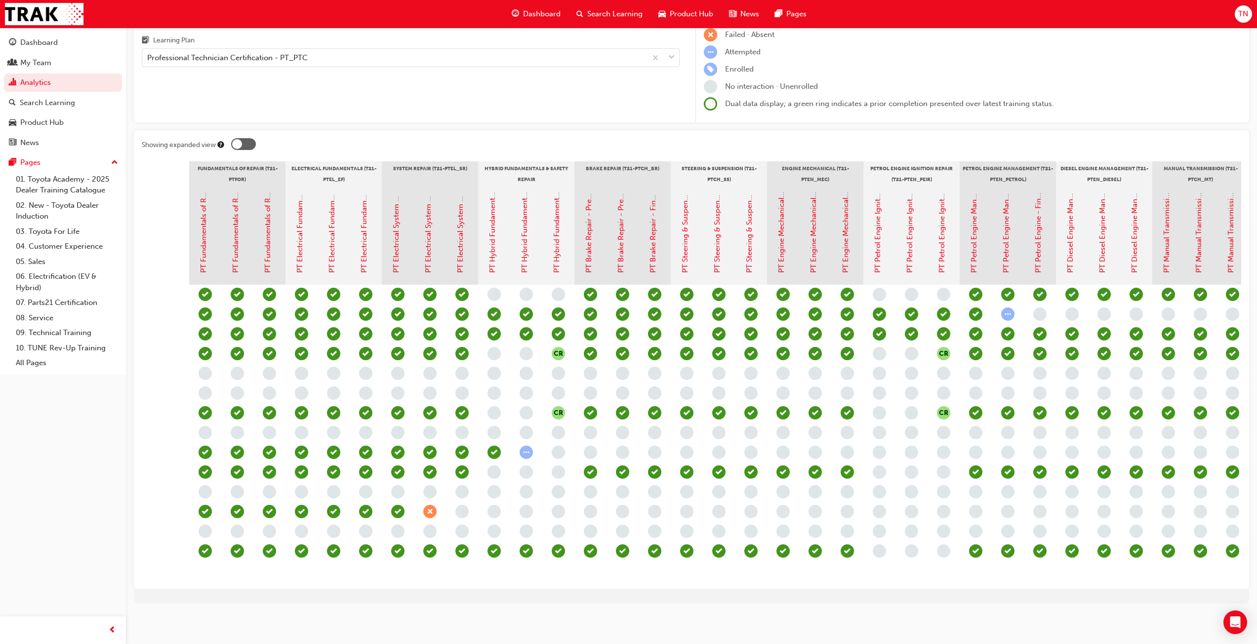
scroll to position [0, 78]
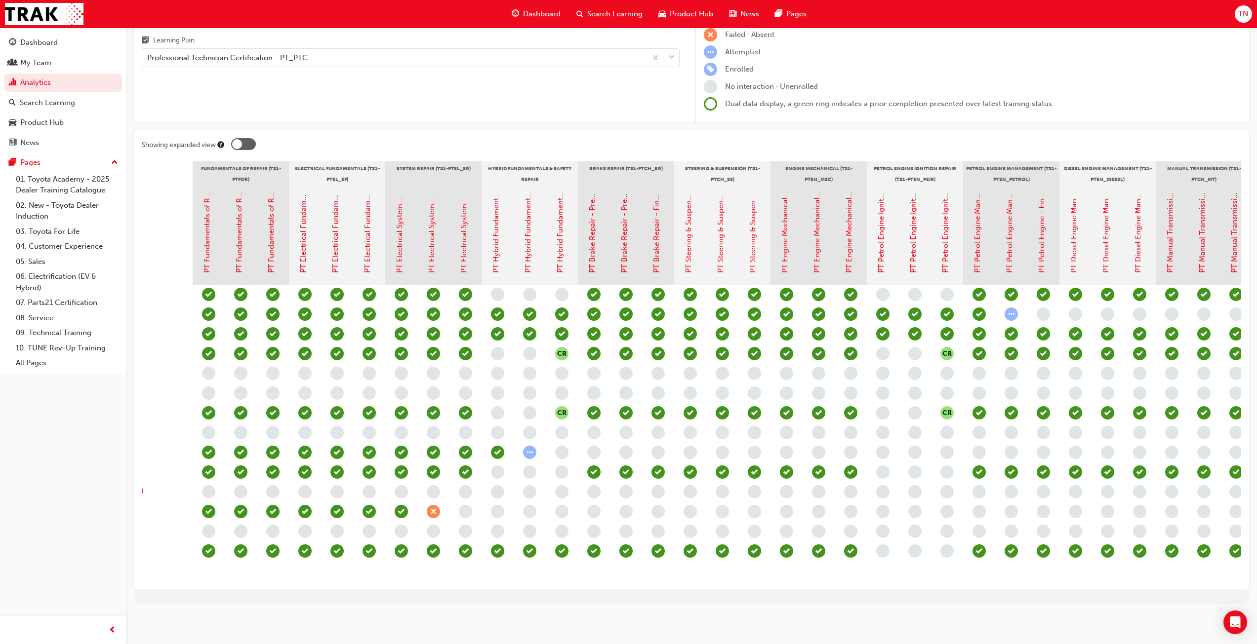
click at [551, 582] on div "Showing expanded view Fundamentals of Repair (T21-PTFOR) Electrical Fundamental…" at bounding box center [691, 359] width 1115 height 459
drag, startPoint x: 550, startPoint y: 583, endPoint x: 540, endPoint y: 577, distance: 11.3
click at [542, 580] on div "Showing expanded view Fundamentals of Repair (T21-PTFOR) Electrical Fundamental…" at bounding box center [691, 359] width 1115 height 459
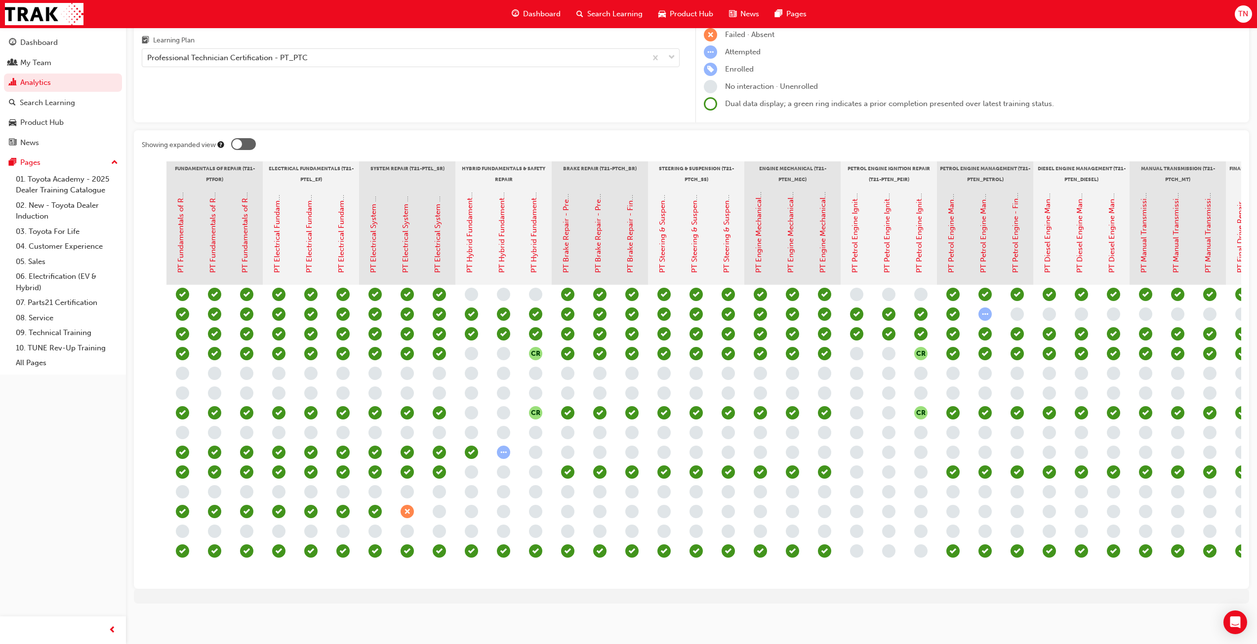
scroll to position [0, 0]
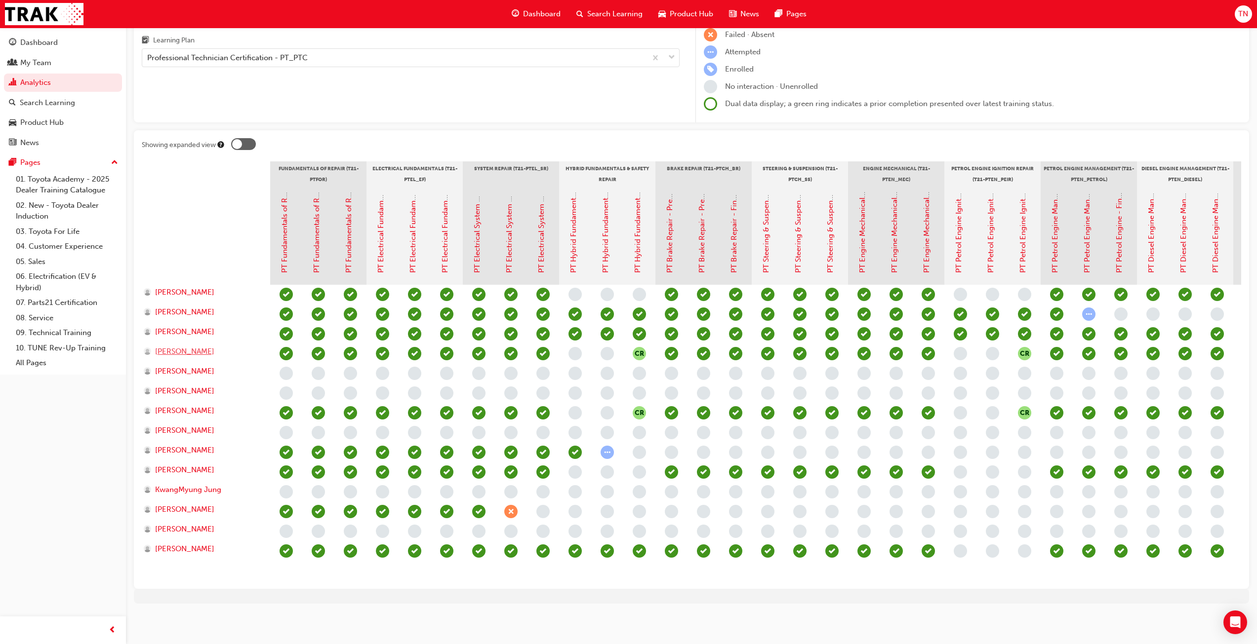
click at [168, 346] on span "[PERSON_NAME]" at bounding box center [184, 351] width 59 height 11
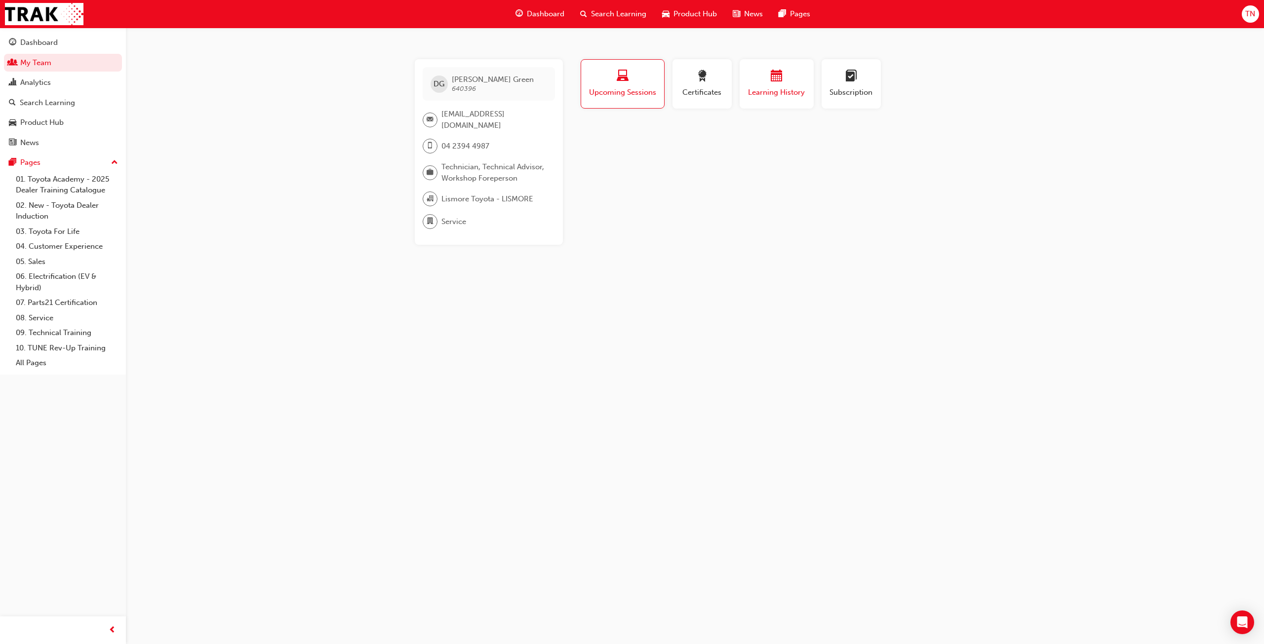
click at [780, 75] on span "calendar-icon" at bounding box center [777, 76] width 12 height 13
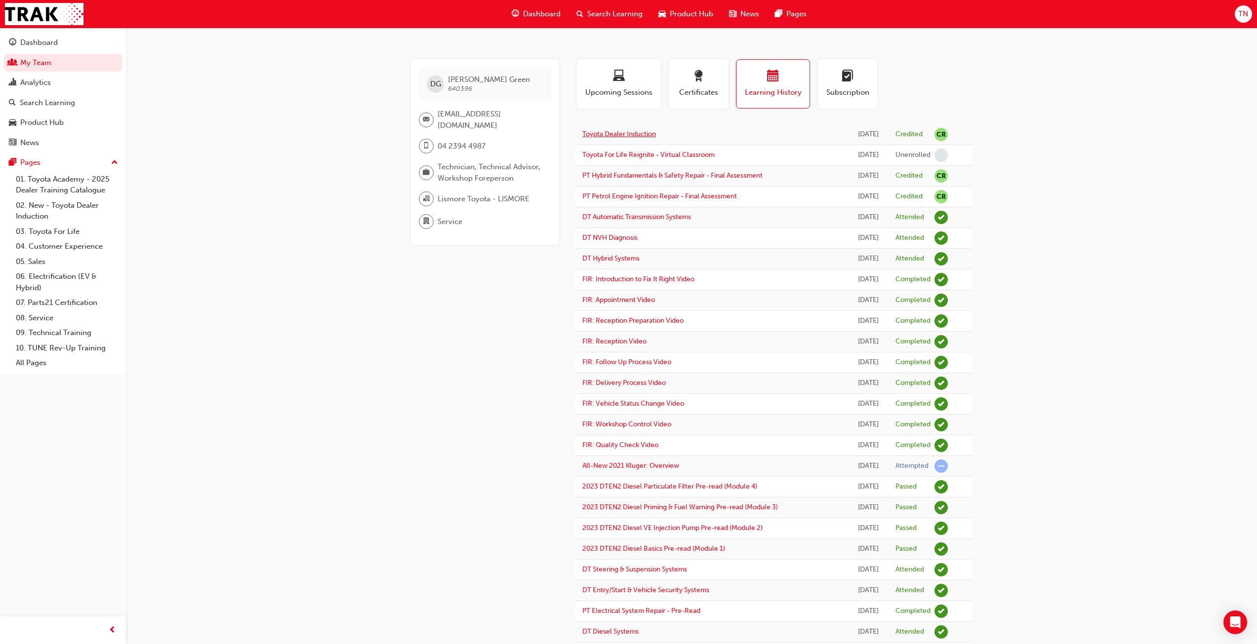
click at [610, 130] on link "Toyota Dealer Induction" at bounding box center [619, 134] width 74 height 8
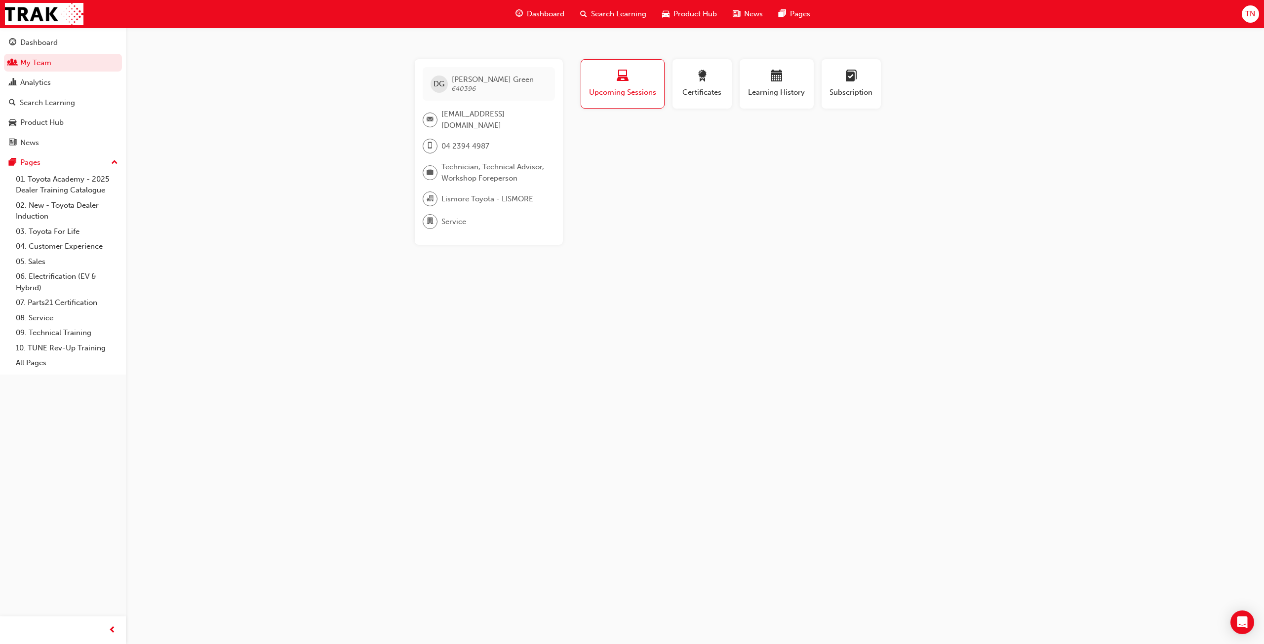
click at [615, 99] on button "Upcoming Sessions" at bounding box center [623, 83] width 84 height 49
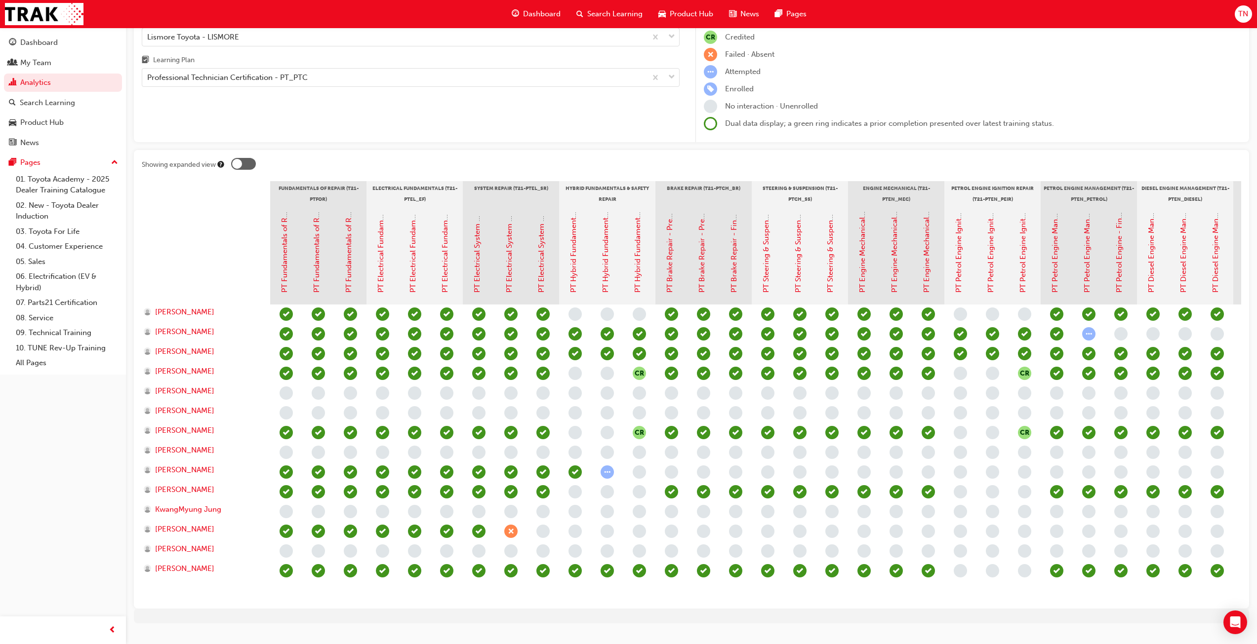
scroll to position [56, 0]
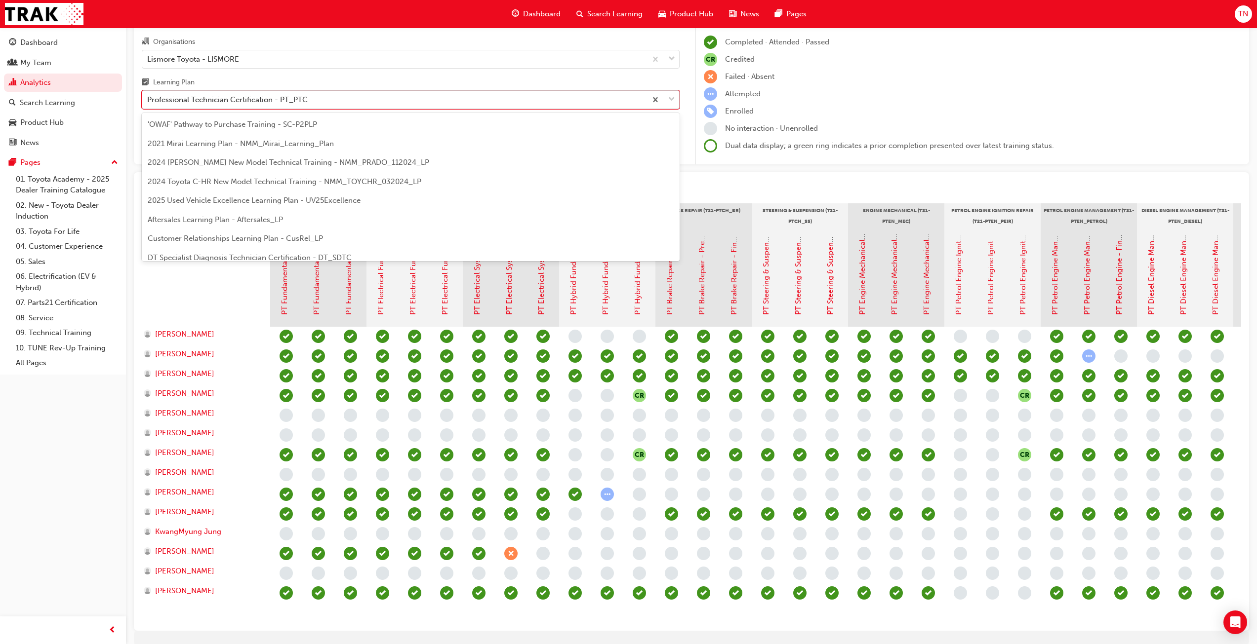
click at [274, 97] on div "Professional Technician Certification - PT_PTC" at bounding box center [227, 99] width 160 height 11
click at [148, 97] on input "Learning Plan option Professional Technician Certification - PT_PTC focused, 19…" at bounding box center [147, 99] width 1 height 8
click at [246, 185] on span "Technical Learning Plan - technical_learning_plan" at bounding box center [234, 185] width 172 height 9
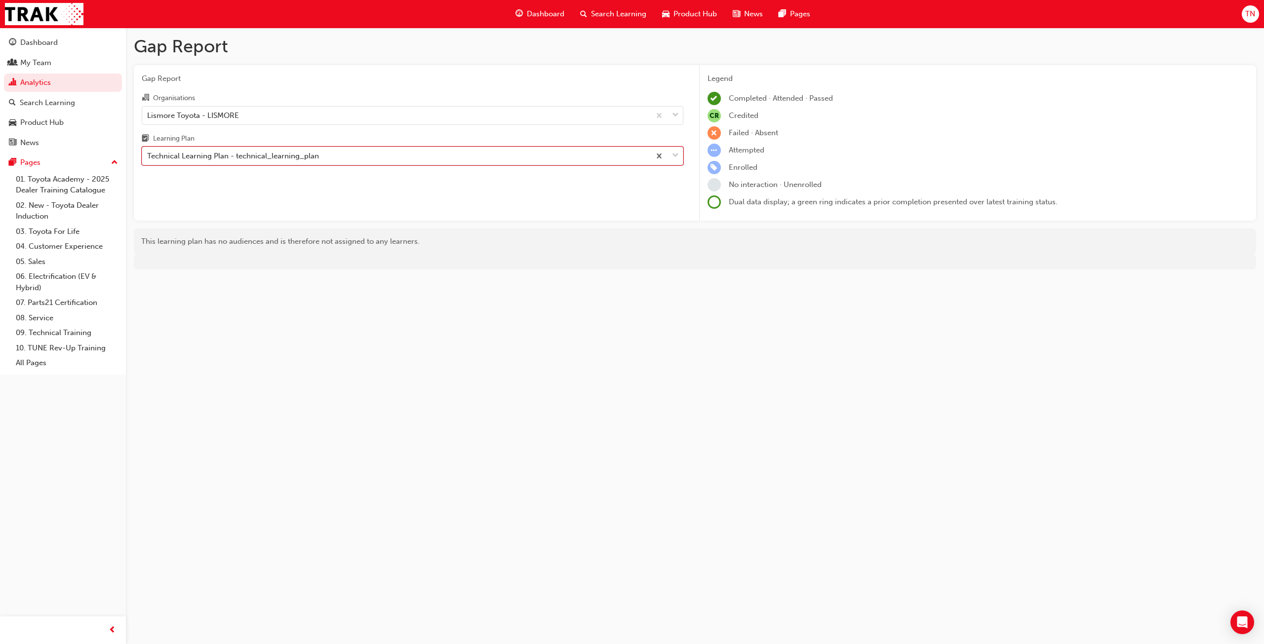
click at [264, 159] on div "Technical Learning Plan - technical_learning_plan" at bounding box center [233, 156] width 172 height 11
click at [148, 159] on input "Learning Plan option Technical Learning Plan - technical_learning_plan, selecte…" at bounding box center [147, 156] width 1 height 8
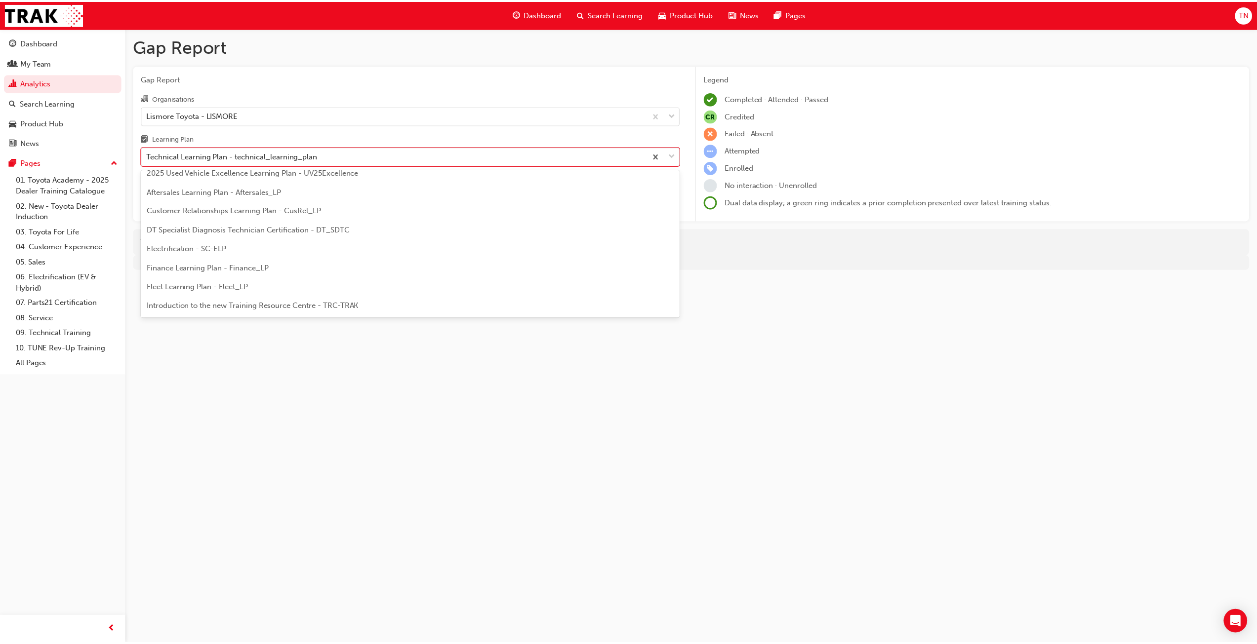
scroll to position [70, 0]
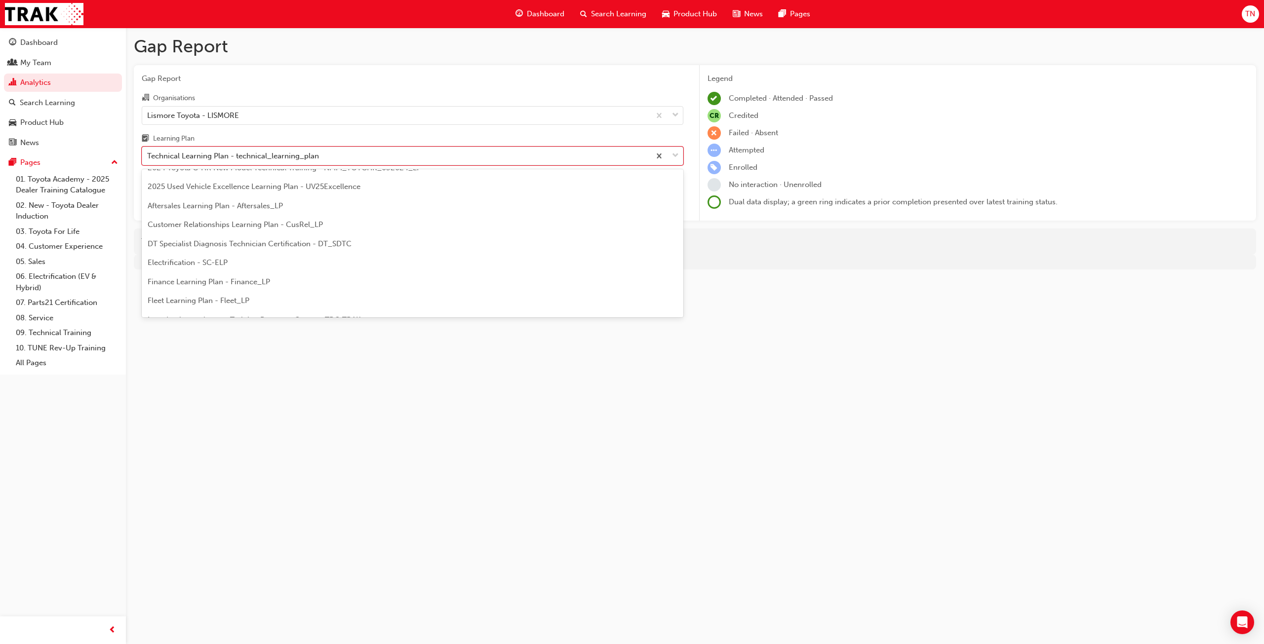
click at [228, 237] on div "DT Specialist Diagnosis Technician Certification - DT_SDTC" at bounding box center [413, 244] width 542 height 19
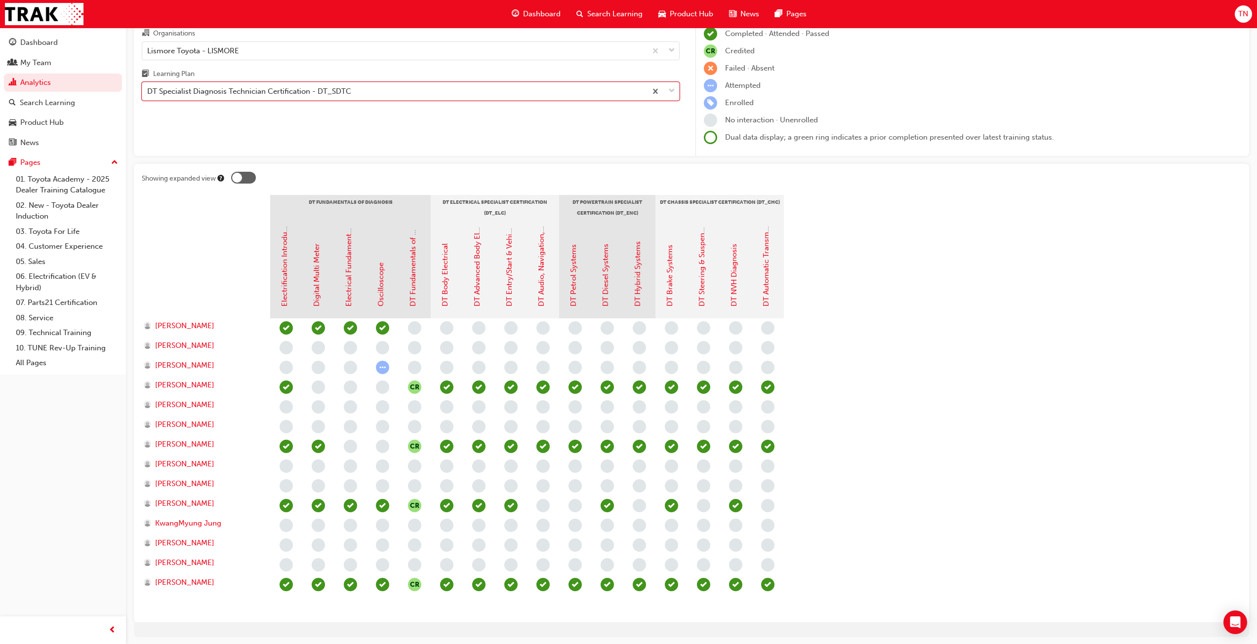
scroll to position [49, 0]
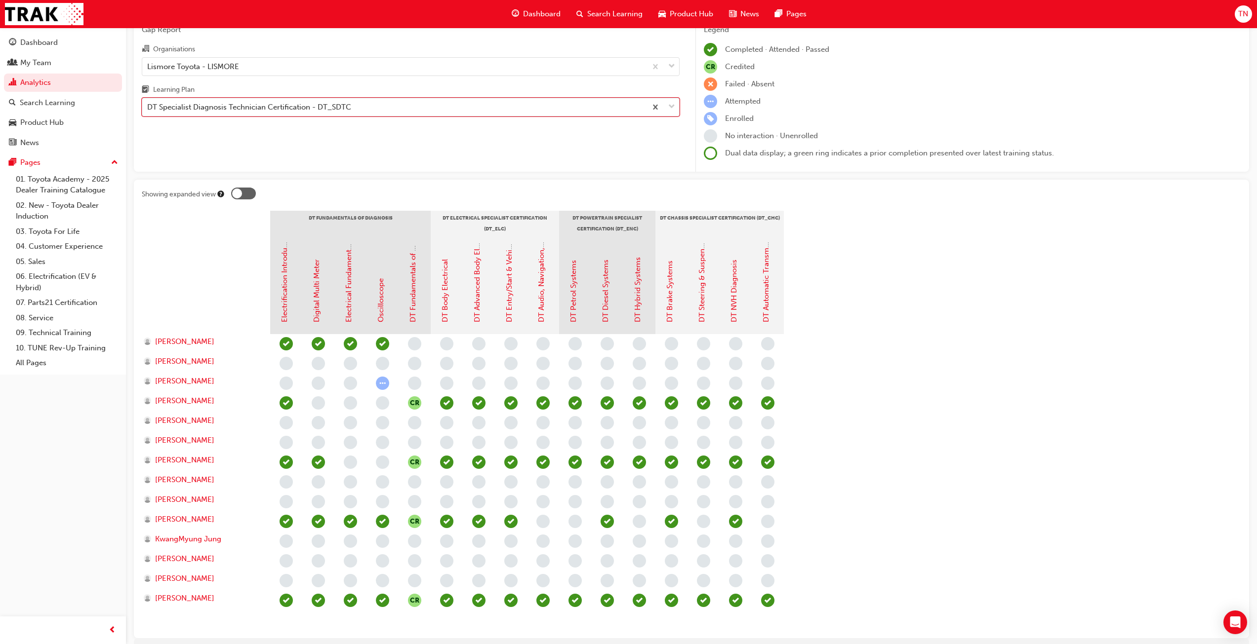
click at [274, 99] on div "DT Specialist Diagnosis Technician Certification - DT_SDTC" at bounding box center [394, 107] width 504 height 17
click at [148, 103] on input "Learning Plan option DT Specialist Diagnosis Technician Certification - DT_SDTC…" at bounding box center [147, 107] width 1 height 8
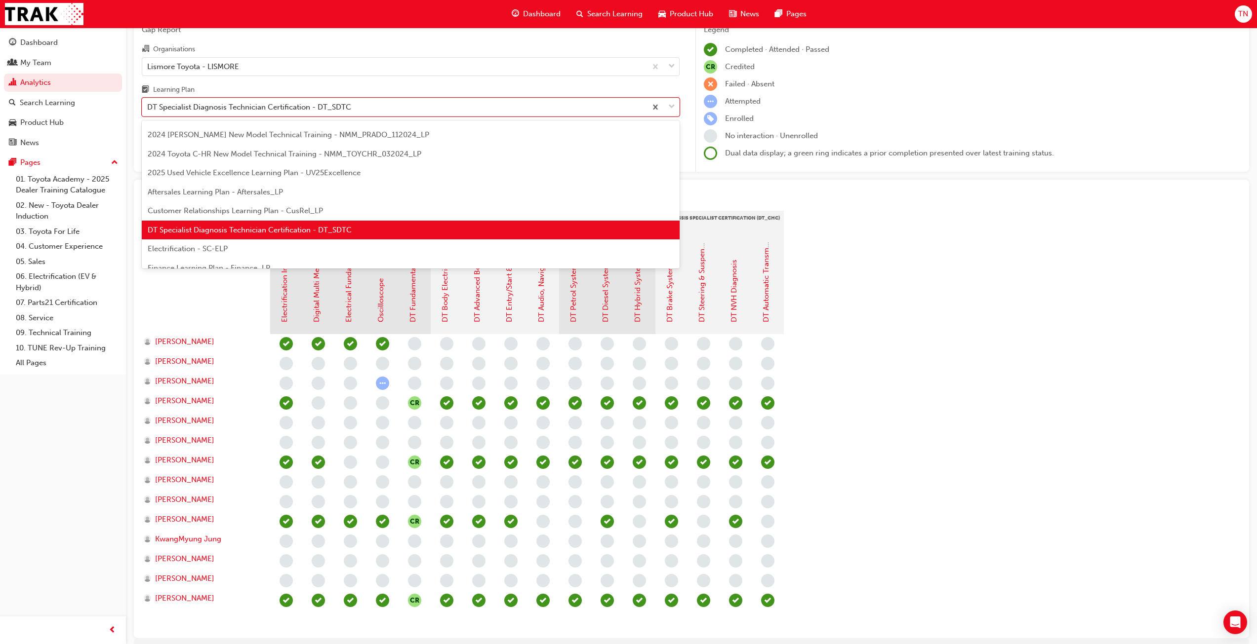
scroll to position [49, 0]
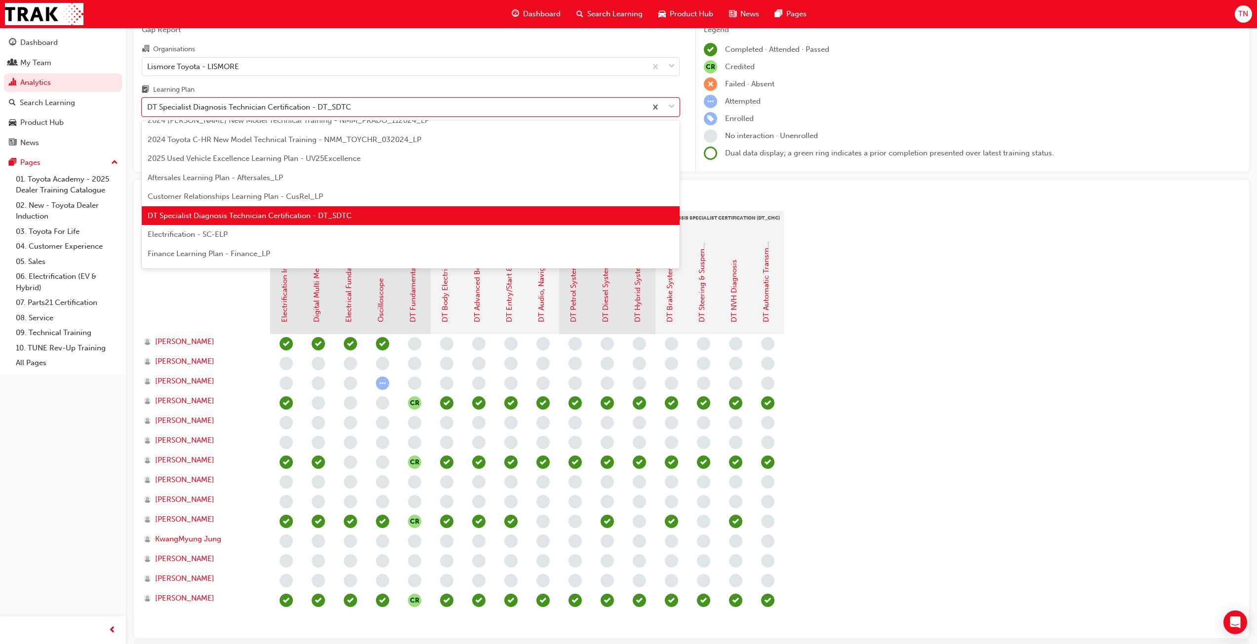
click at [219, 238] on span "Electrification - SC-ELP" at bounding box center [188, 234] width 80 height 9
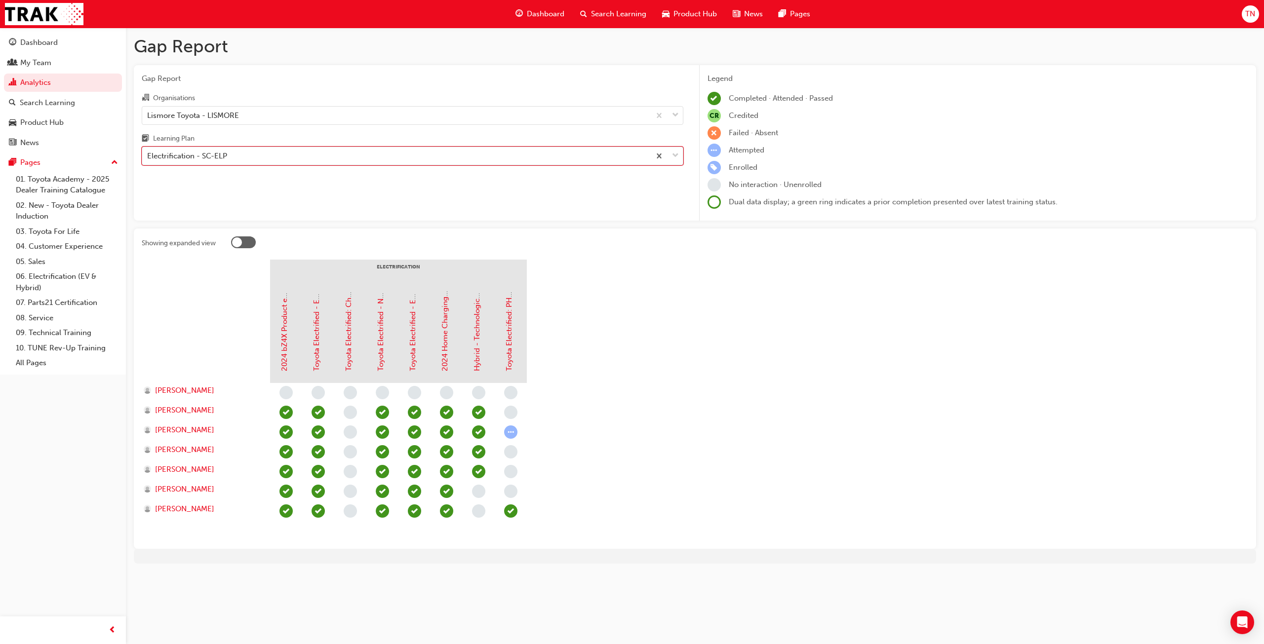
click at [216, 155] on div "Electrification - SC-ELP" at bounding box center [187, 156] width 80 height 11
click at [148, 155] on input "Learning Plan option Electrification - SC-ELP, selected. 0 results available. S…" at bounding box center [147, 156] width 1 height 8
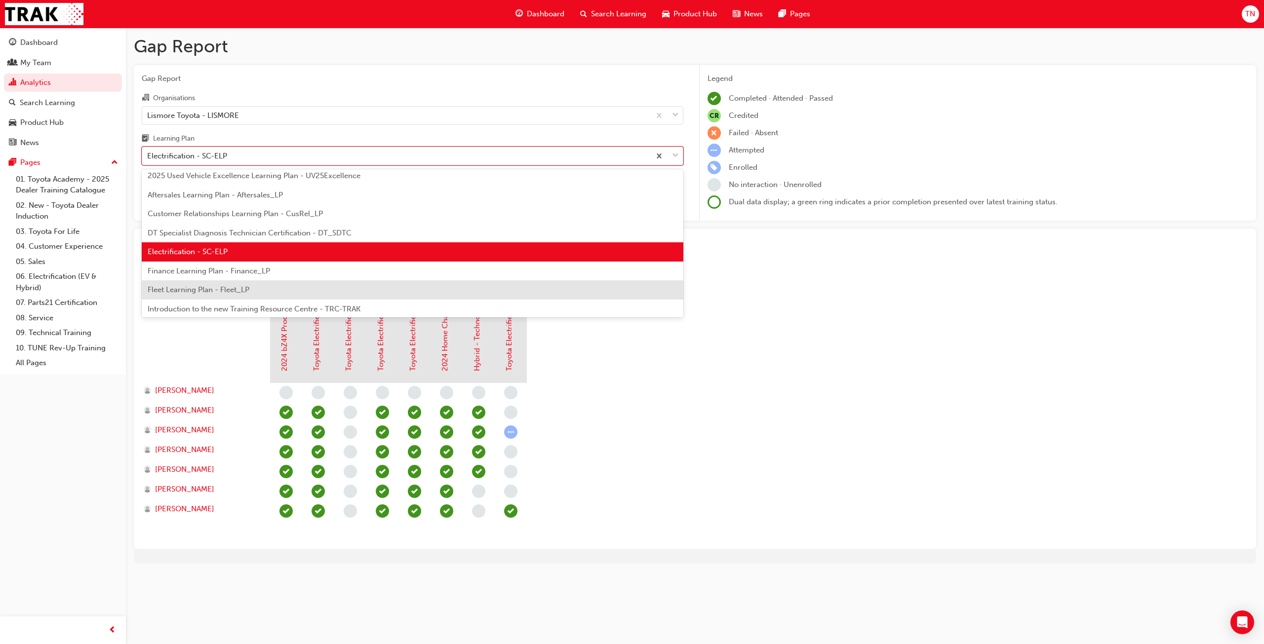
scroll to position [130, 0]
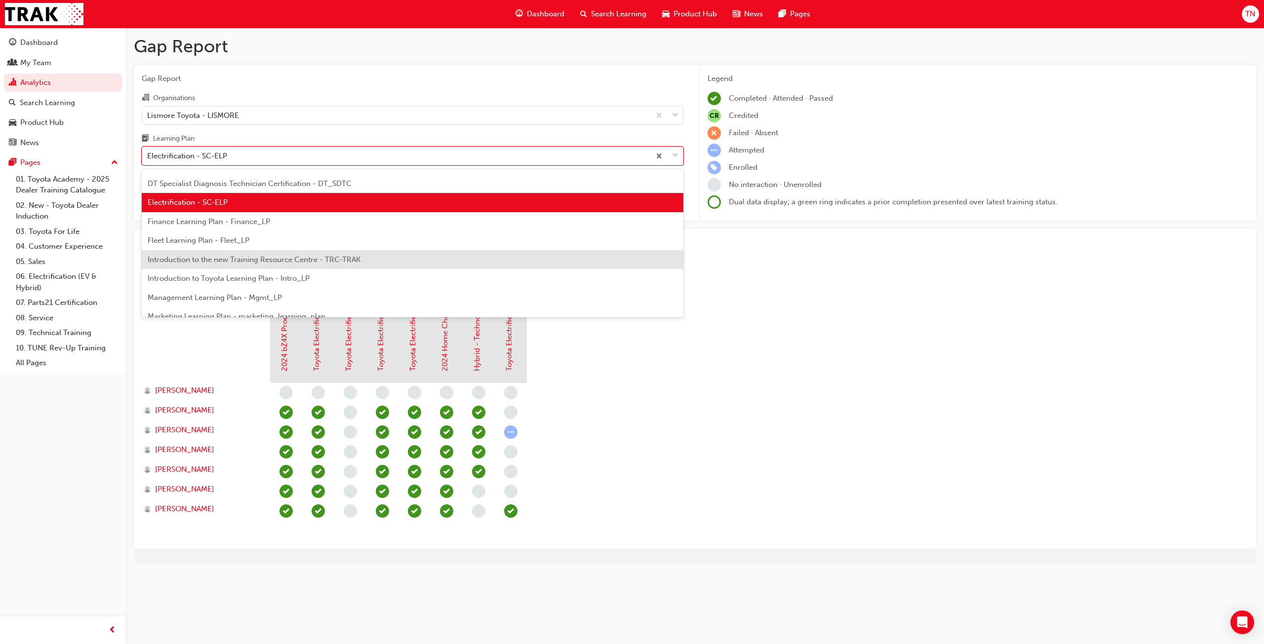
click at [238, 264] on span "Introduction to the new Training Resource Centre - TRC-TRAK" at bounding box center [254, 259] width 213 height 9
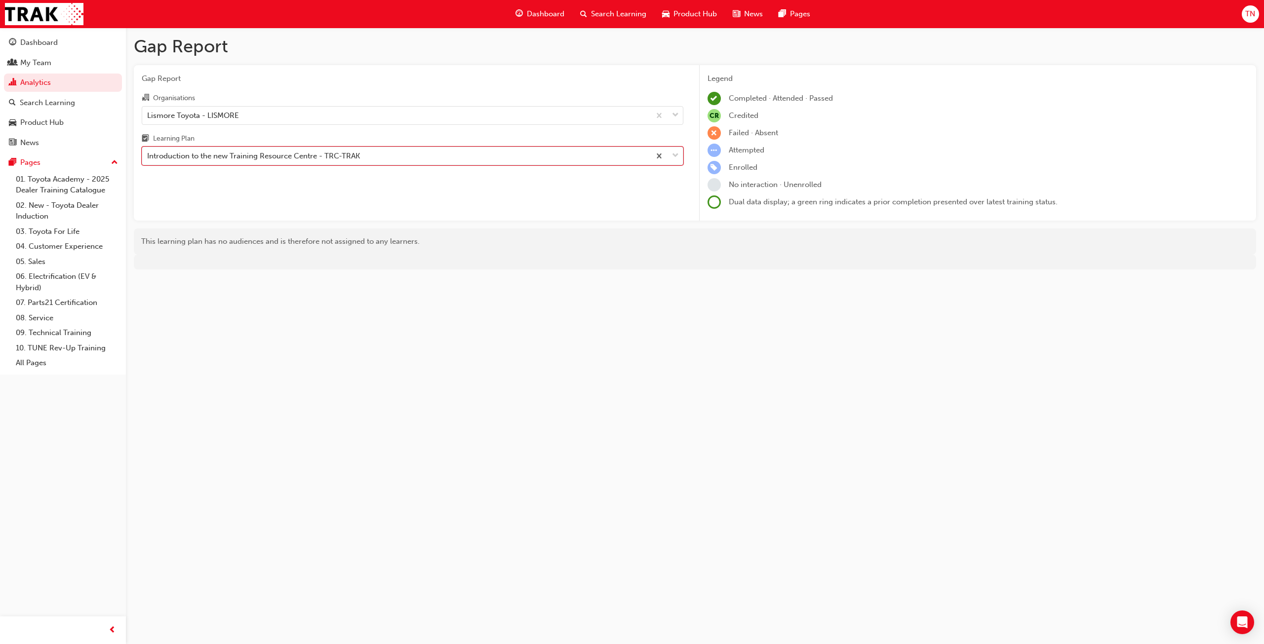
click at [288, 160] on div "Introduction to the new Training Resource Centre - TRC-TRAK" at bounding box center [253, 156] width 213 height 11
click at [148, 160] on input "Learning Plan option Introduction to the new Training Resource Centre - TRC-TRA…" at bounding box center [147, 156] width 1 height 8
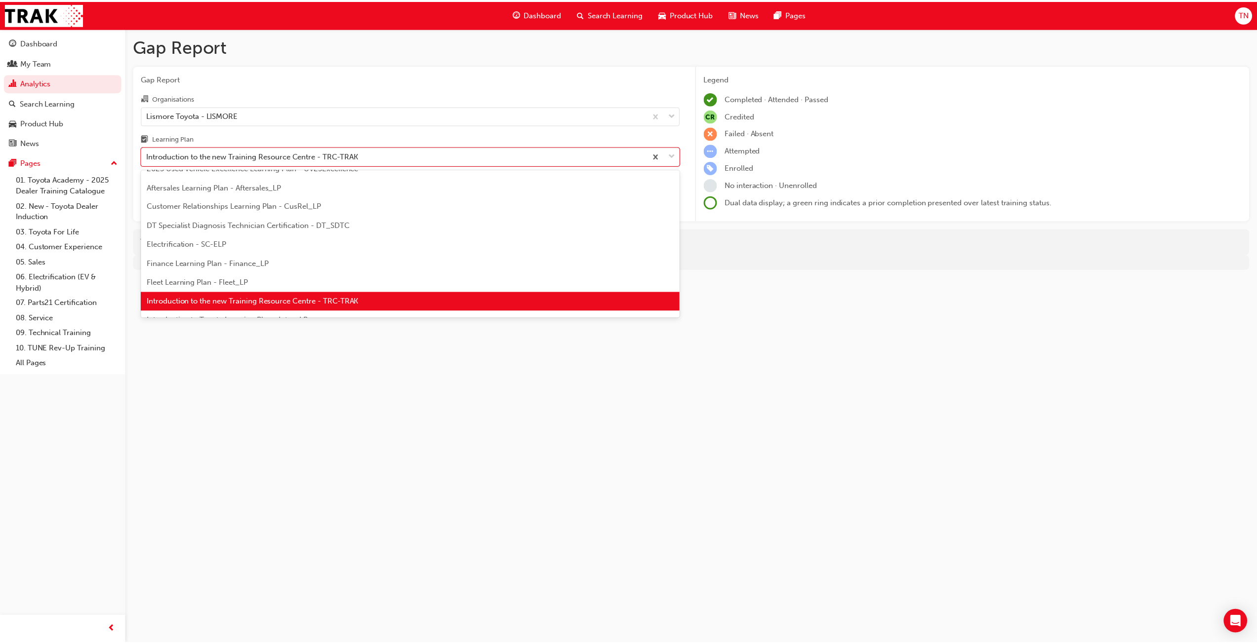
scroll to position [138, 0]
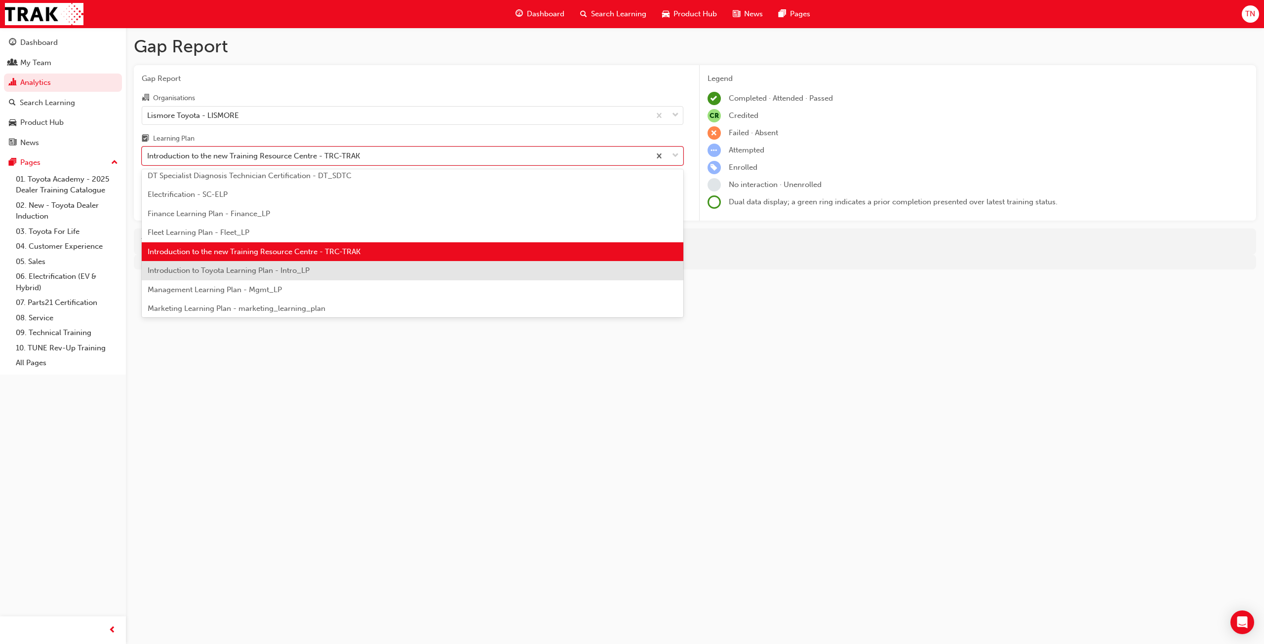
click at [212, 271] on span "Introduction to Toyota Learning Plan - Intro_LP" at bounding box center [229, 270] width 162 height 9
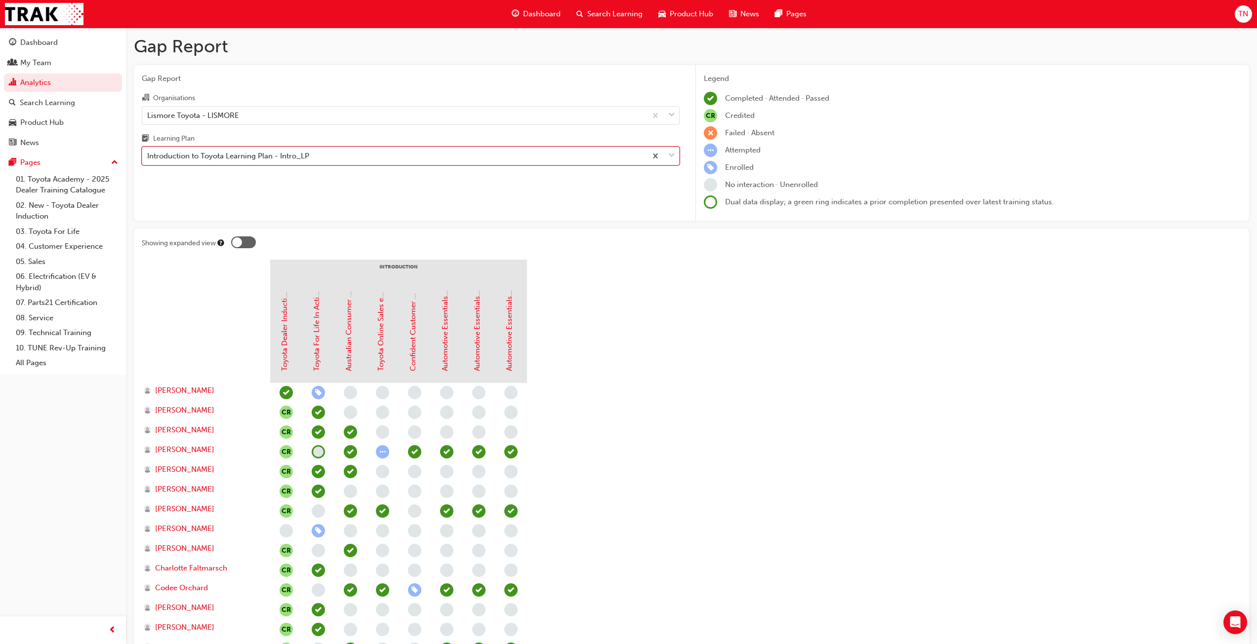
click at [307, 161] on div "Introduction to Toyota Learning Plan - Intro_LP" at bounding box center [228, 156] width 162 height 11
click at [148, 160] on input "Learning Plan option Introduction to Toyota Learning Plan - Intro_LP, selected.…" at bounding box center [147, 156] width 1 height 8
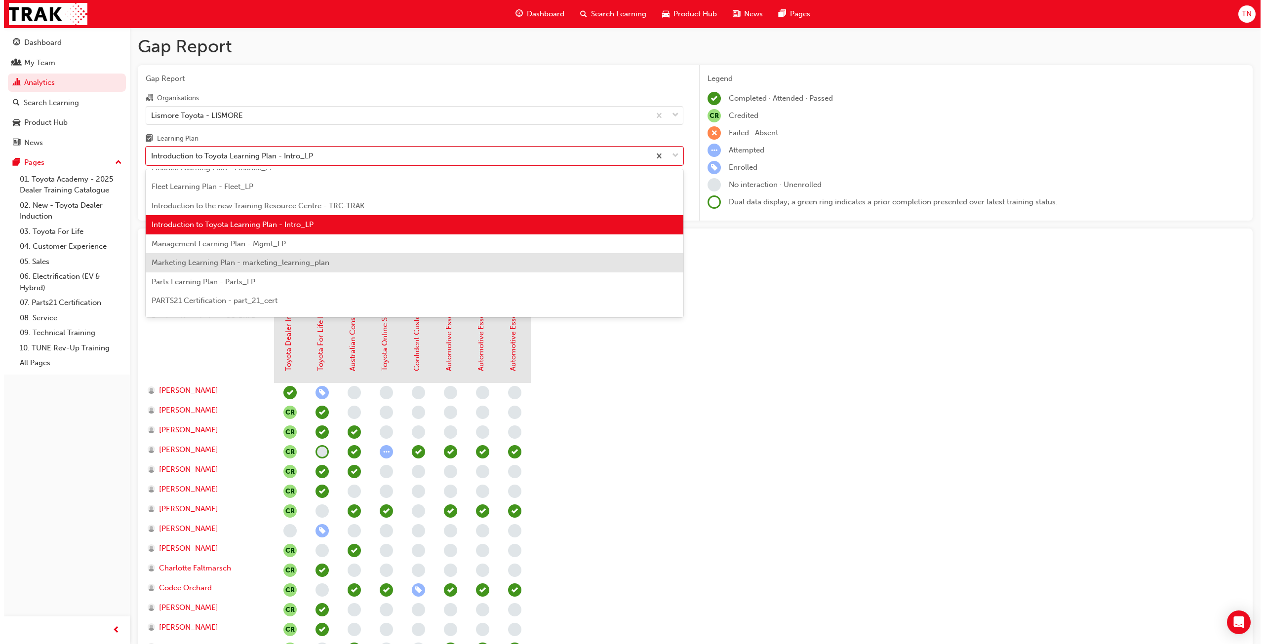
scroll to position [206, 0]
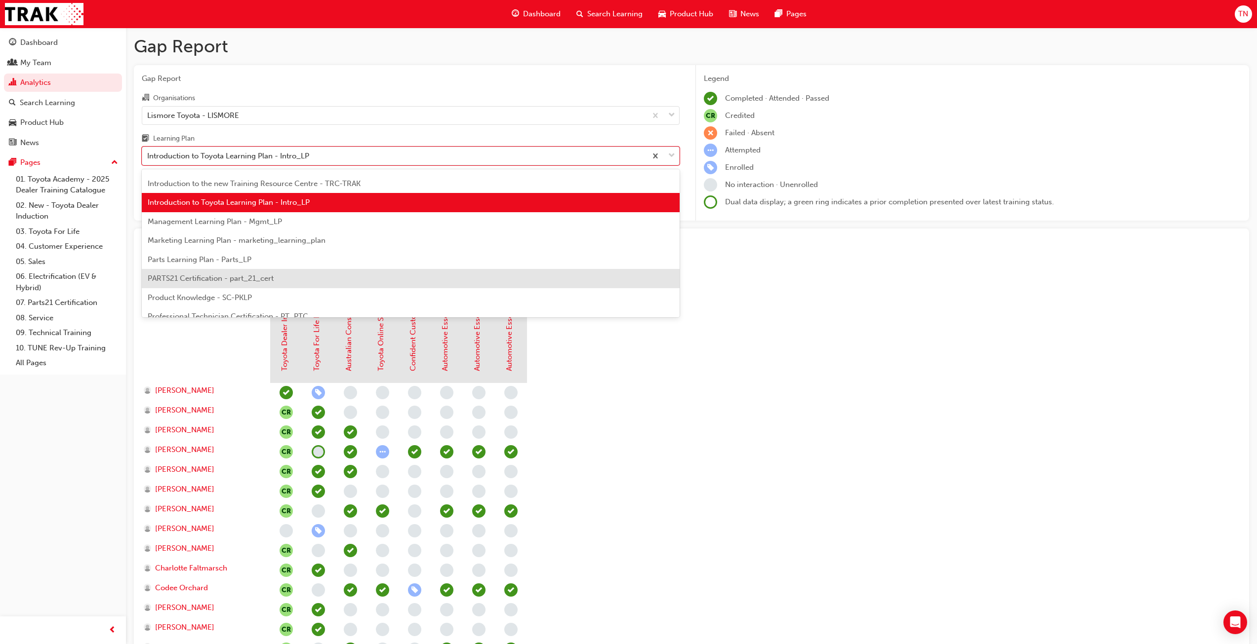
click at [216, 279] on span "PARTS21 Certification - part_21_cert" at bounding box center [211, 278] width 126 height 9
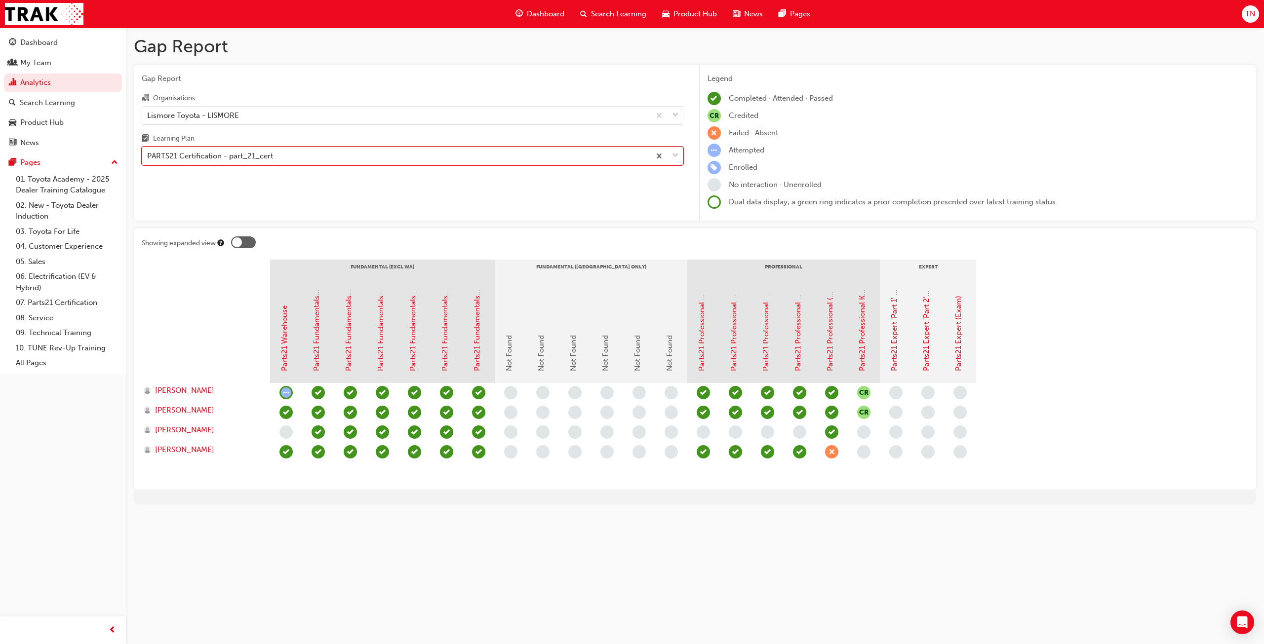
click at [377, 158] on div "PARTS21 Certification - part_21_cert" at bounding box center [396, 156] width 508 height 17
click at [148, 158] on input "Learning Plan option PARTS21 Certification - part_21_cert, selected. 0 results …" at bounding box center [147, 156] width 1 height 8
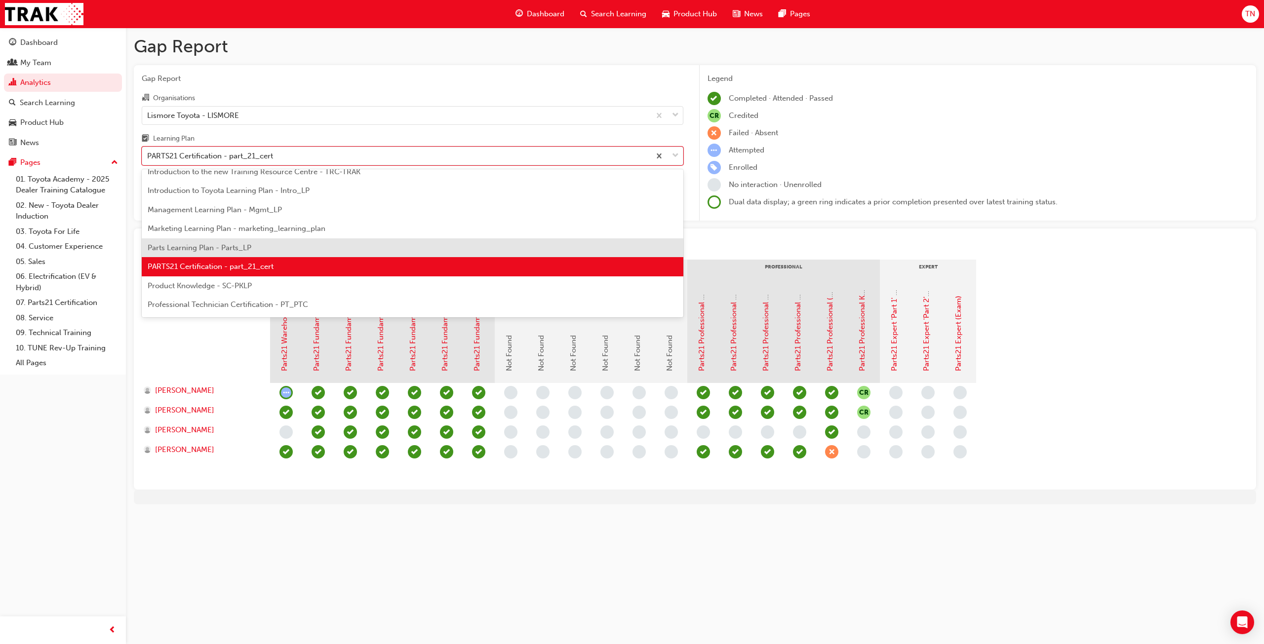
scroll to position [233, 0]
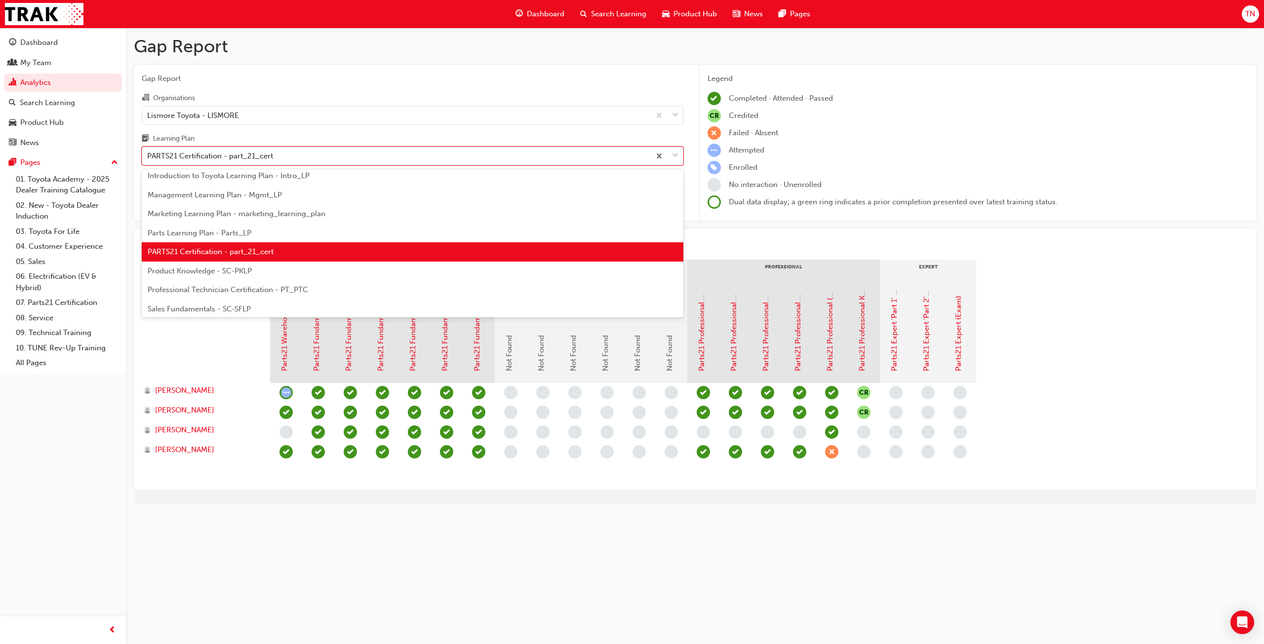
click at [225, 271] on span "Product Knowledge - SC-PKLP" at bounding box center [200, 271] width 104 height 9
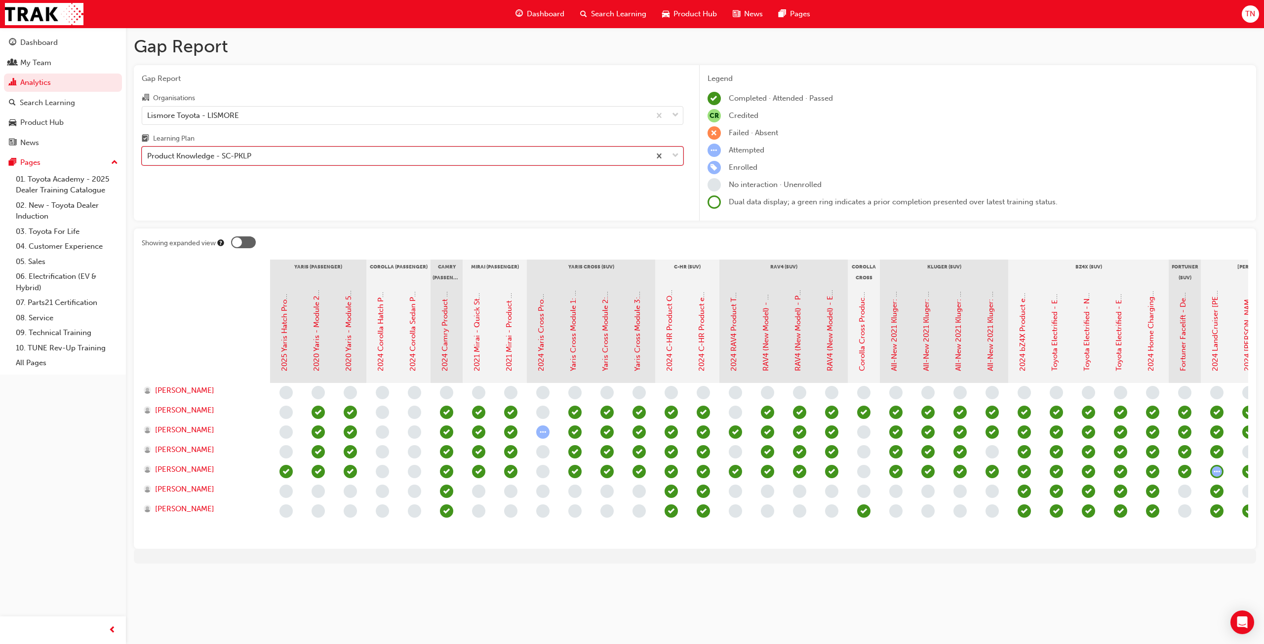
click at [274, 154] on div "Product Knowledge - SC-PKLP" at bounding box center [396, 156] width 508 height 17
click at [148, 154] on input "Learning Plan option Product Knowledge - SC-PKLP, selected. 0 results available…" at bounding box center [147, 156] width 1 height 8
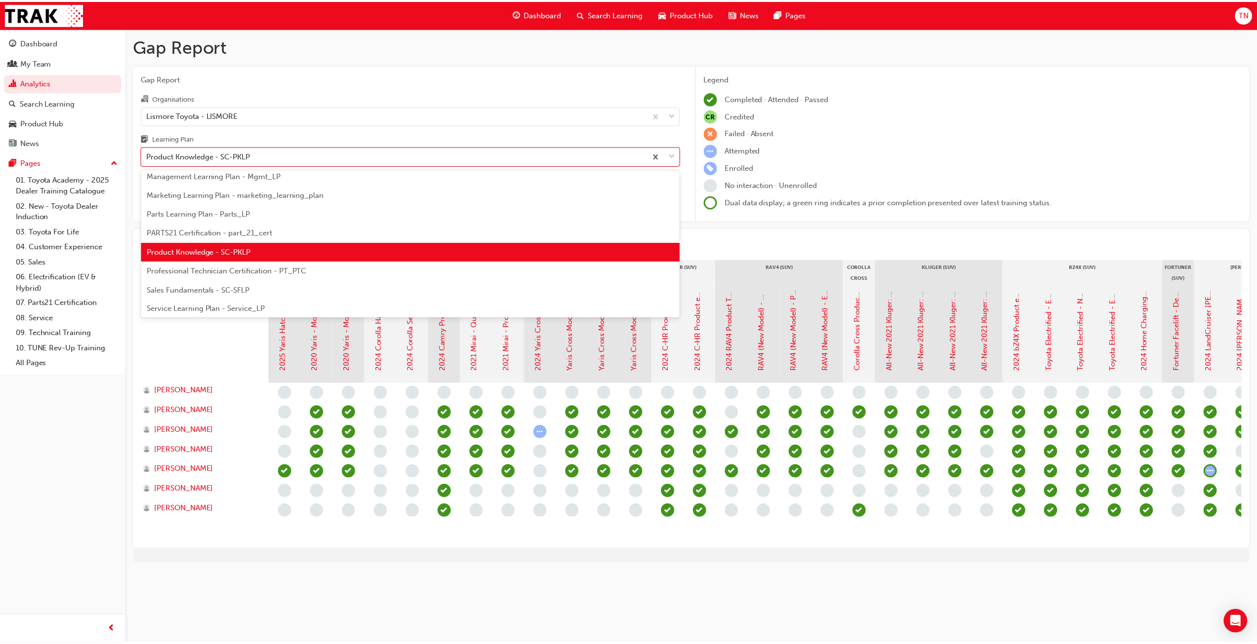
scroll to position [302, 0]
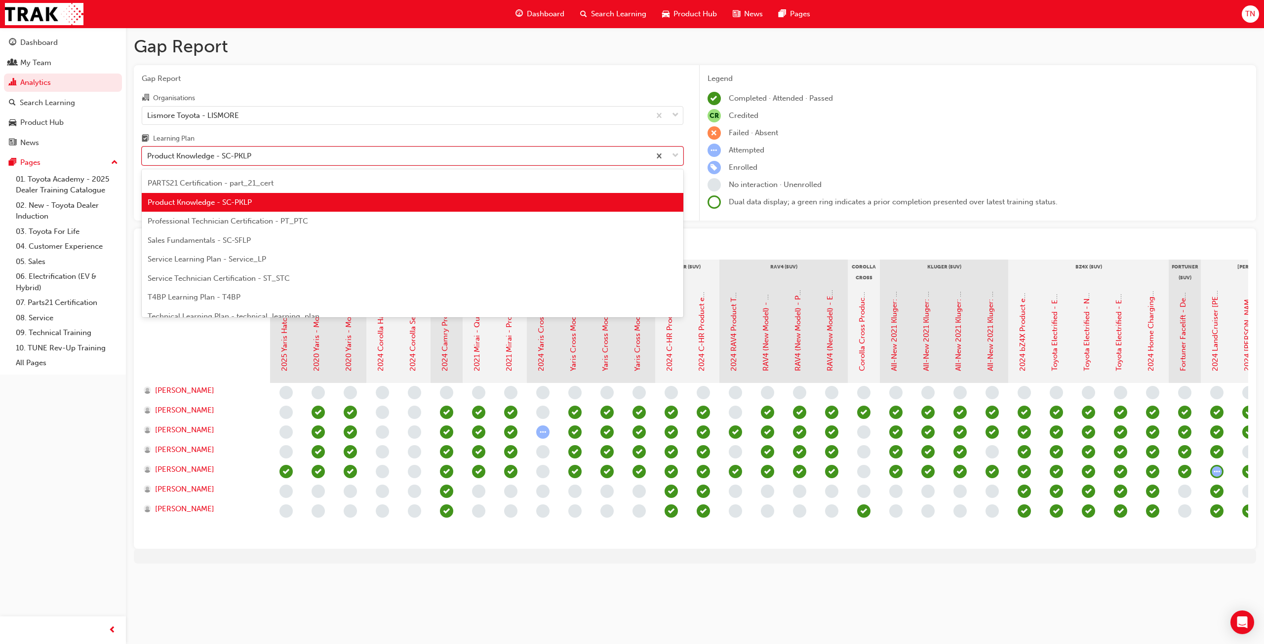
click at [246, 281] on span "Service Technician Certification - ST_STC" at bounding box center [219, 278] width 142 height 9
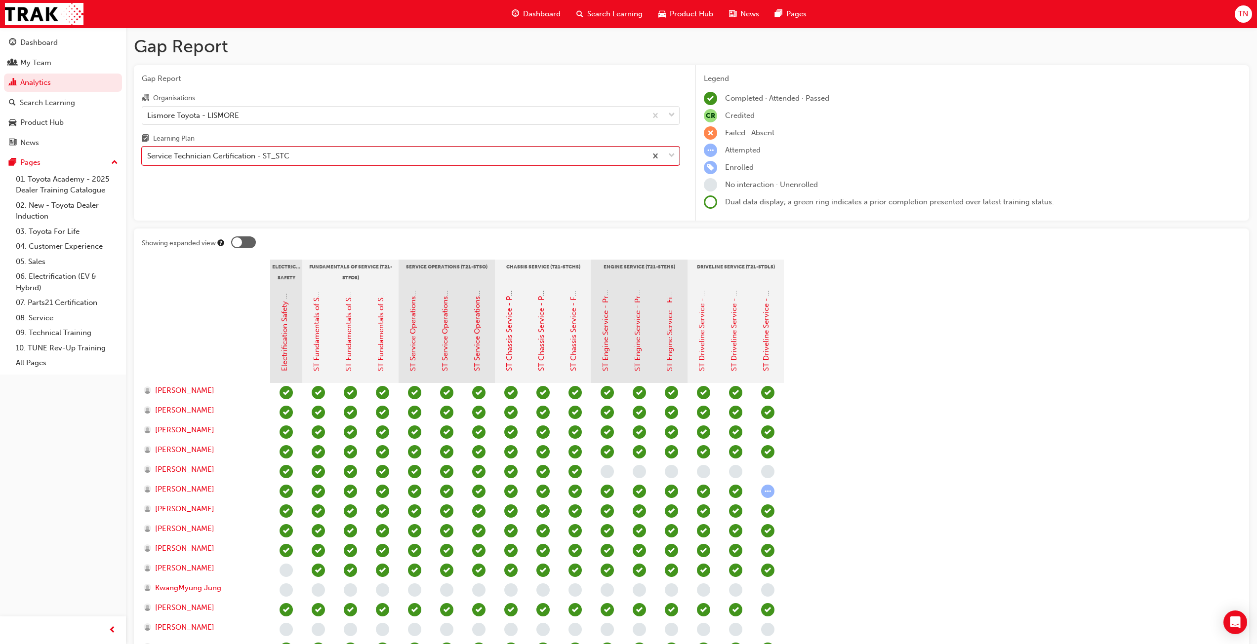
click at [276, 165] on div "Gap Report Organisations Lismore Toyota - LISMORE Learning Plan option Service …" at bounding box center [411, 143] width 554 height 156
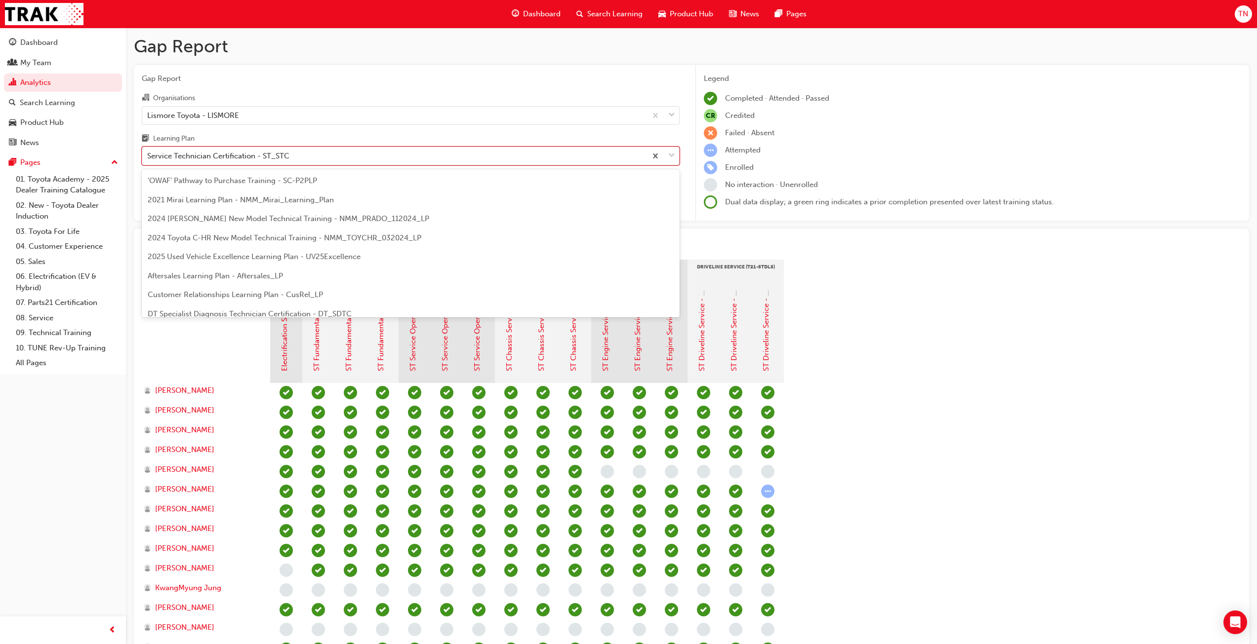
click at [276, 158] on div "Service Technician Certification - ST_STC" at bounding box center [218, 156] width 142 height 11
click at [148, 158] on input "Learning Plan option Service Technician Certification - ST_STC, selected. optio…" at bounding box center [147, 156] width 1 height 8
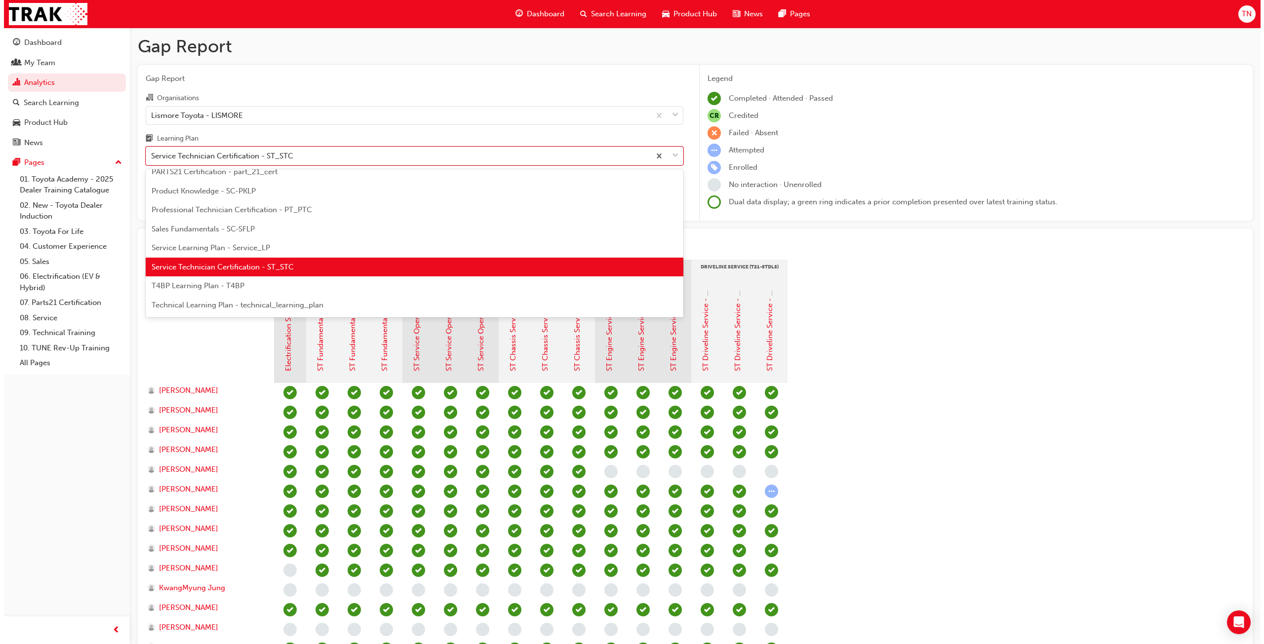
scroll to position [328, 0]
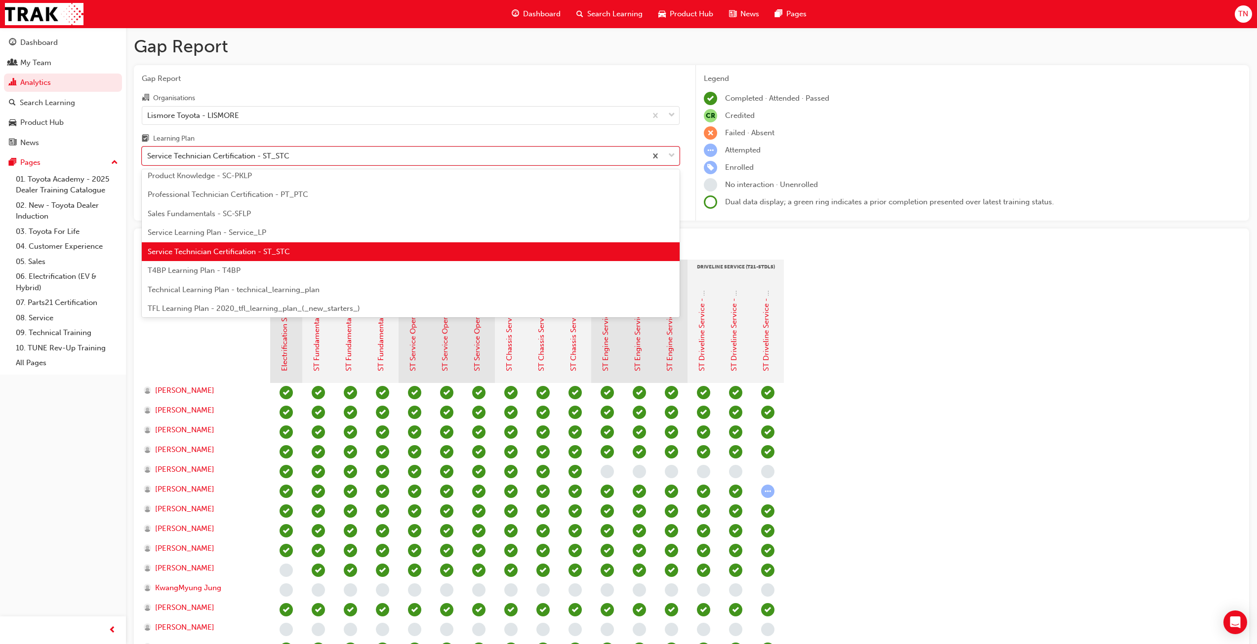
click at [224, 271] on span "T4BP Learning Plan - T4BP" at bounding box center [194, 270] width 93 height 9
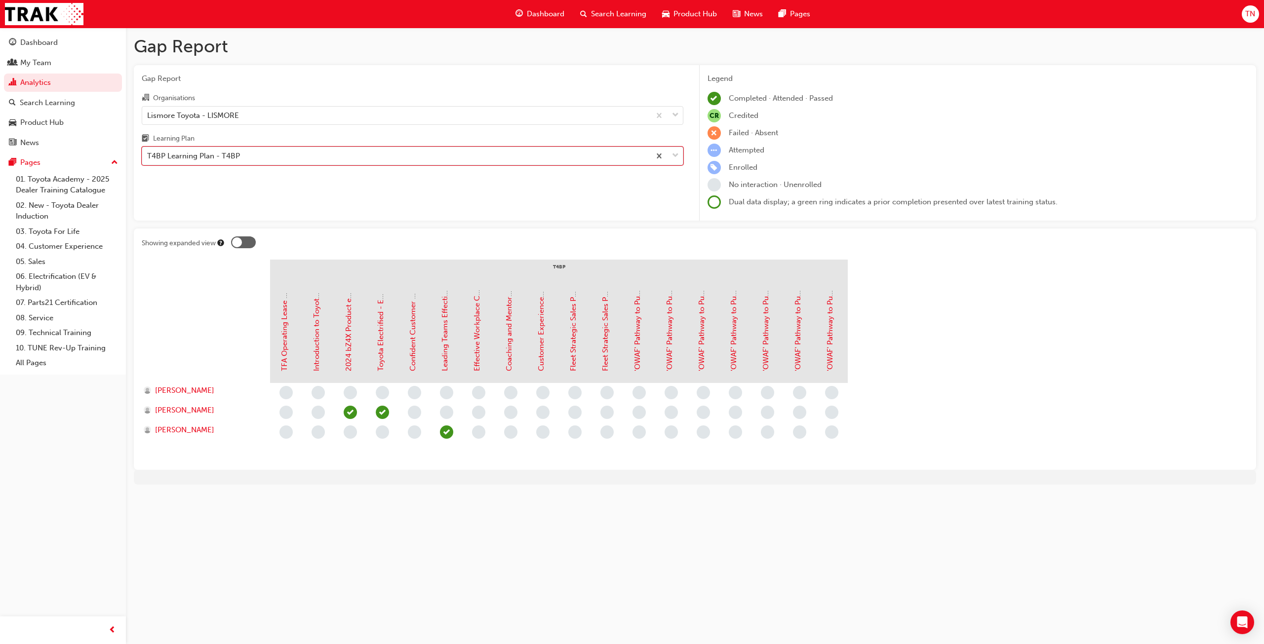
click at [276, 156] on div "T4BP Learning Plan - T4BP" at bounding box center [396, 156] width 508 height 17
click at [148, 156] on input "Learning Plan option T4BP Learning Plan - T4BP, selected. 0 results available. …" at bounding box center [147, 156] width 1 height 8
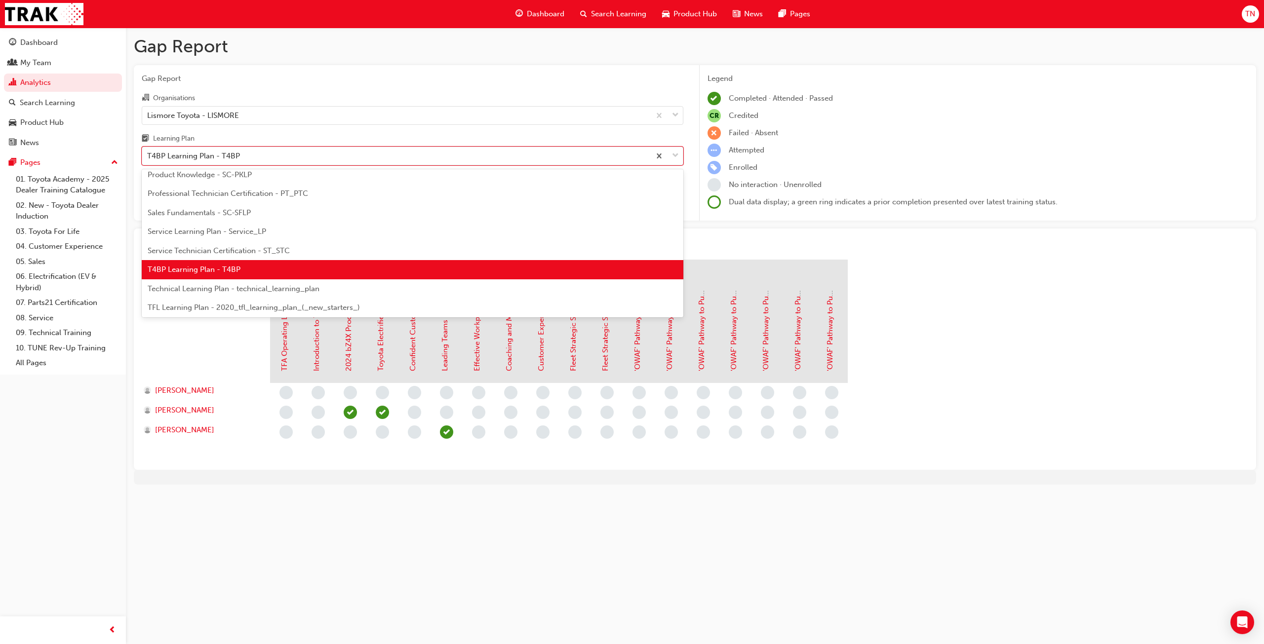
scroll to position [347, 0]
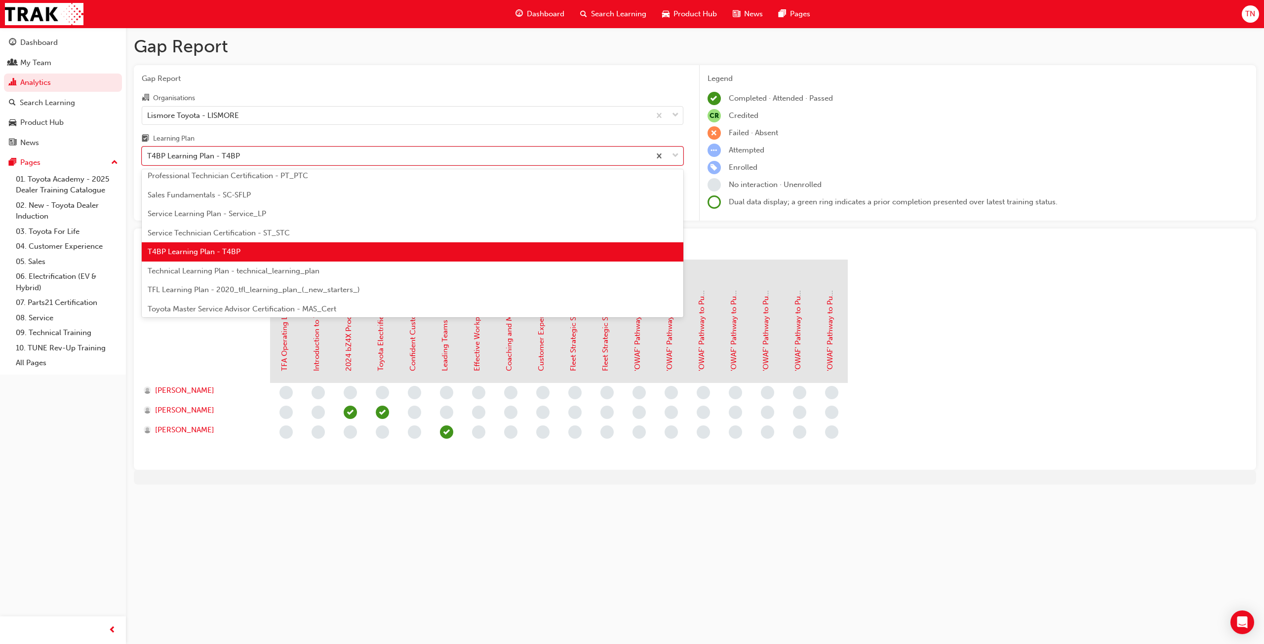
click at [259, 274] on span "Technical Learning Plan - technical_learning_plan" at bounding box center [234, 271] width 172 height 9
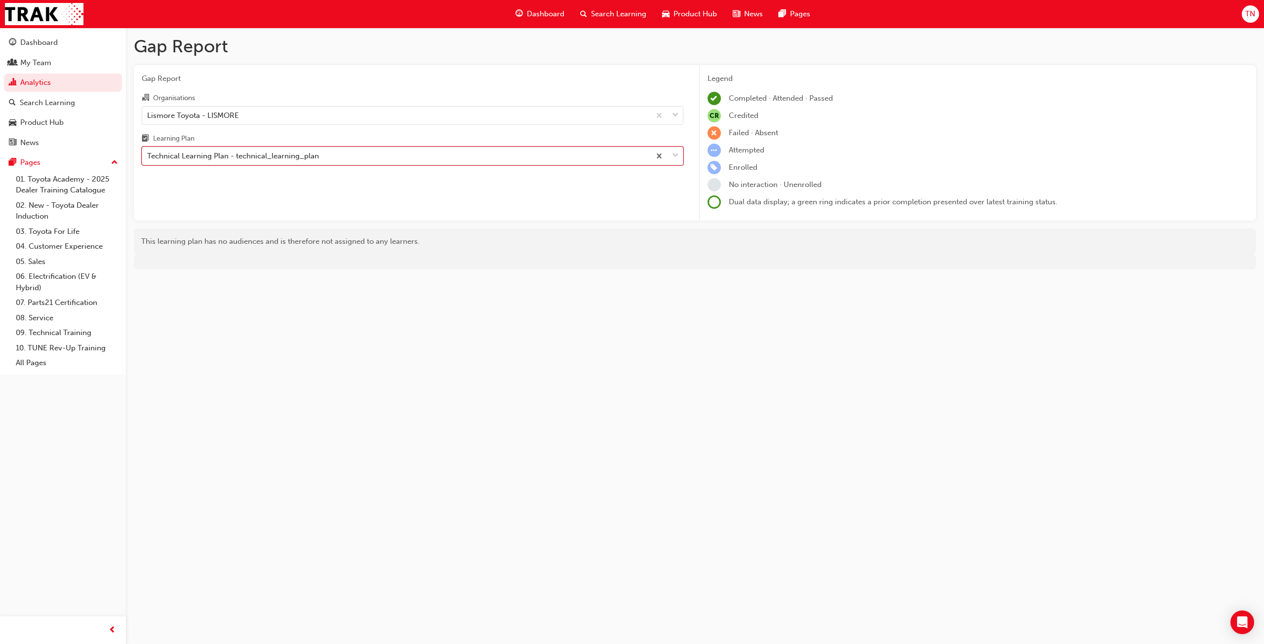
click at [281, 158] on div "Technical Learning Plan - technical_learning_plan" at bounding box center [233, 156] width 172 height 11
click at [148, 158] on input "Learning Plan option Technical Learning Plan - technical_learning_plan, selecte…" at bounding box center [147, 156] width 1 height 8
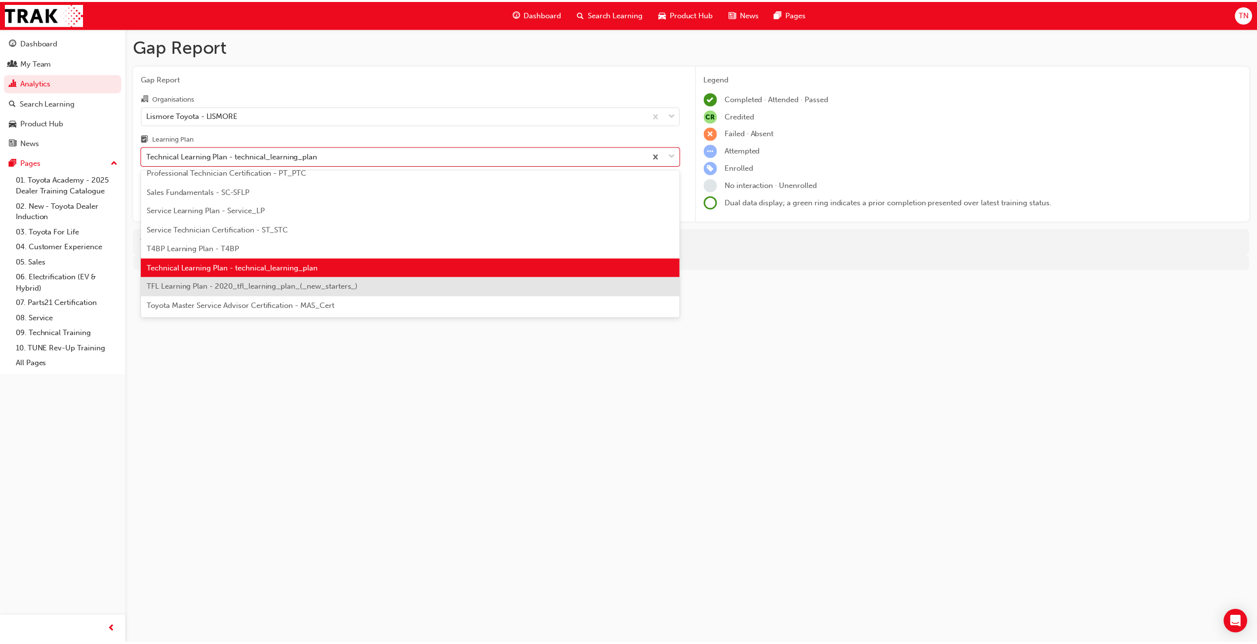
scroll to position [366, 0]
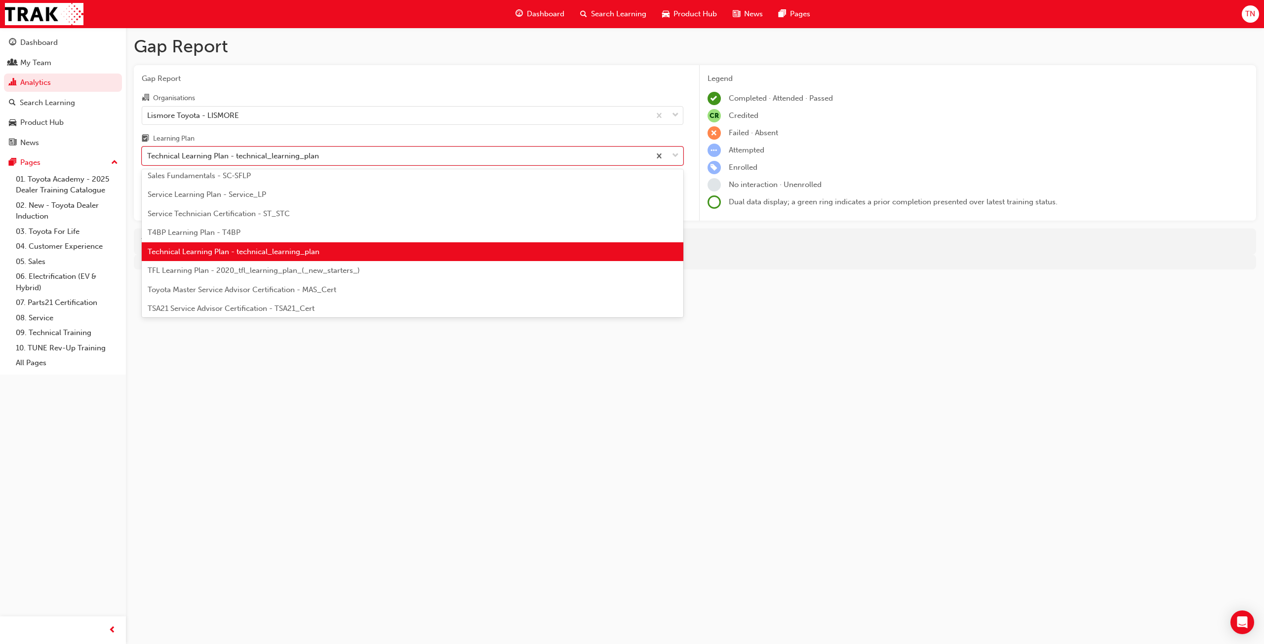
click at [228, 269] on span "TFL Learning Plan - 2020_tfl_learning_plan_(_new_starters_)" at bounding box center [254, 270] width 212 height 9
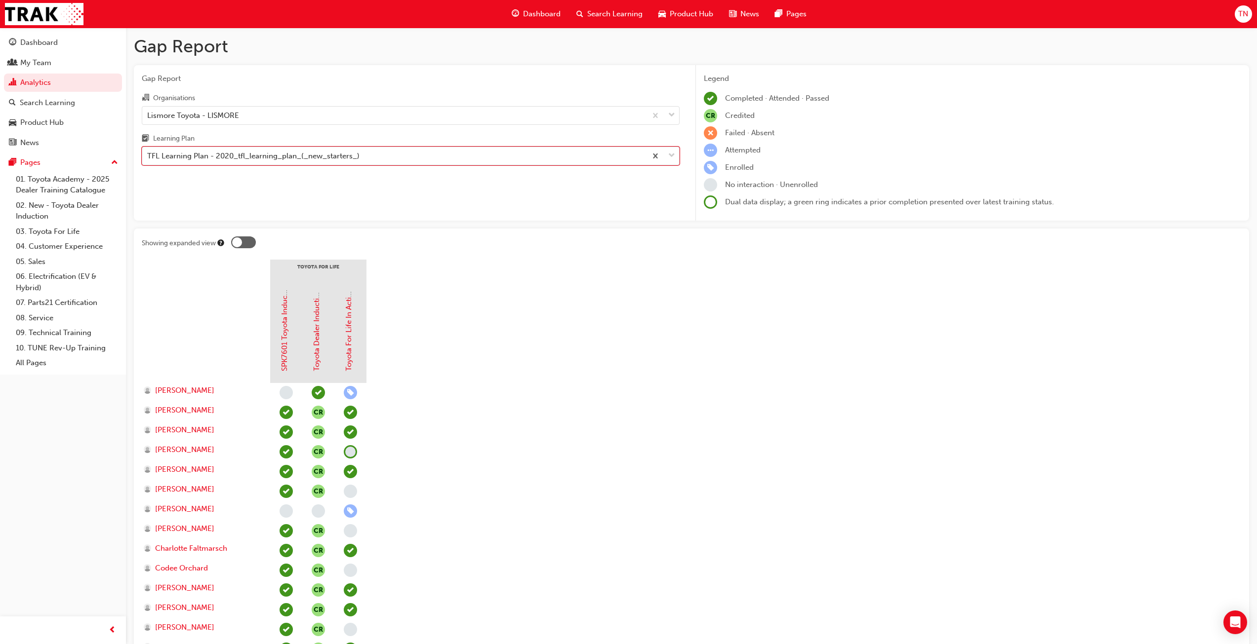
click at [254, 164] on div "TFL Learning Plan - 2020_tfl_learning_plan_(_new_starters_)" at bounding box center [394, 156] width 504 height 17
click at [148, 160] on input "Learning Plan option TFL Learning Plan - 2020_tfl_learning_plan_(_new_starters_…" at bounding box center [147, 156] width 1 height 8
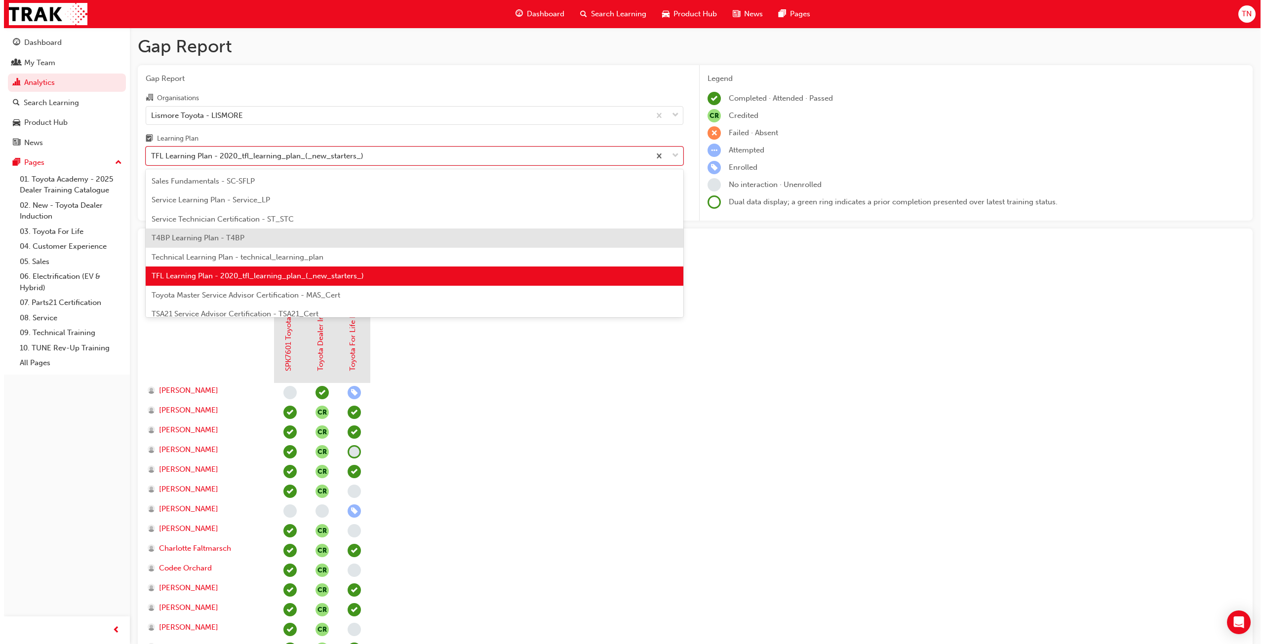
scroll to position [385, 0]
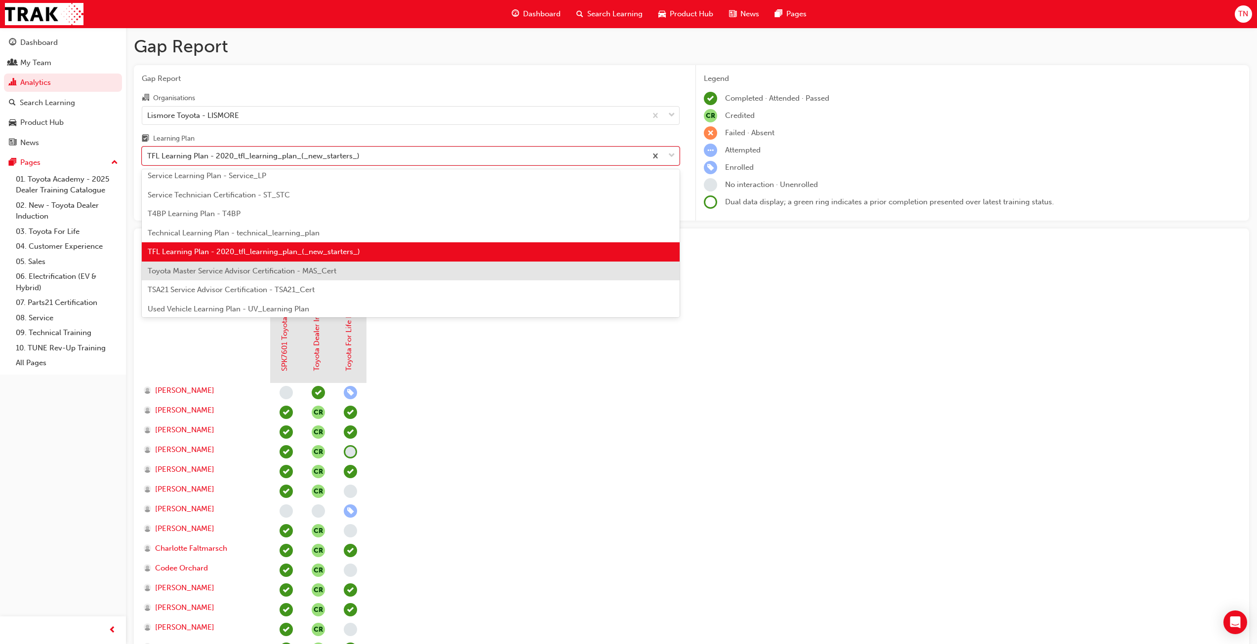
click at [257, 268] on span "Toyota Master Service Advisor Certification - MAS_Cert" at bounding box center [242, 271] width 189 height 9
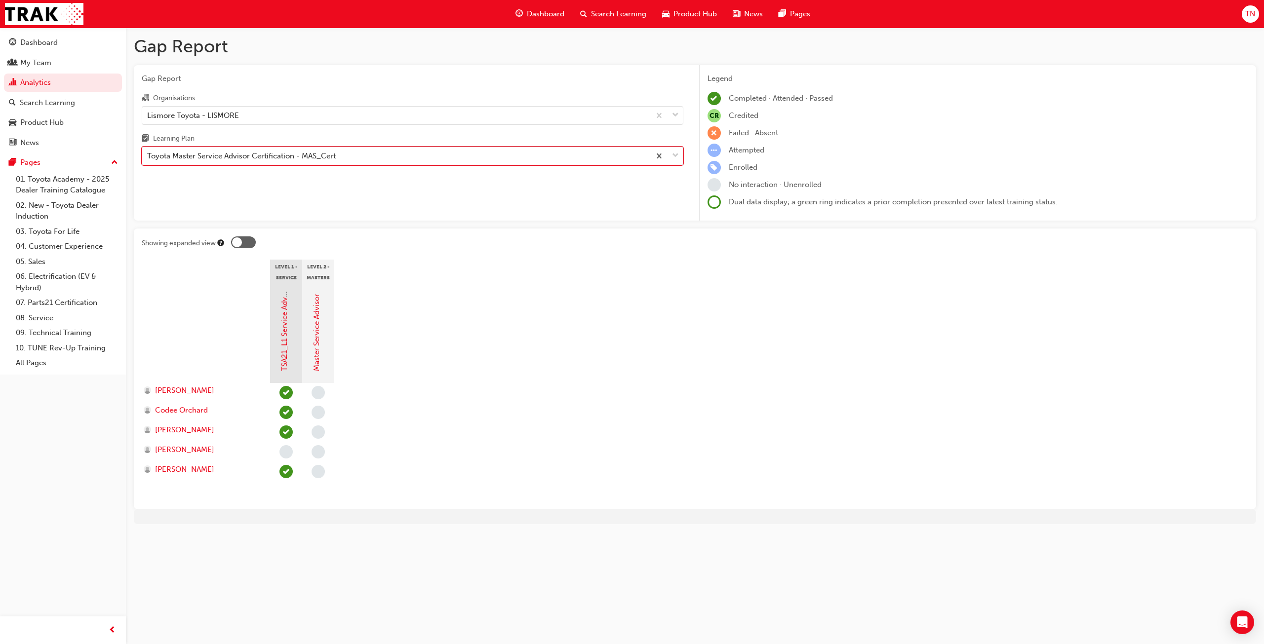
click at [316, 154] on div "Toyota Master Service Advisor Certification - MAS_Cert" at bounding box center [241, 156] width 189 height 11
click at [148, 154] on input "Learning Plan option Toyota Master Service Advisor Certification - MAS_Cert, se…" at bounding box center [147, 156] width 1 height 8
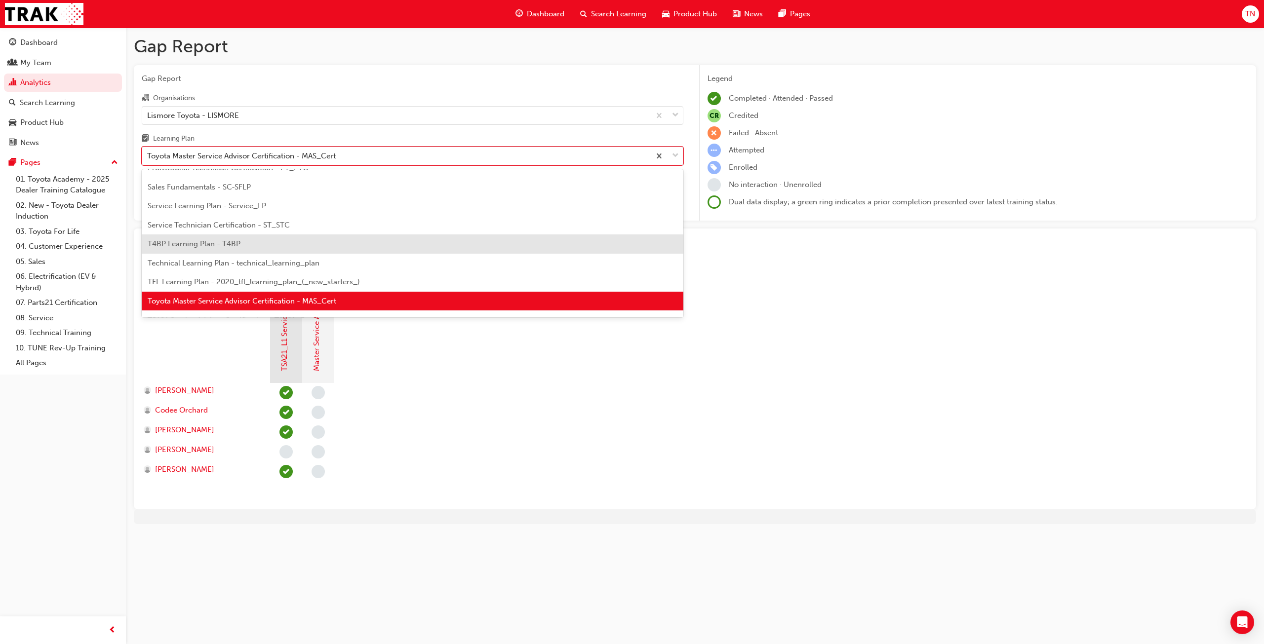
scroll to position [404, 0]
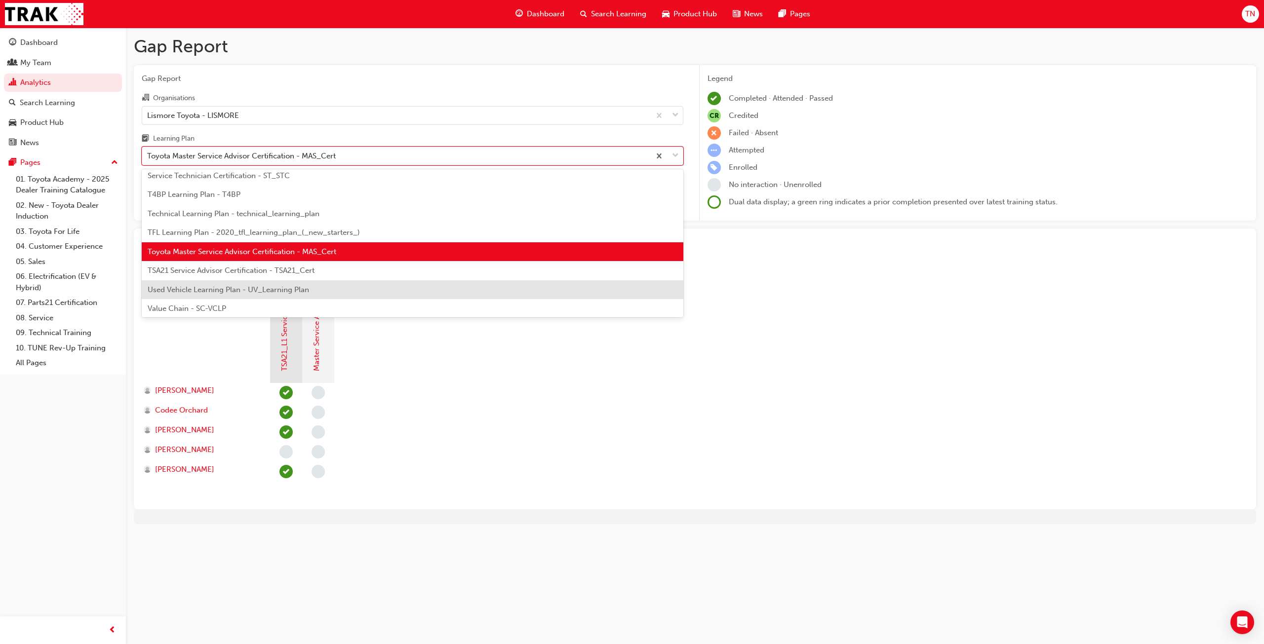
click at [255, 287] on span "Used Vehicle Learning Plan - UV_Learning Plan" at bounding box center [228, 289] width 161 height 9
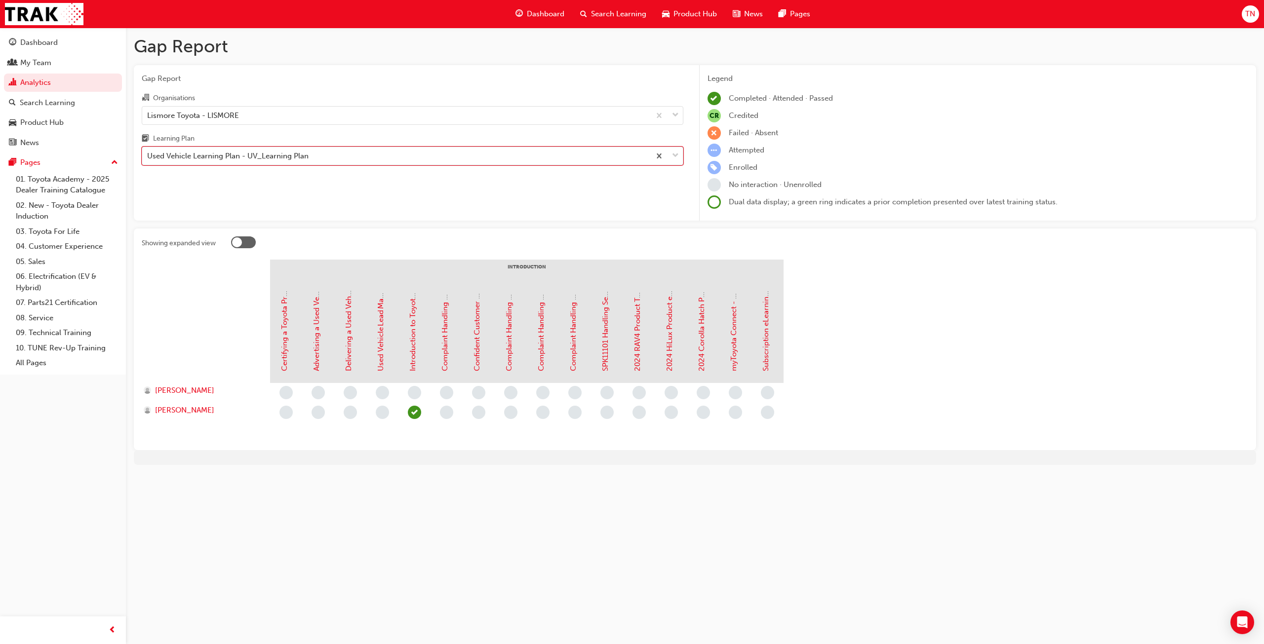
click at [279, 153] on div "Used Vehicle Learning Plan - UV_Learning Plan" at bounding box center [227, 156] width 161 height 11
click at [148, 153] on input "Learning Plan option Used Vehicle Learning Plan - UV_Learning Plan, selected. 0…" at bounding box center [147, 156] width 1 height 8
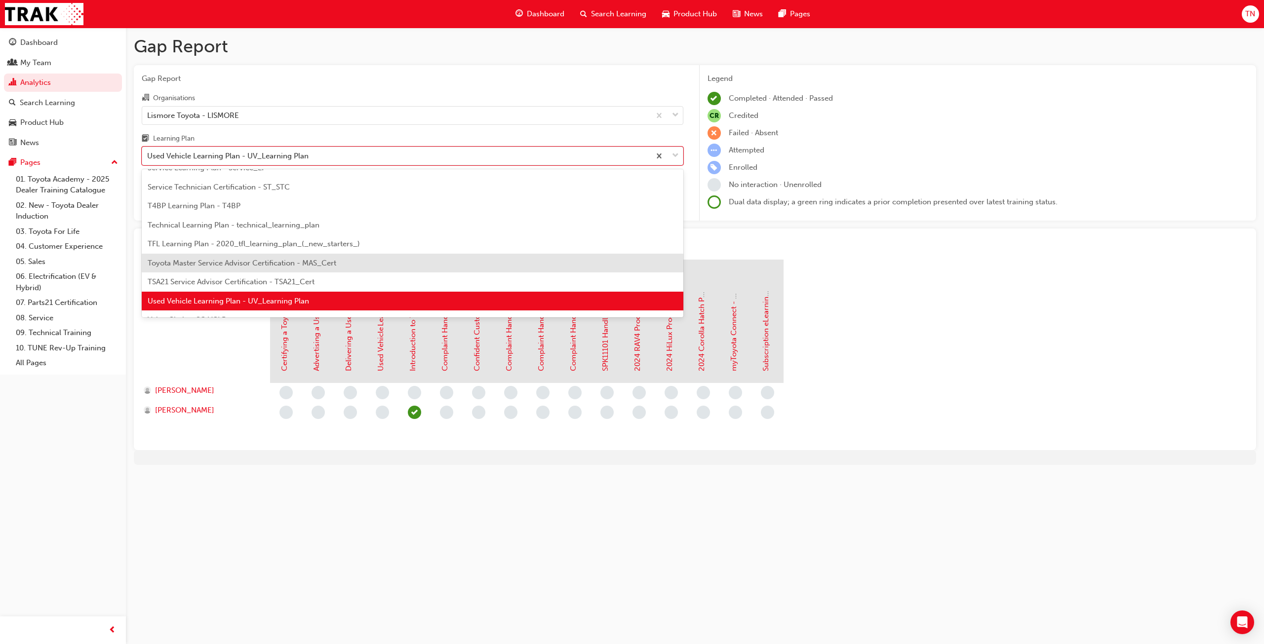
scroll to position [426, 0]
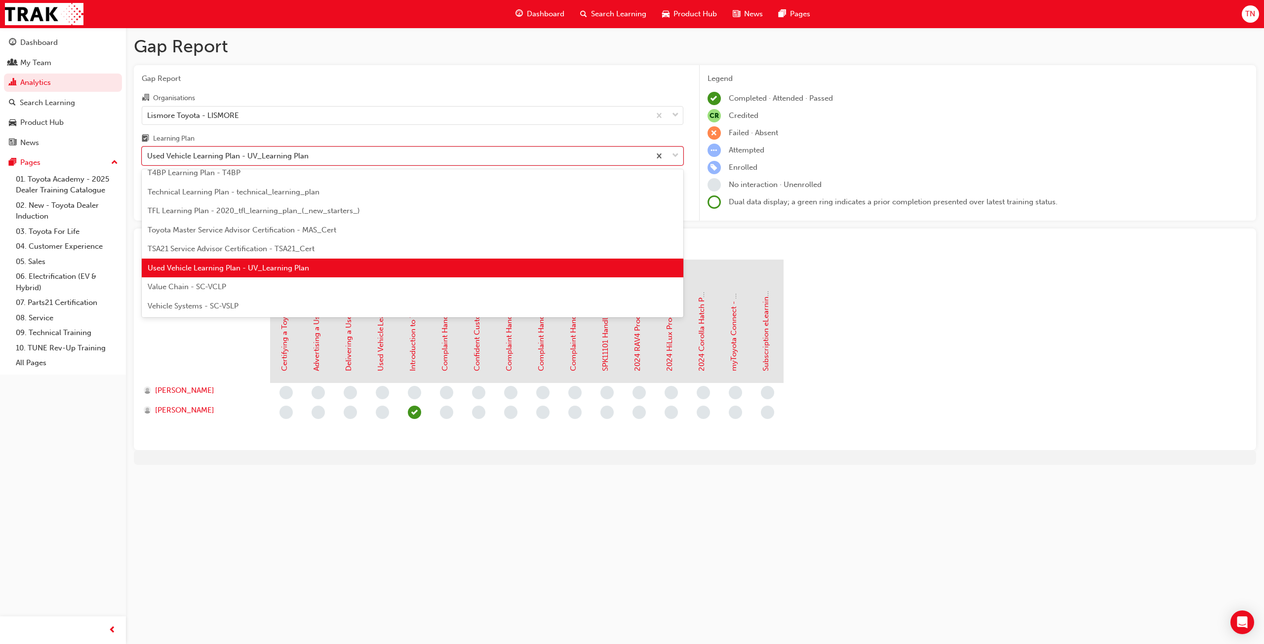
click at [216, 305] on span "Vehicle Systems - SC-VSLP" at bounding box center [193, 306] width 91 height 9
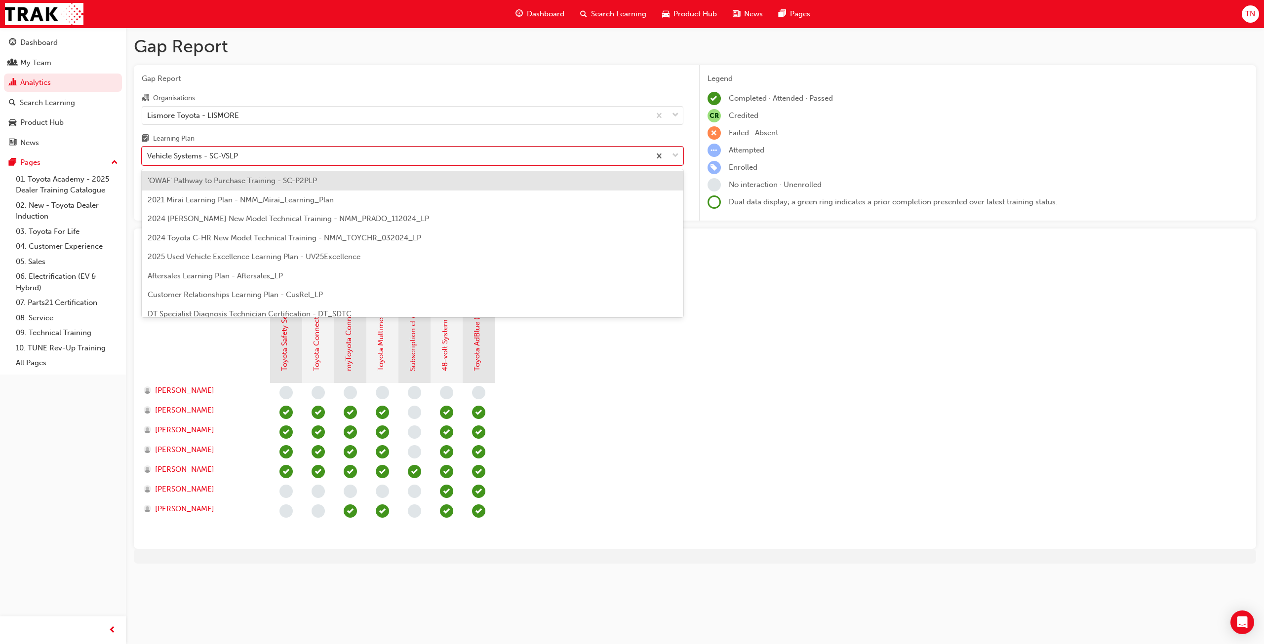
scroll to position [426, 0]
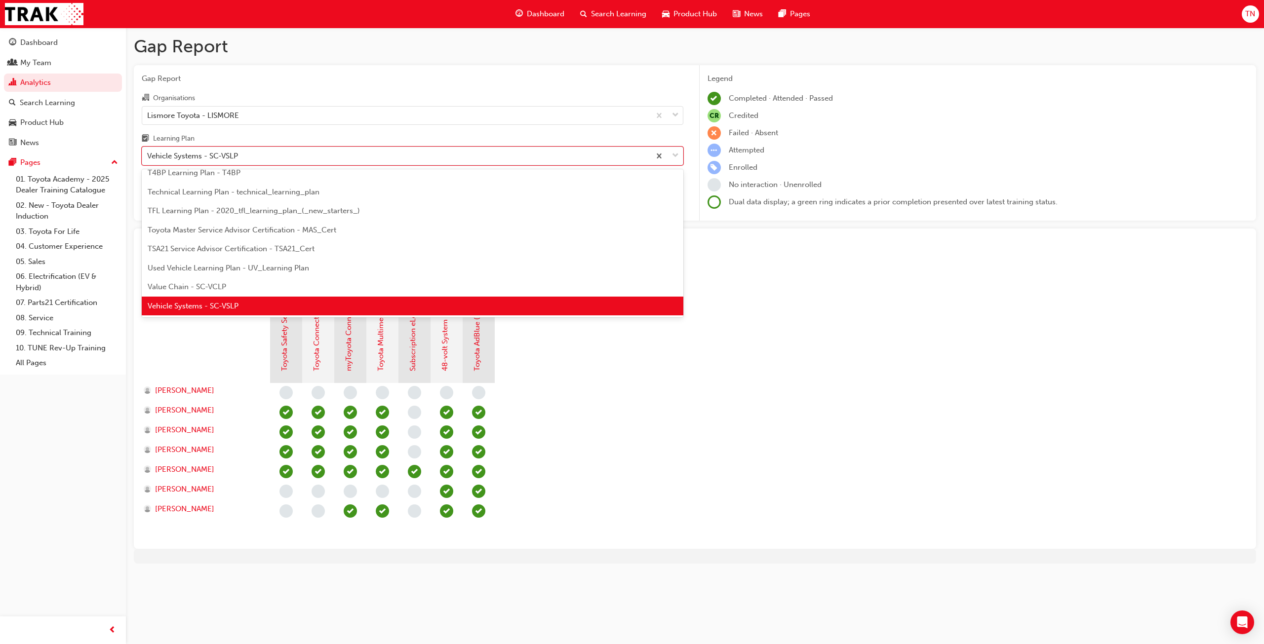
drag, startPoint x: 246, startPoint y: 162, endPoint x: 197, endPoint y: 357, distance: 201.2
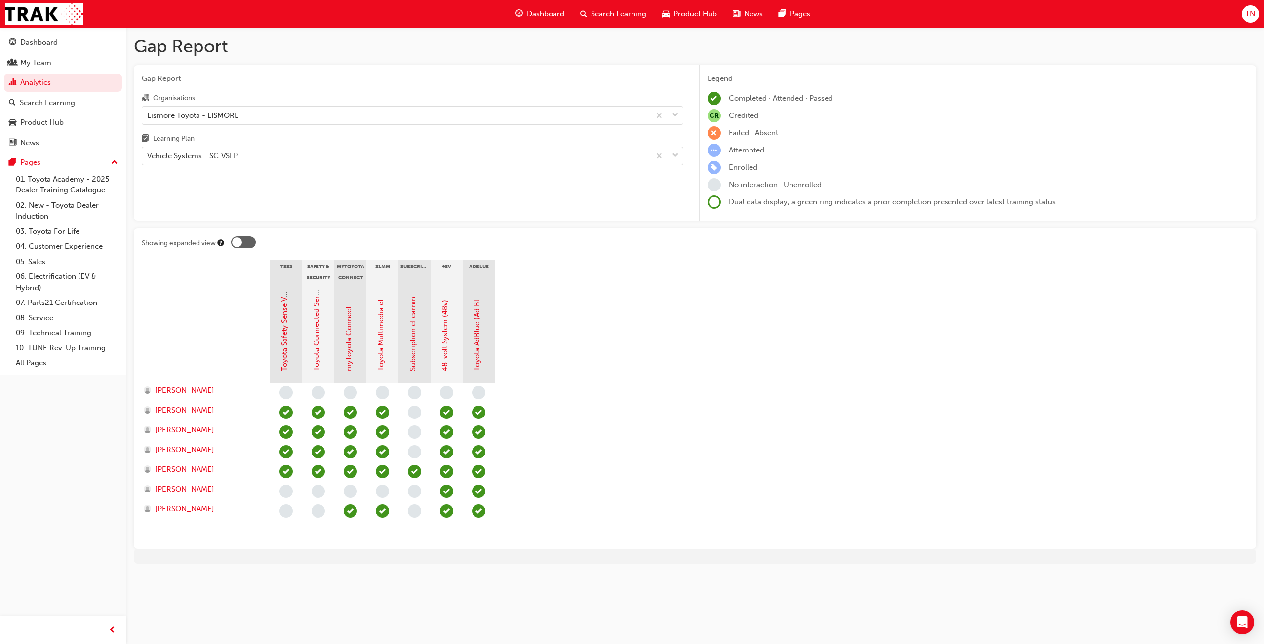
drag, startPoint x: 197, startPoint y: 357, endPoint x: 206, endPoint y: 308, distance: 49.8
click at [206, 308] on div at bounding box center [206, 333] width 128 height 99
click at [244, 160] on div "Vehicle Systems - SC-VSLP" at bounding box center [396, 156] width 508 height 17
click at [148, 160] on input "Learning Plan Vehicle Systems - SC-VSLP" at bounding box center [147, 156] width 1 height 8
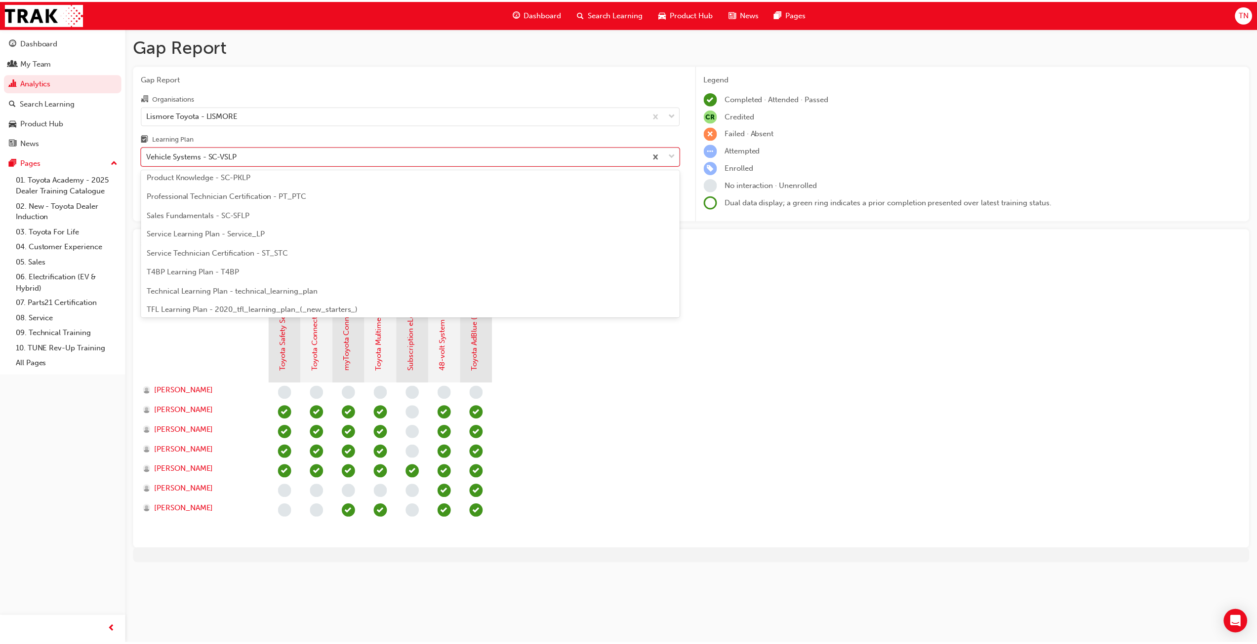
scroll to position [278, 0]
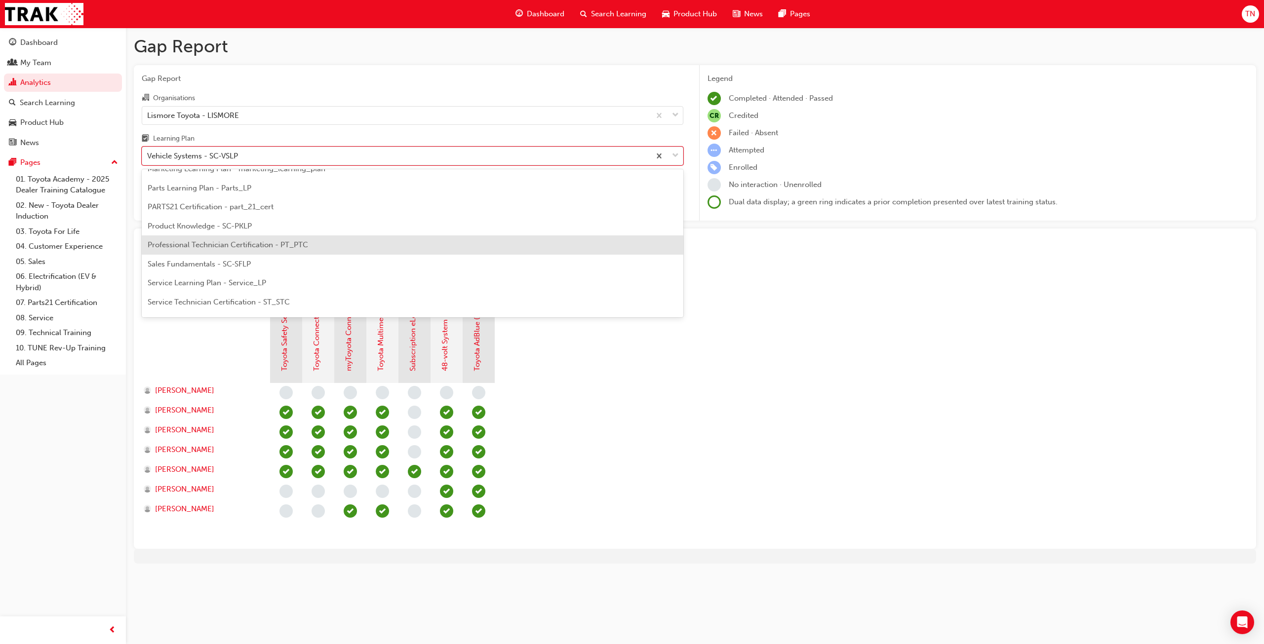
click at [236, 246] on span "Professional Technician Certification - PT_PTC" at bounding box center [228, 244] width 160 height 9
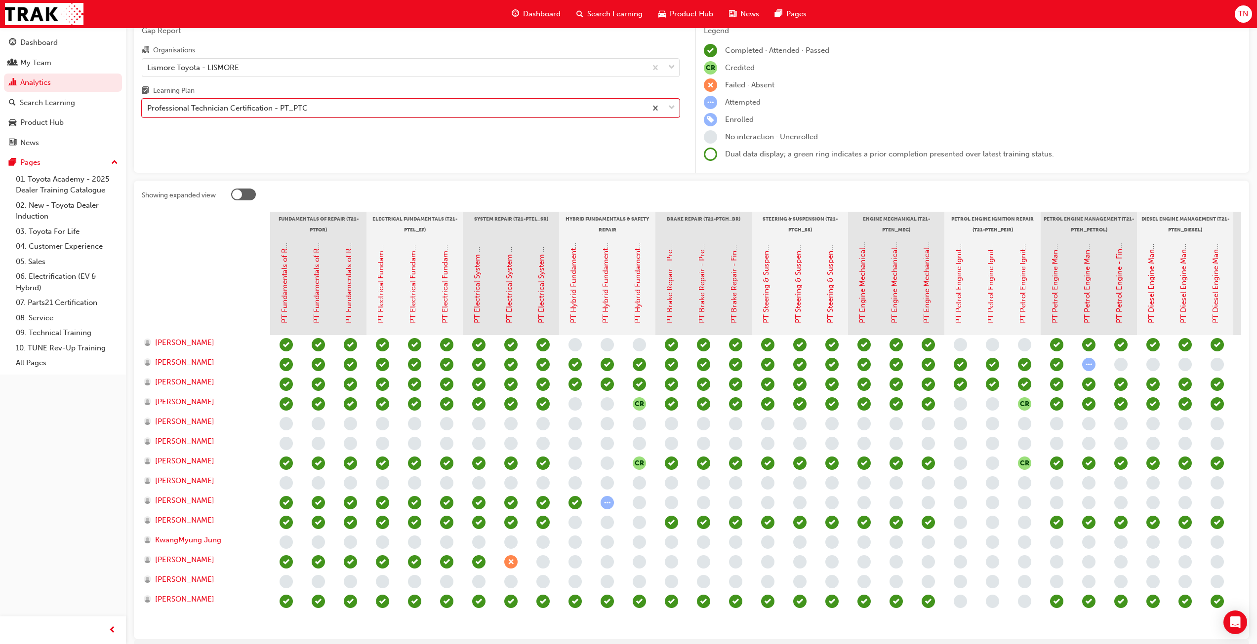
scroll to position [106, 0]
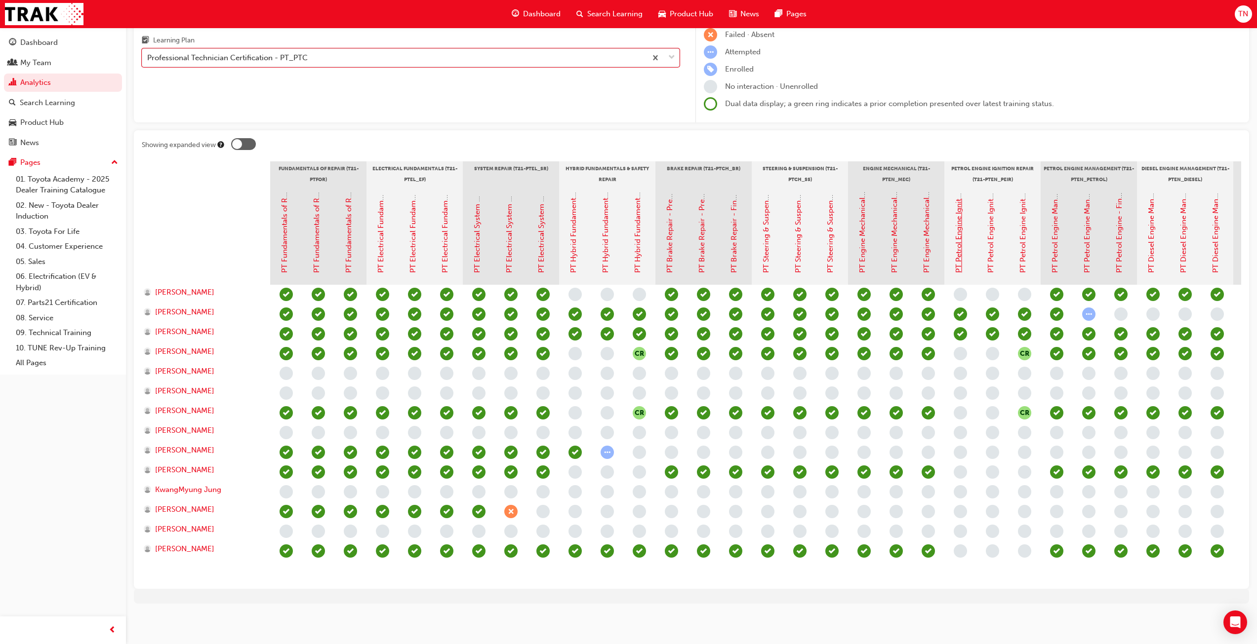
click at [960, 225] on link "PT Petrol Engine Ignition Repair - Pre-Read" at bounding box center [958, 198] width 9 height 149
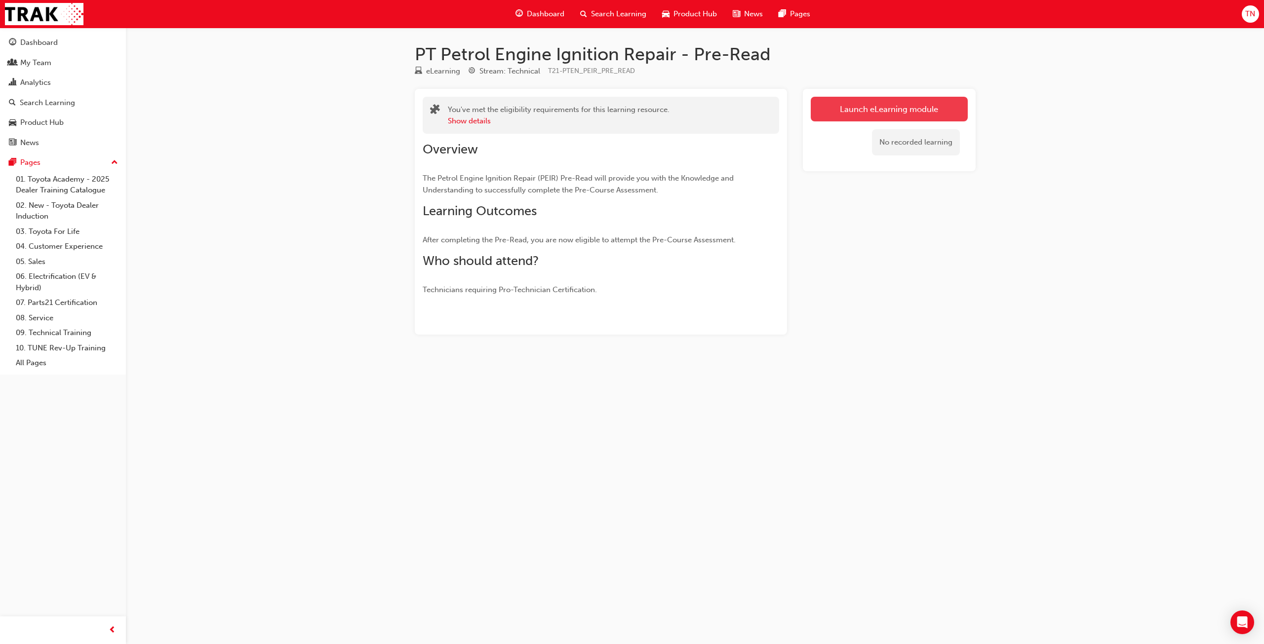
click at [875, 117] on link "Launch eLearning module" at bounding box center [889, 109] width 157 height 25
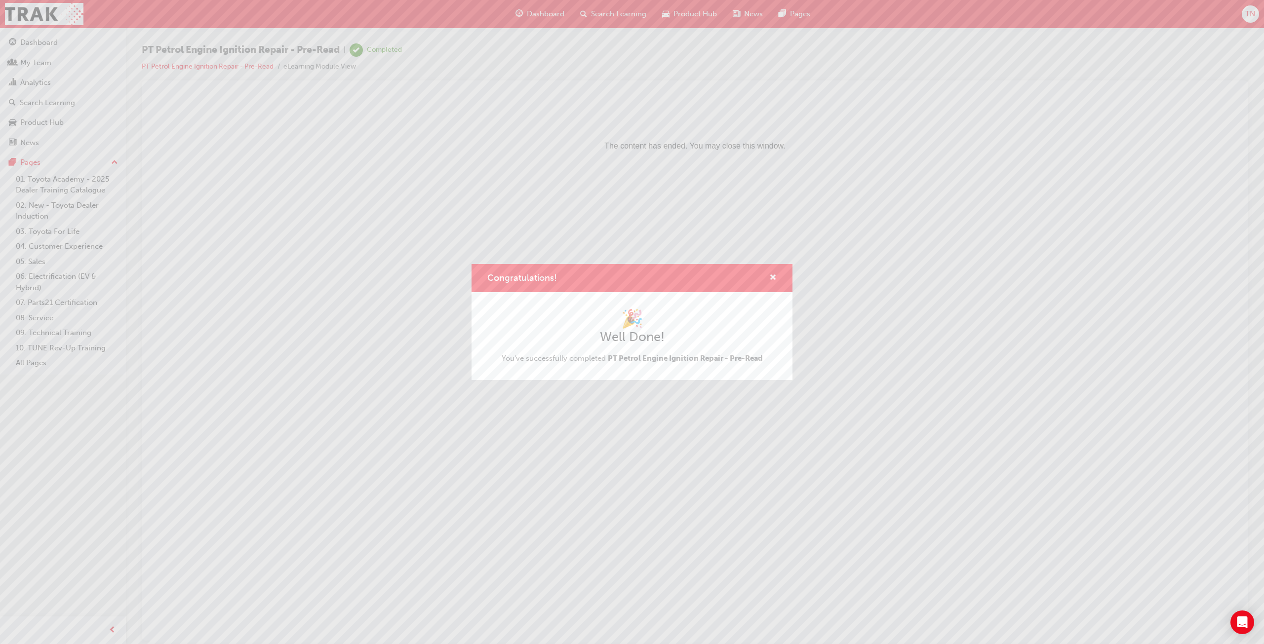
click at [767, 279] on div "Congratulations!" at bounding box center [768, 278] width 15 height 12
drag, startPoint x: 774, startPoint y: 277, endPoint x: 625, endPoint y: 178, distance: 178.6
click at [774, 277] on span "cross-icon" at bounding box center [772, 278] width 7 height 9
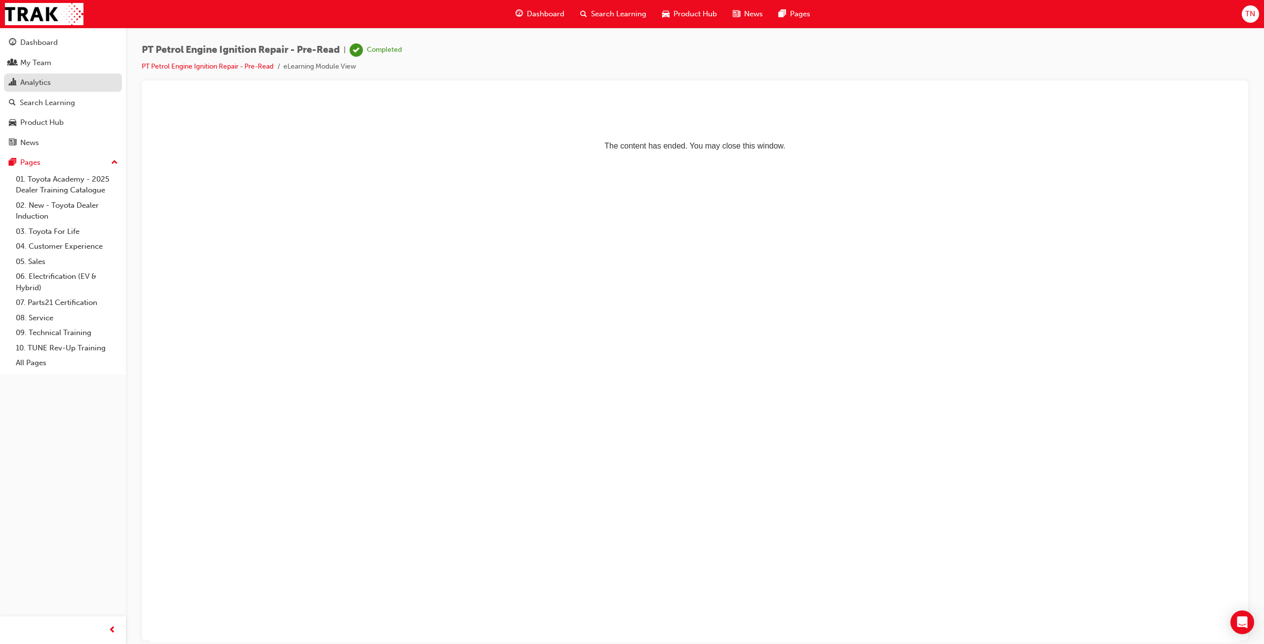
click at [53, 80] on div "Analytics" at bounding box center [63, 83] width 108 height 12
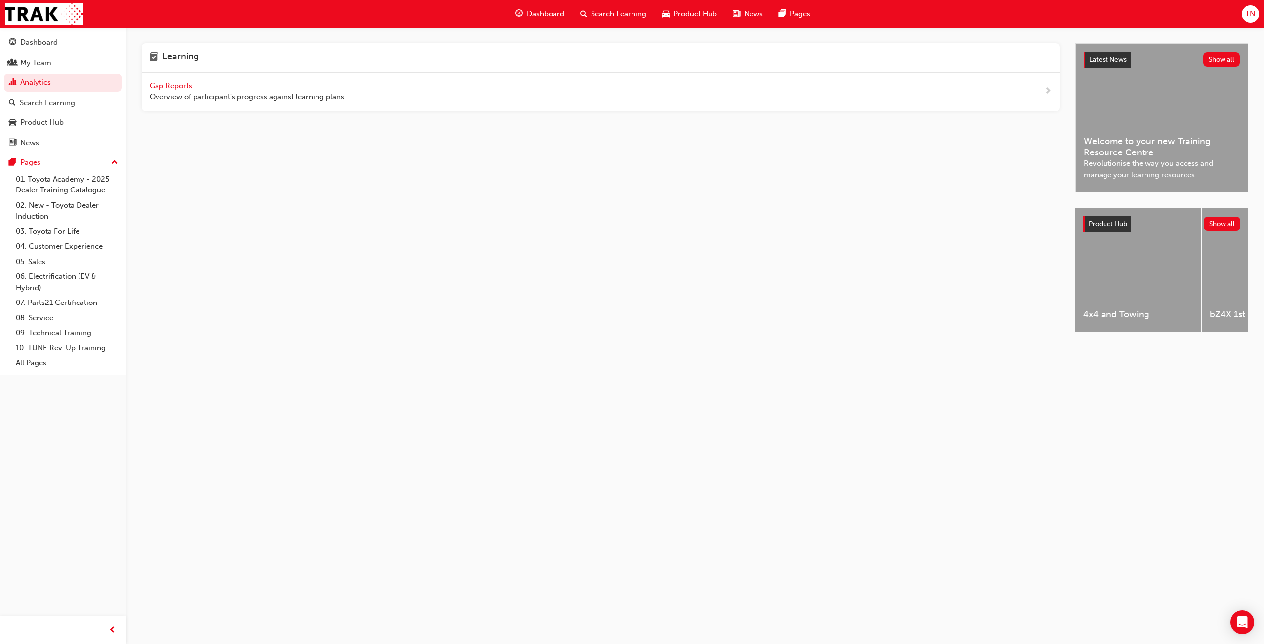
click at [168, 82] on span "Gap Reports" at bounding box center [172, 85] width 44 height 9
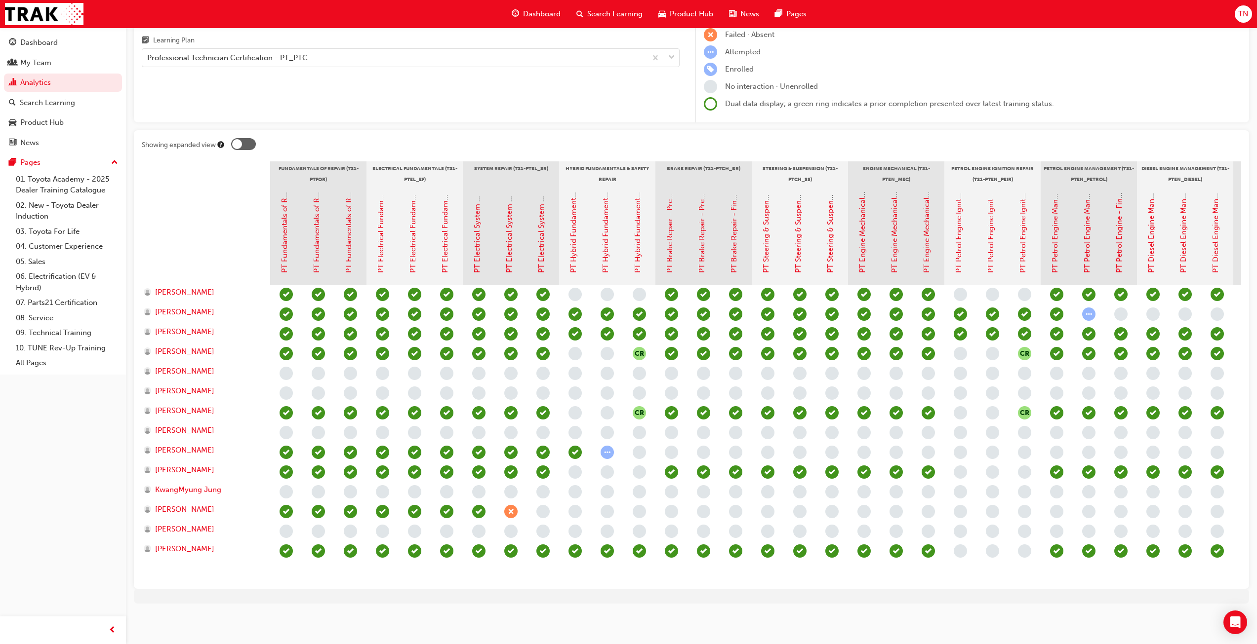
scroll to position [106, 0]
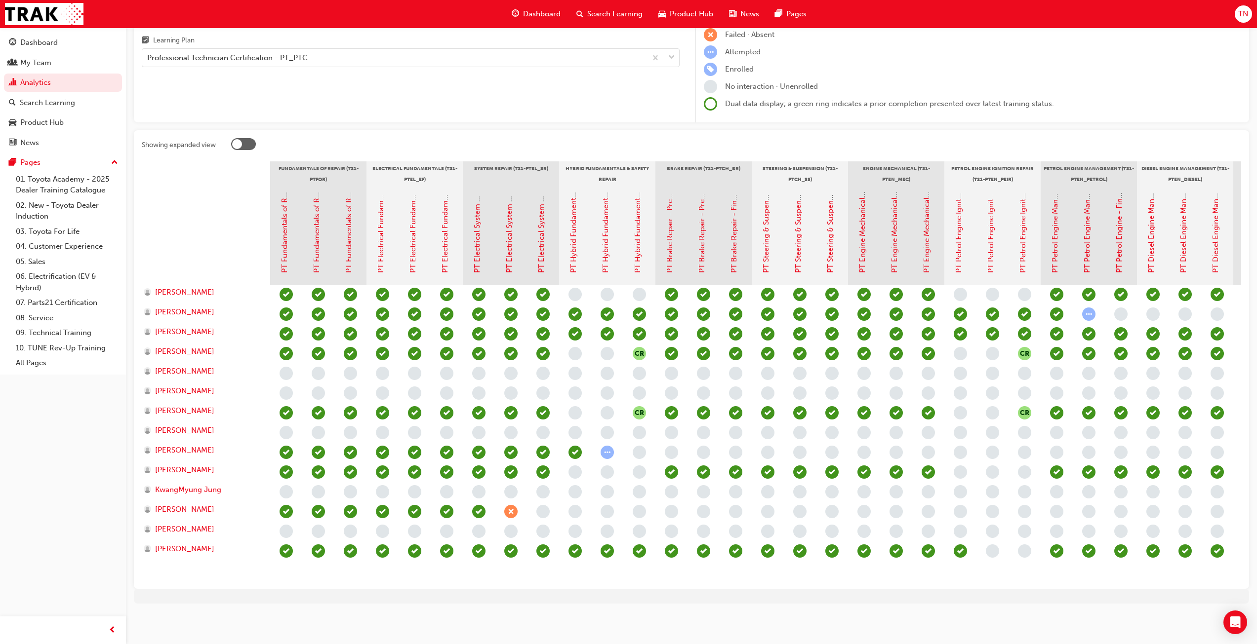
scroll to position [106, 0]
click at [991, 250] on link "PT Petrol Engine Ignition Repair - Pre-Course Assessment" at bounding box center [990, 174] width 9 height 198
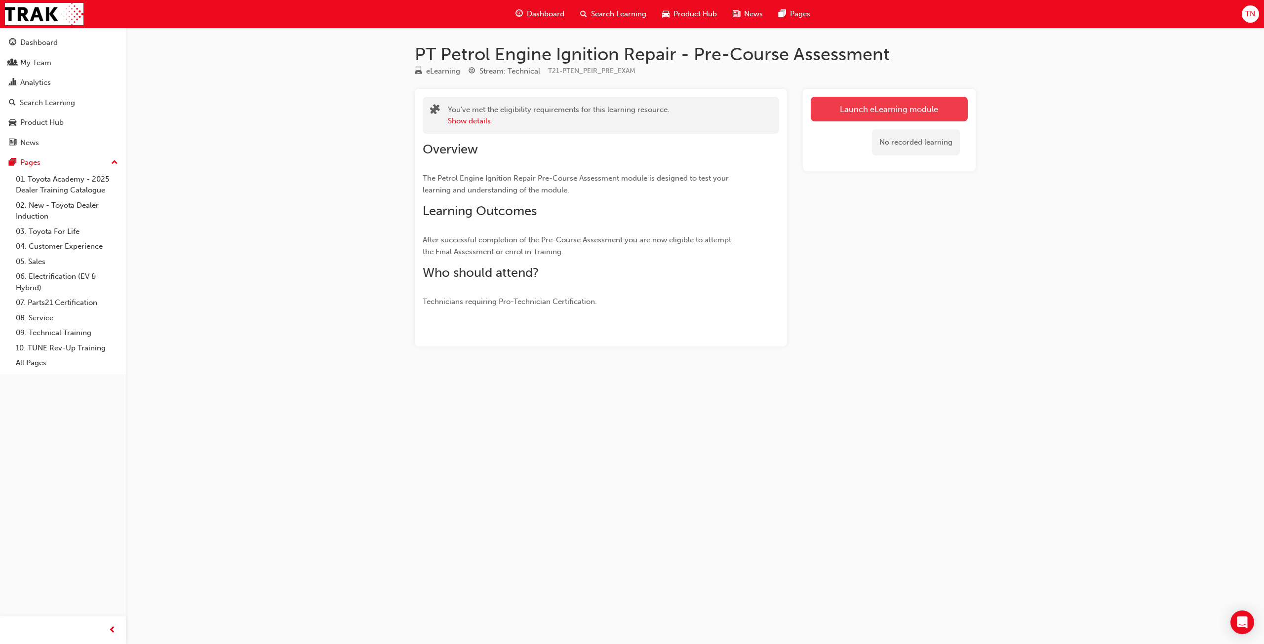
click at [889, 106] on link "Launch eLearning module" at bounding box center [889, 109] width 157 height 25
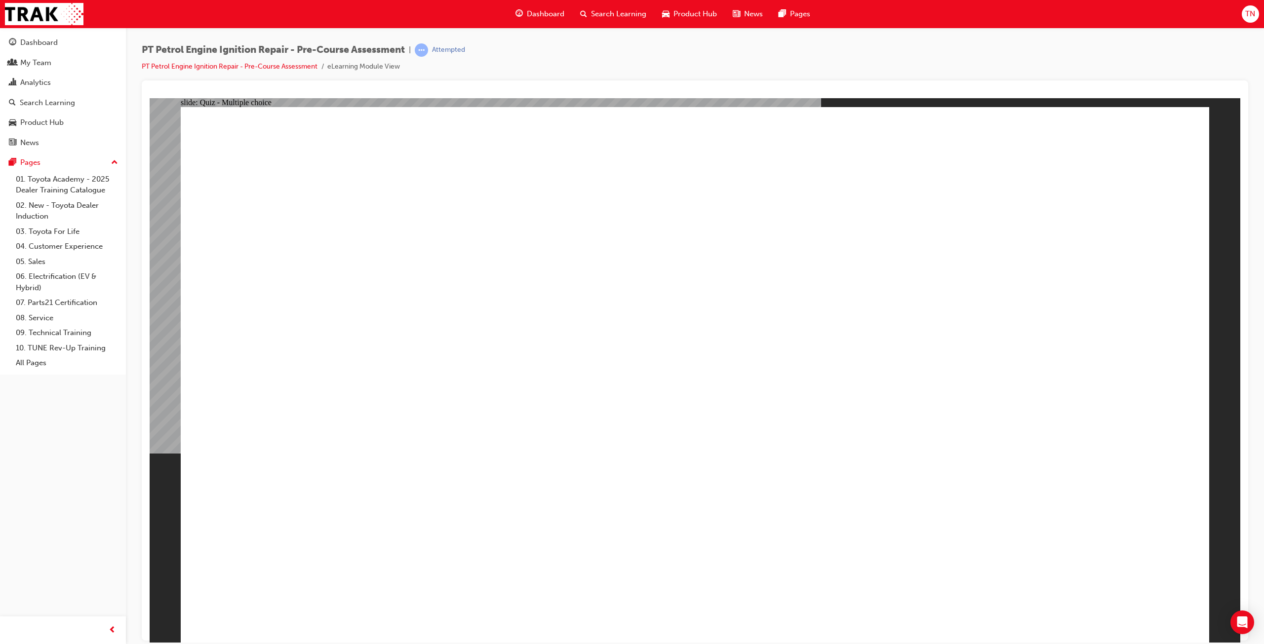
drag, startPoint x: 385, startPoint y: 186, endPoint x: 609, endPoint y: 278, distance: 242.3
radio input "true"
